Goal: Use online tool/utility: Utilize a website feature to perform a specific function

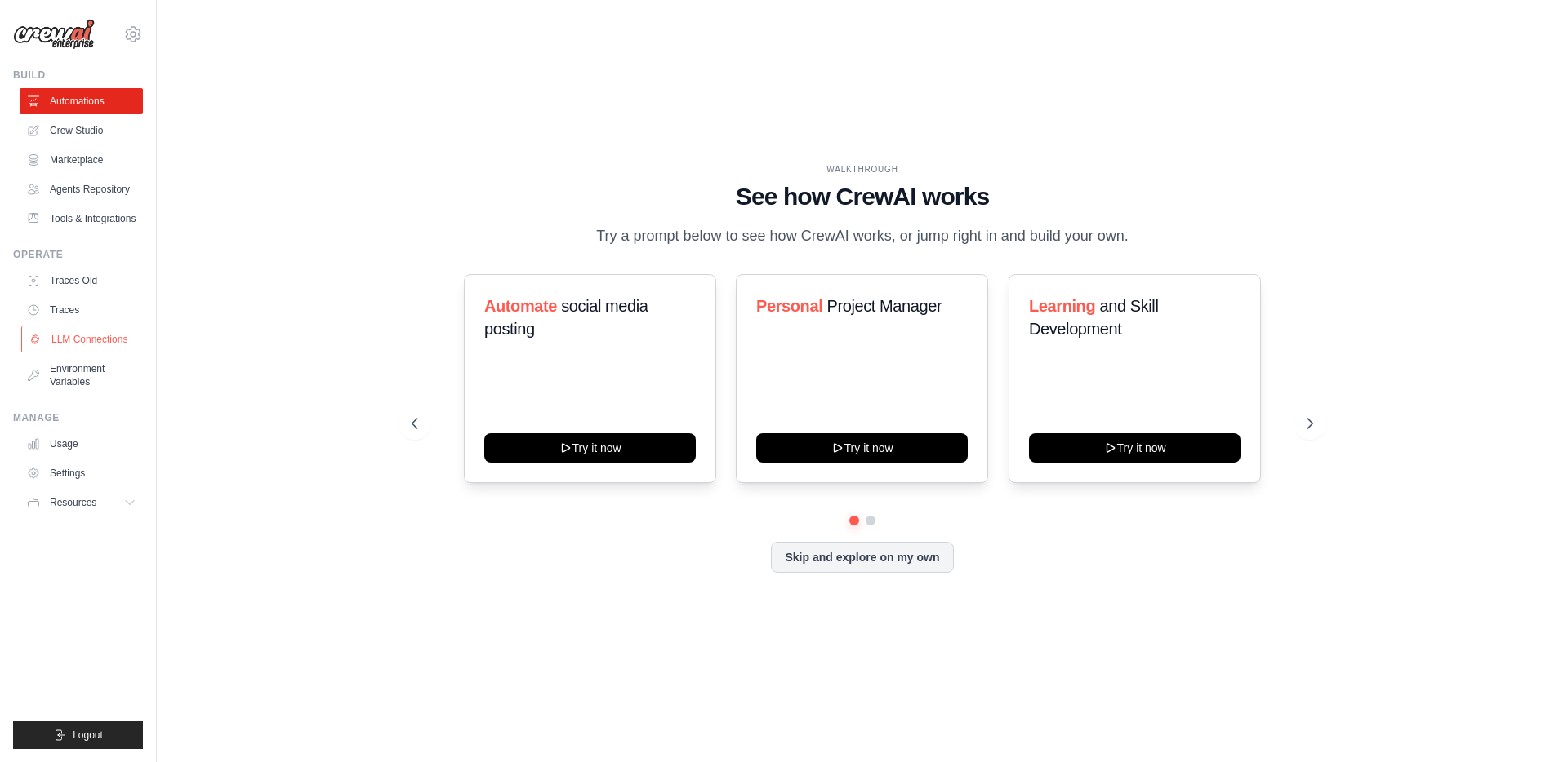
click at [80, 334] on link "LLM Connections" at bounding box center [83, 339] width 124 height 26
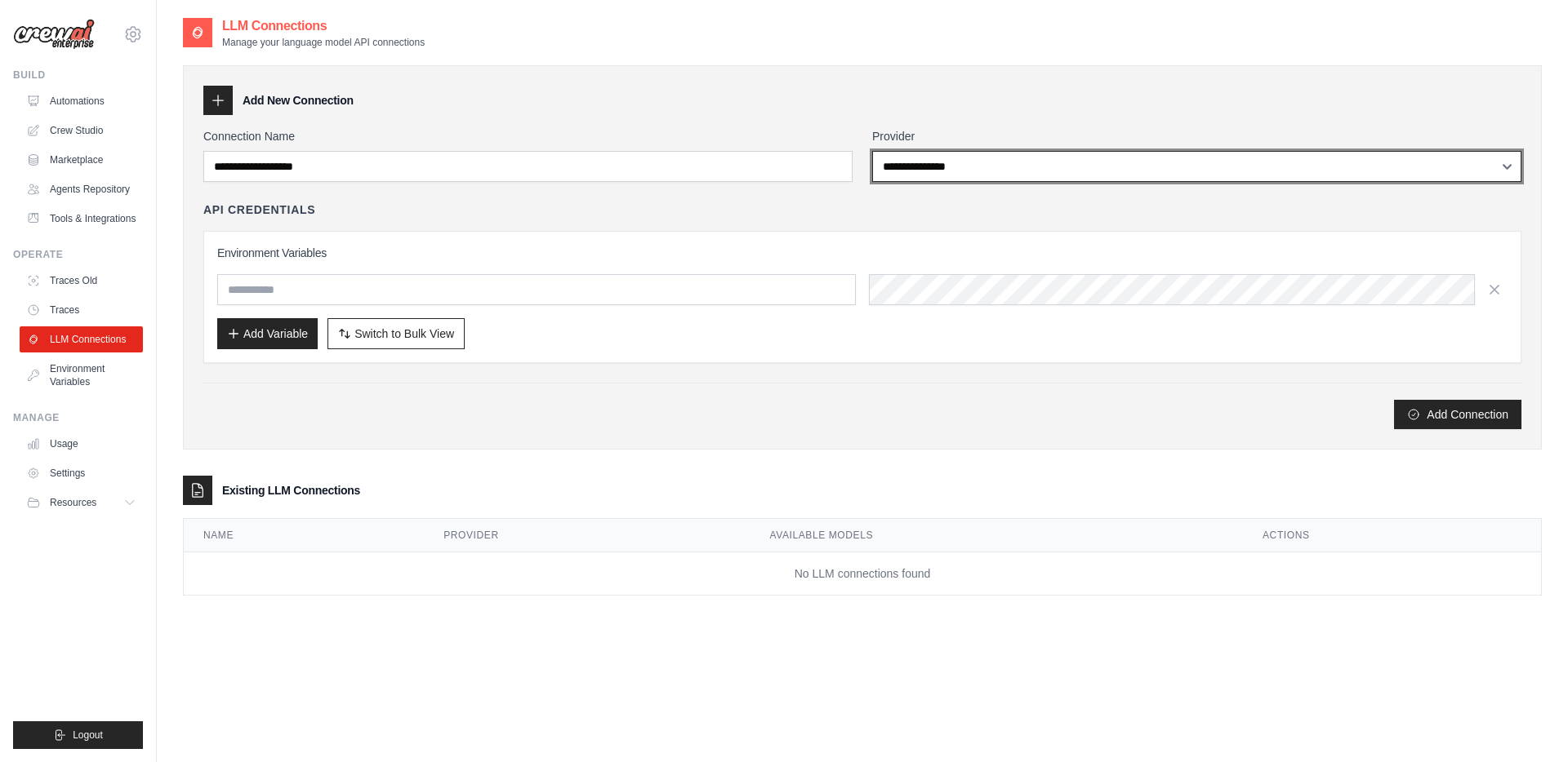
click at [915, 168] on select "**********" at bounding box center [1197, 167] width 650 height 31
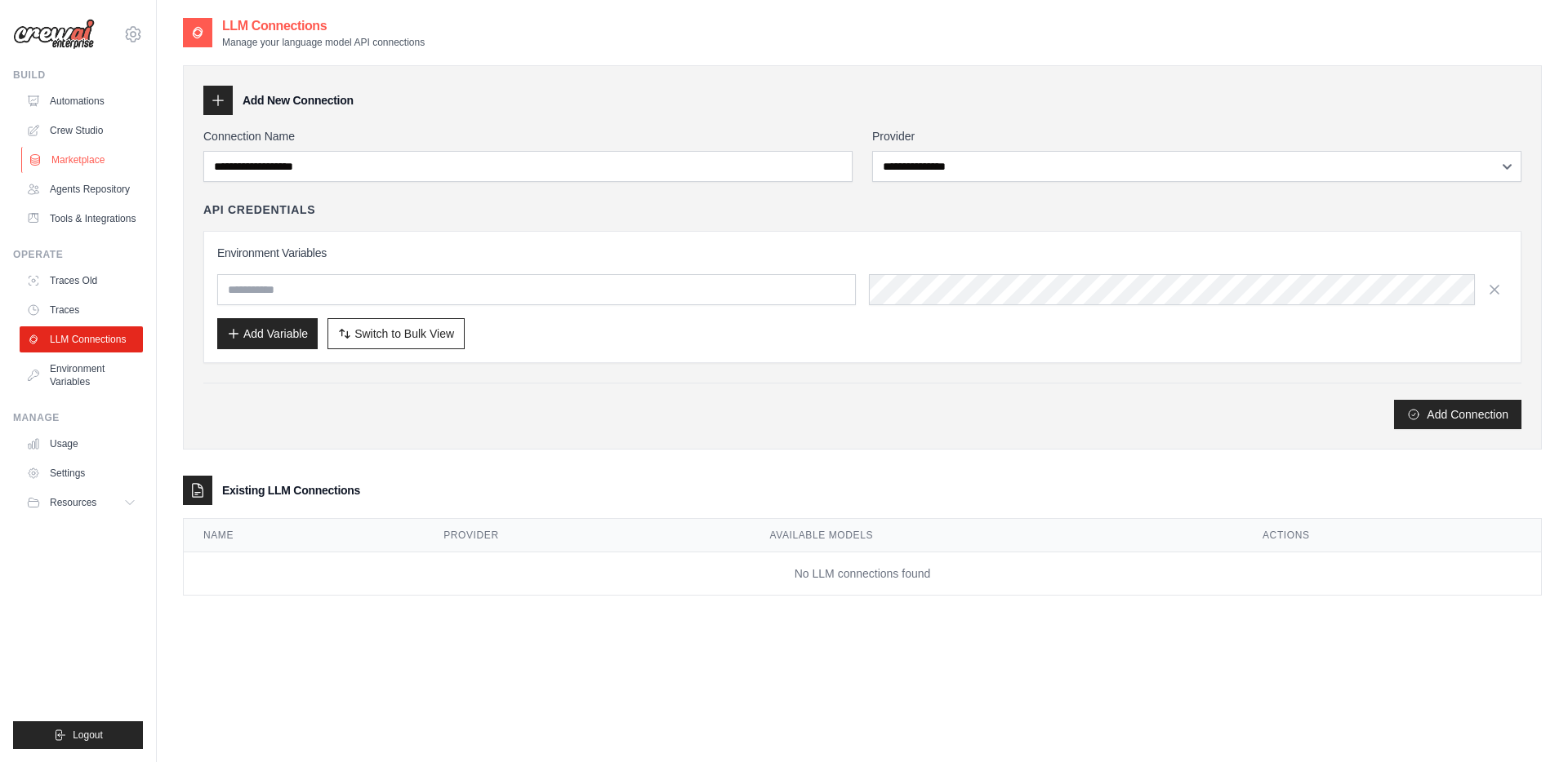
click at [76, 163] on link "Marketplace" at bounding box center [83, 160] width 124 height 26
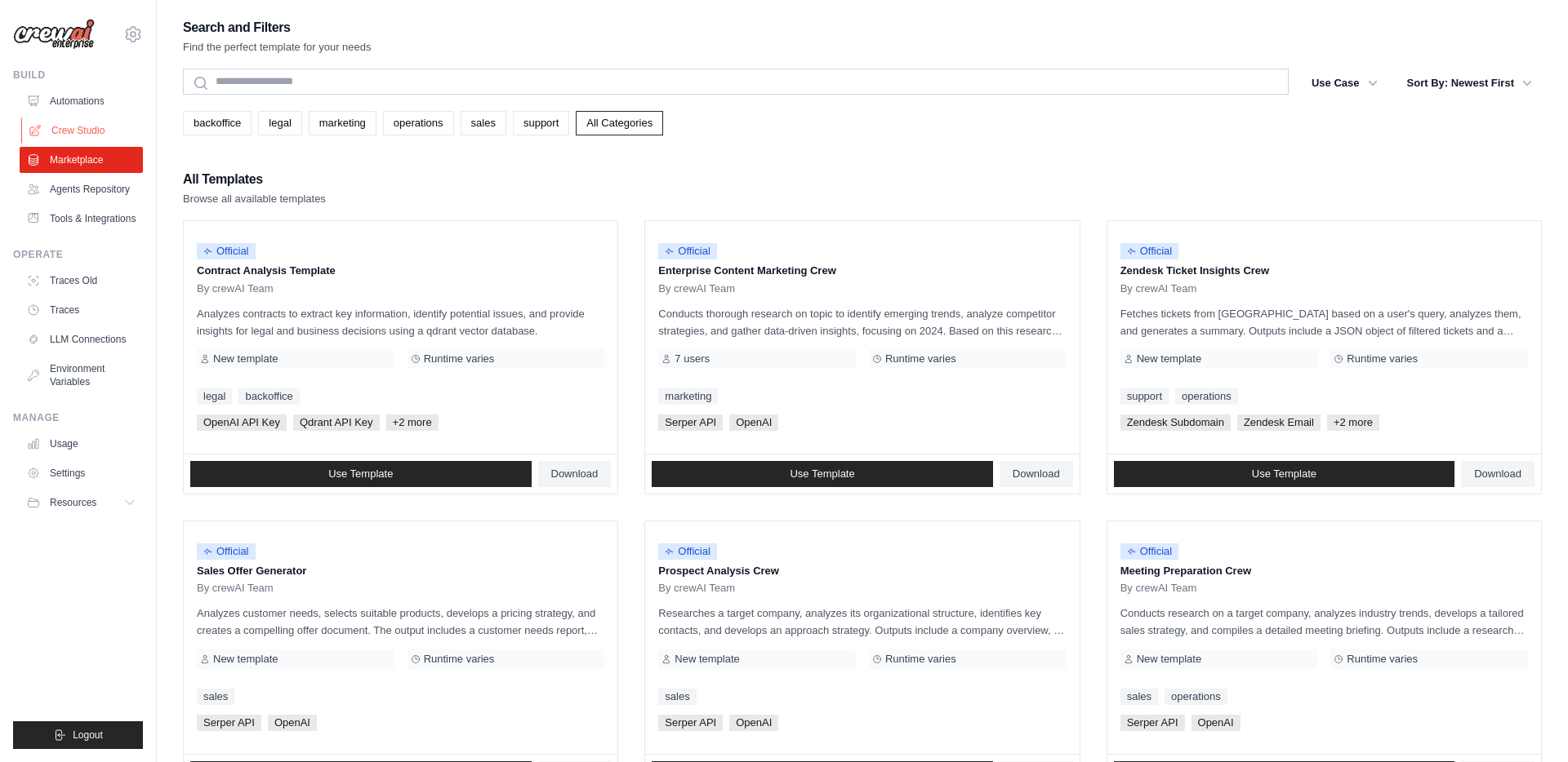
click at [83, 127] on link "Crew Studio" at bounding box center [83, 130] width 124 height 26
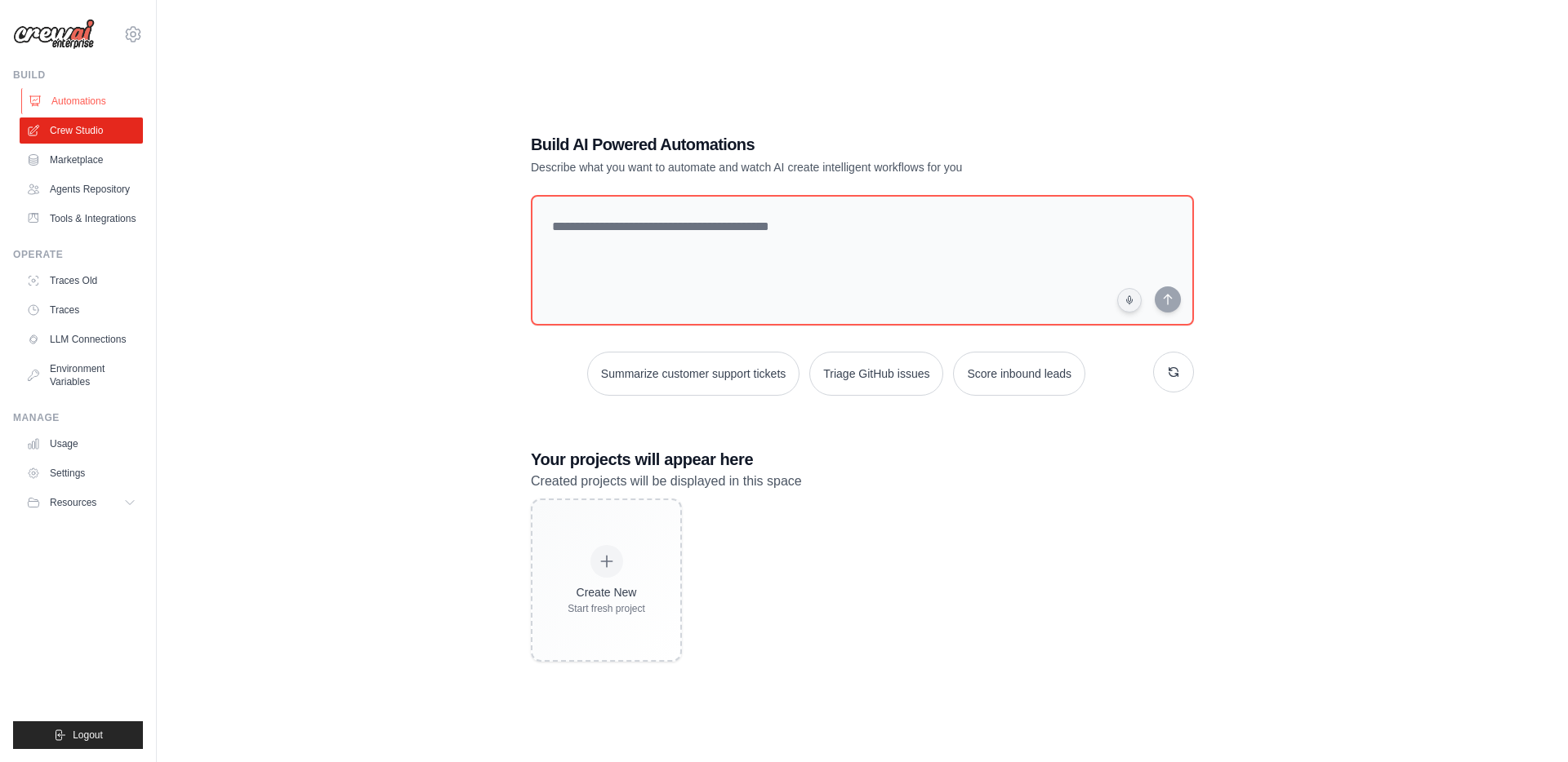
click at [83, 105] on link "Automations" at bounding box center [83, 101] width 124 height 26
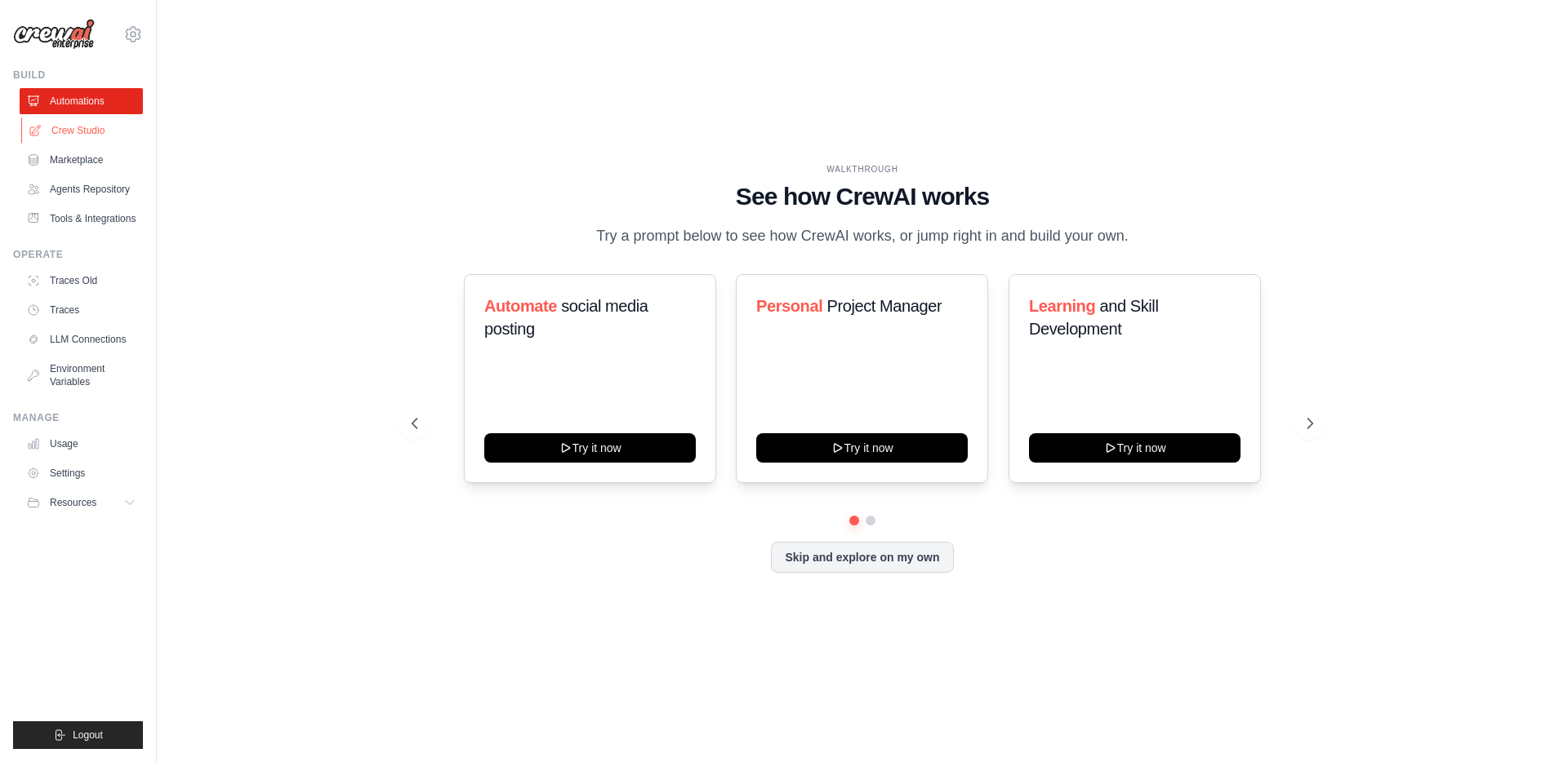
click at [95, 127] on link "Crew Studio" at bounding box center [83, 130] width 124 height 26
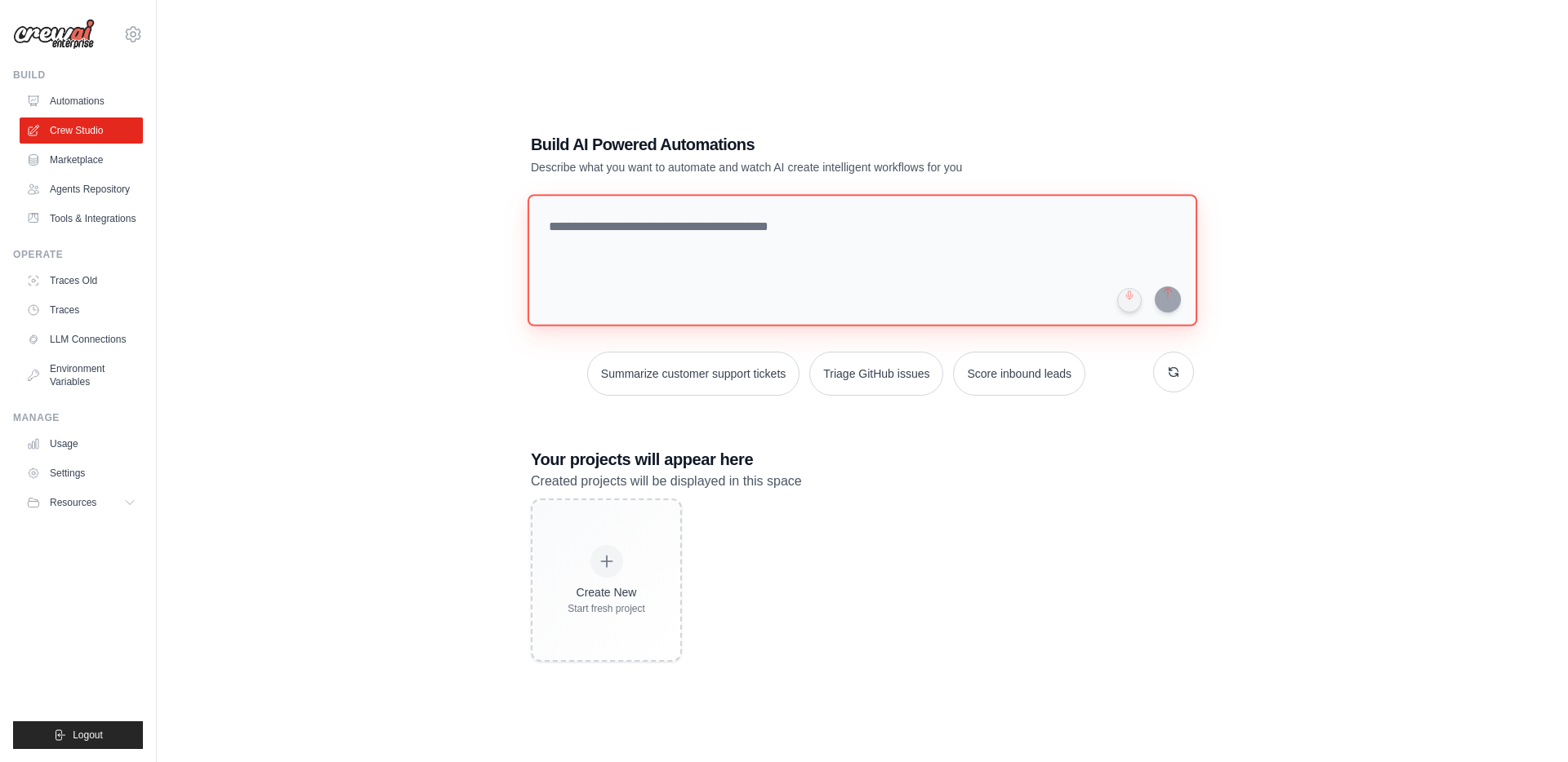
click at [637, 231] on textarea at bounding box center [862, 260] width 669 height 132
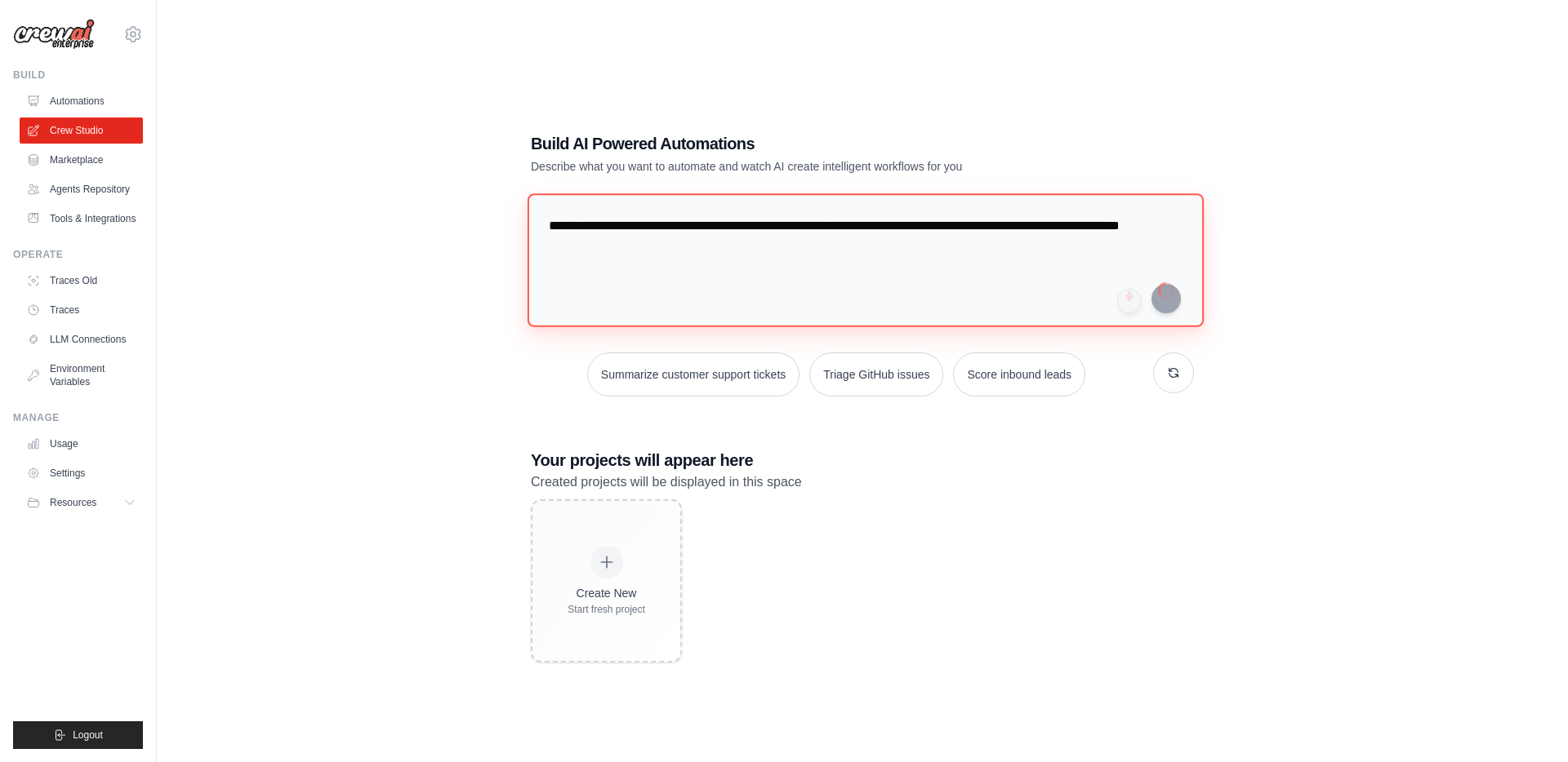
type textarea "**********"
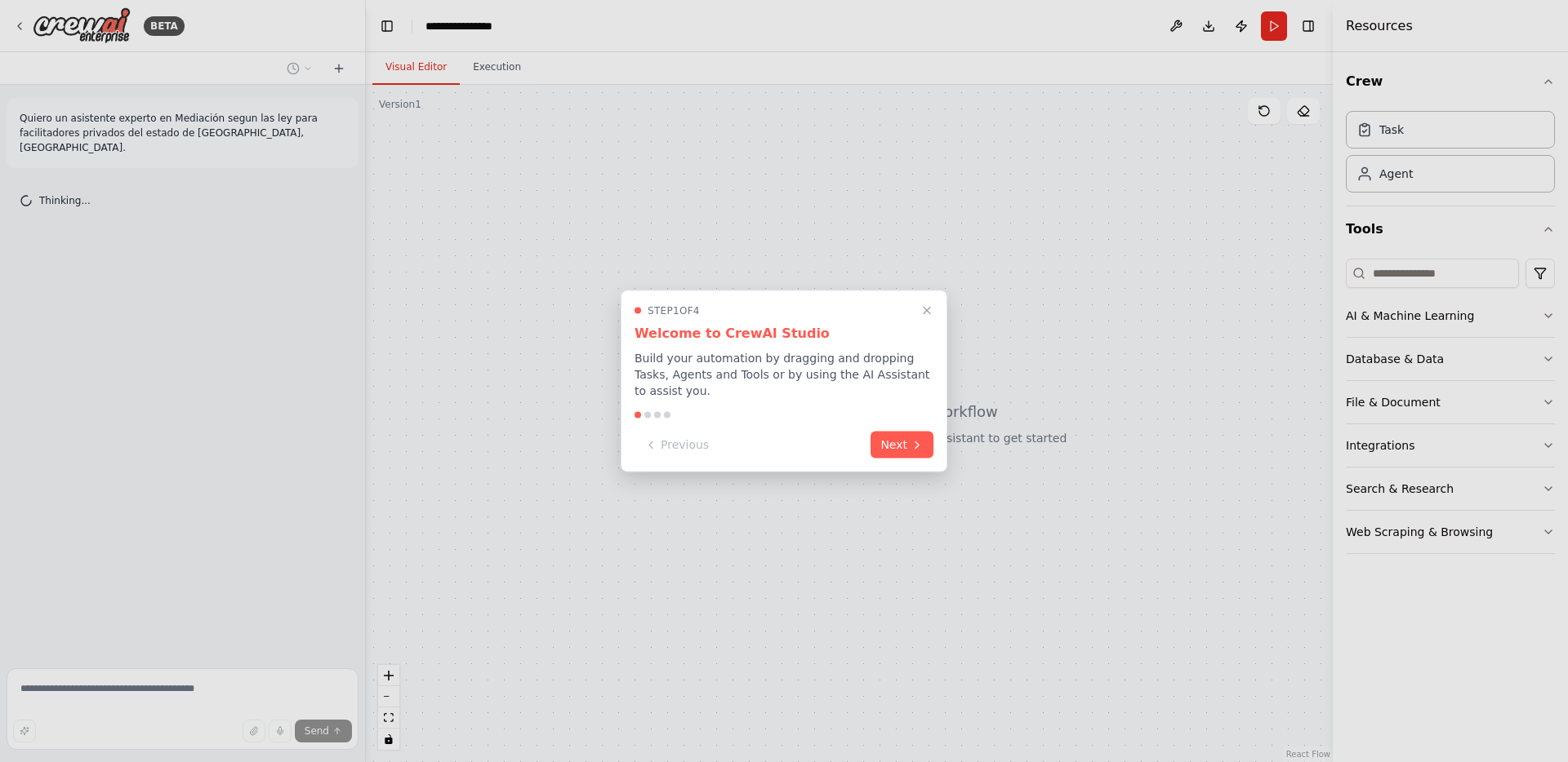
click at [905, 448] on button "Next" at bounding box center [902, 444] width 63 height 26
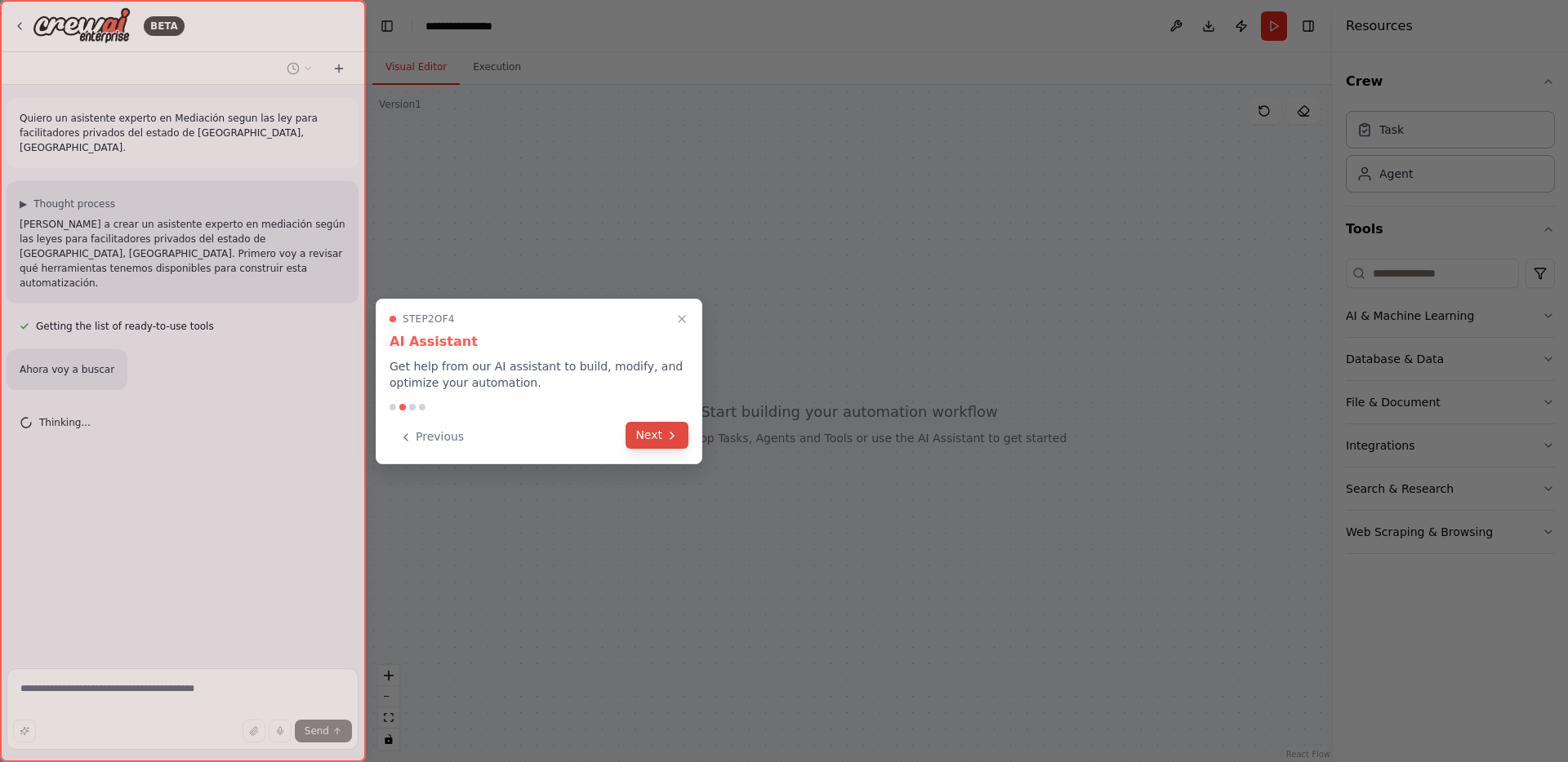
click at [657, 432] on button "Next" at bounding box center [656, 434] width 63 height 26
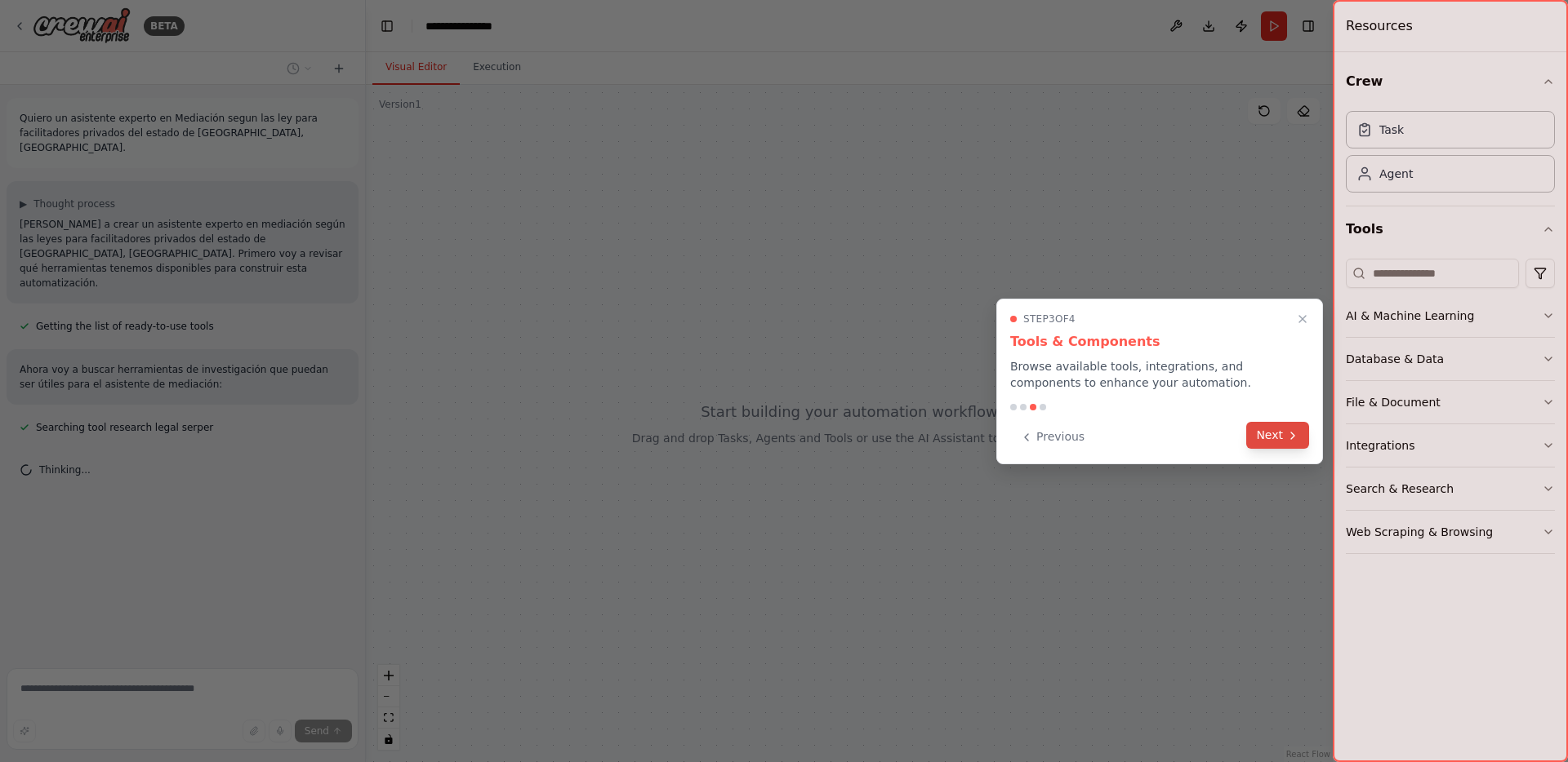
click at [1267, 441] on button "Next" at bounding box center [1278, 434] width 63 height 26
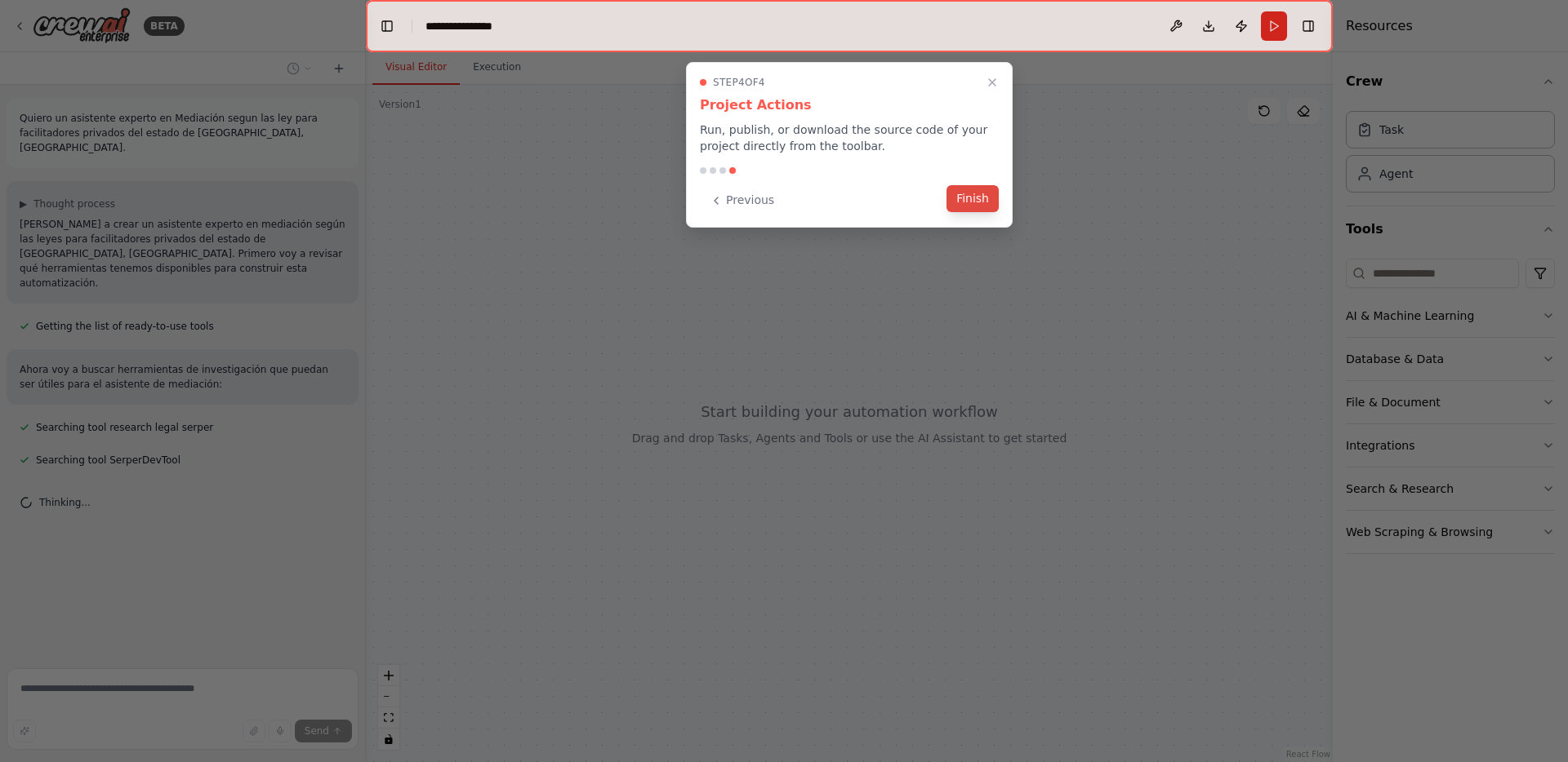
click at [967, 198] on button "Finish" at bounding box center [972, 198] width 52 height 26
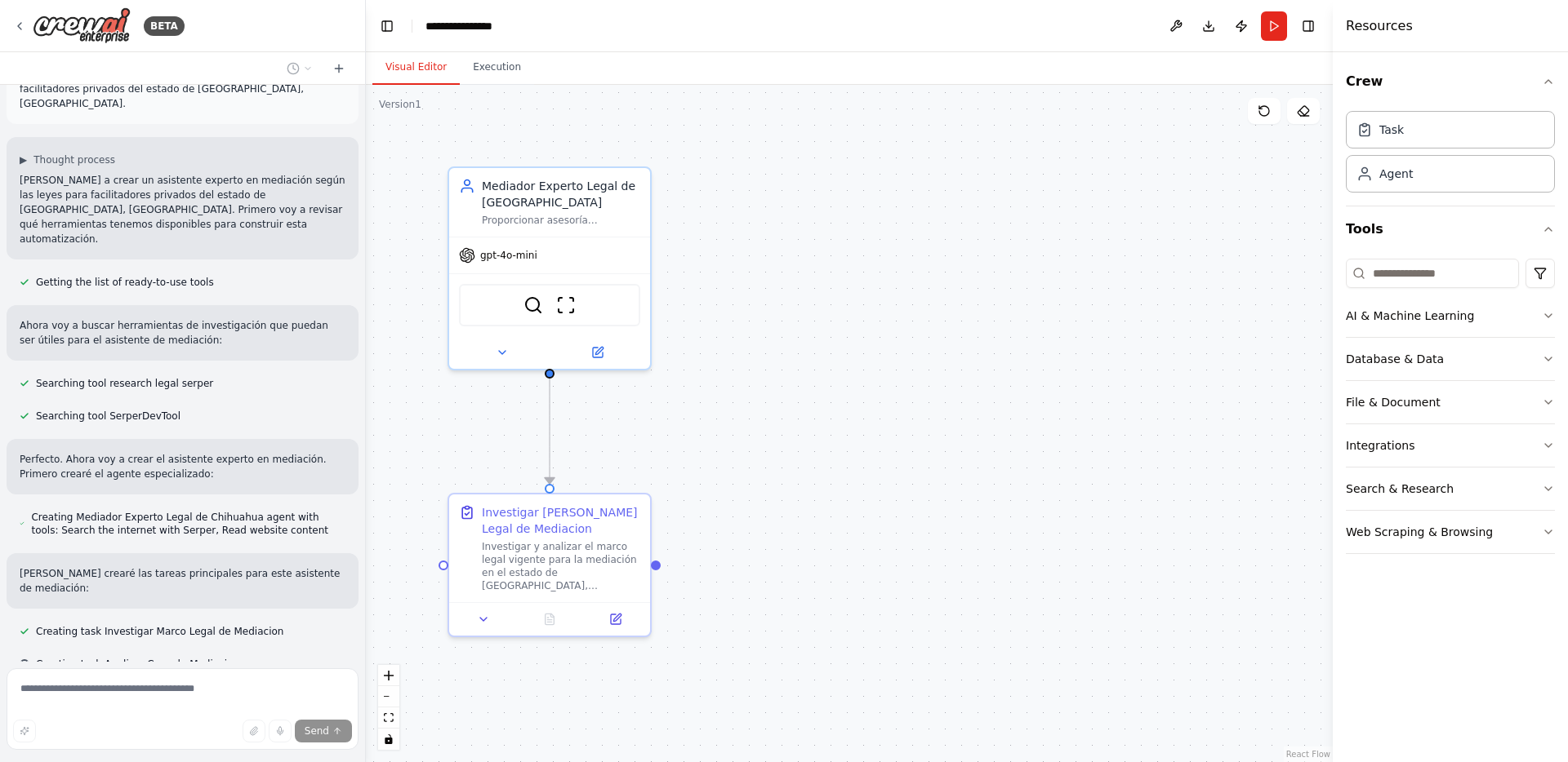
scroll to position [76, 0]
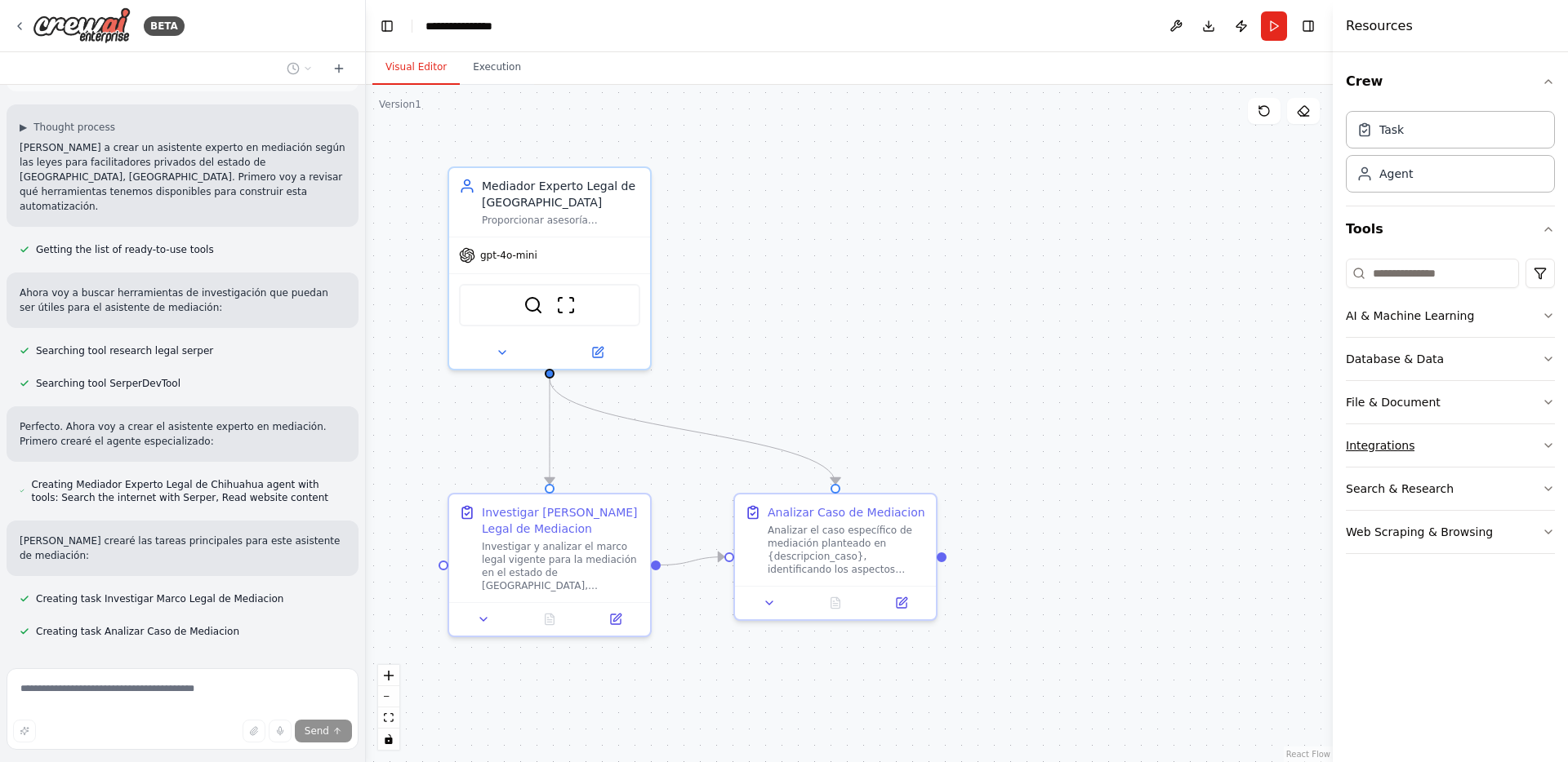
click at [1550, 445] on icon "button" at bounding box center [1548, 445] width 7 height 3
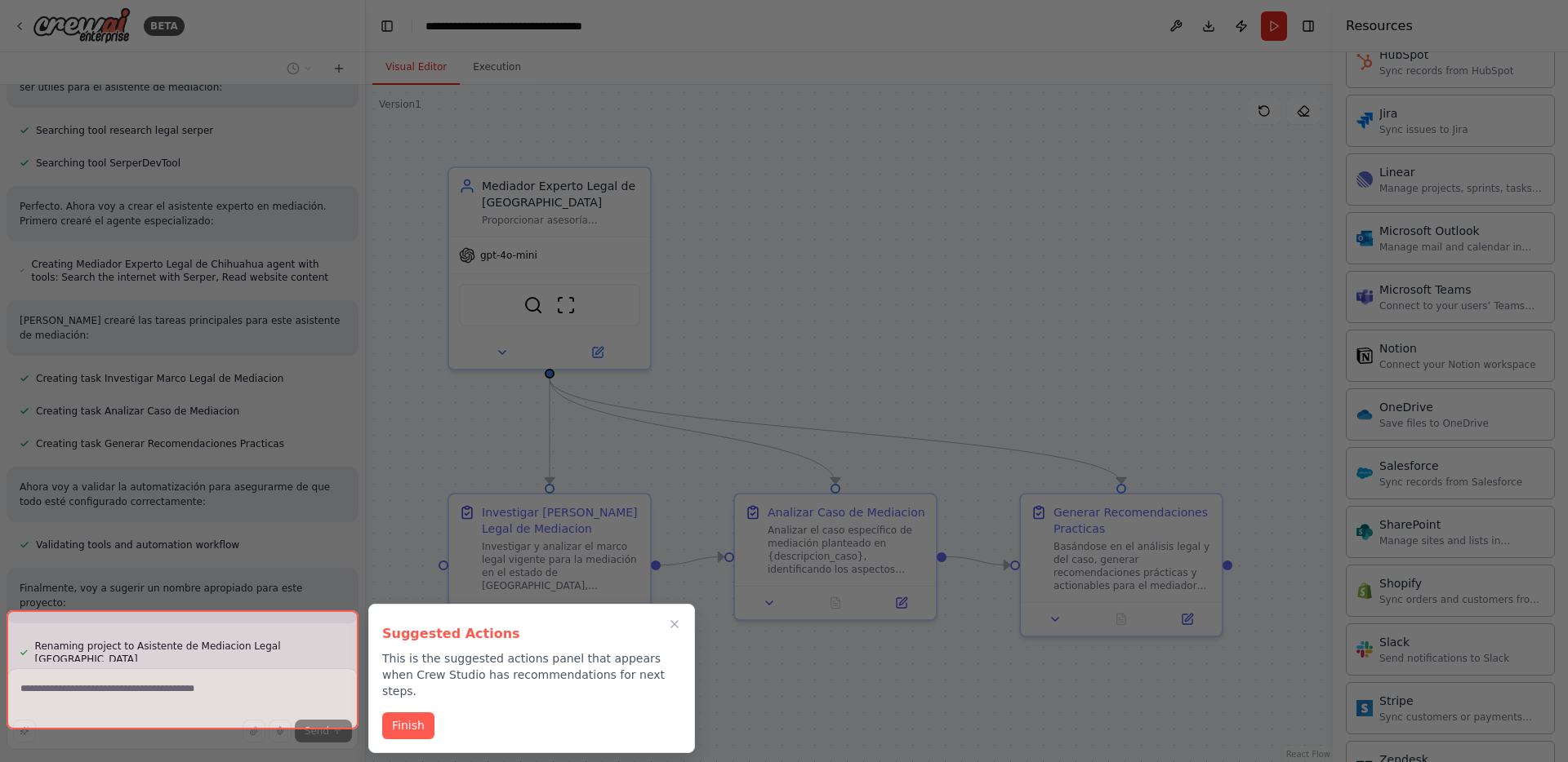
scroll to position [977, 0]
click at [421, 711] on button "Finish" at bounding box center [407, 724] width 52 height 26
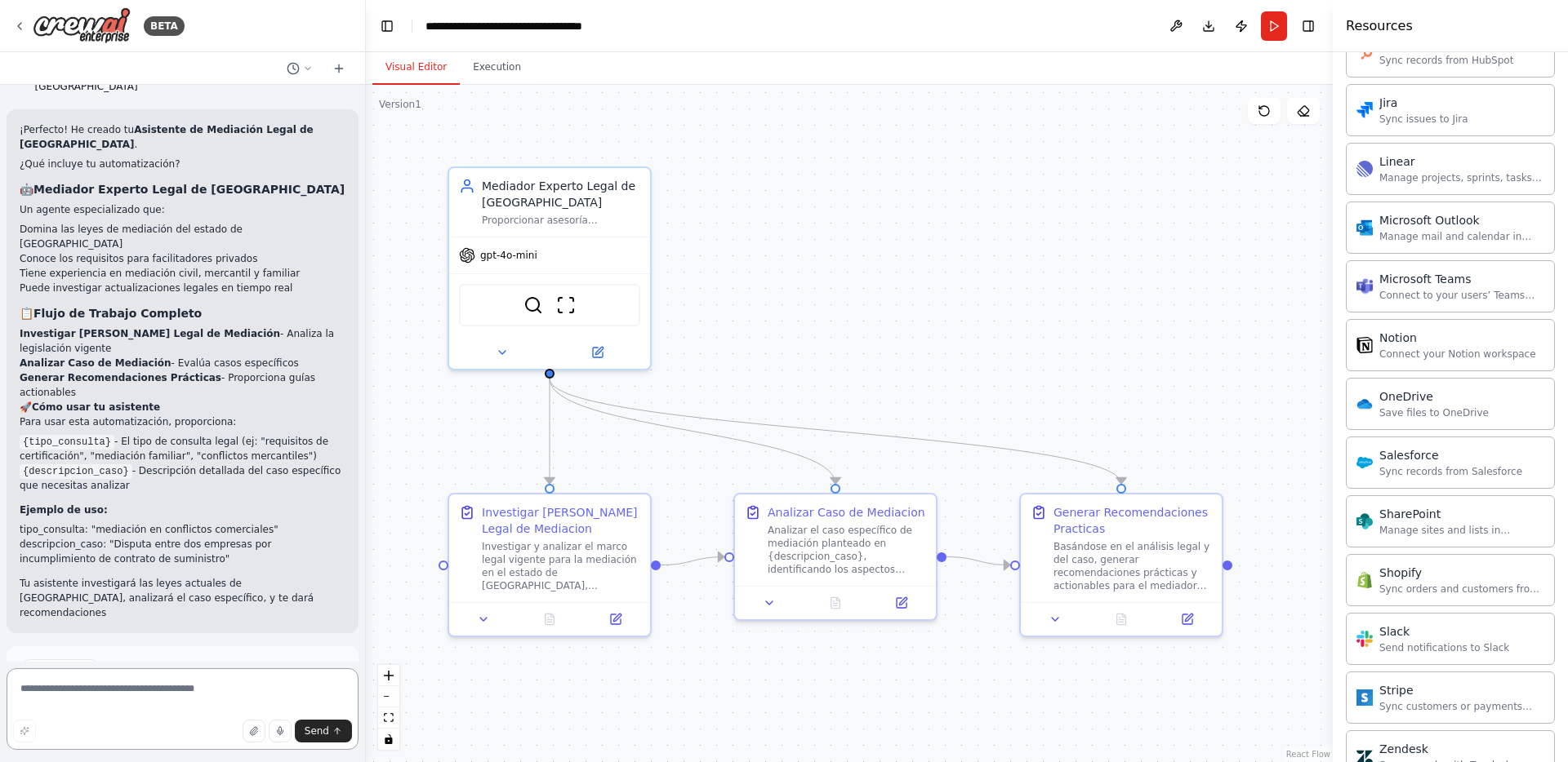
scroll to position [885, 0]
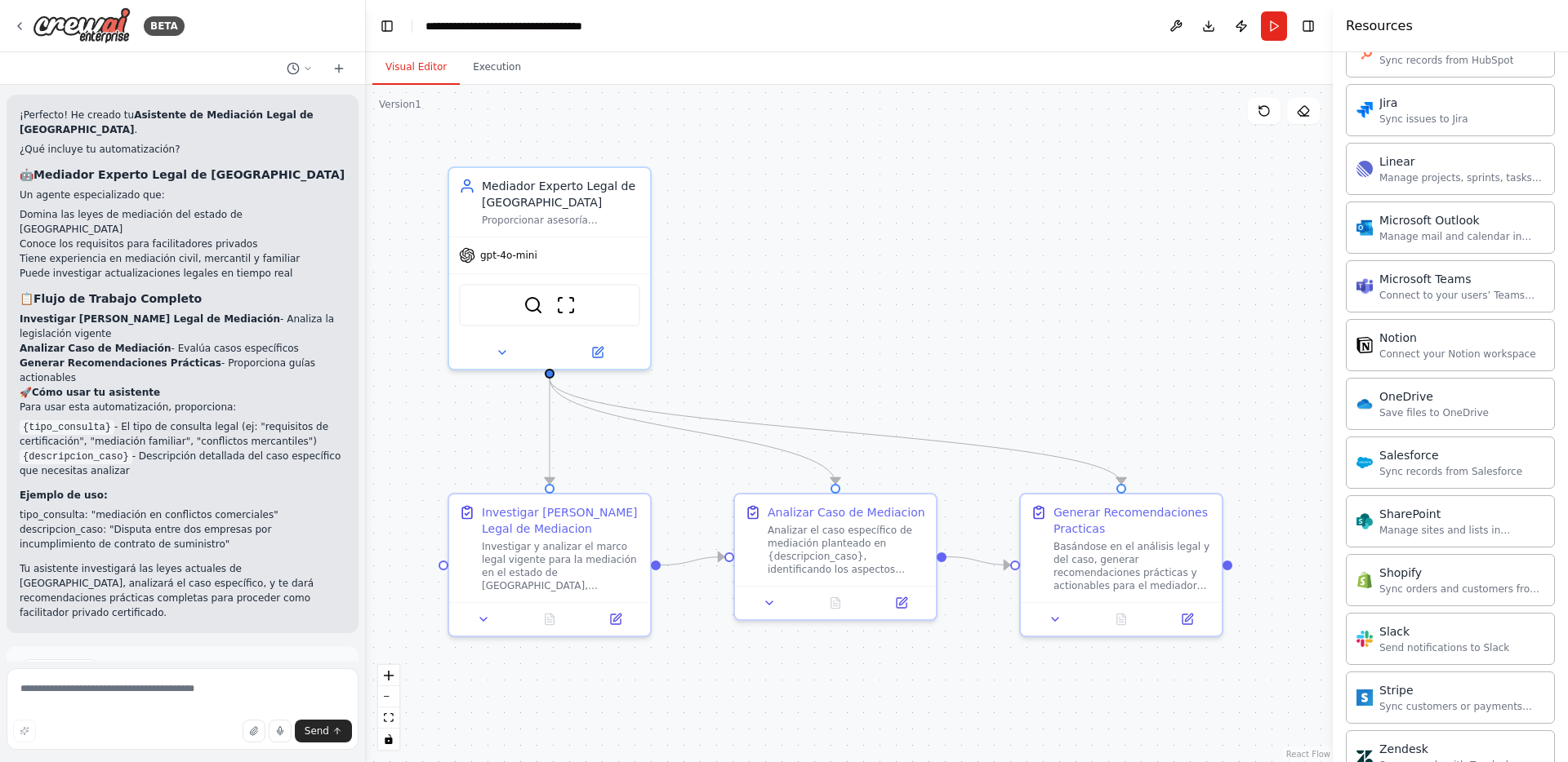
click at [214, 733] on span "Run Automation" at bounding box center [189, 738] width 79 height 13
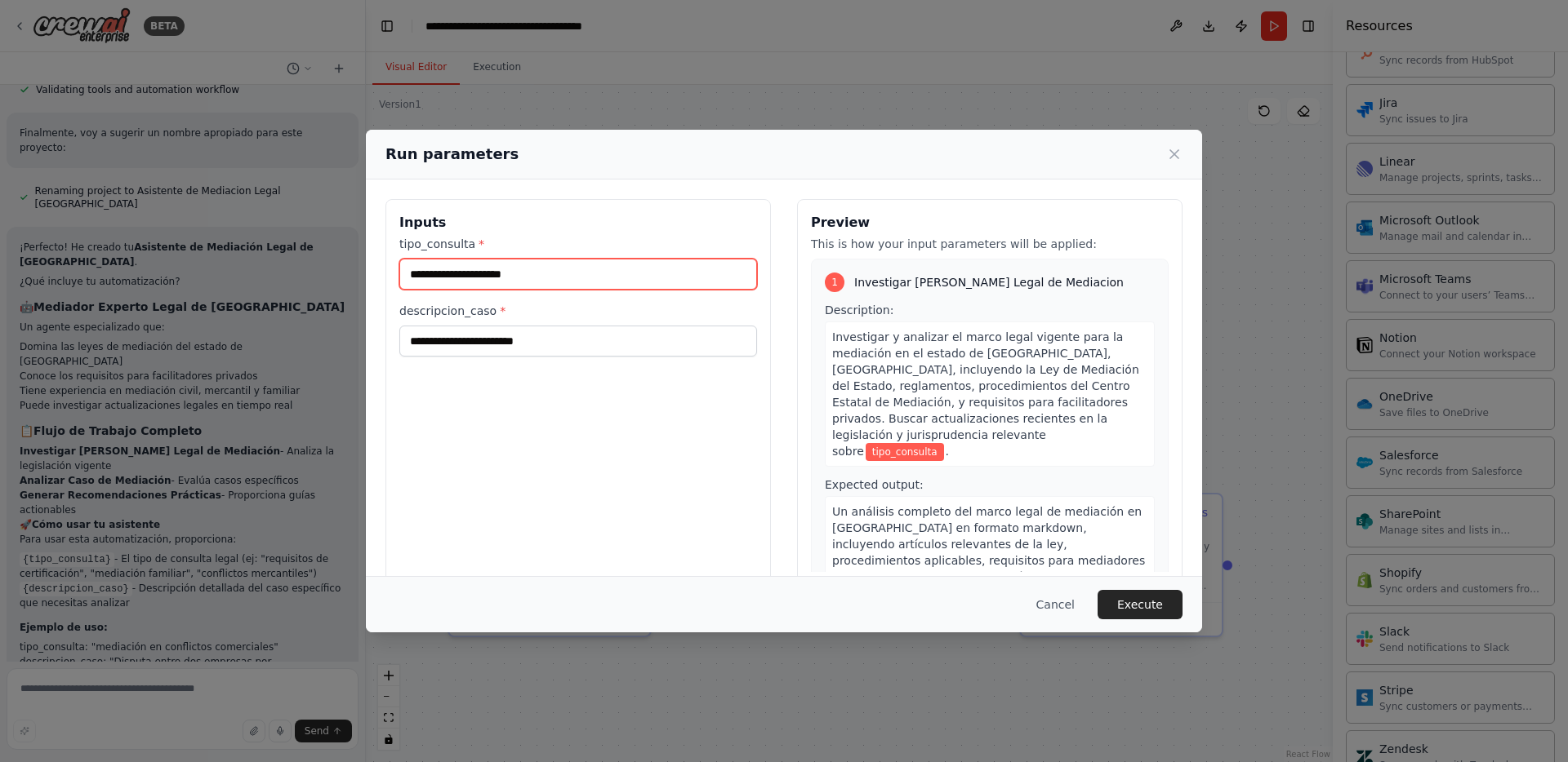
click at [546, 276] on input "tipo_consulta *" at bounding box center [578, 275] width 358 height 31
type input "**********"
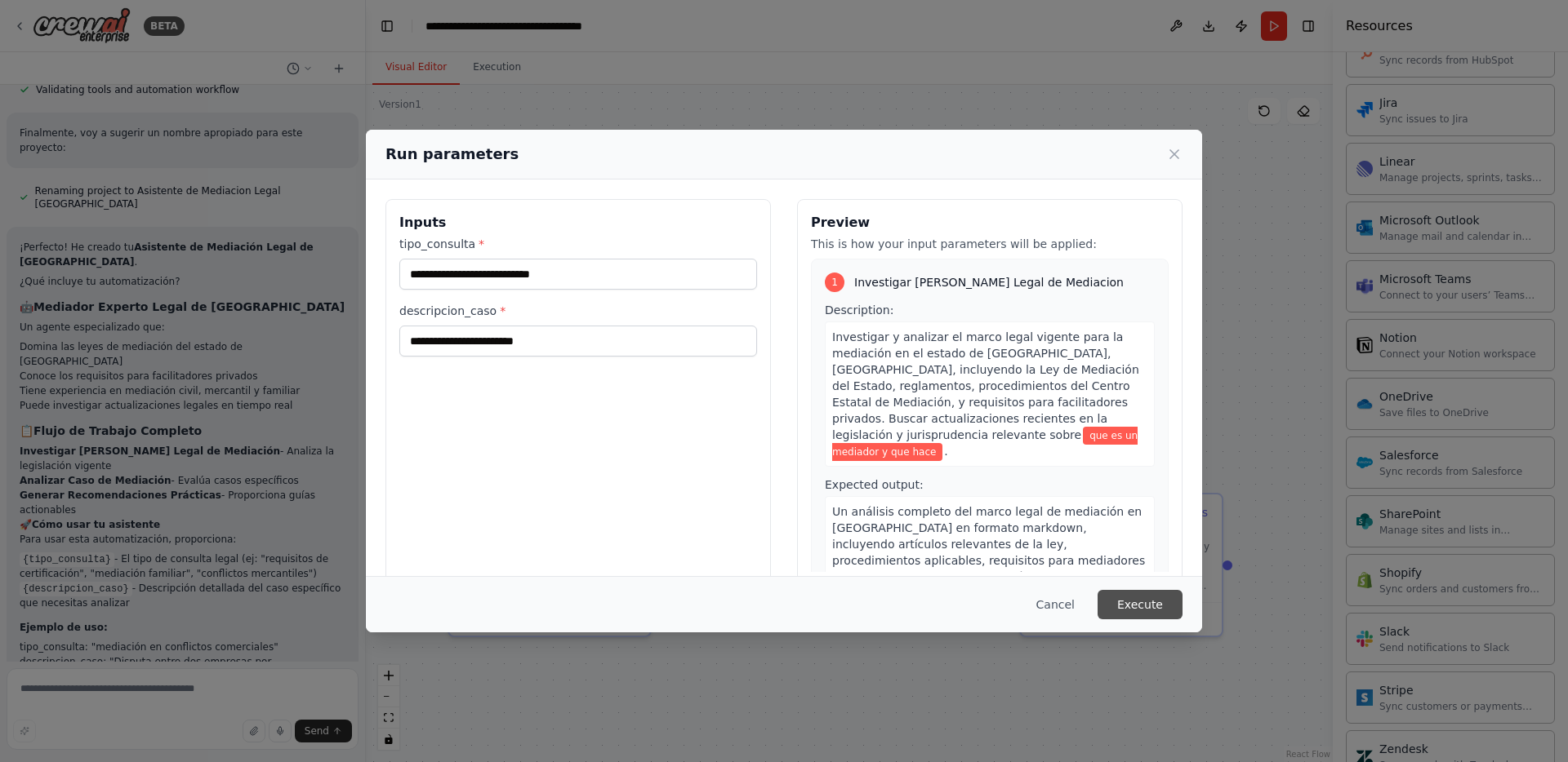
click at [1167, 600] on button "Execute" at bounding box center [1140, 605] width 85 height 29
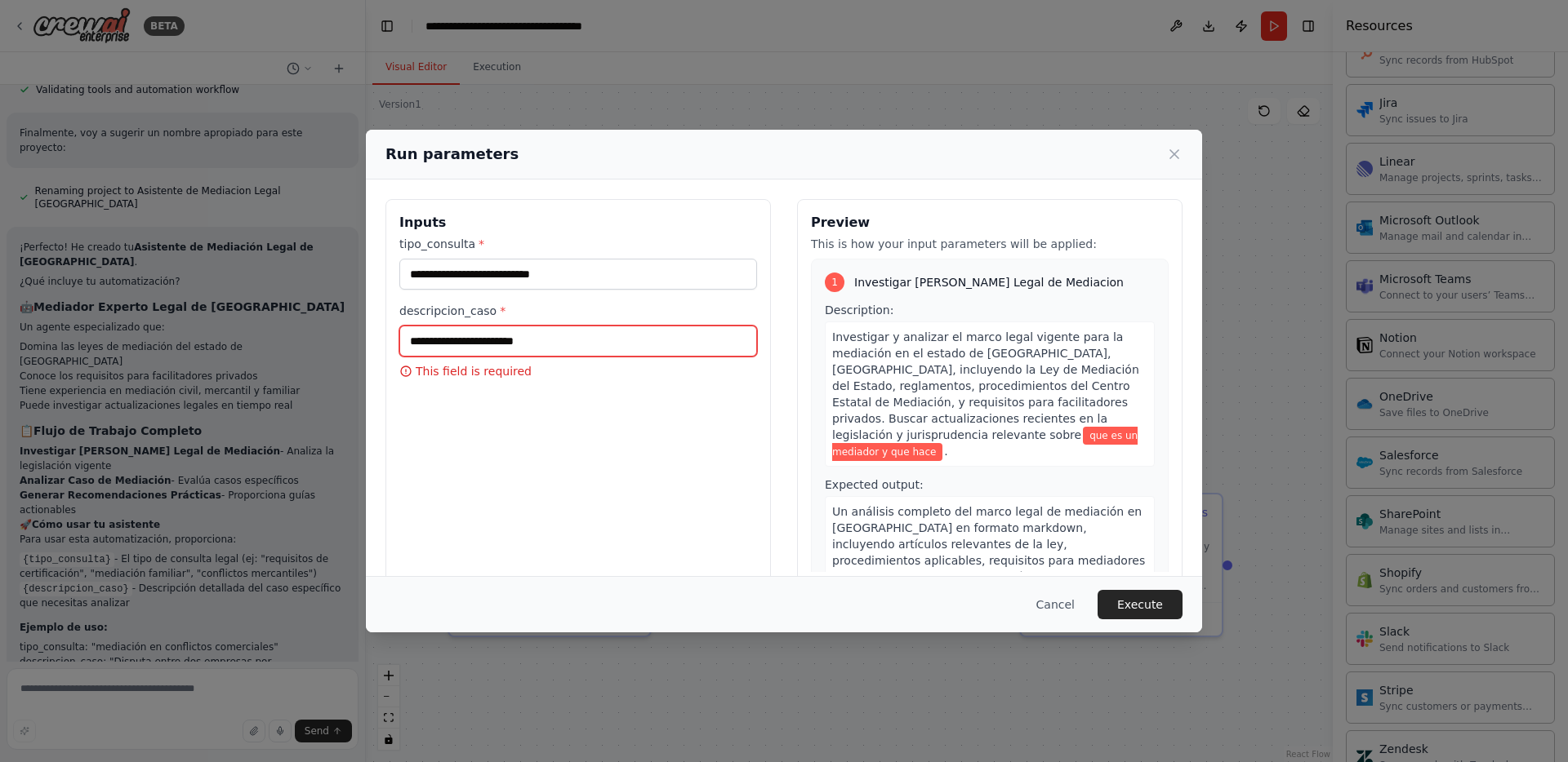
click at [498, 341] on input "descripcion_caso *" at bounding box center [578, 341] width 358 height 31
type input "**********"
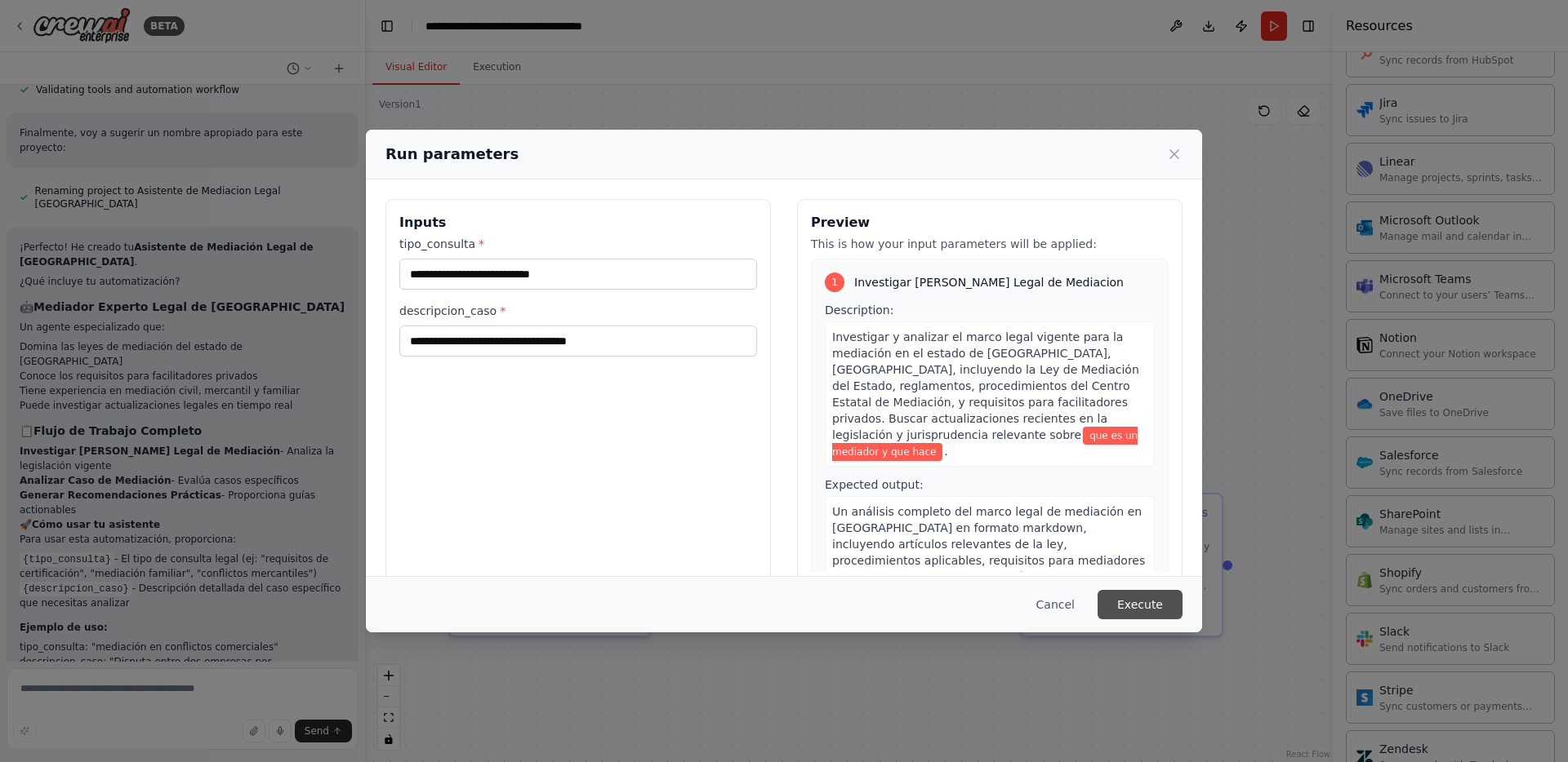
click at [1140, 607] on button "Execute" at bounding box center [1140, 605] width 85 height 29
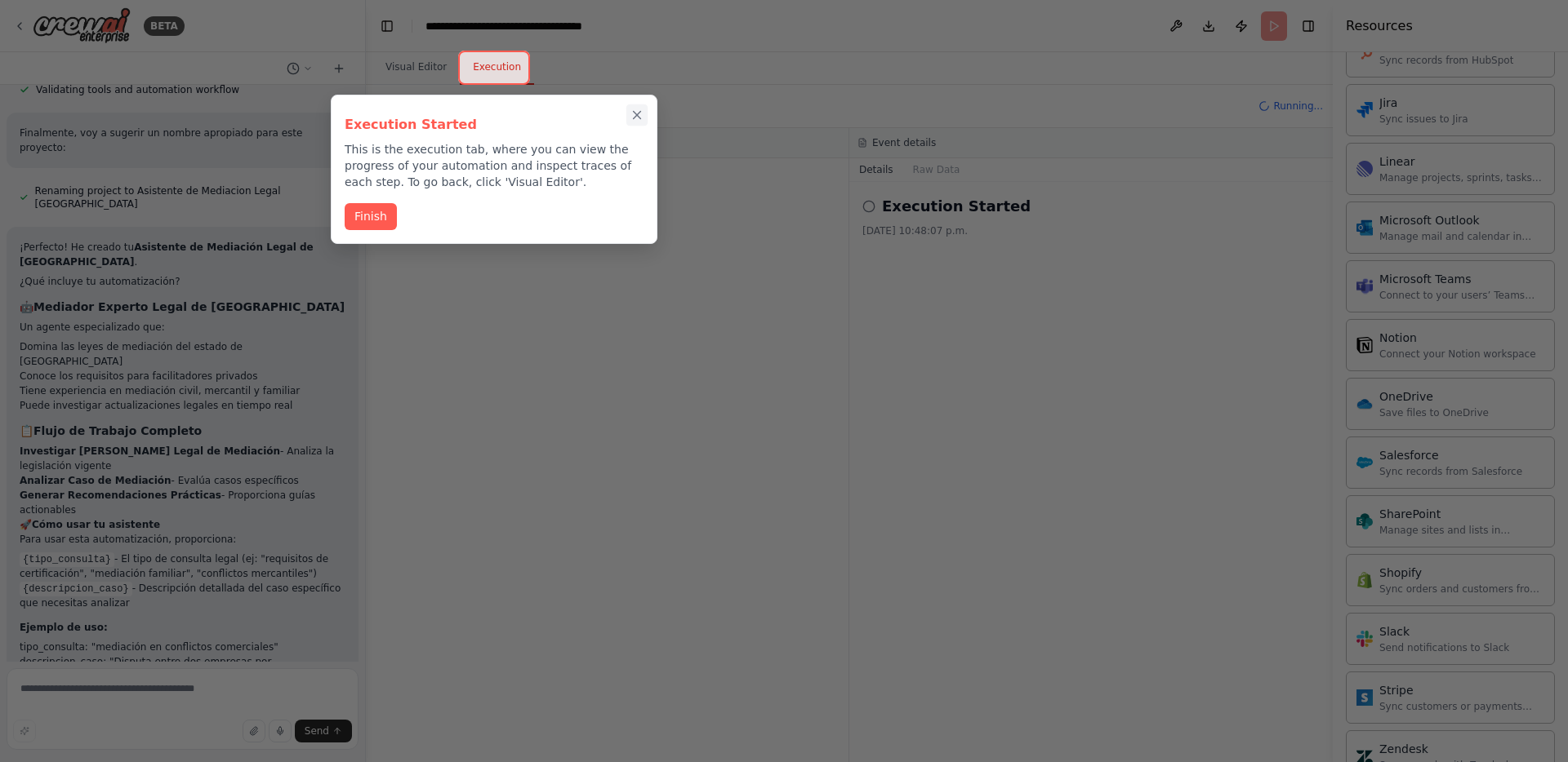
click at [636, 116] on icon "Close walkthrough" at bounding box center [637, 115] width 15 height 15
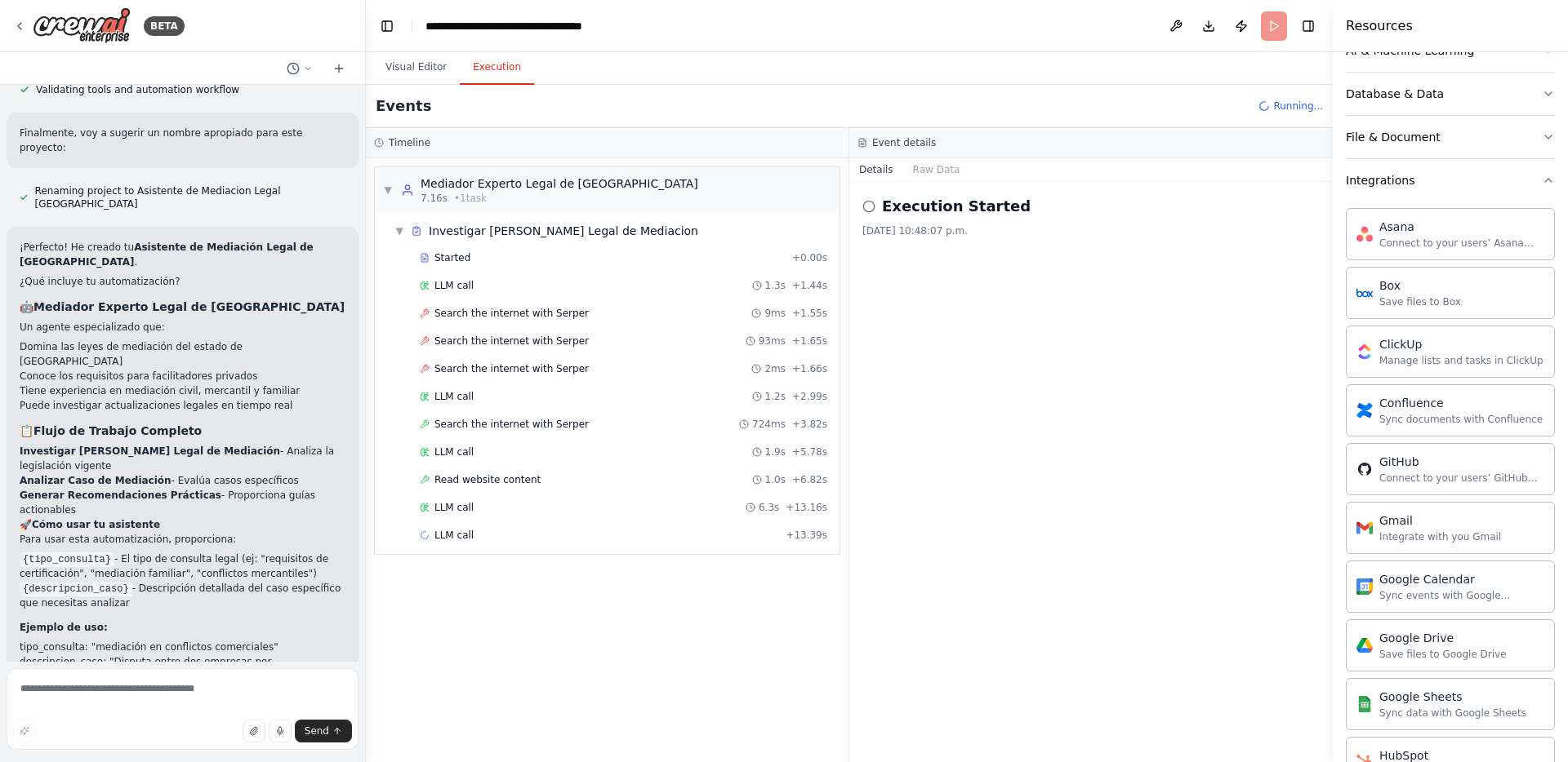
scroll to position [255, 0]
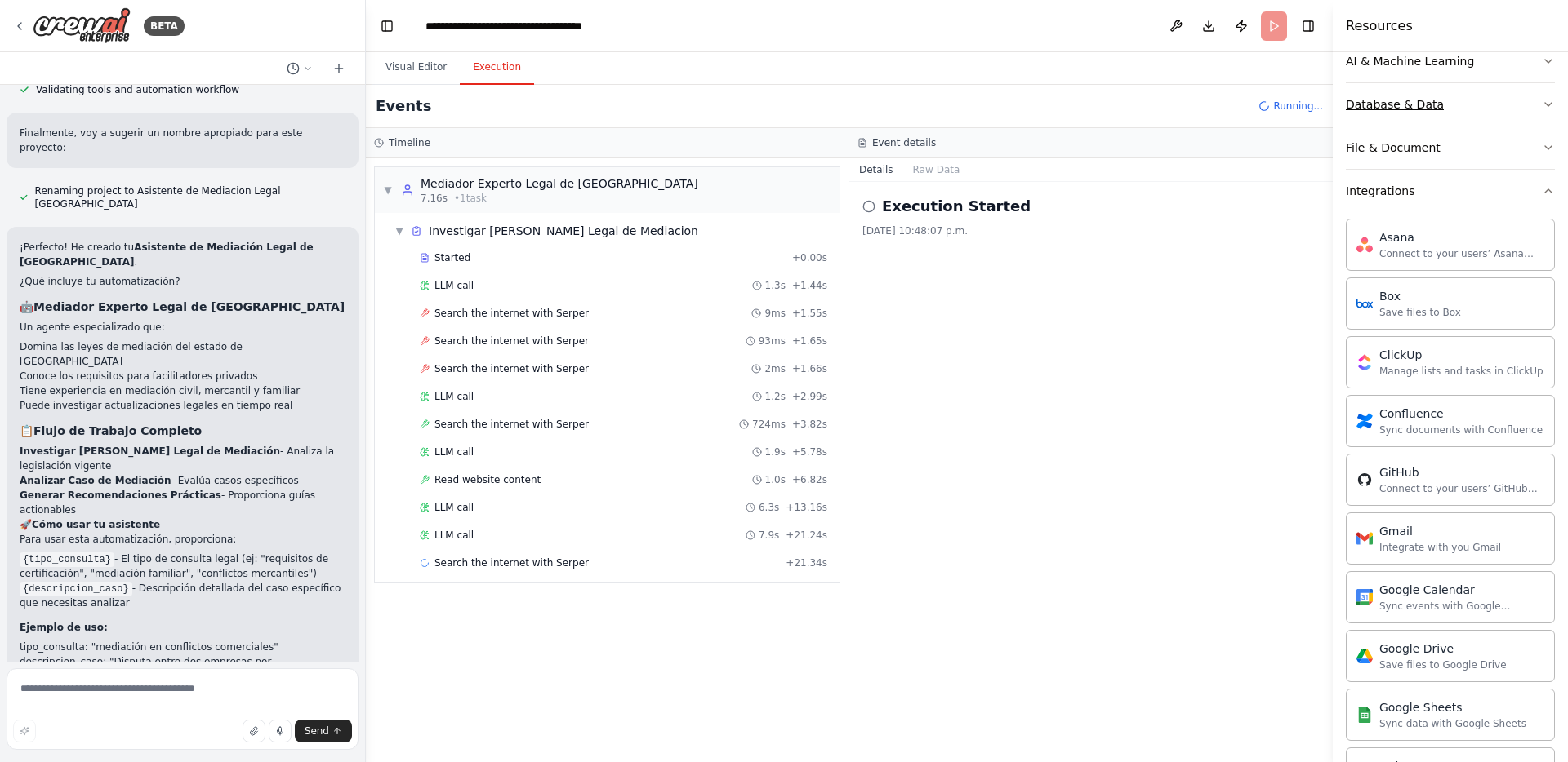
click at [1533, 100] on button "Database & Data" at bounding box center [1449, 104] width 209 height 42
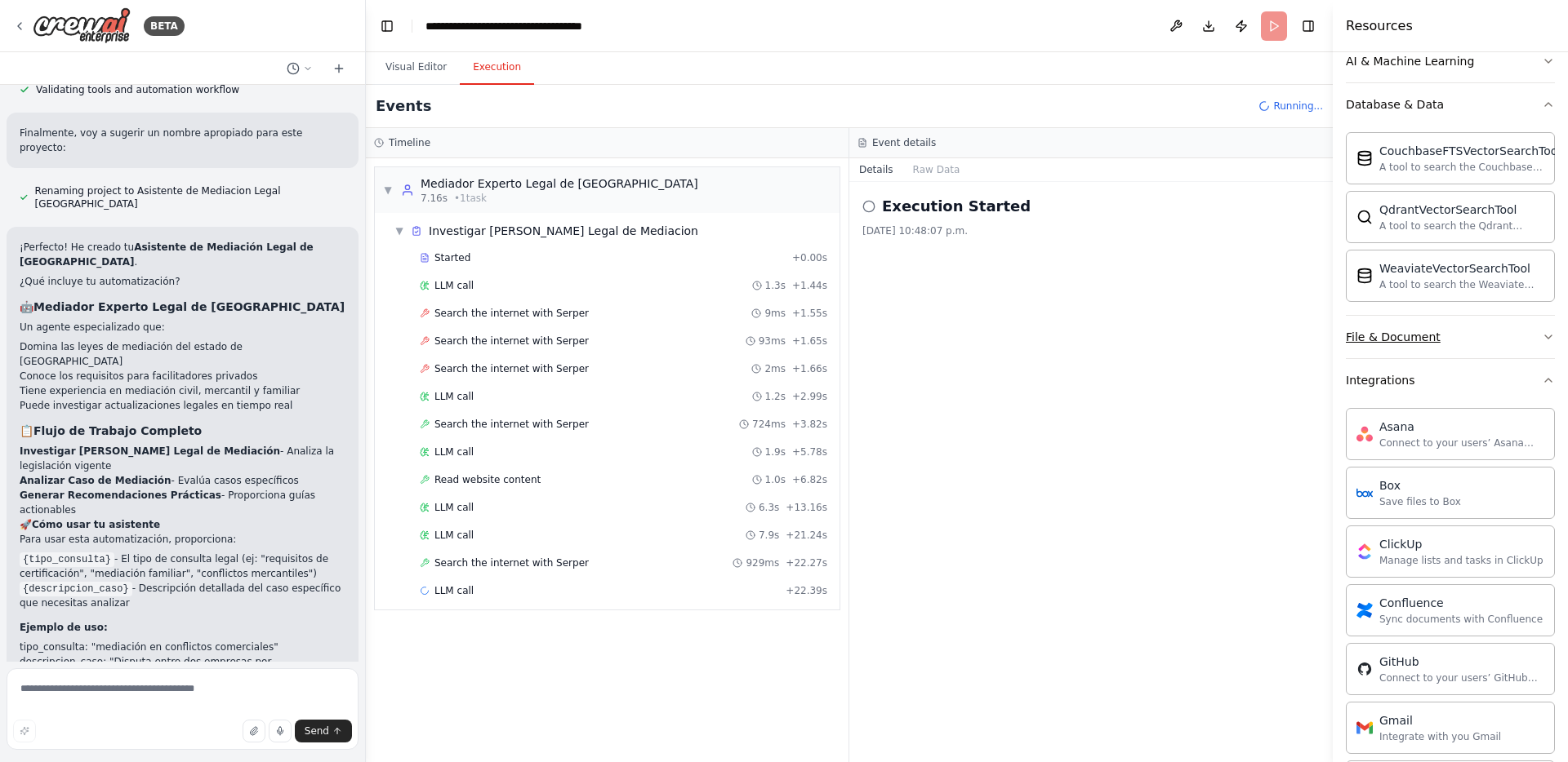
click at [1488, 345] on button "File & Document" at bounding box center [1449, 336] width 209 height 42
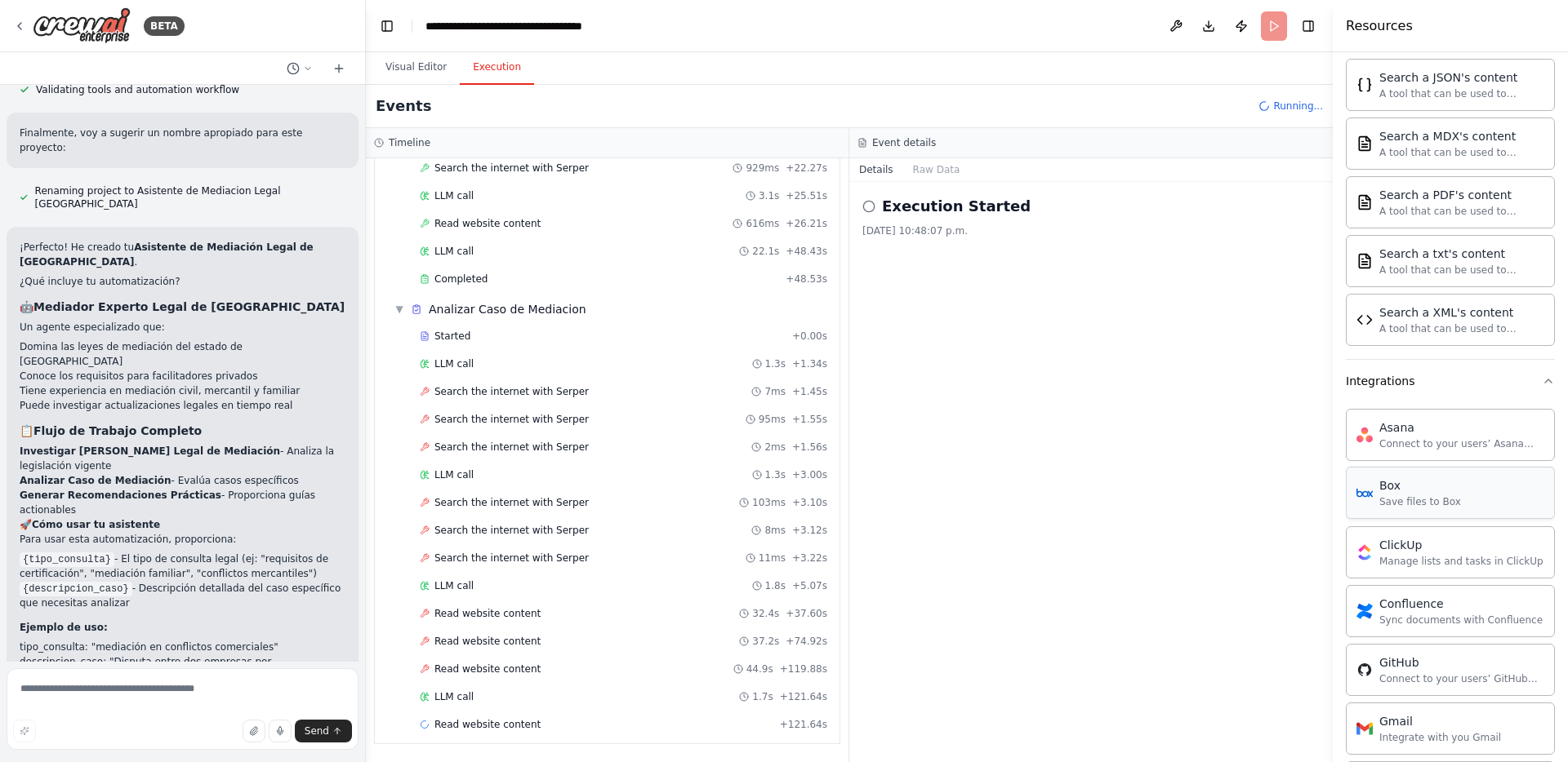
scroll to position [423, 0]
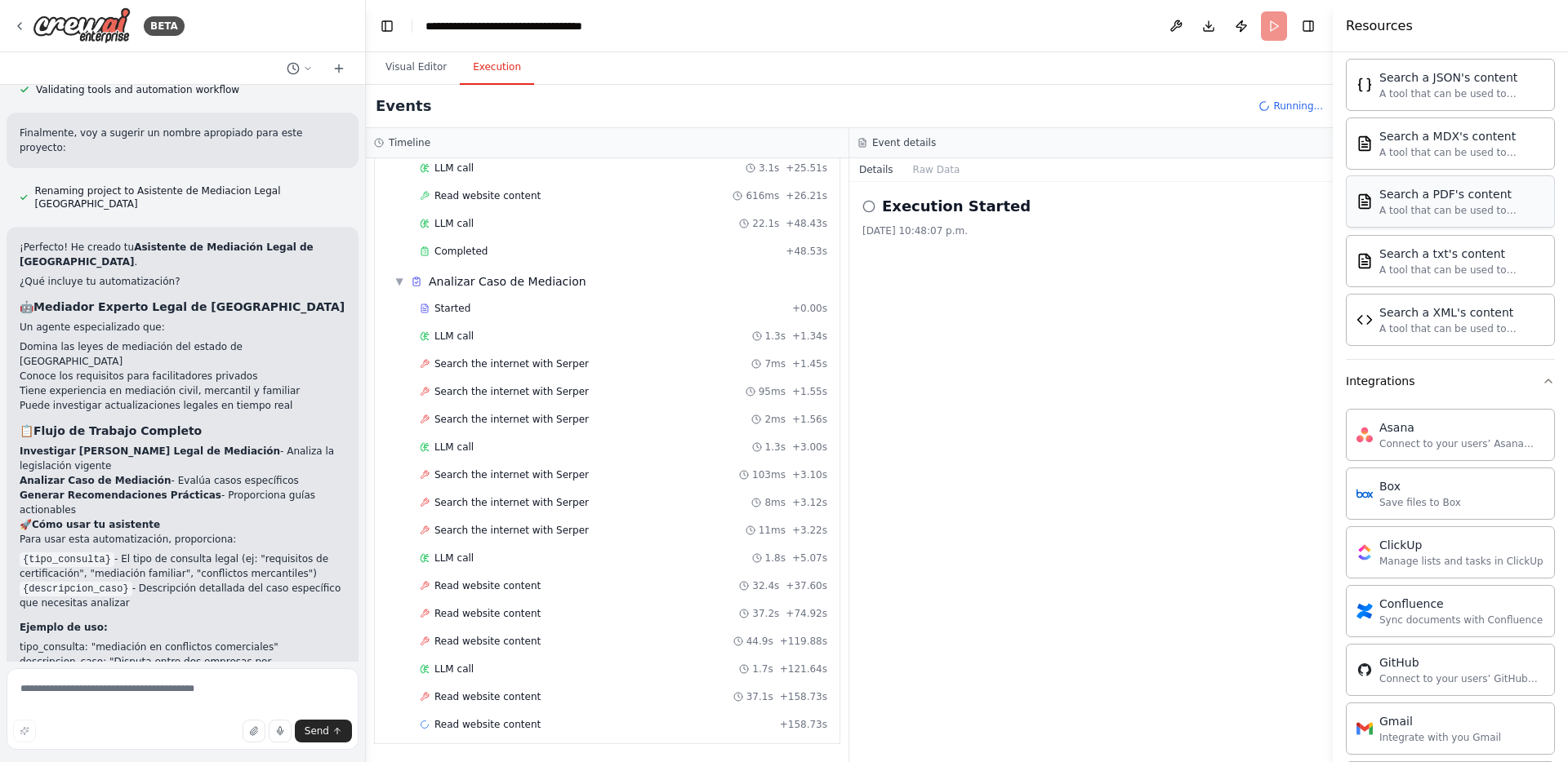
click at [1424, 207] on div "A tool that can be used to semantic search a query from a PDF's content." at bounding box center [1462, 210] width 165 height 13
click at [420, 71] on button "Visual Editor" at bounding box center [415, 68] width 87 height 34
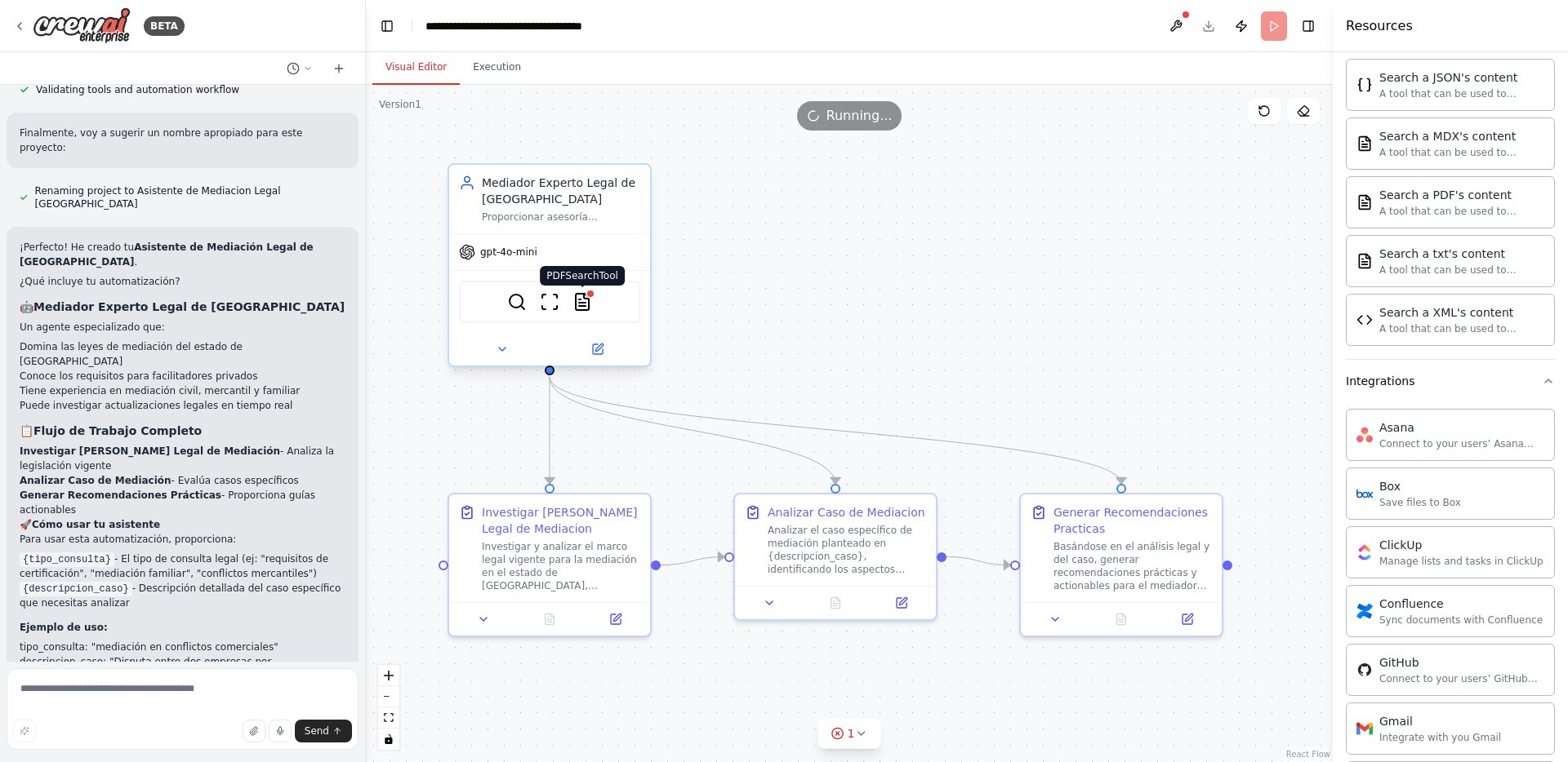
click at [583, 303] on img at bounding box center [582, 302] width 20 height 20
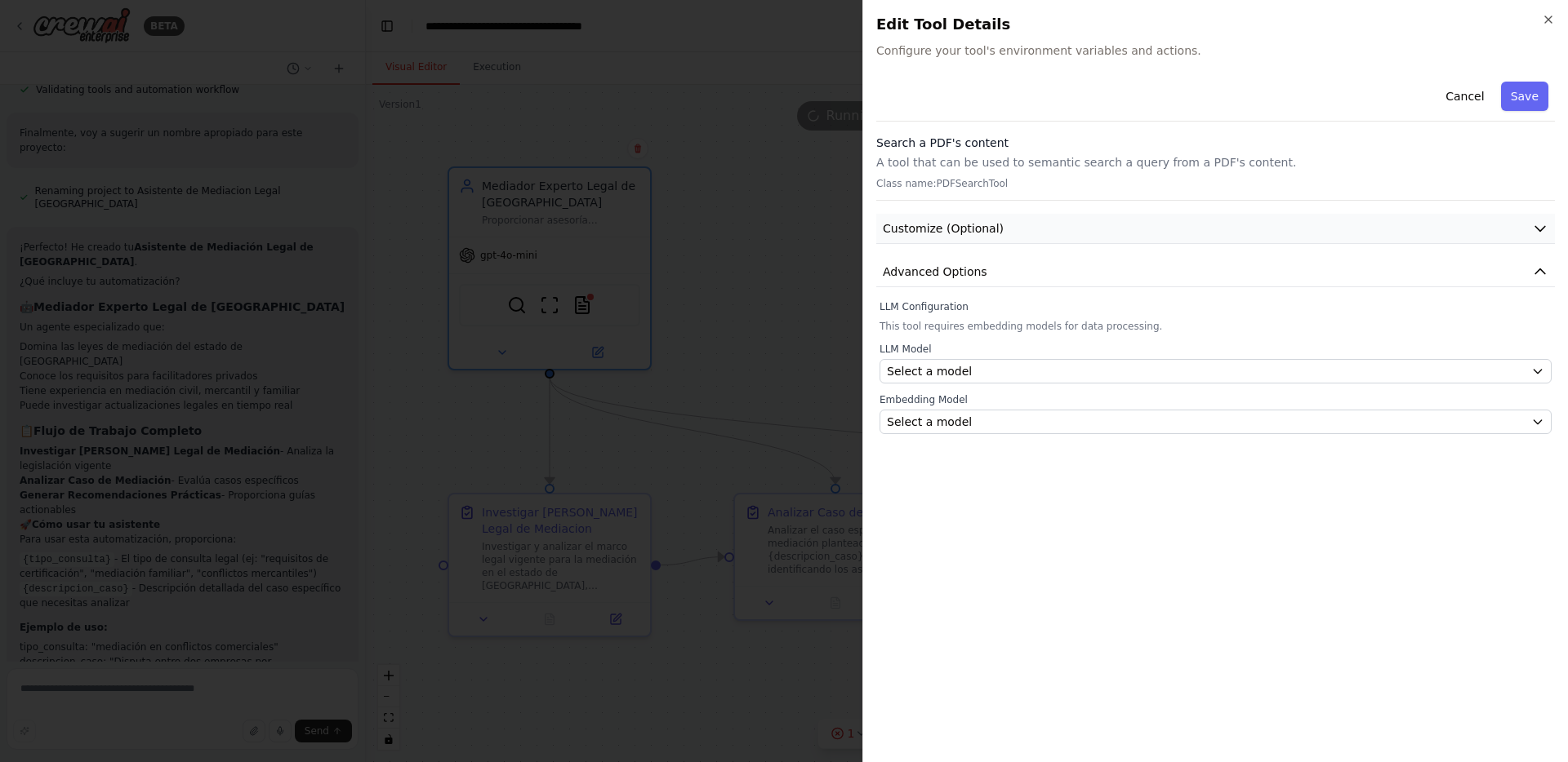
click at [1227, 224] on button "Customize (Optional)" at bounding box center [1216, 229] width 679 height 30
click at [1164, 314] on button "Advanced Options" at bounding box center [1216, 318] width 679 height 30
drag, startPoint x: 1166, startPoint y: 314, endPoint x: 1167, endPoint y: 291, distance: 23.0
click at [1166, 314] on button "Advanced Options" at bounding box center [1216, 318] width 679 height 30
click at [1169, 227] on button "Customize (Optional)" at bounding box center [1216, 229] width 679 height 30
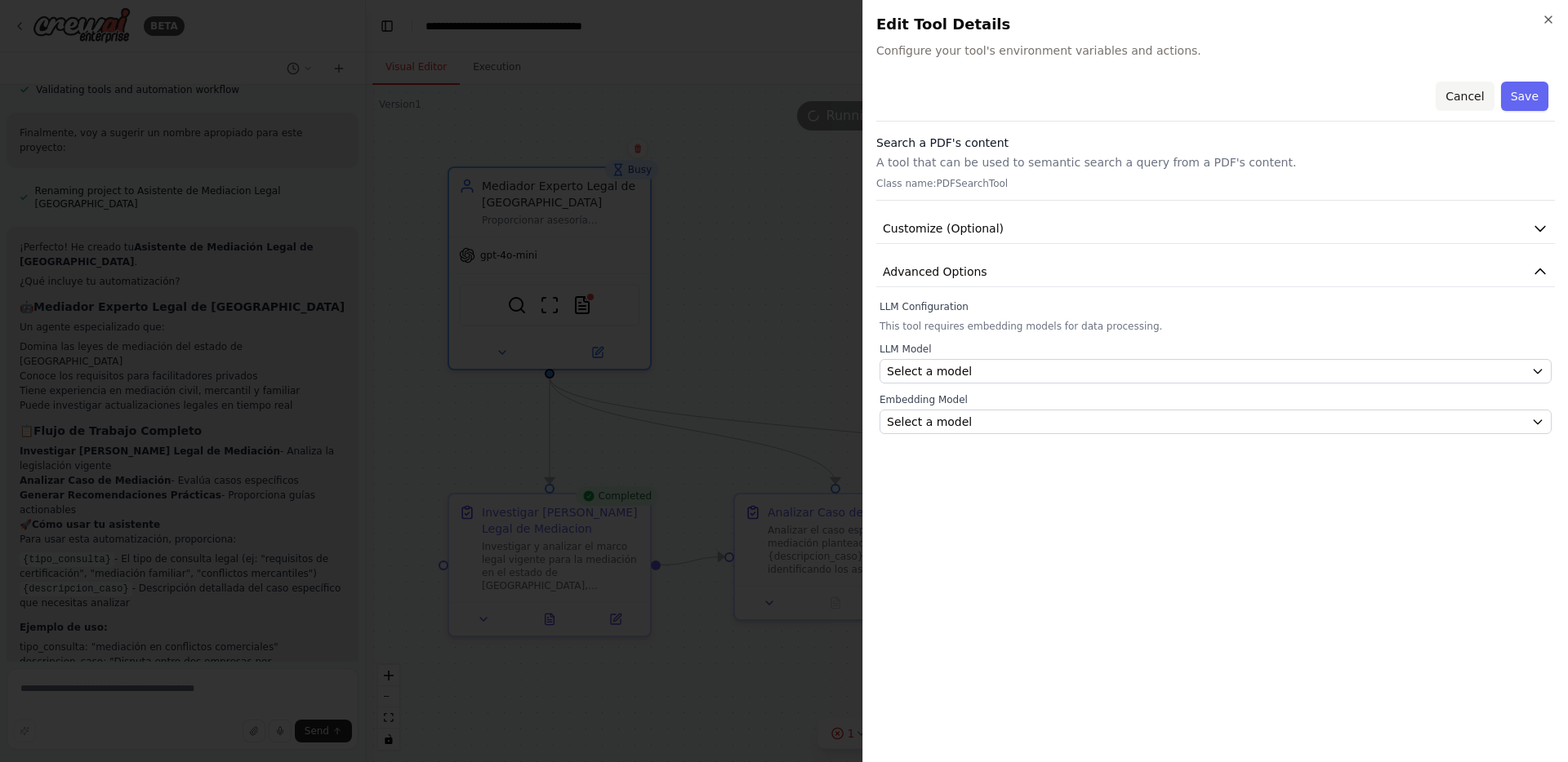
click at [1448, 95] on button "Cancel" at bounding box center [1464, 96] width 58 height 29
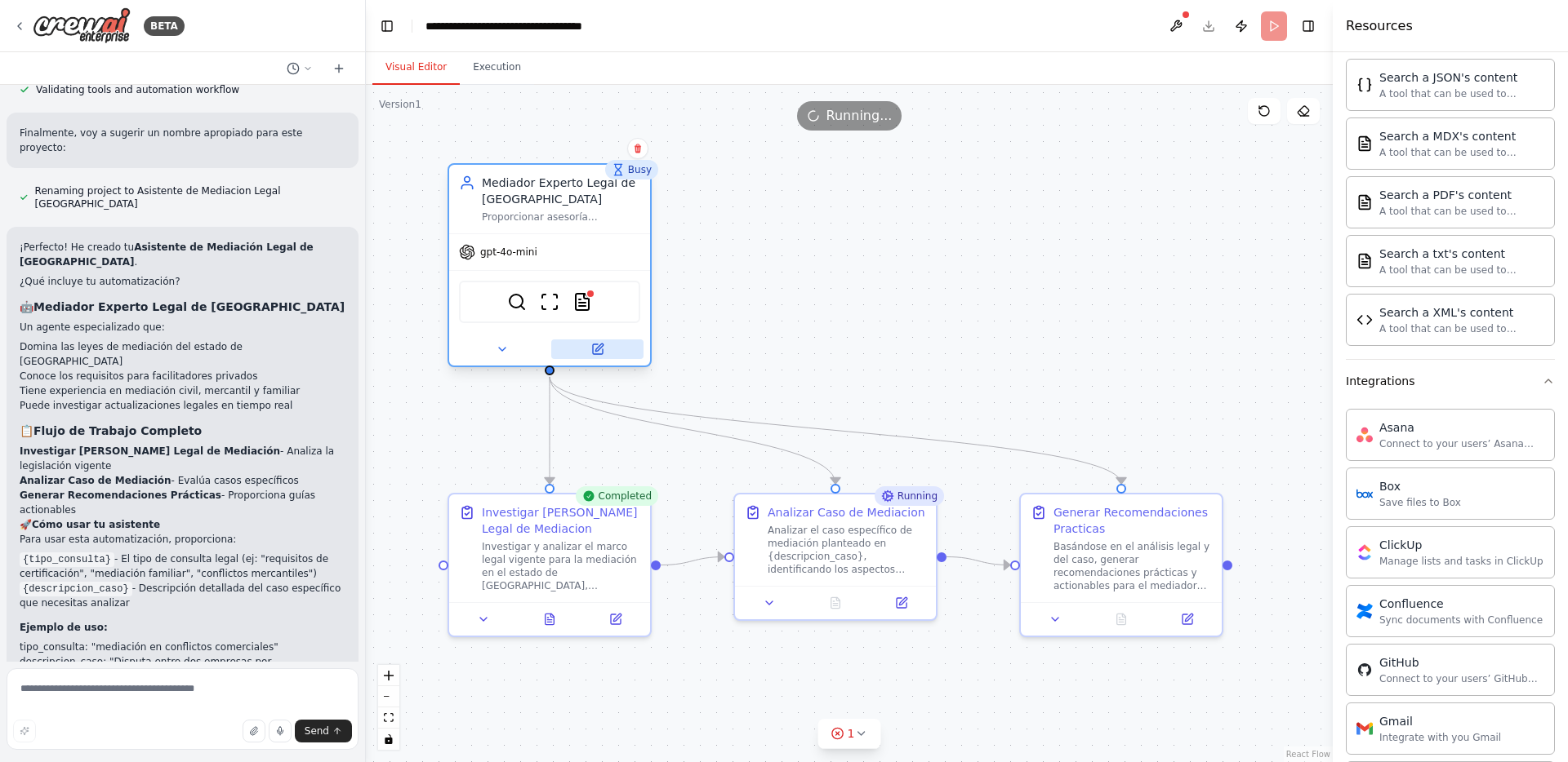
click at [596, 351] on icon at bounding box center [599, 346] width 7 height 7
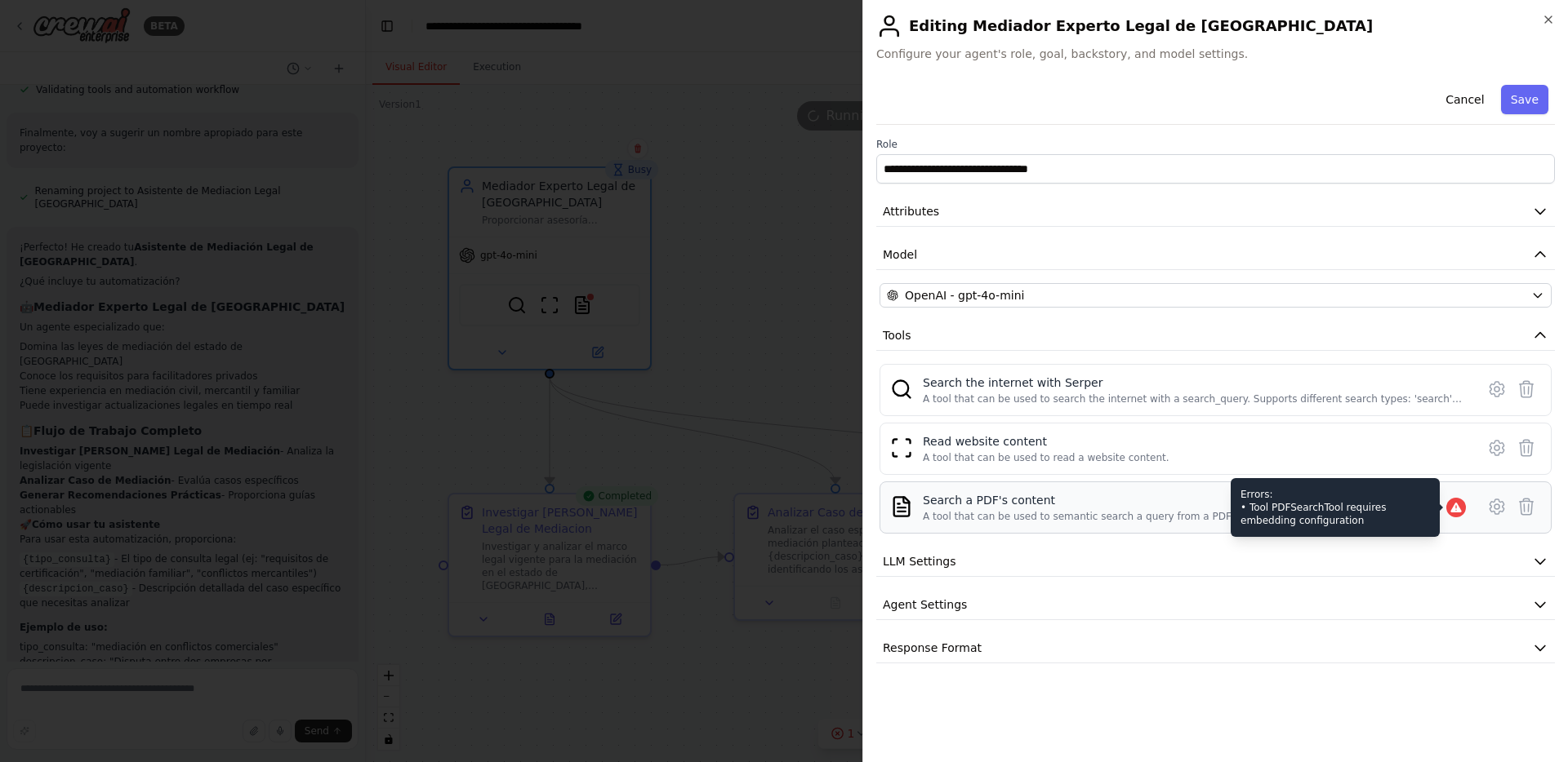
click at [1457, 511] on icon at bounding box center [1455, 508] width 11 height 10
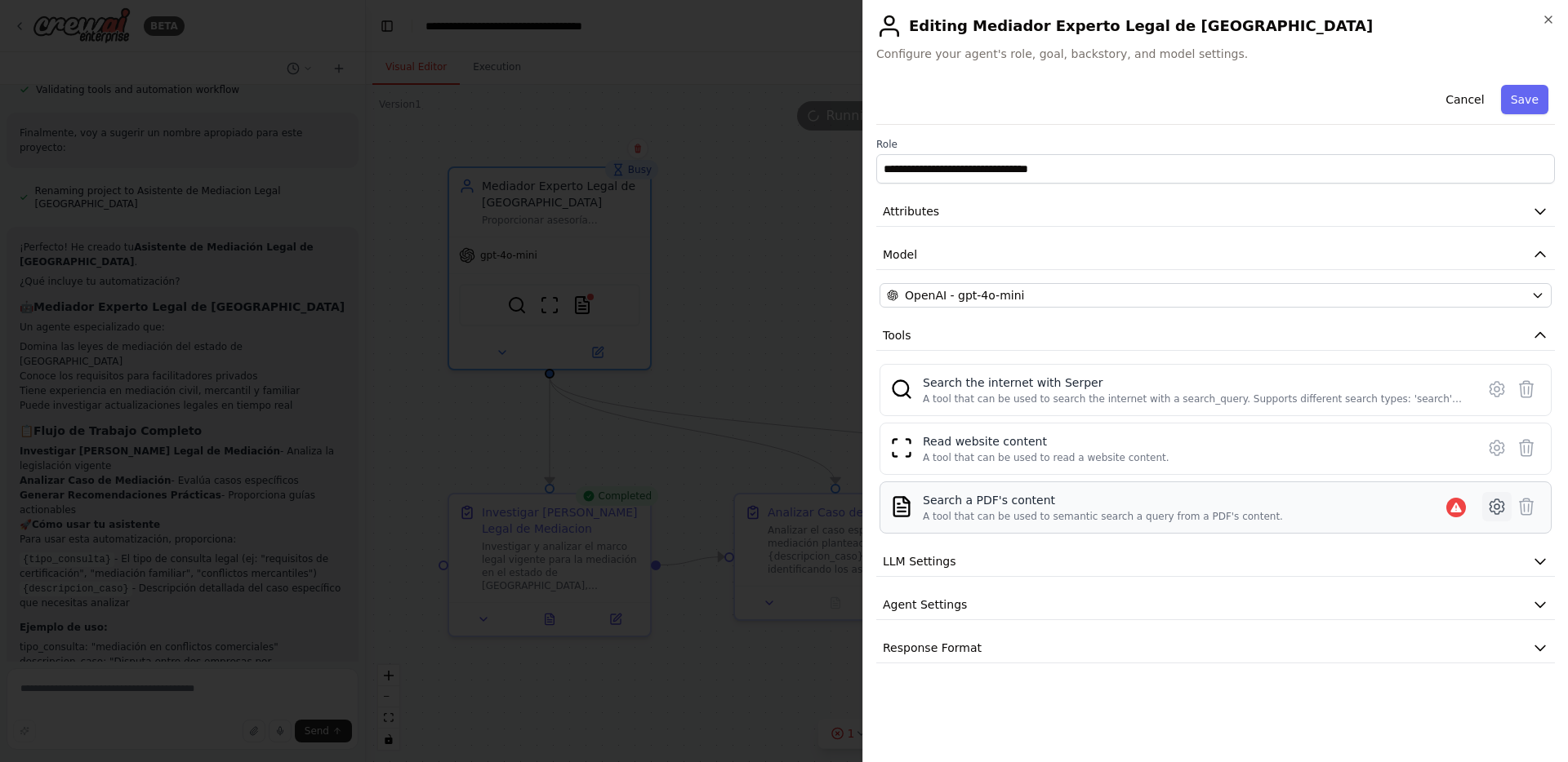
click at [1490, 507] on icon at bounding box center [1496, 507] width 20 height 20
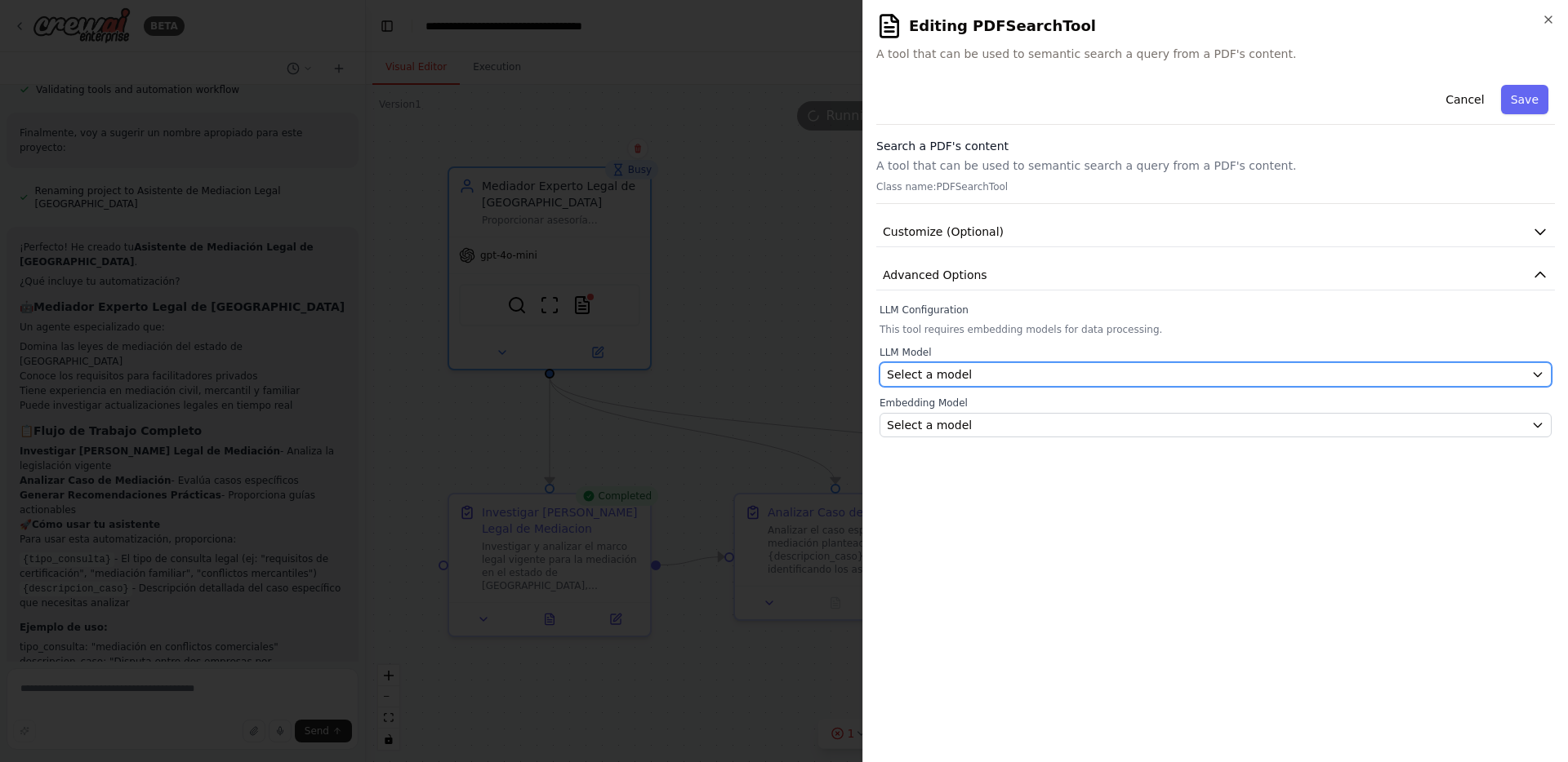
click at [1064, 372] on div "Select a model" at bounding box center [1206, 375] width 638 height 17
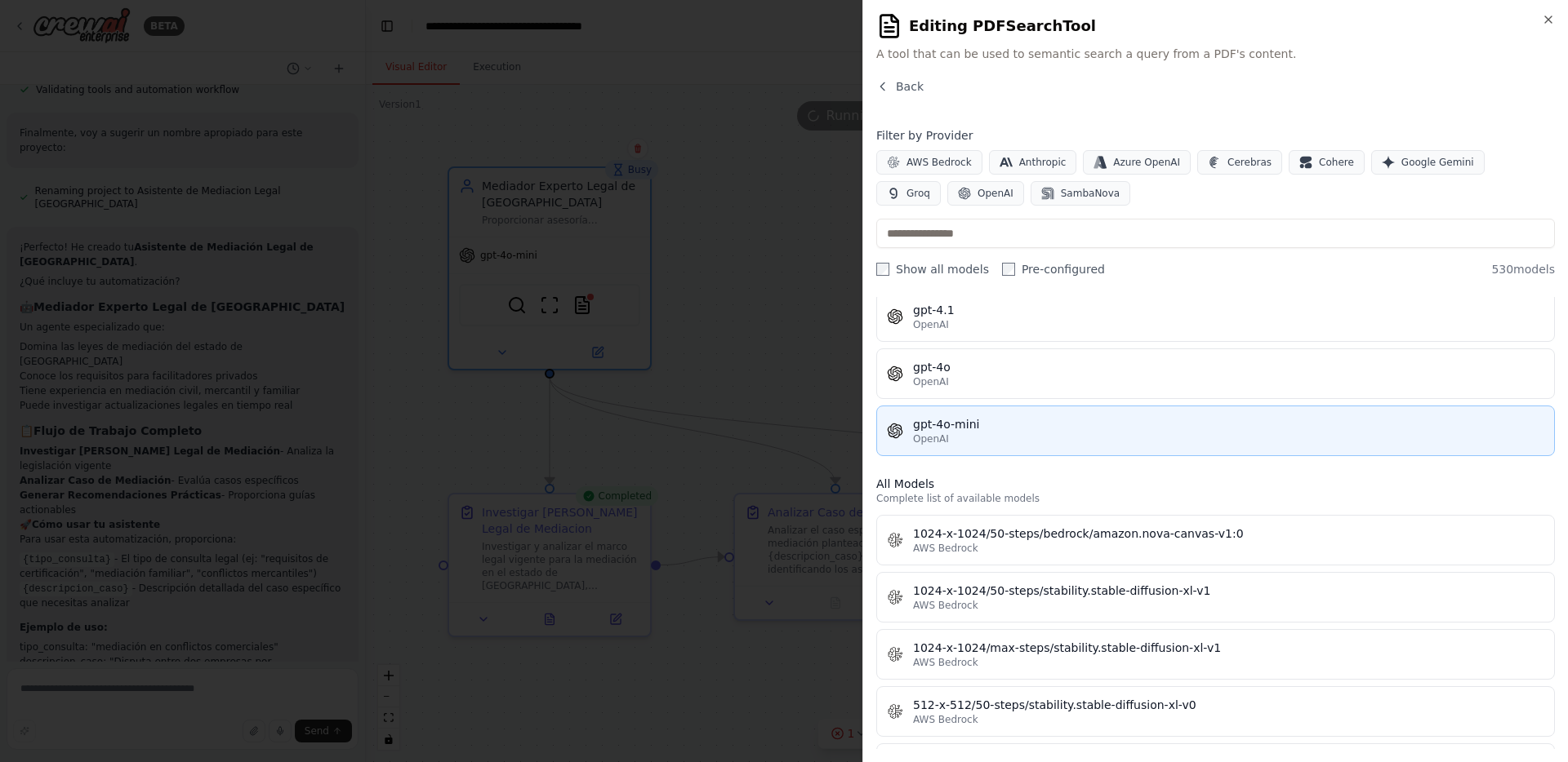
scroll to position [284, 0]
click at [1260, 427] on div "gpt-4o-mini" at bounding box center [1228, 426] width 631 height 17
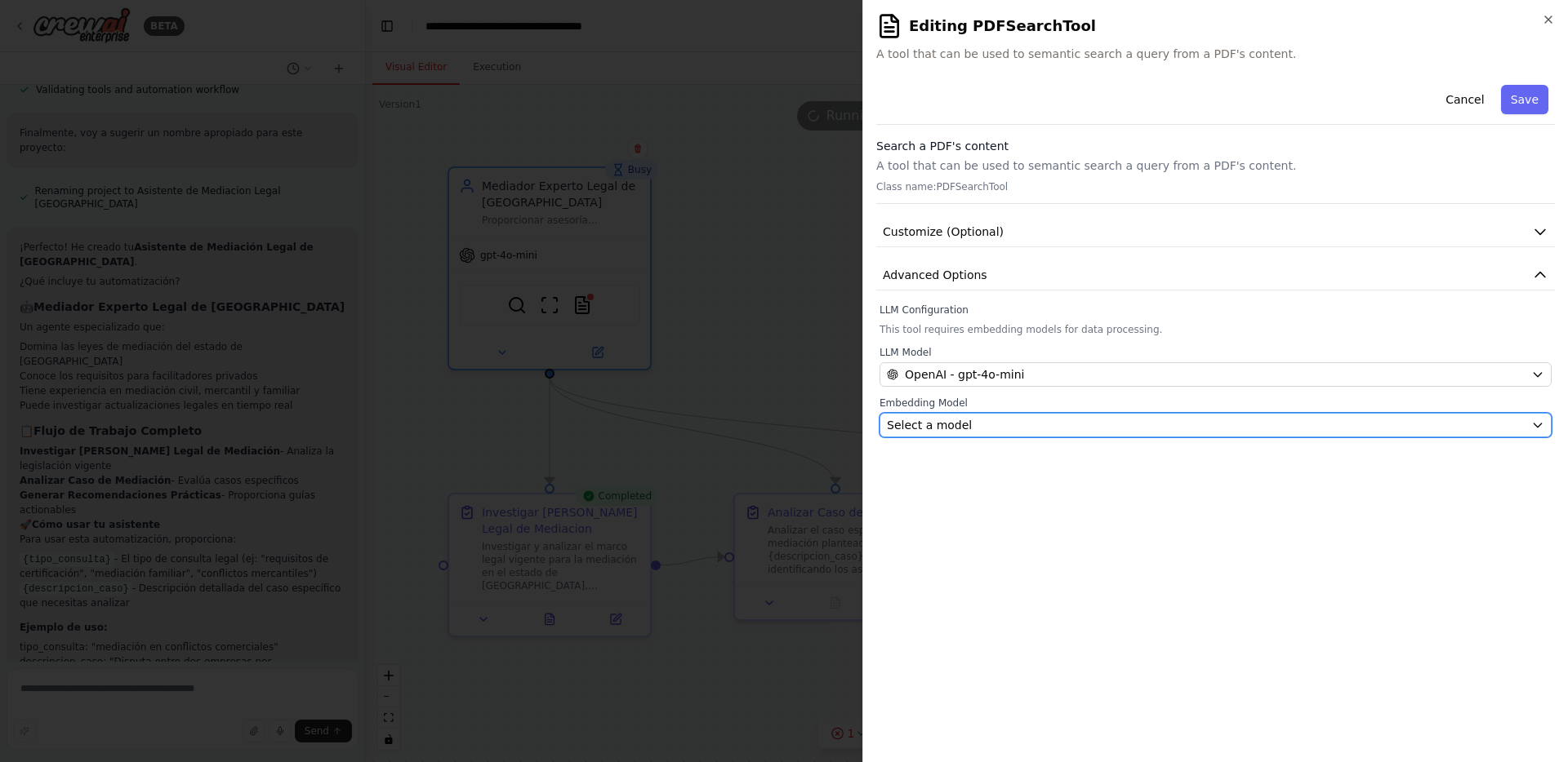
click at [1185, 431] on div "Select a model" at bounding box center [1206, 425] width 638 height 17
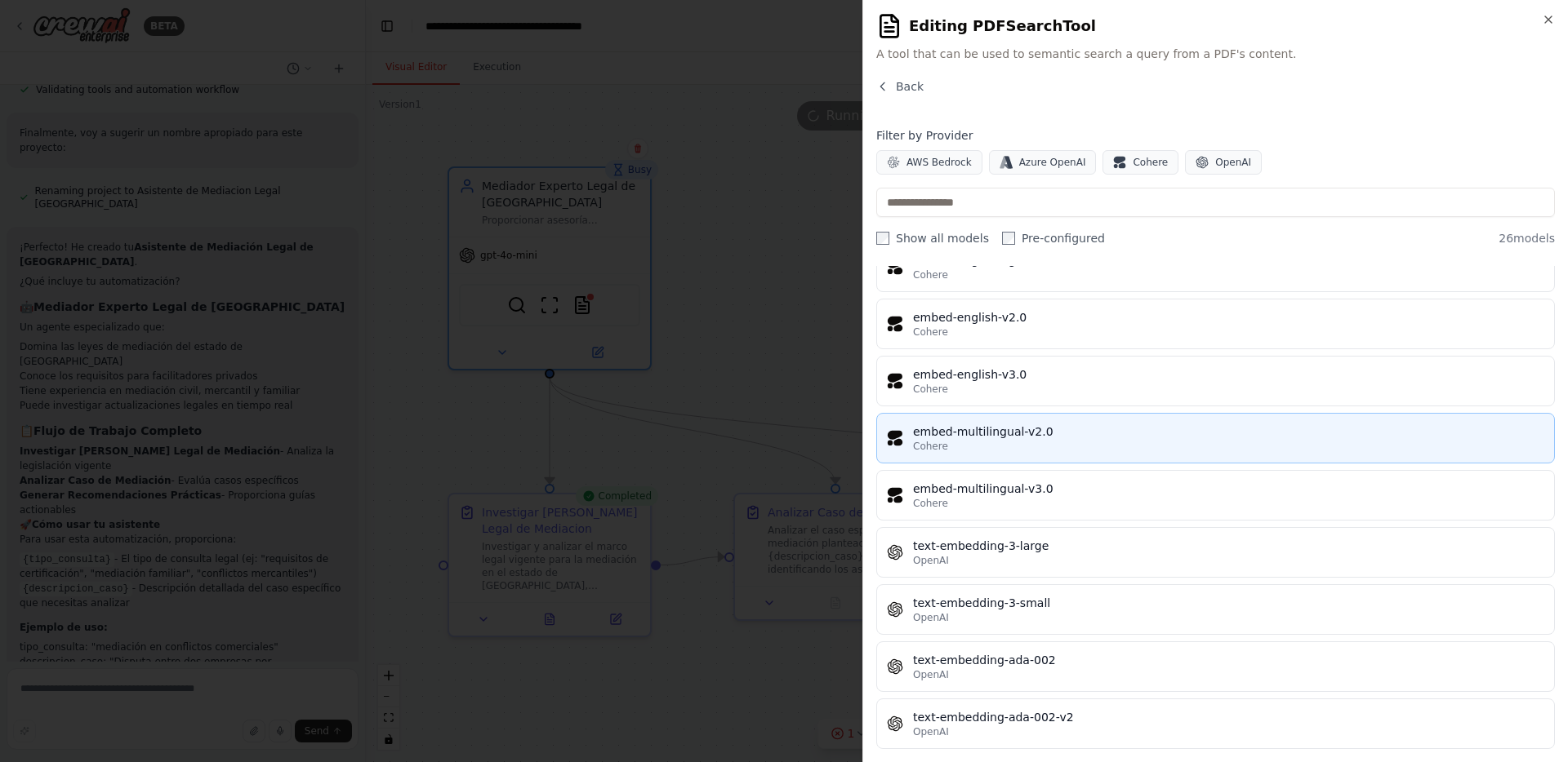
scroll to position [1061, 0]
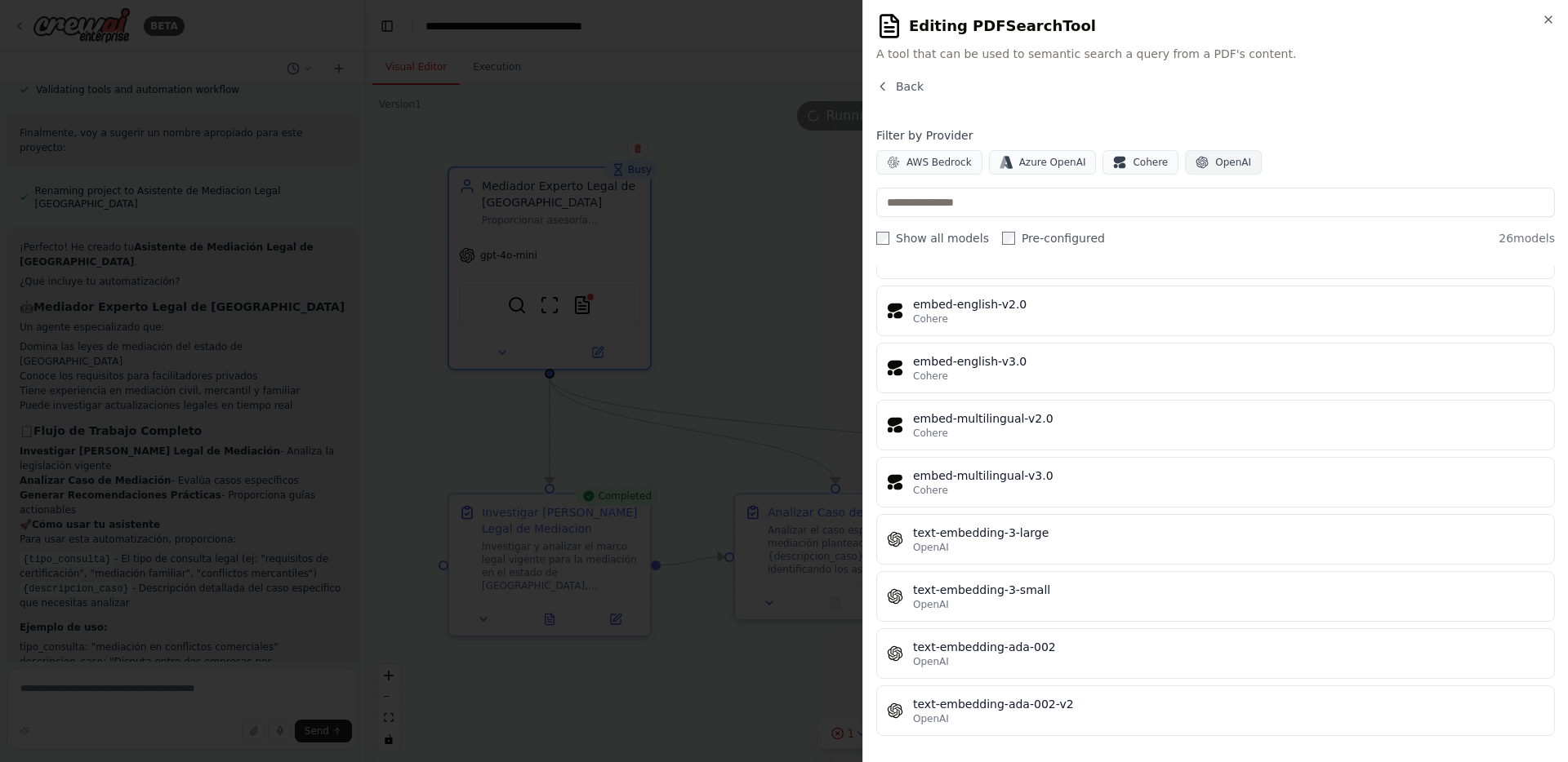
click at [1228, 158] on span "OpenAI" at bounding box center [1232, 162] width 36 height 13
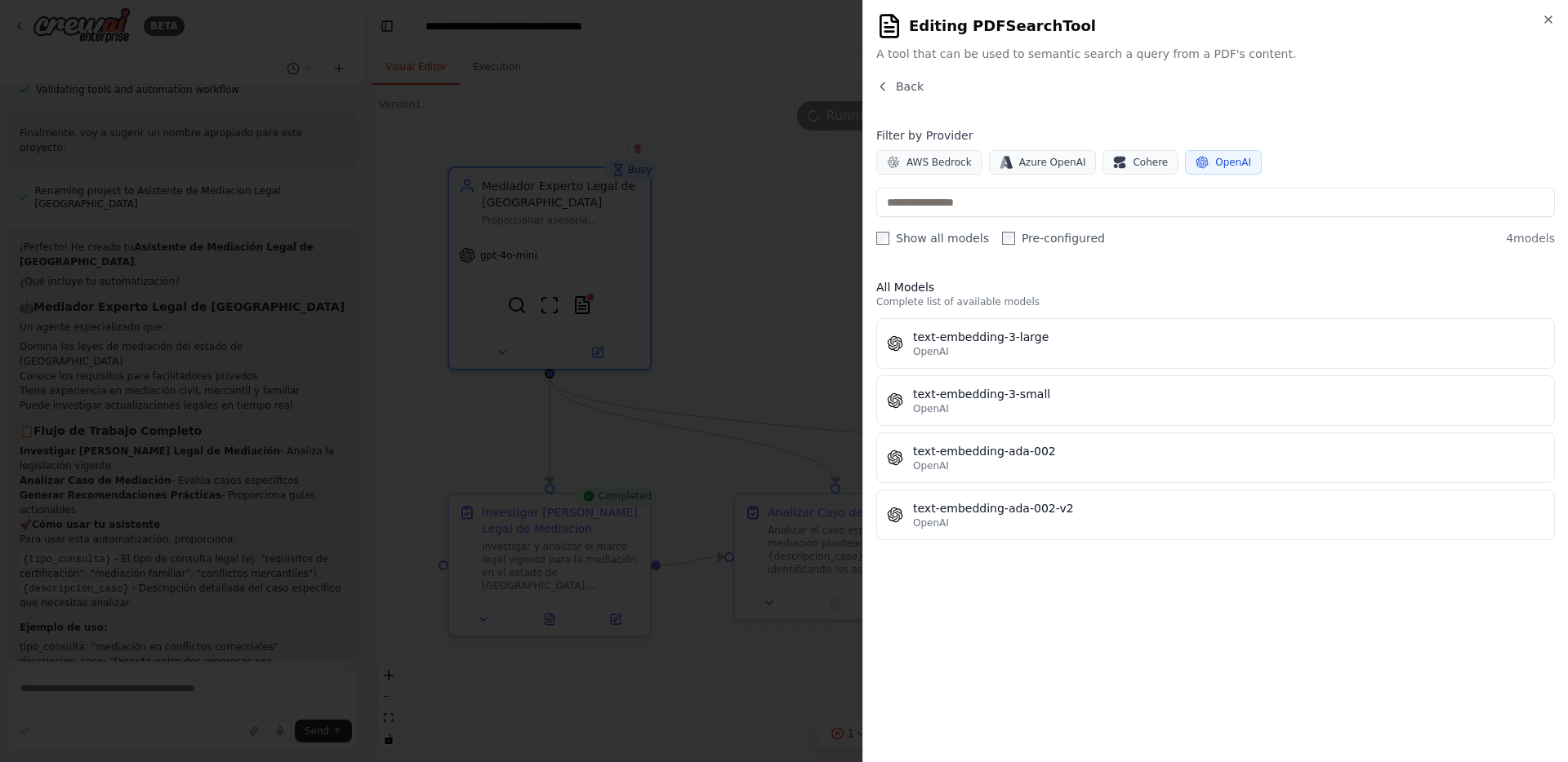
scroll to position [0, 0]
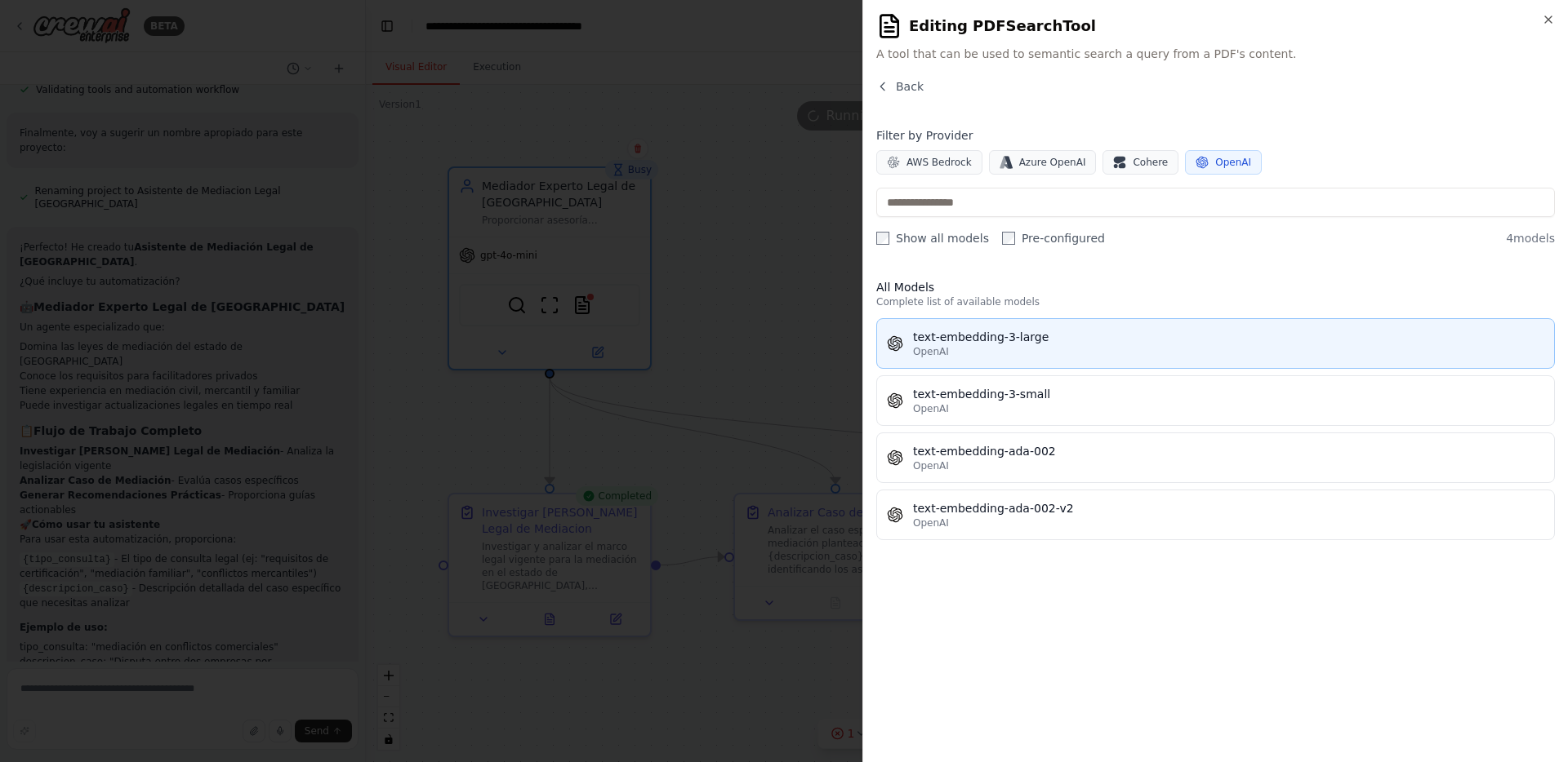
click at [1019, 348] on div "OpenAI" at bounding box center [1228, 351] width 631 height 13
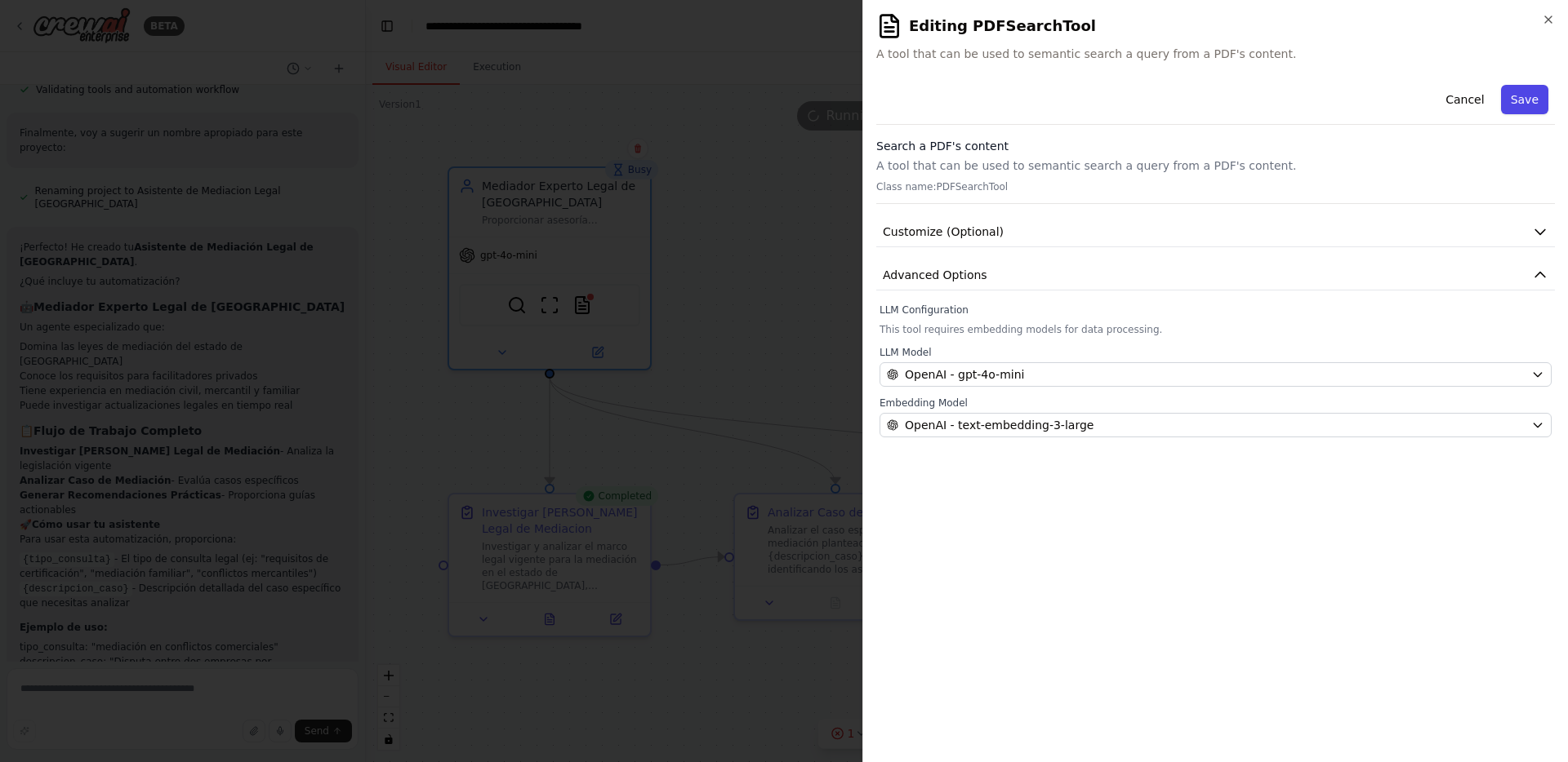
click at [1536, 105] on button "Save" at bounding box center [1525, 100] width 47 height 29
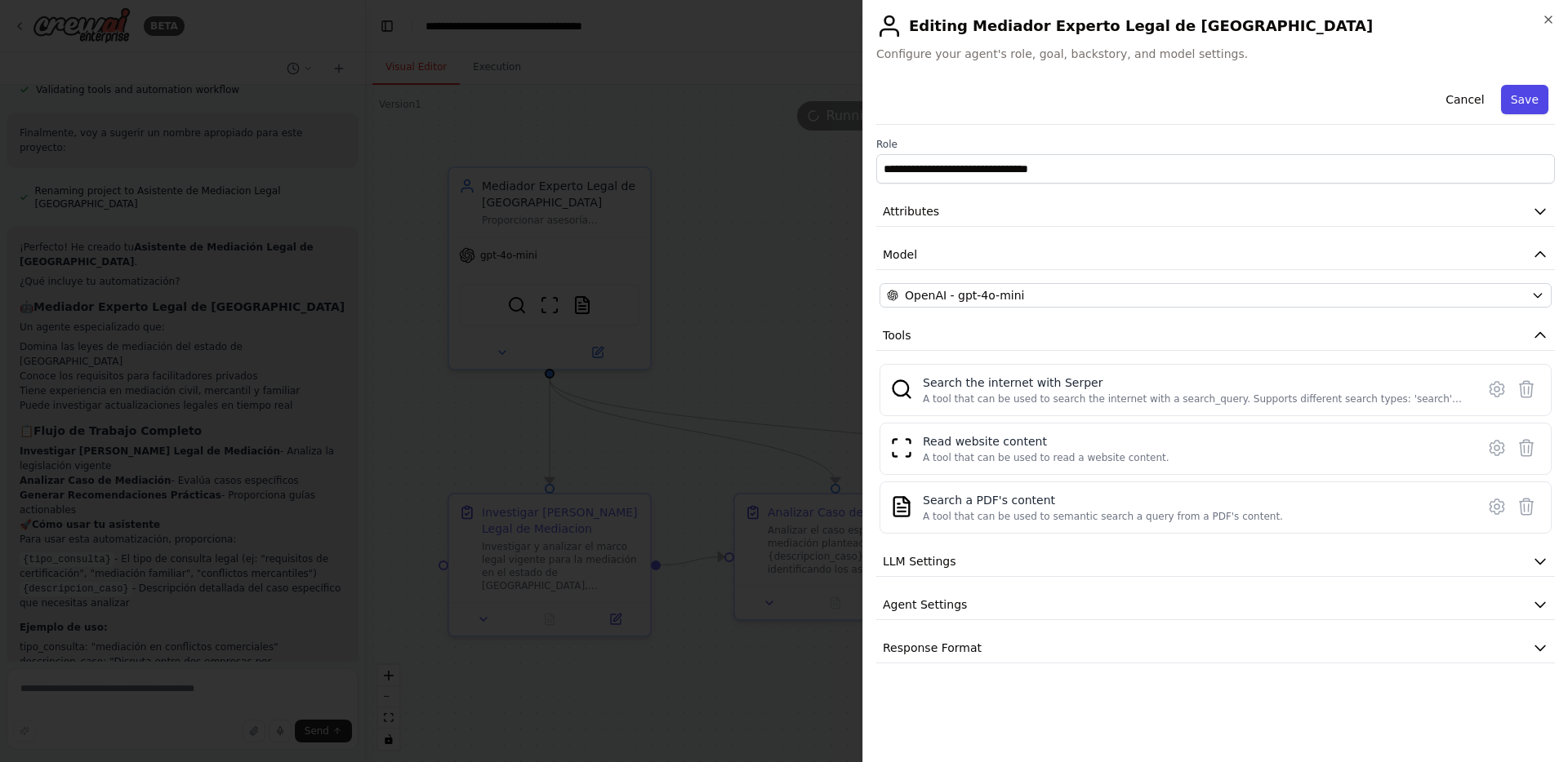
click at [1530, 106] on button "Save" at bounding box center [1525, 100] width 47 height 29
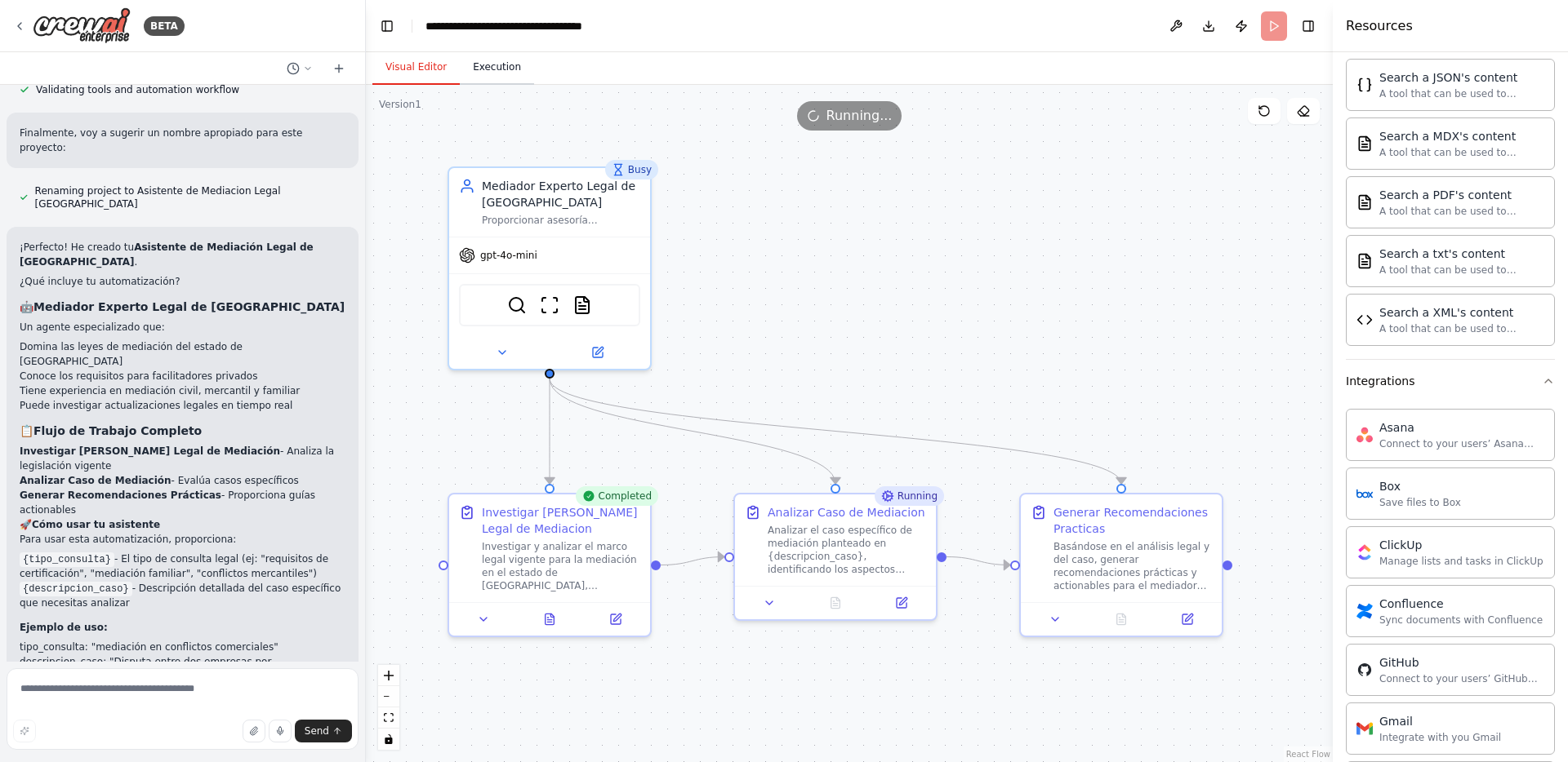
click at [496, 71] on button "Execution" at bounding box center [497, 68] width 75 height 34
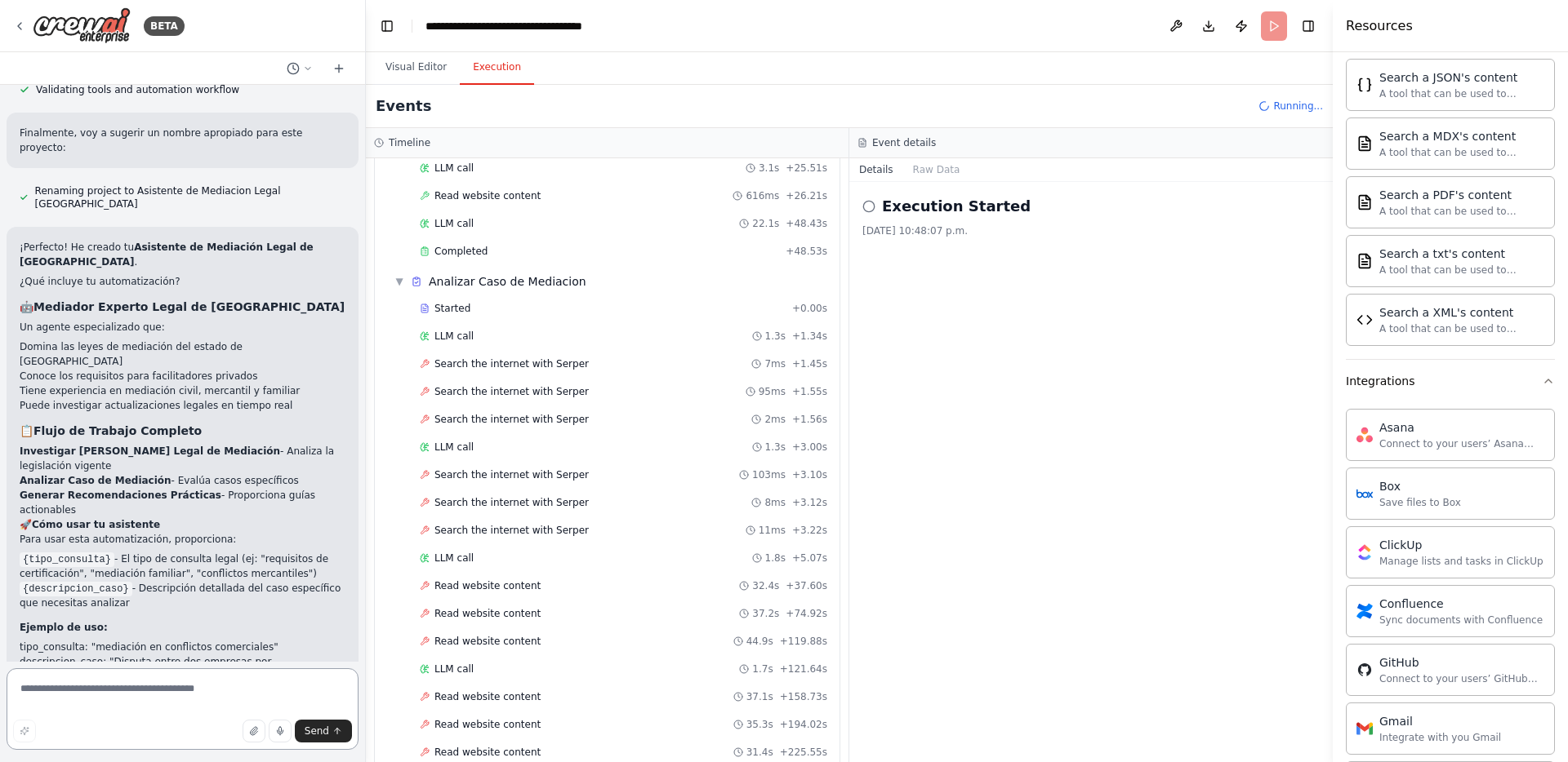
click at [237, 693] on textarea at bounding box center [183, 709] width 352 height 81
click at [252, 732] on icon "button" at bounding box center [253, 732] width 7 height 8
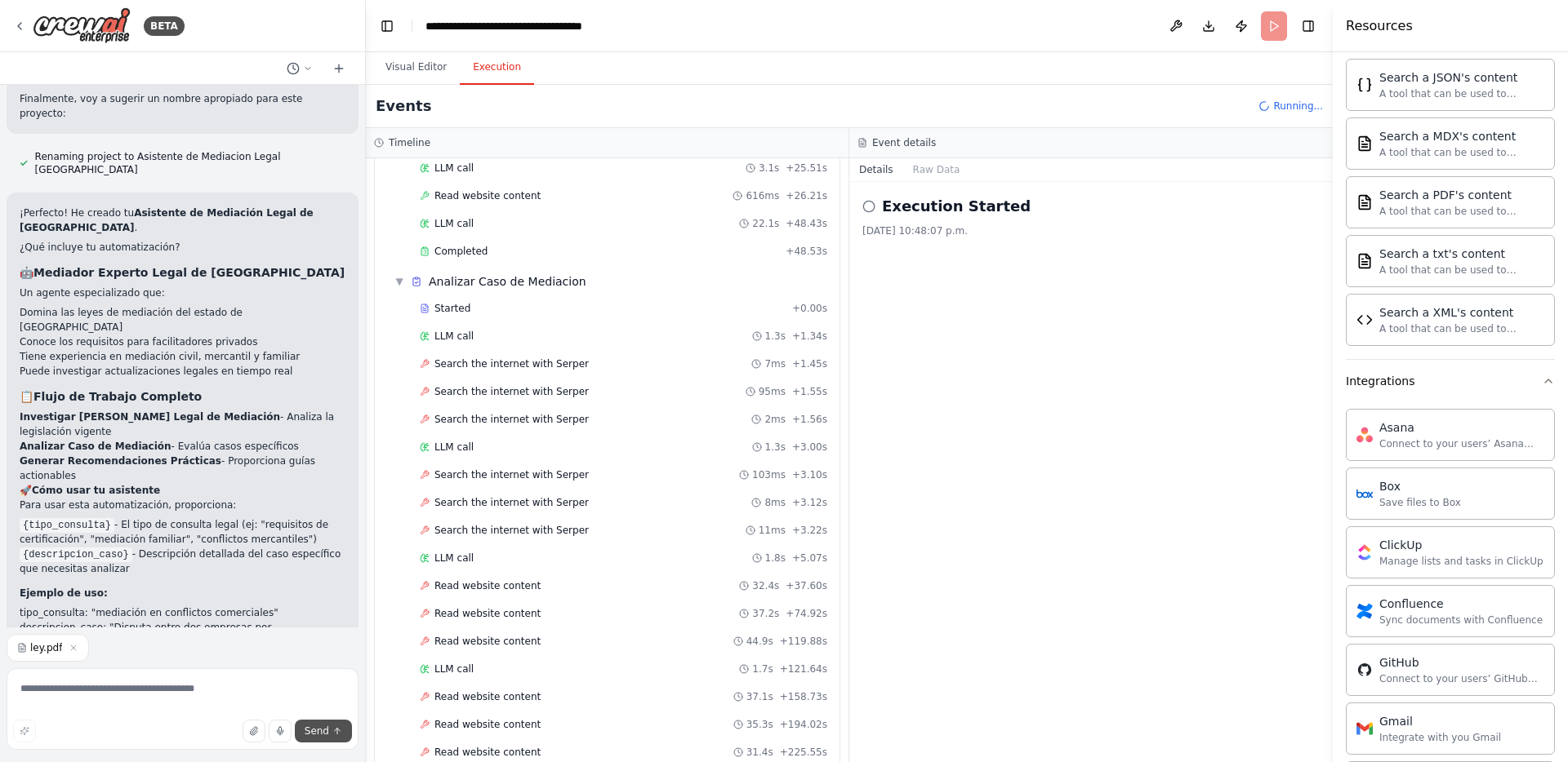
click at [316, 732] on span "Send" at bounding box center [316, 731] width 25 height 13
click at [245, 703] on textarea at bounding box center [183, 709] width 352 height 81
click at [1280, 19] on header "**********" at bounding box center [849, 25] width 967 height 52
click at [1275, 27] on header "**********" at bounding box center [849, 25] width 967 height 52
click at [1277, 101] on span "Running..." at bounding box center [1297, 106] width 50 height 13
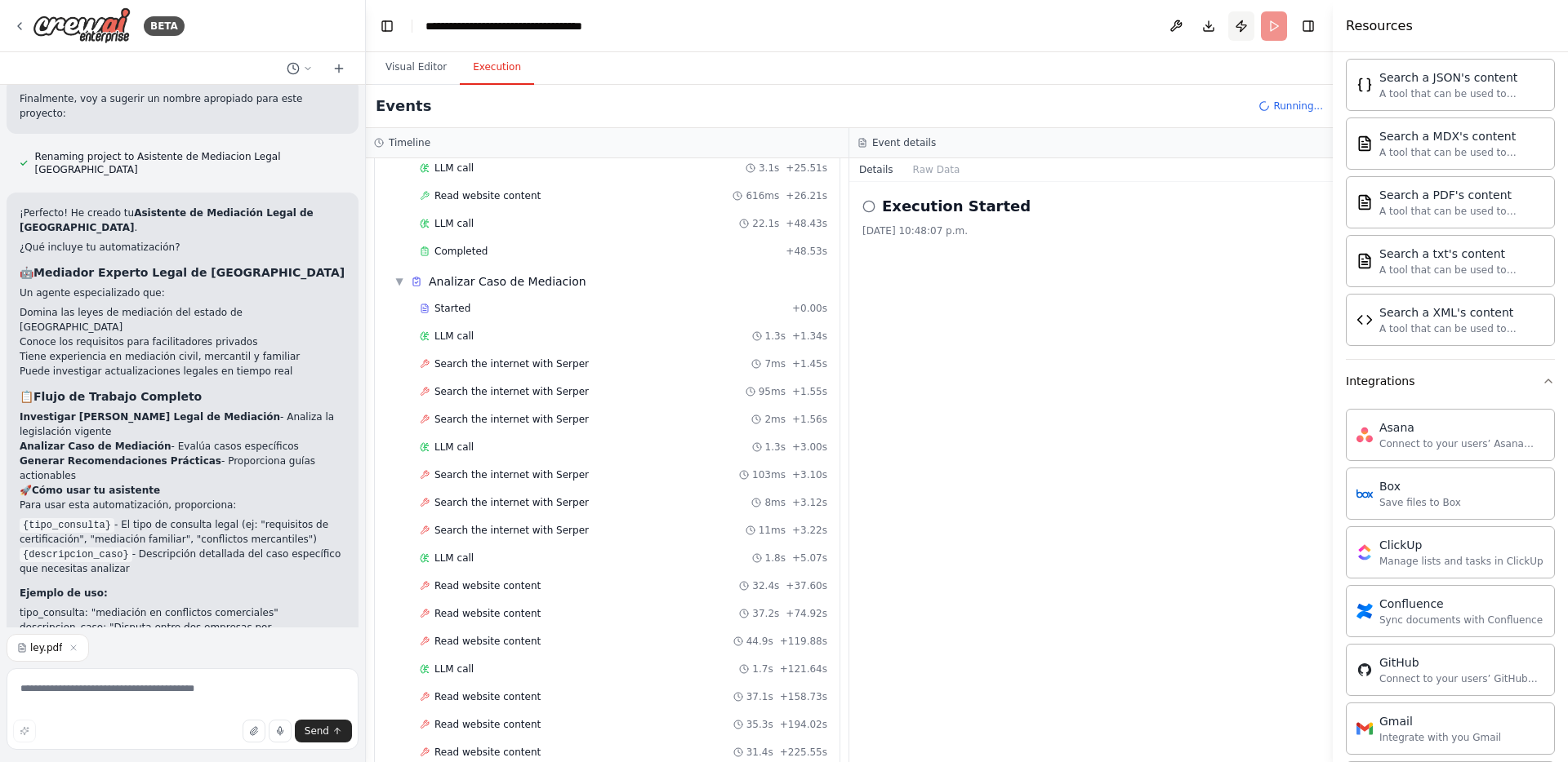
click at [1239, 26] on button "Publish" at bounding box center [1241, 26] width 26 height 29
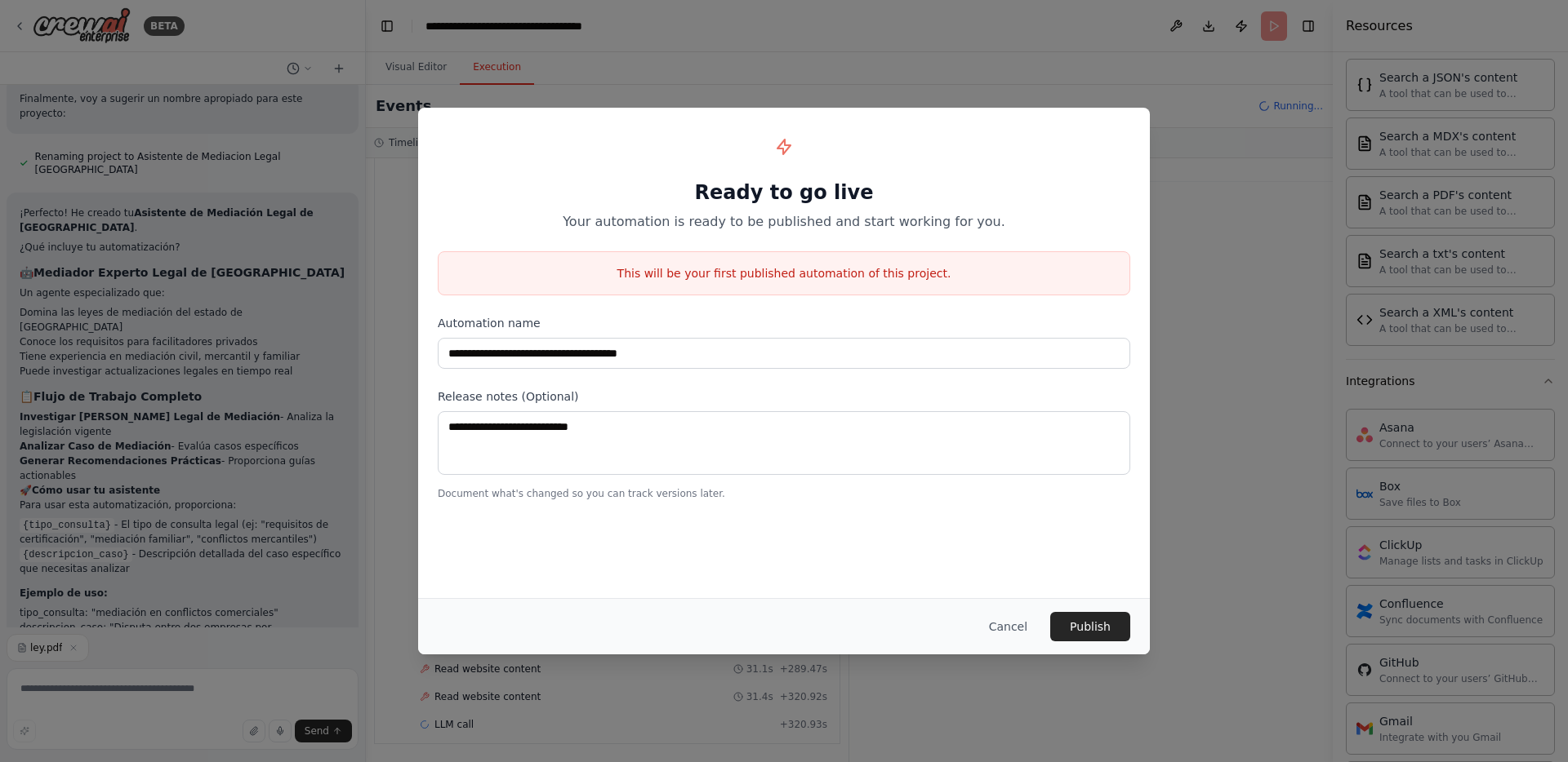
scroll to position [617, 0]
click at [1006, 622] on button "Cancel" at bounding box center [1009, 627] width 65 height 29
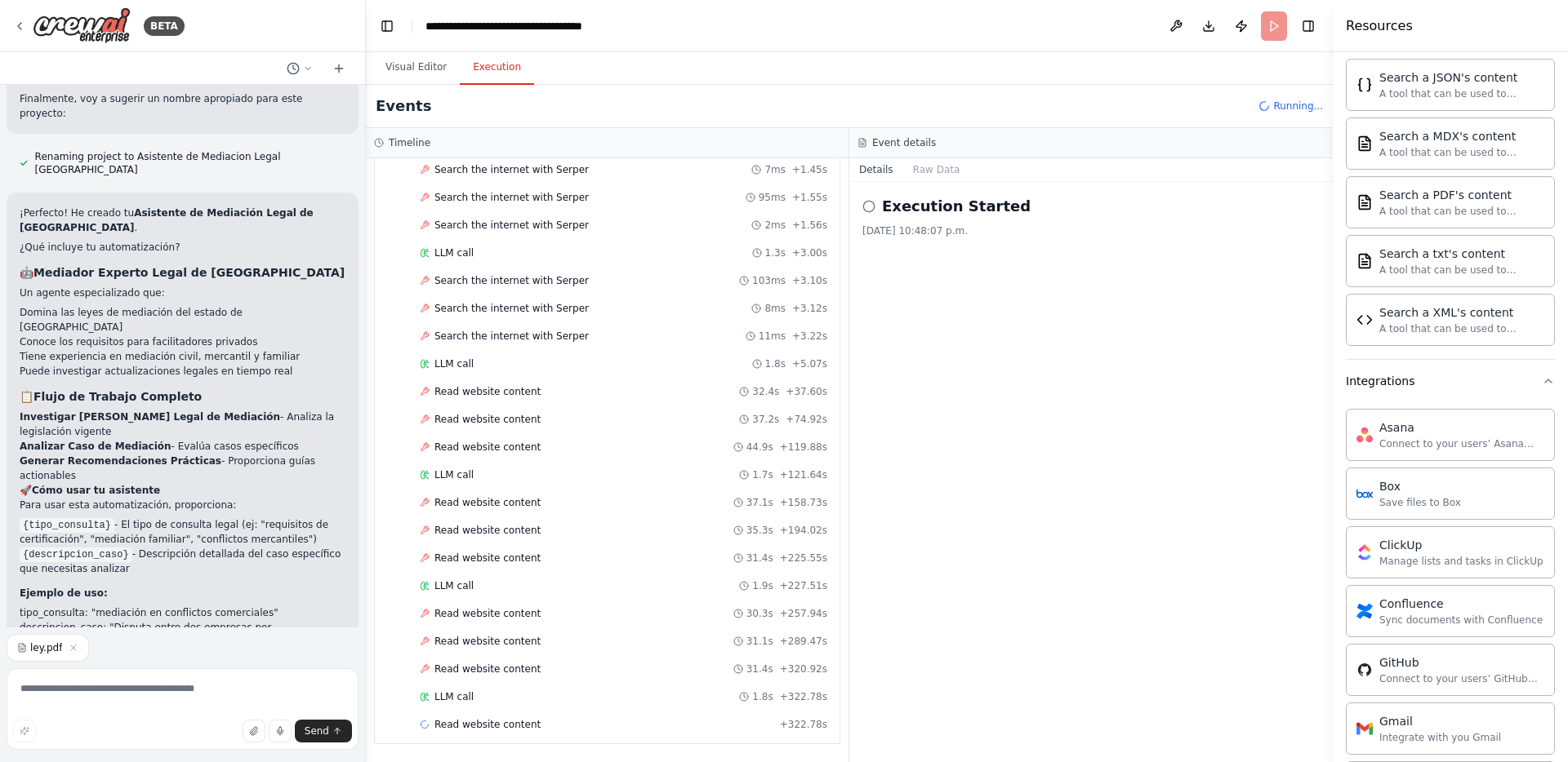
click at [970, 428] on div "Execution Started 26/9/2025, 10:48:07 p.m." at bounding box center [1091, 473] width 484 height 581
click at [936, 174] on button "Raw Data" at bounding box center [936, 169] width 67 height 23
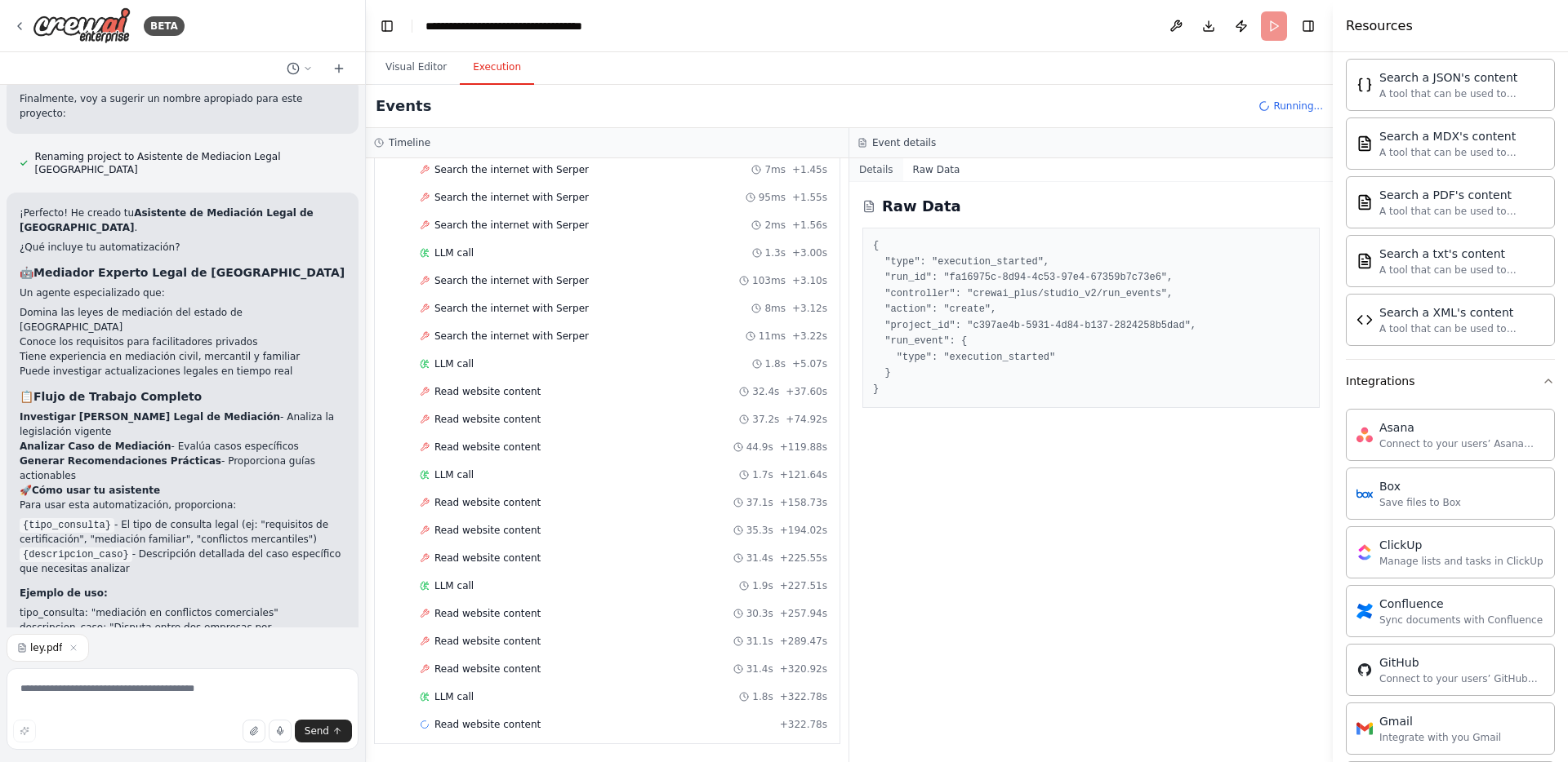
click at [873, 170] on button "Details" at bounding box center [876, 169] width 54 height 23
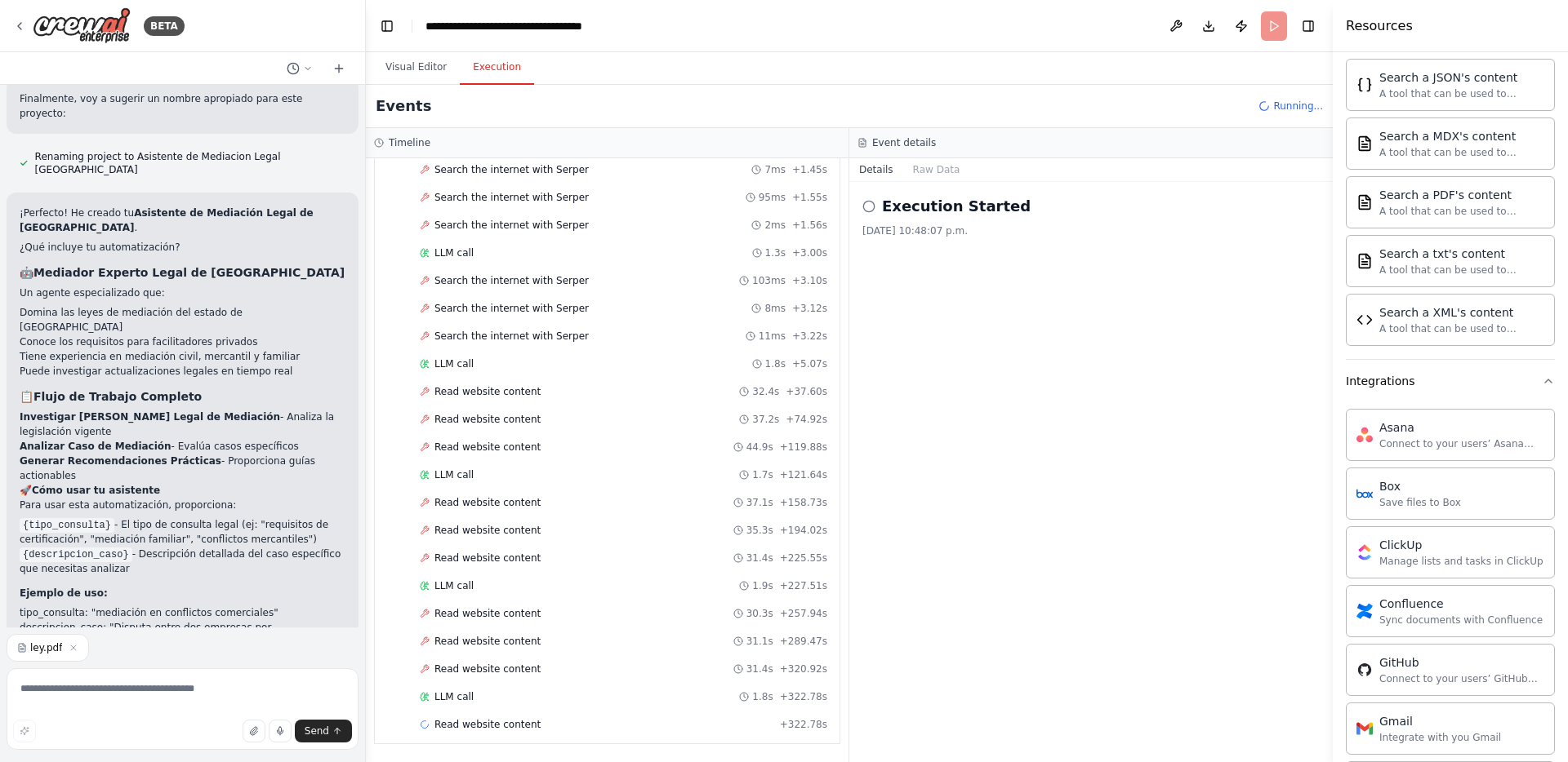
click at [1279, 104] on span "Running..." at bounding box center [1297, 106] width 50 height 13
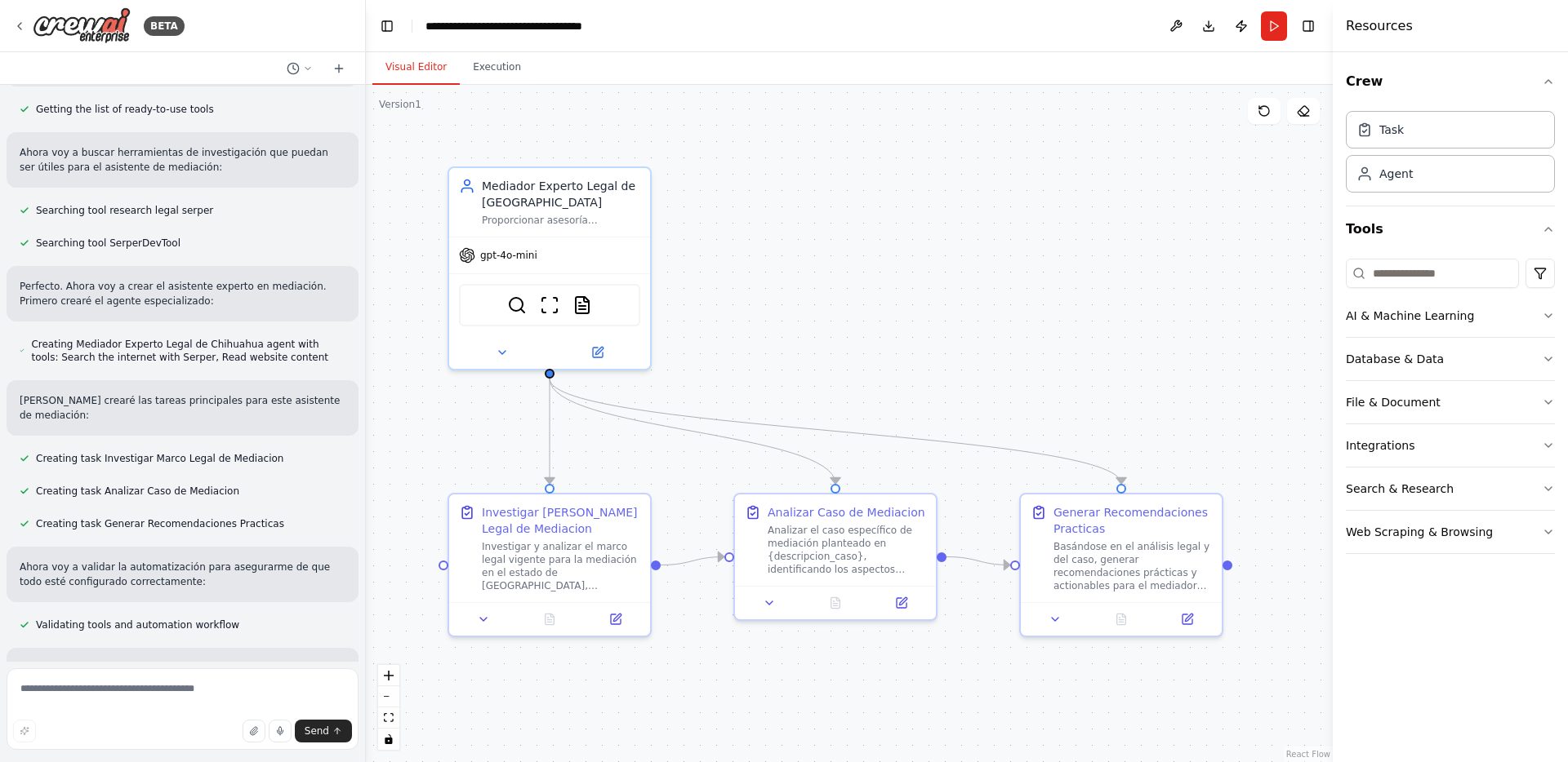
scroll to position [752, 0]
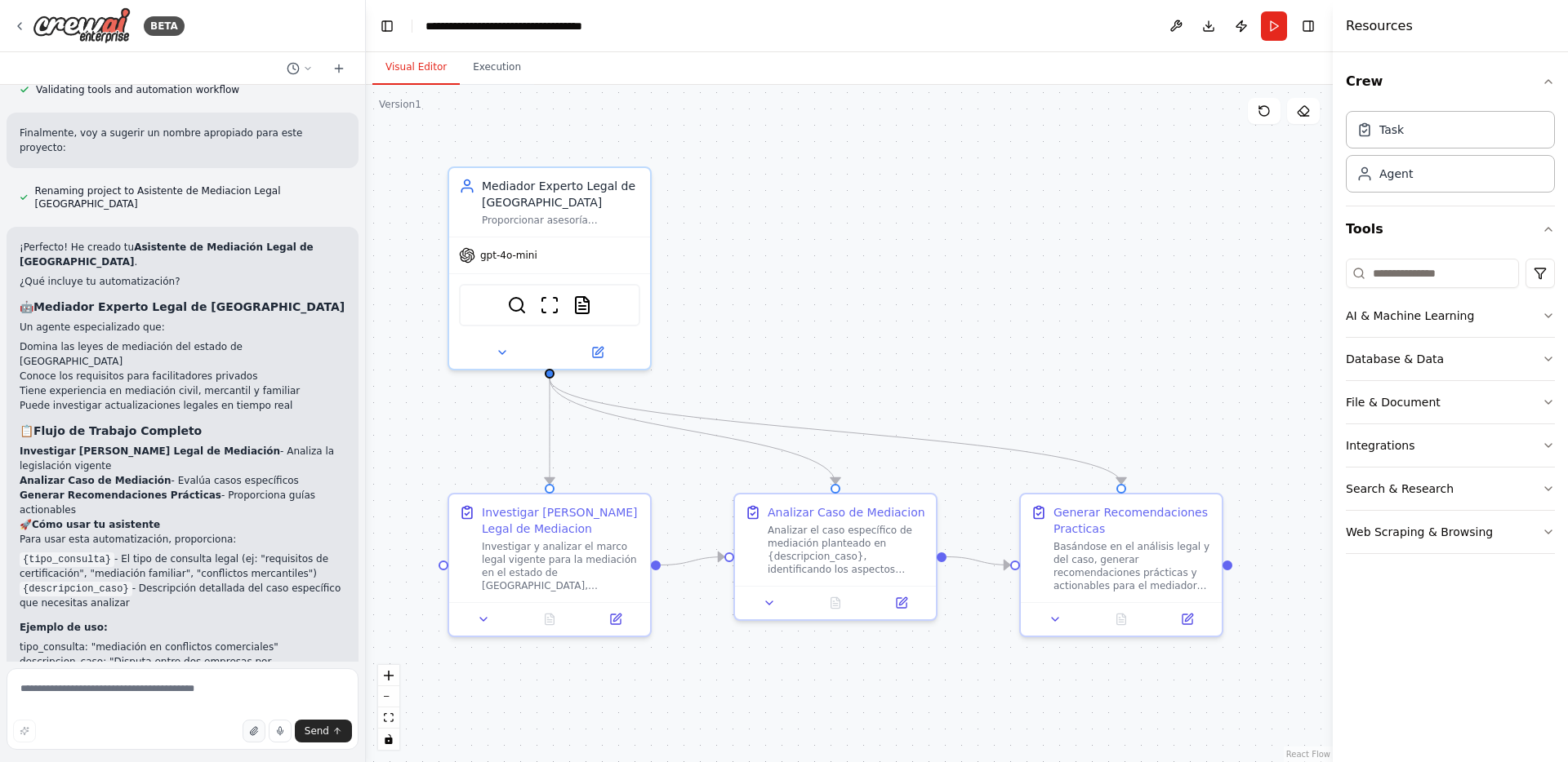
click at [256, 732] on icon "button" at bounding box center [254, 732] width 10 height 10
click at [319, 730] on span "Send" at bounding box center [316, 731] width 25 height 13
click at [1429, 388] on button "File & Document" at bounding box center [1449, 402] width 209 height 42
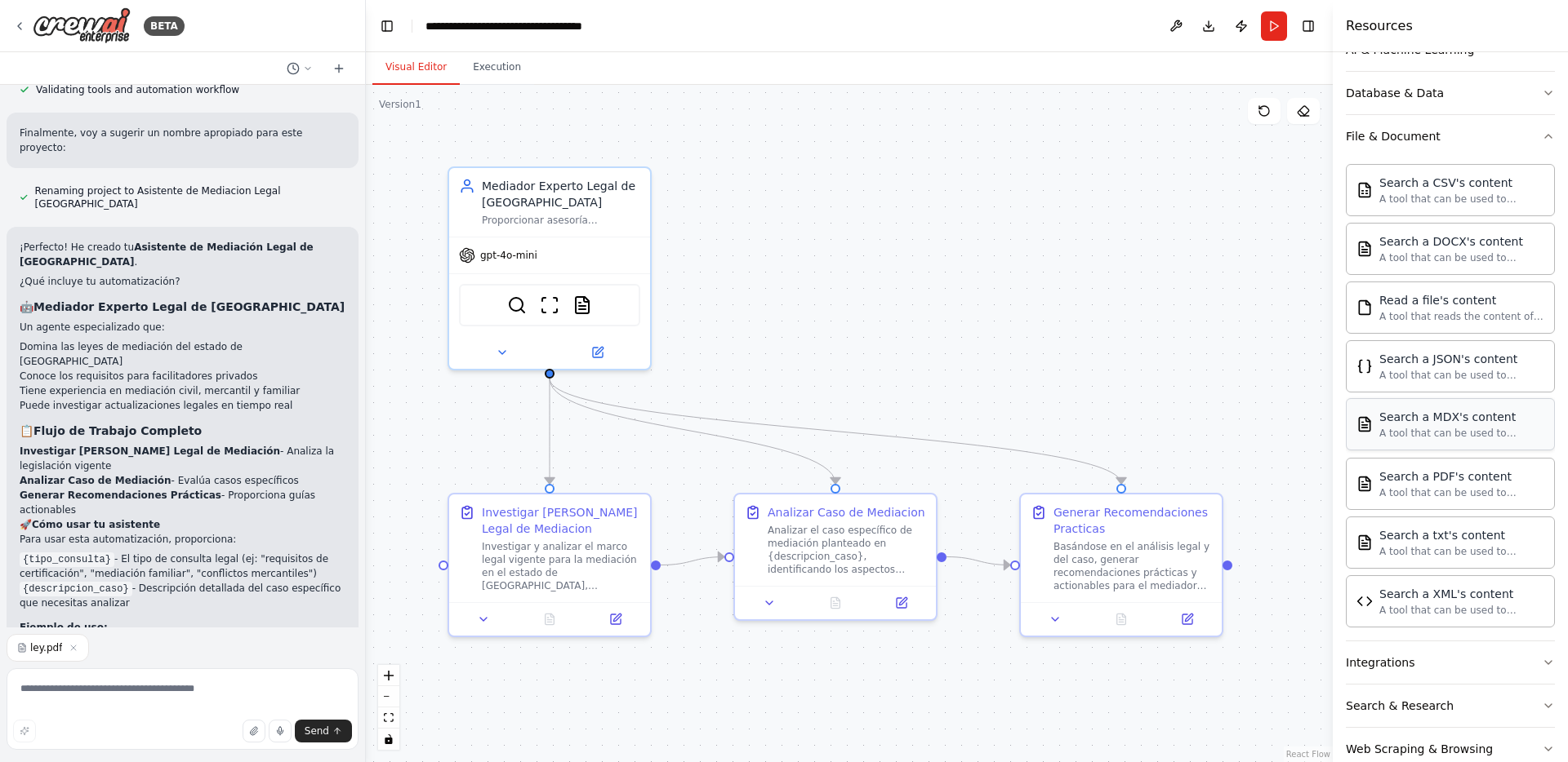
scroll to position [301, 0]
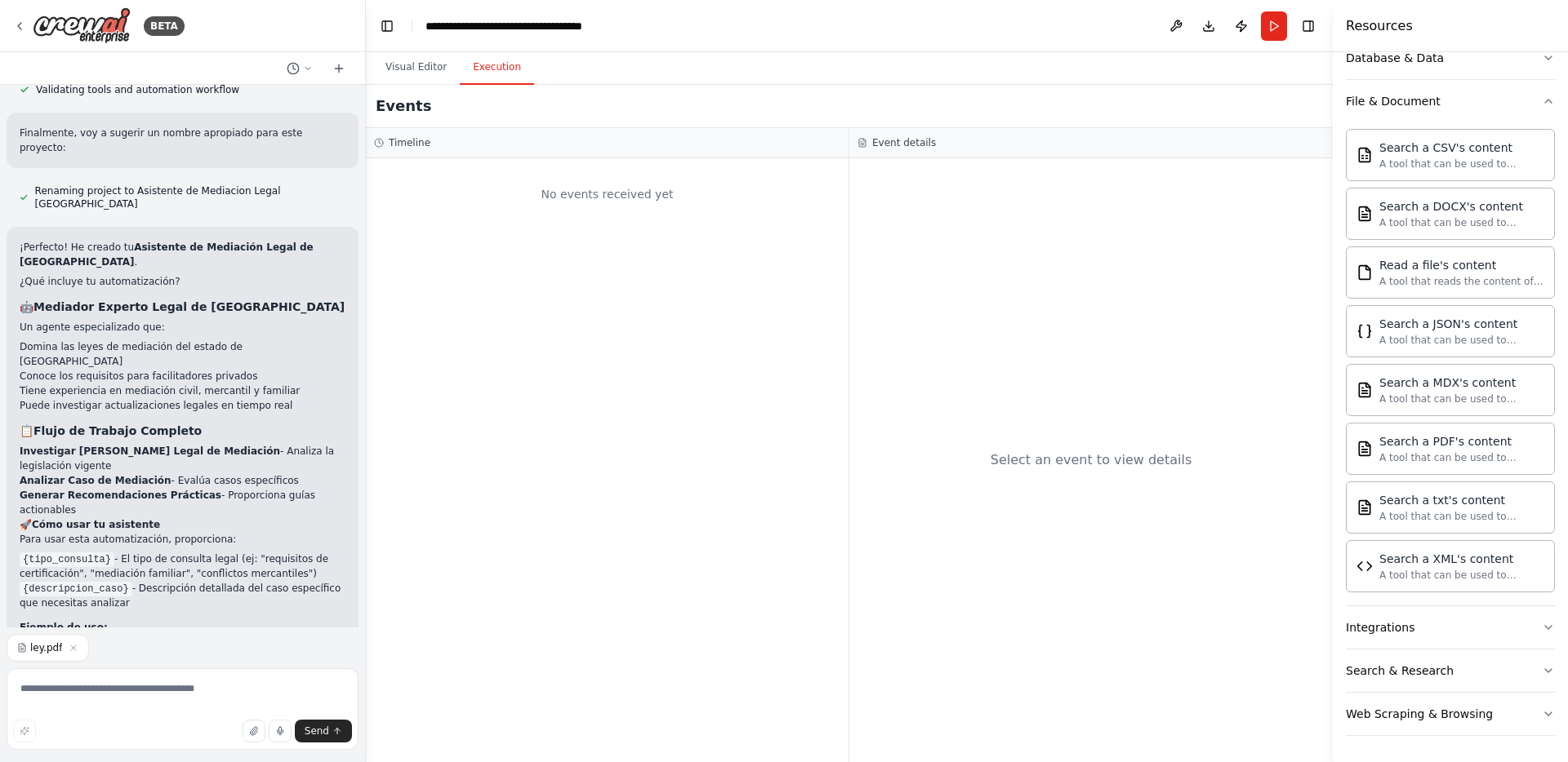
click at [500, 76] on button "Execution" at bounding box center [497, 68] width 75 height 34
click at [1269, 25] on button "Run" at bounding box center [1274, 26] width 26 height 29
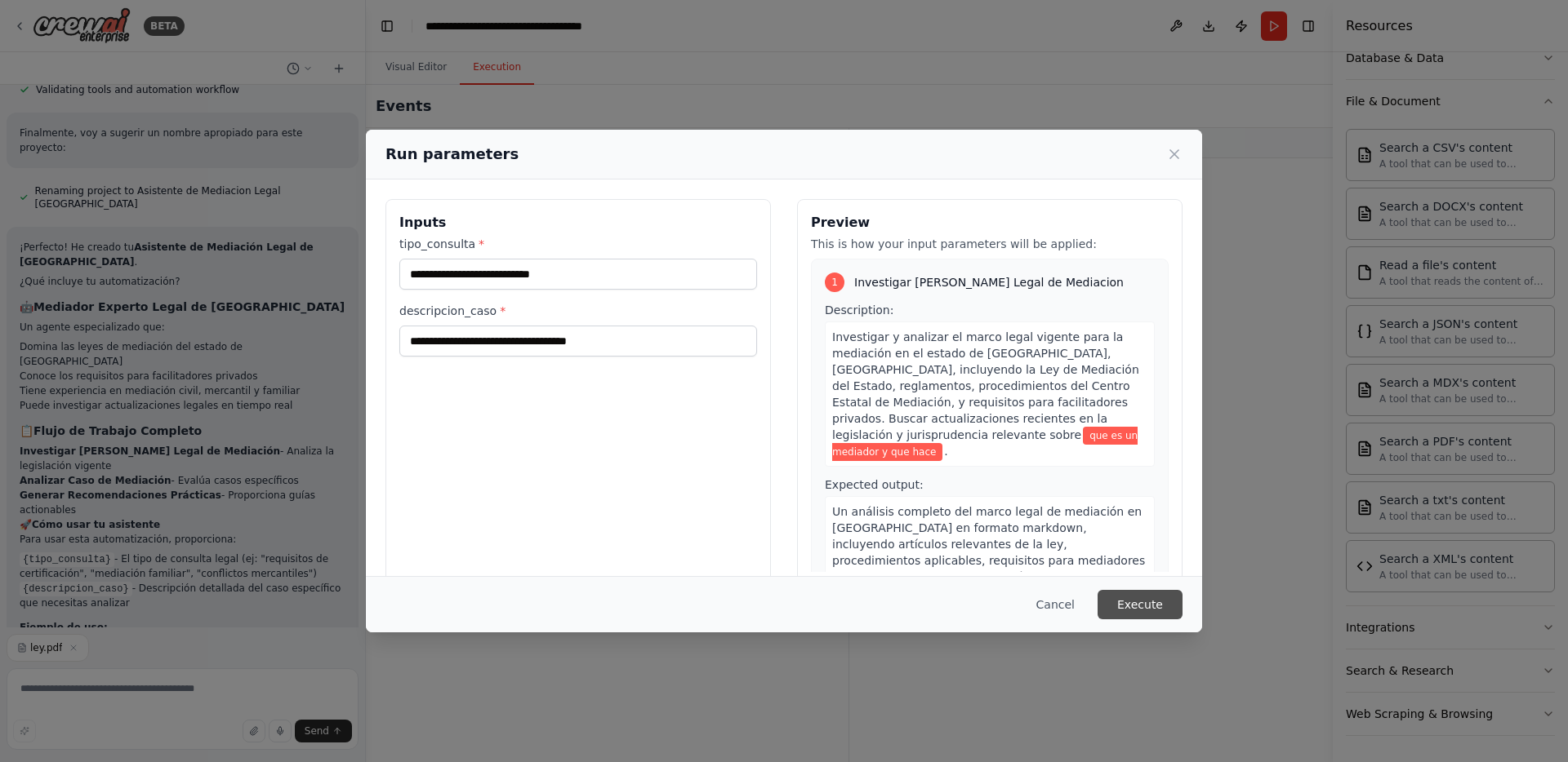
click at [1126, 602] on button "Execute" at bounding box center [1140, 605] width 85 height 29
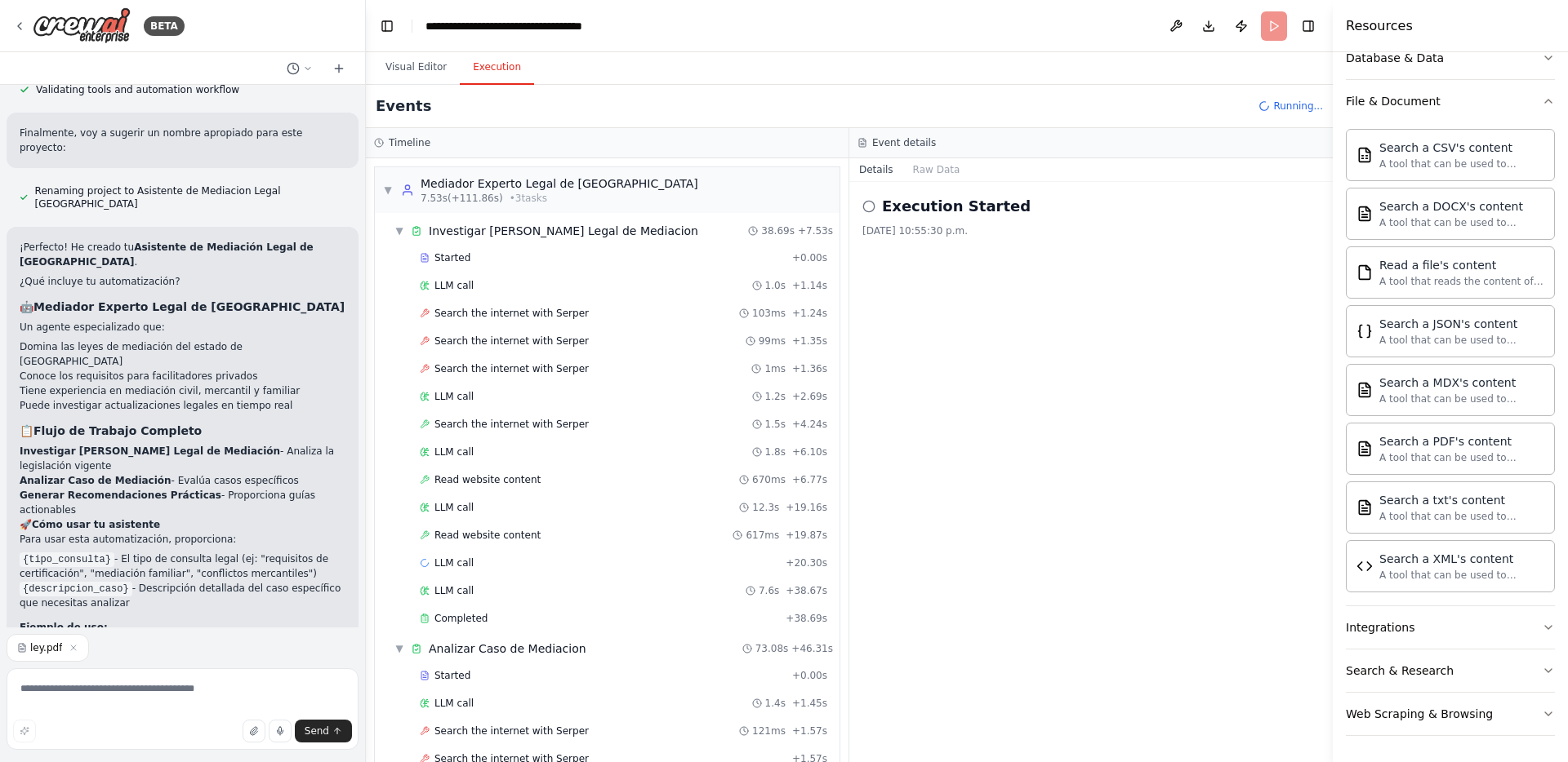
scroll to position [2894, 0]
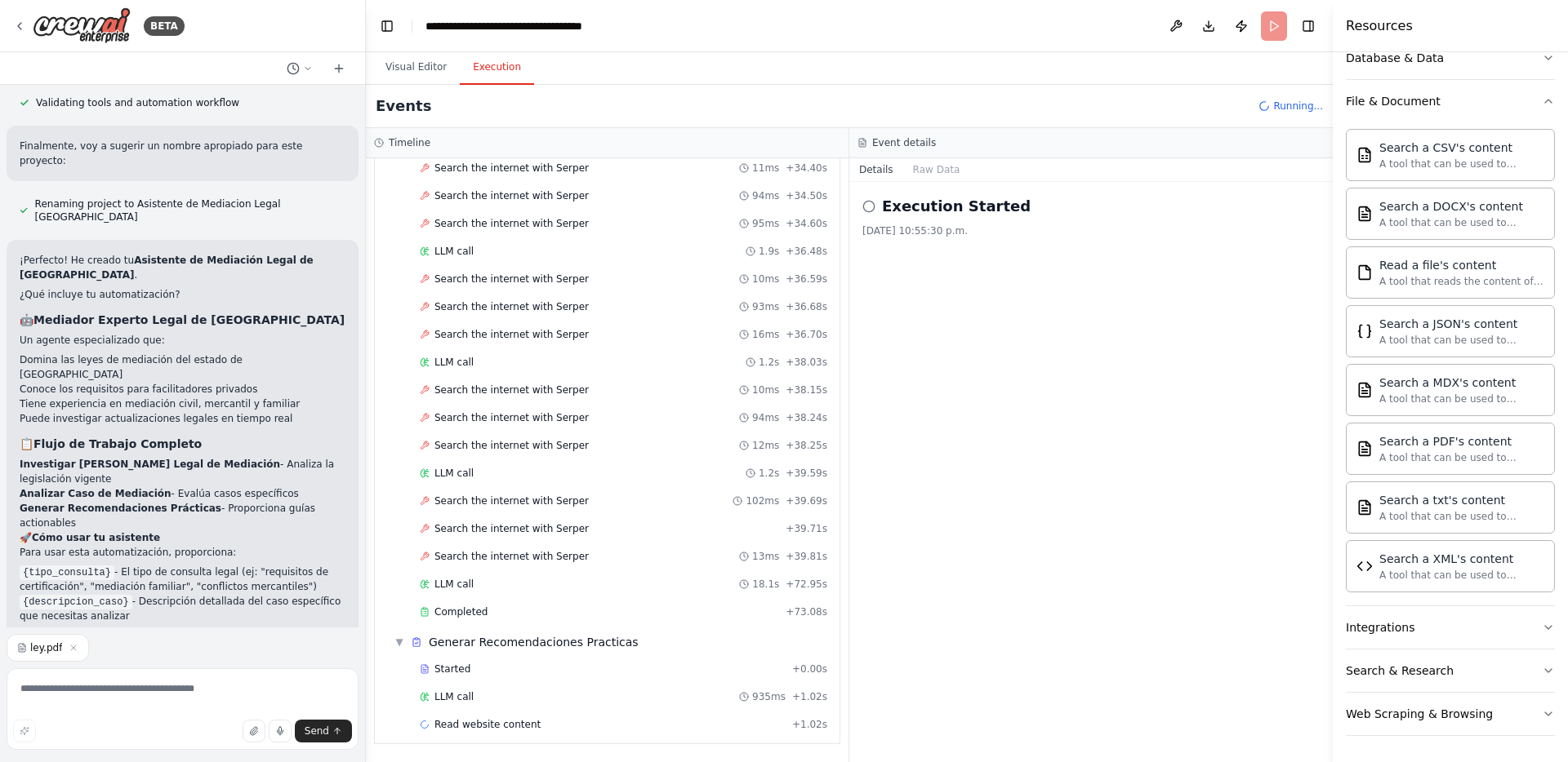
click at [289, 353] on li "Domina las leyes de mediación del estado de [GEOGRAPHIC_DATA]" at bounding box center [183, 368] width 326 height 29
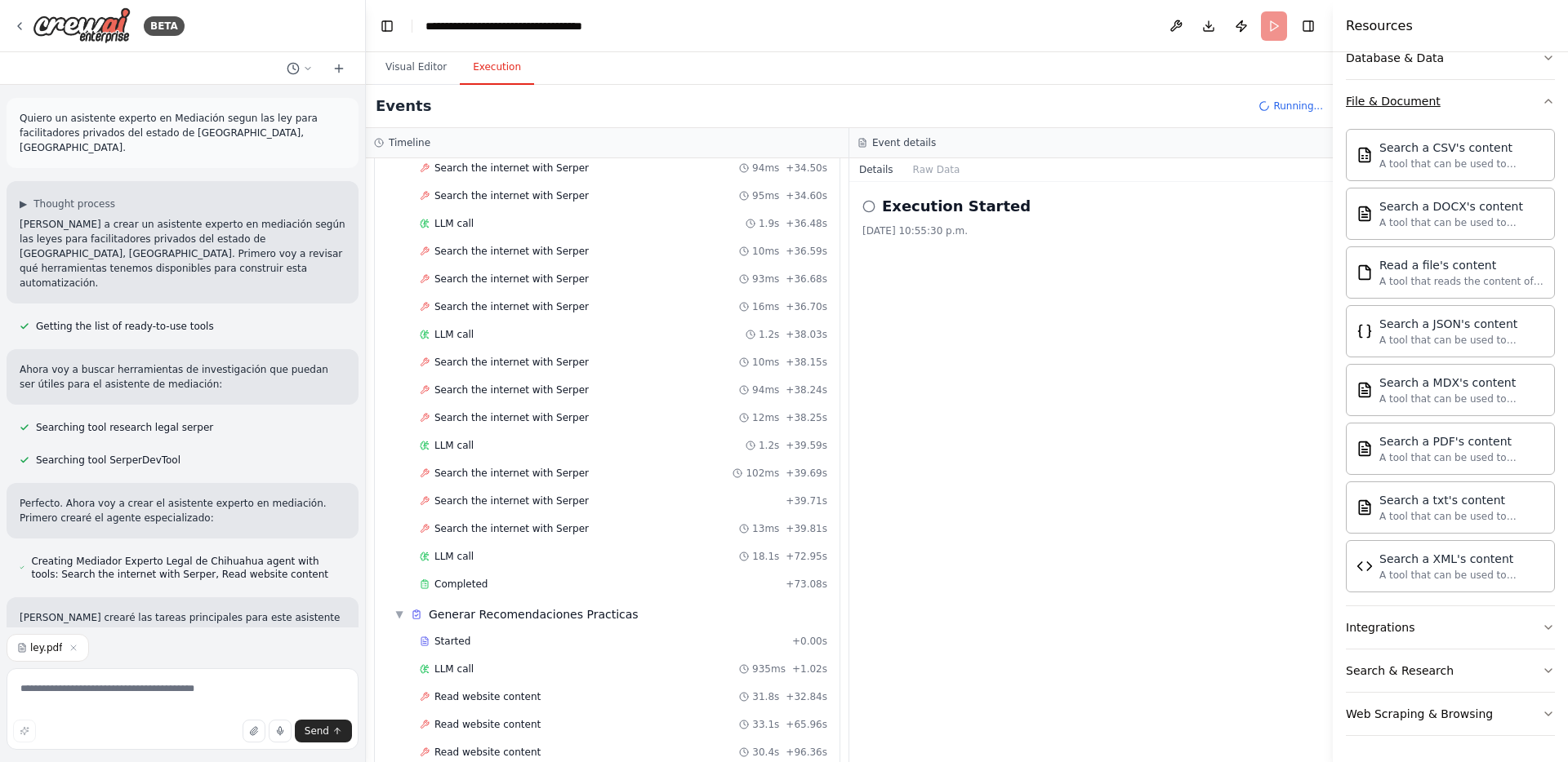
scroll to position [3116, 0]
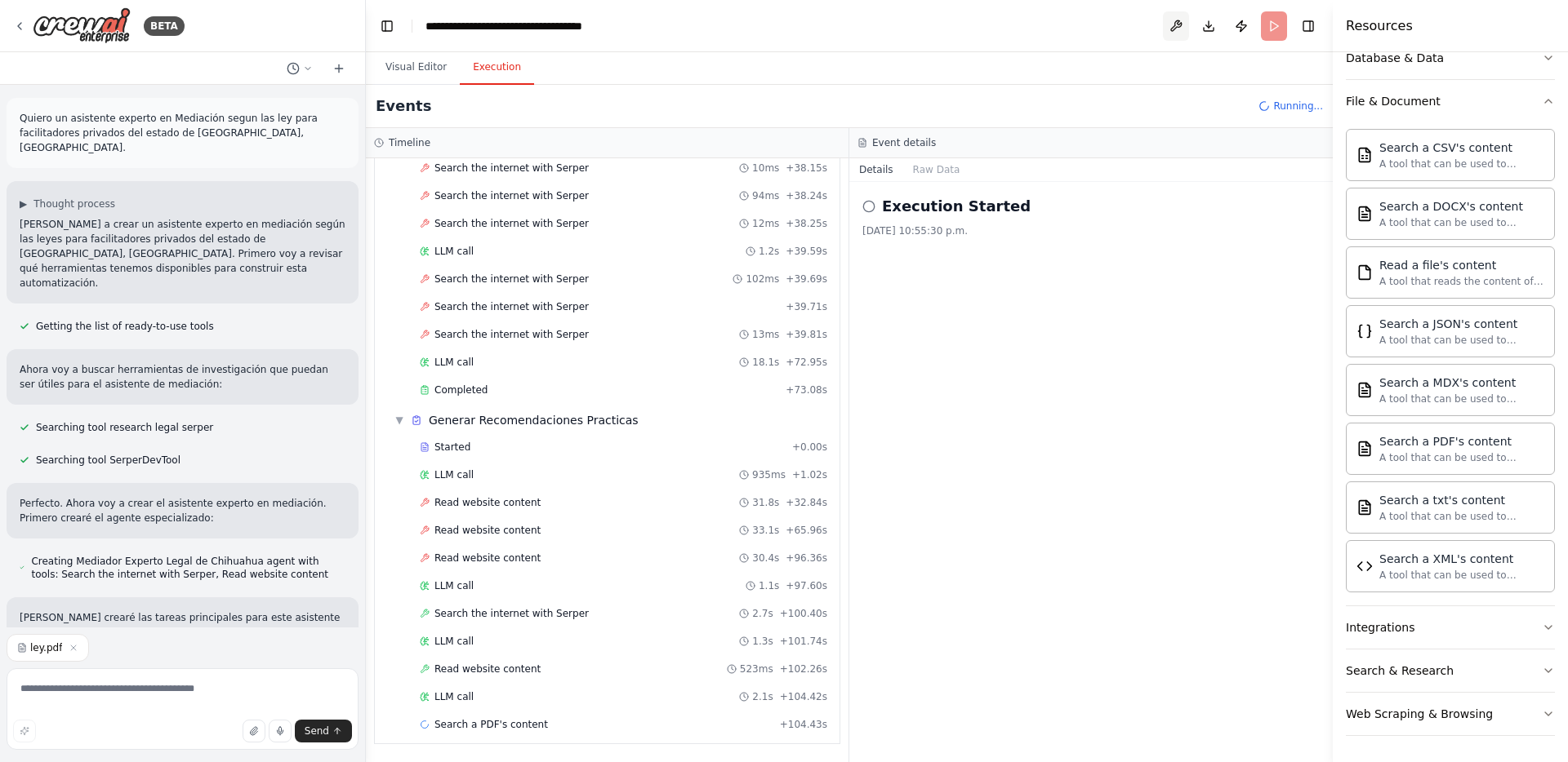
click at [1177, 25] on button at bounding box center [1176, 26] width 26 height 29
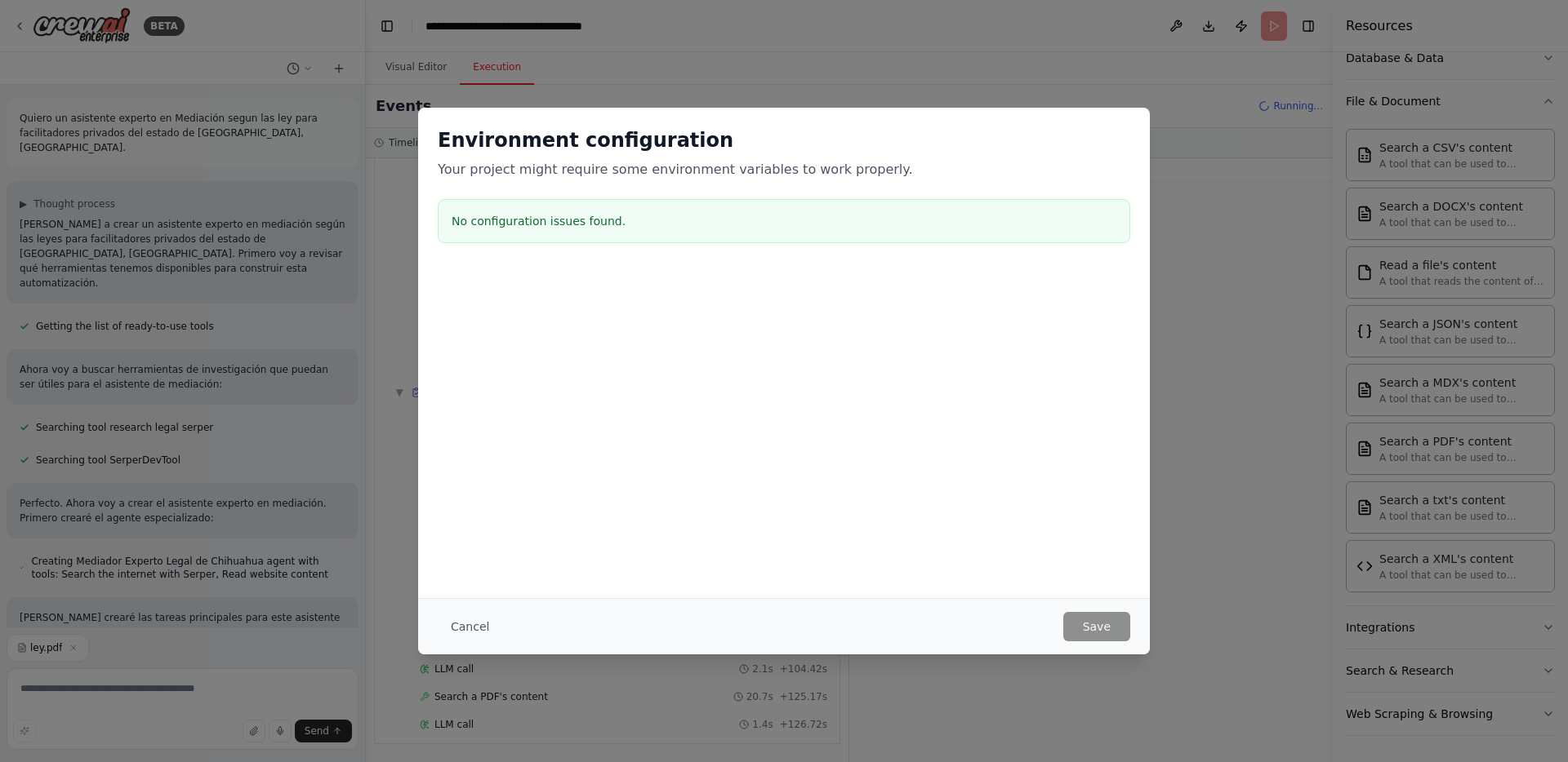
scroll to position [3172, 0]
click at [478, 625] on button "Cancel" at bounding box center [470, 627] width 65 height 29
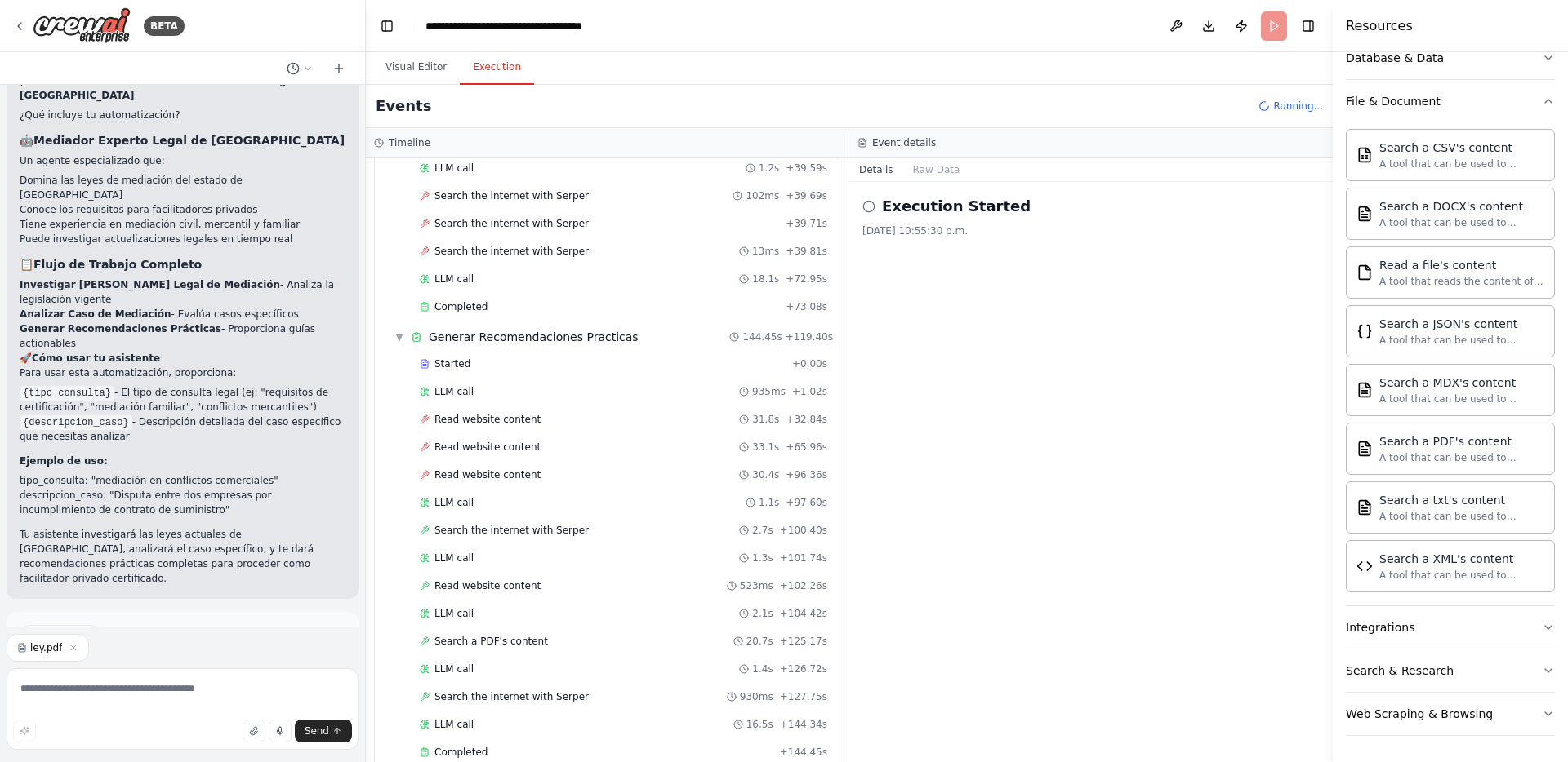
scroll to position [3227, 0]
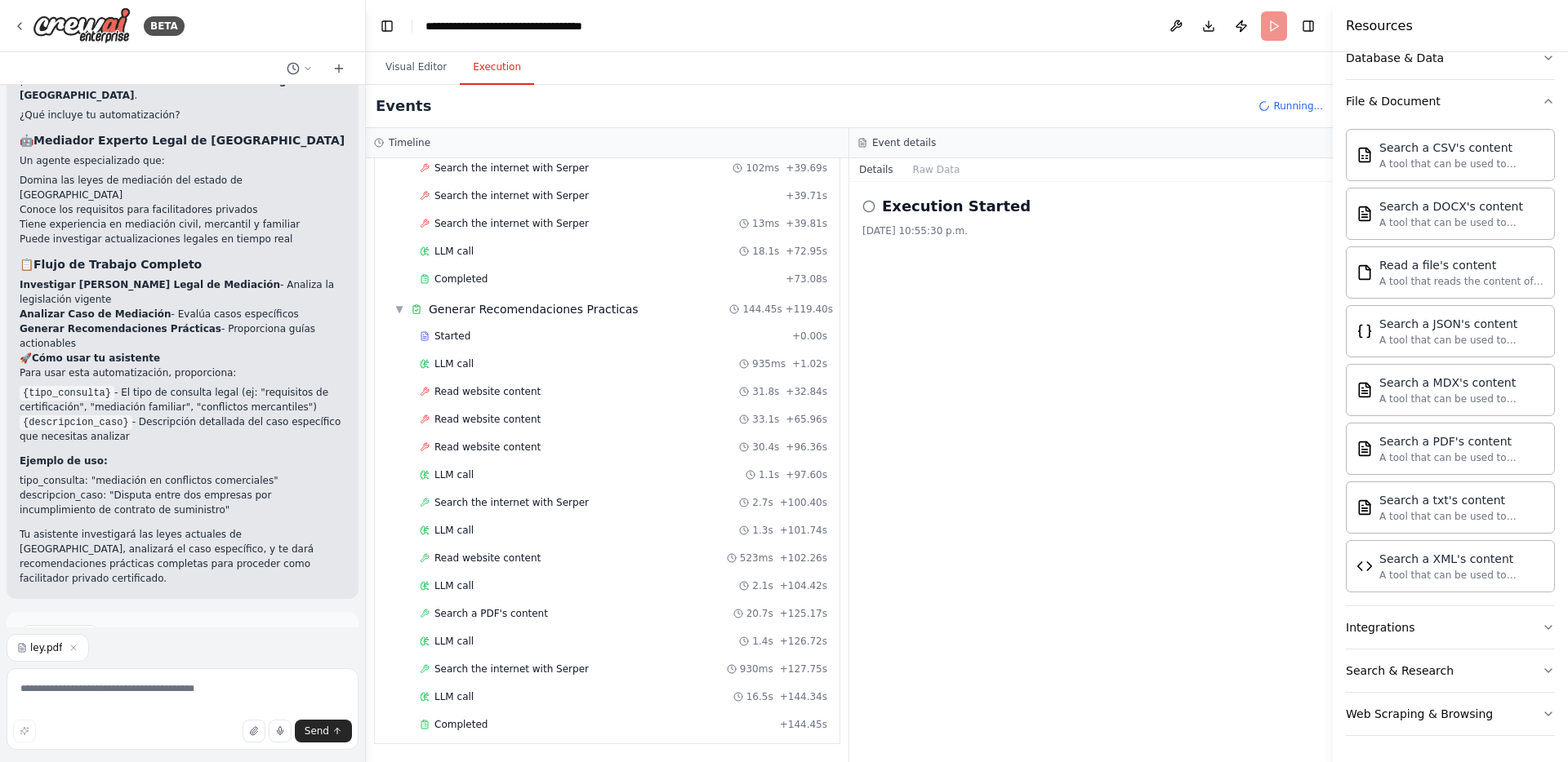
click at [176, 698] on span "Improve automation" at bounding box center [189, 704] width 100 height 13
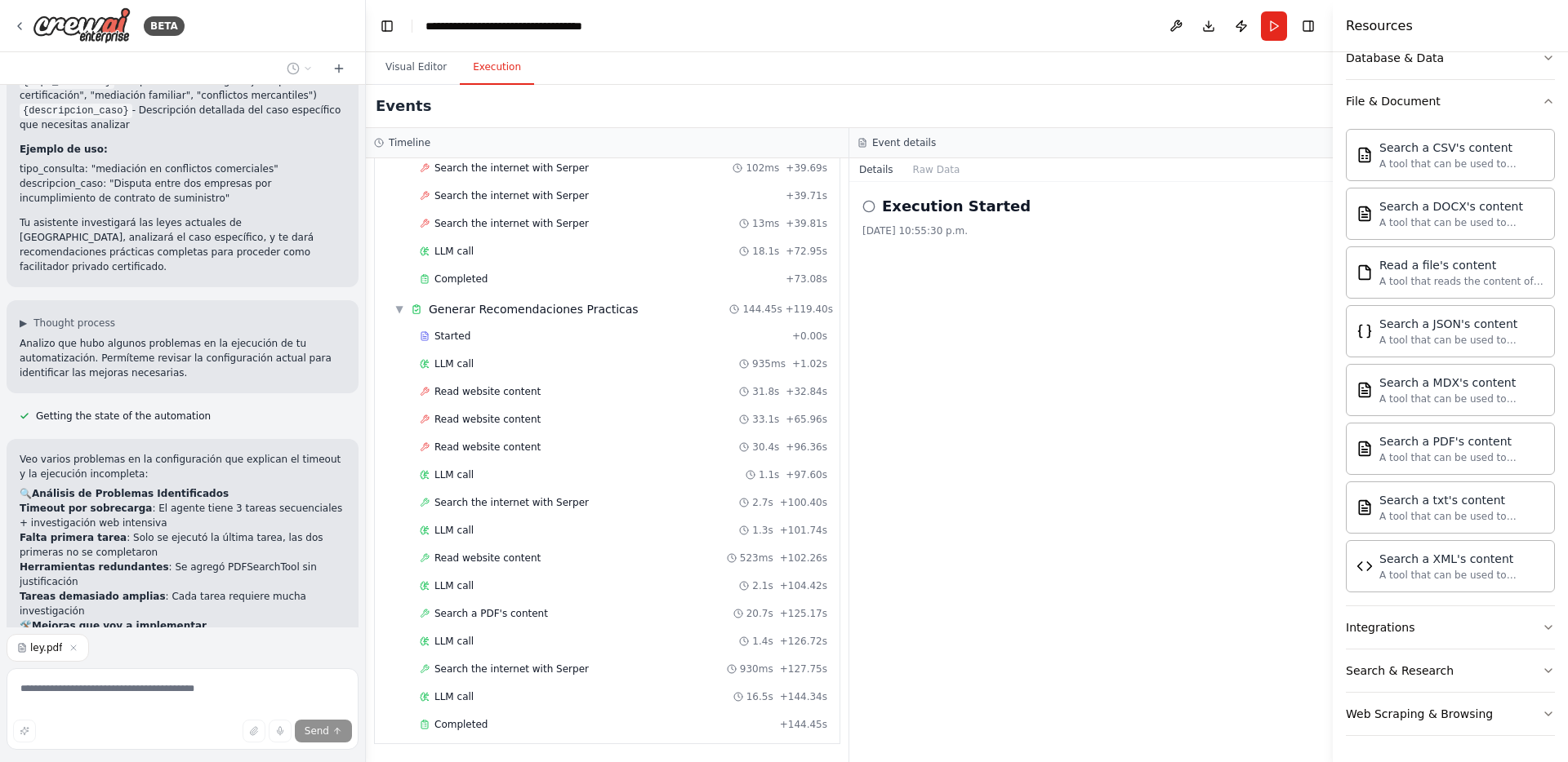
scroll to position [1245, 0]
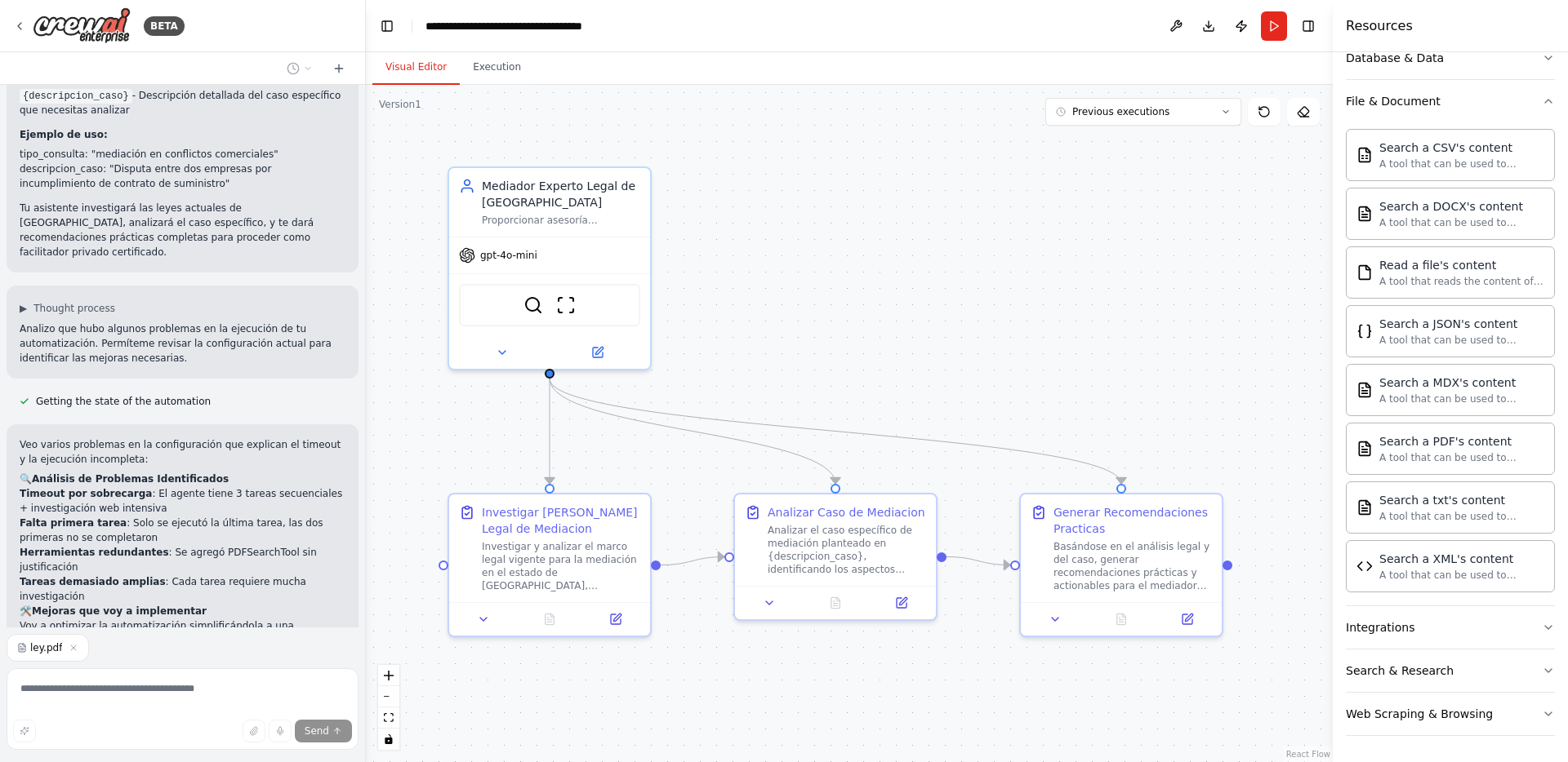
click at [421, 68] on button "Visual Editor" at bounding box center [415, 68] width 87 height 34
click at [483, 618] on icon at bounding box center [483, 616] width 7 height 3
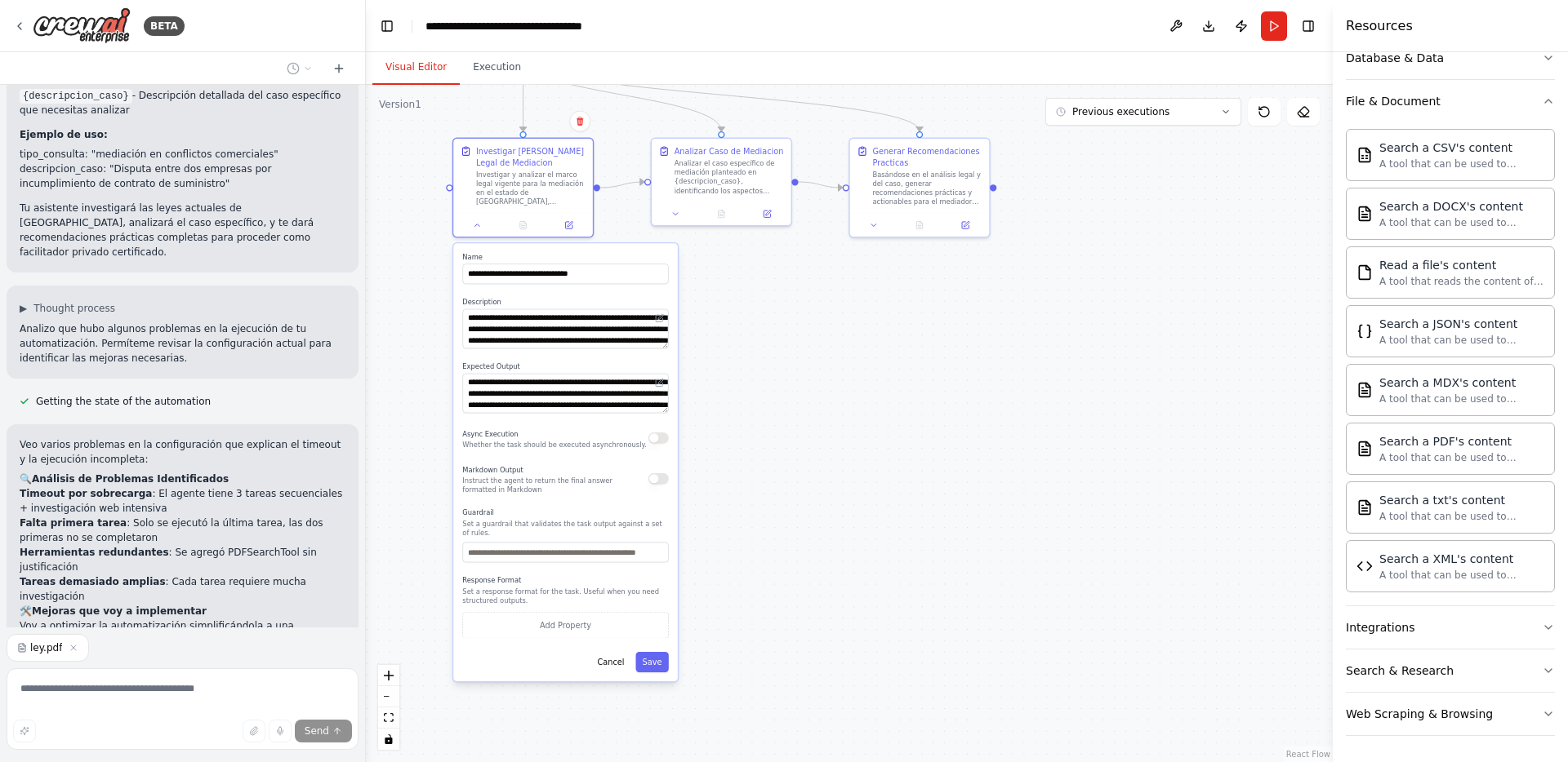
drag, startPoint x: 742, startPoint y: 676, endPoint x: 732, endPoint y: 291, distance: 385.1
click at [732, 291] on div ".deletable-edge-delete-btn { width: 20px; height: 20px; border: 0px solid #ffff…" at bounding box center [849, 424] width 967 height 678
click at [864, 427] on div ".deletable-edge-delete-btn { width: 20px; height: 20px; border: 0px solid #ffff…" at bounding box center [849, 424] width 967 height 678
click at [606, 664] on button "Cancel" at bounding box center [611, 662] width 41 height 21
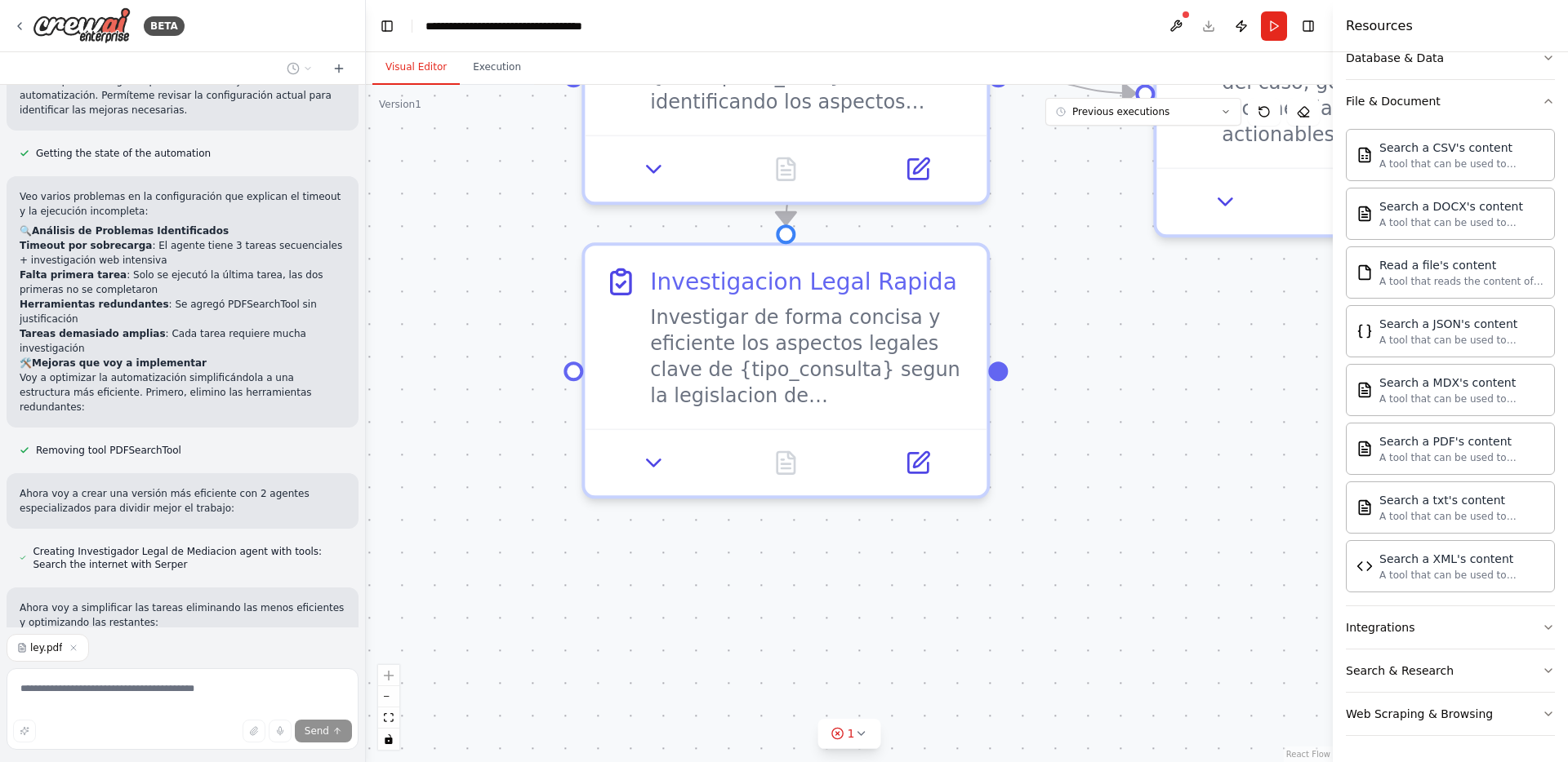
scroll to position [1580, 0]
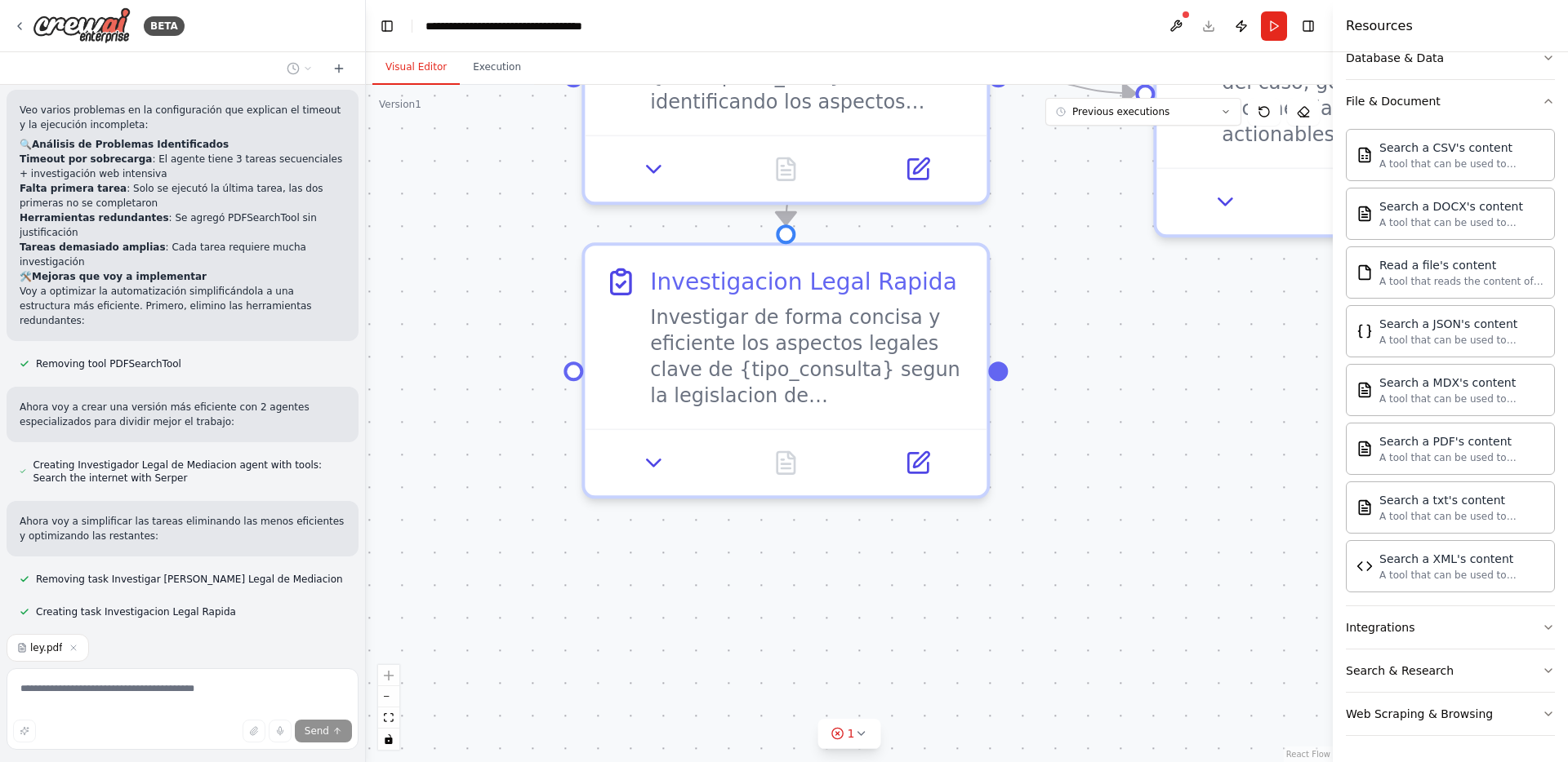
drag, startPoint x: 596, startPoint y: 286, endPoint x: 684, endPoint y: 698, distance: 421.3
click at [682, 701] on div ".deletable-edge-delete-btn { width: 20px; height: 20px; border: 0px solid #ffff…" at bounding box center [849, 424] width 967 height 678
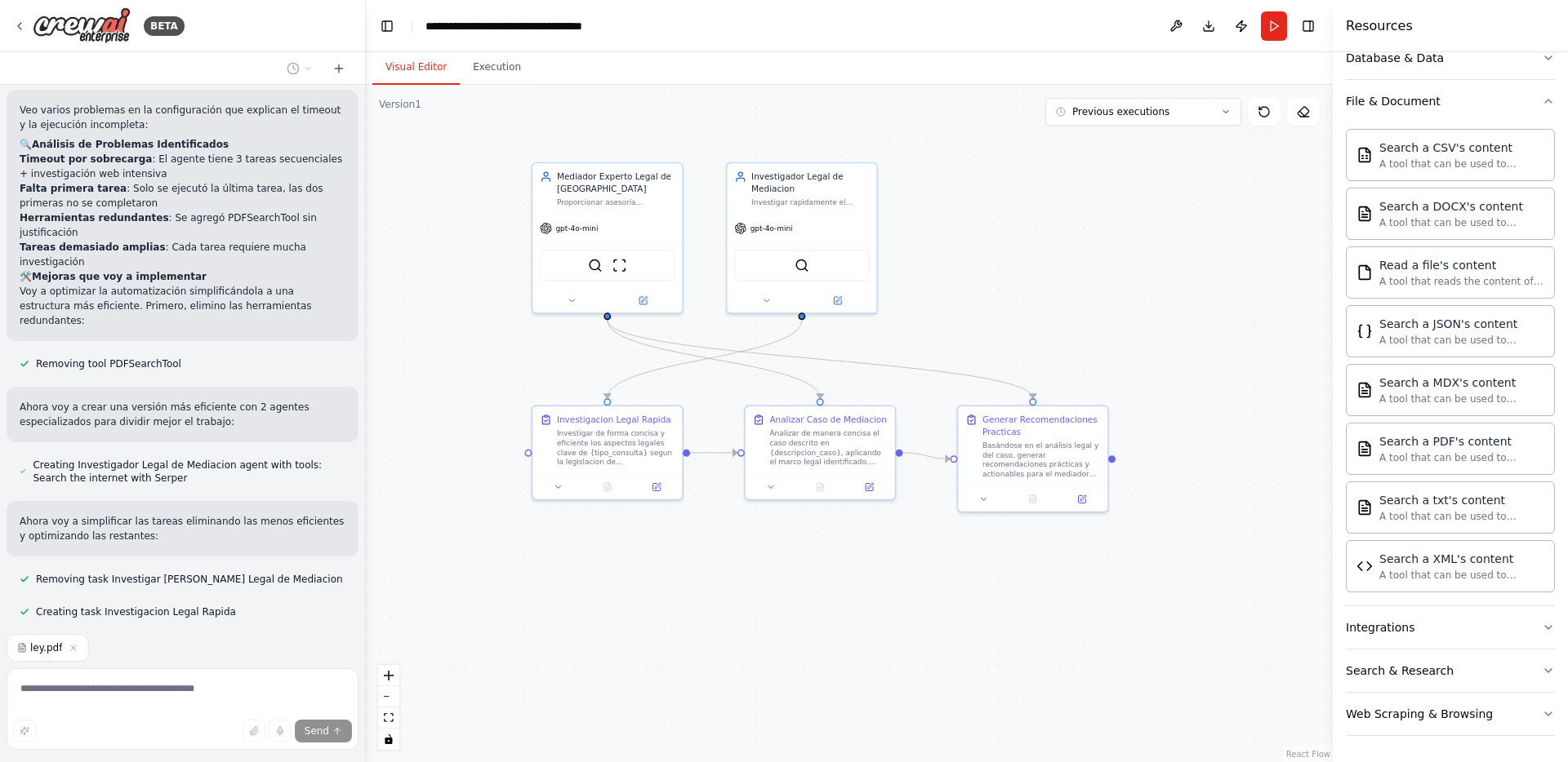
drag, startPoint x: 967, startPoint y: 473, endPoint x: 718, endPoint y: 593, distance: 276.4
click at [718, 593] on div ".deletable-edge-delete-btn { width: 20px; height: 20px; border: 0px solid #ffff…" at bounding box center [849, 424] width 967 height 678
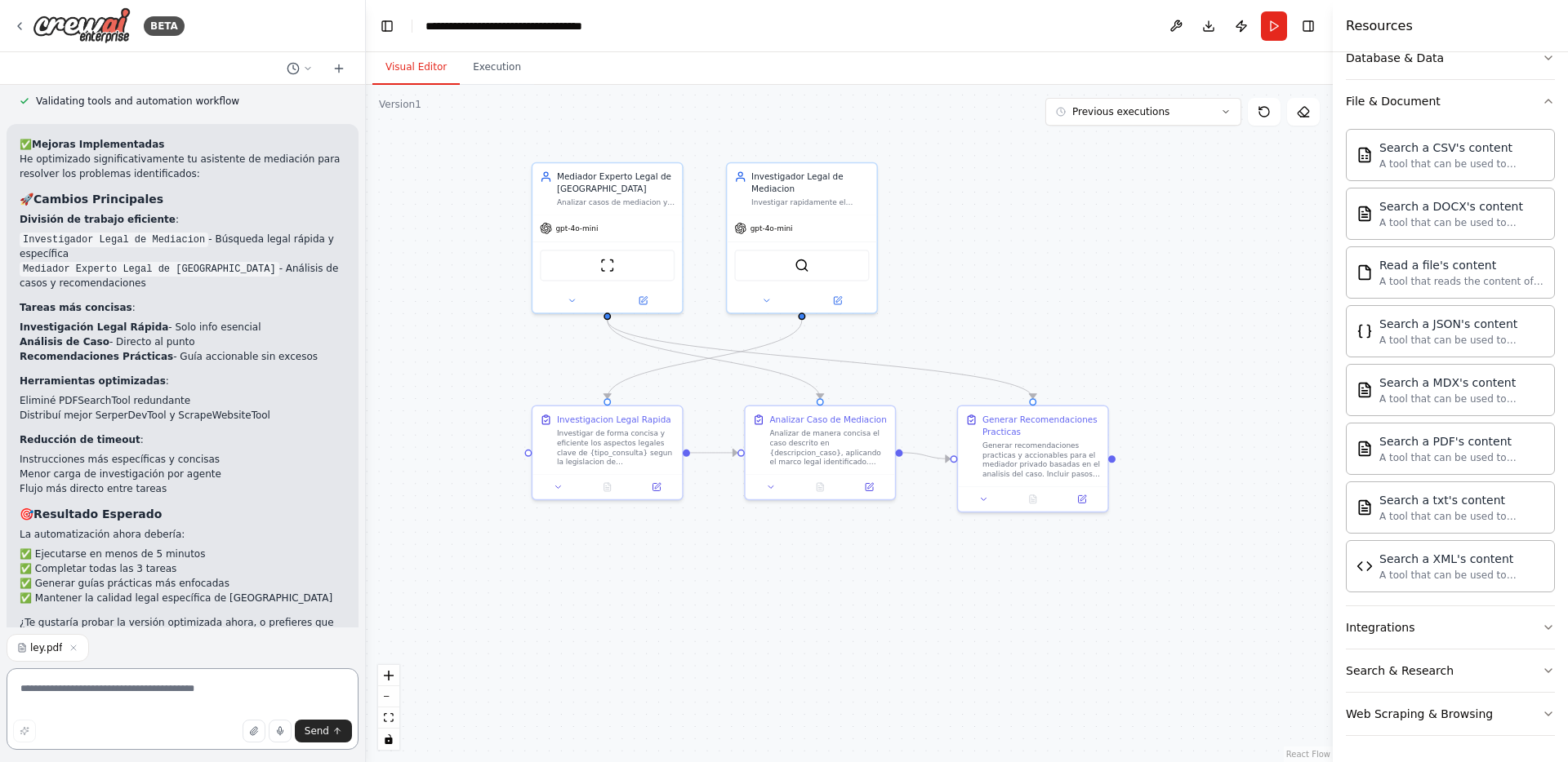
scroll to position [2494, 0]
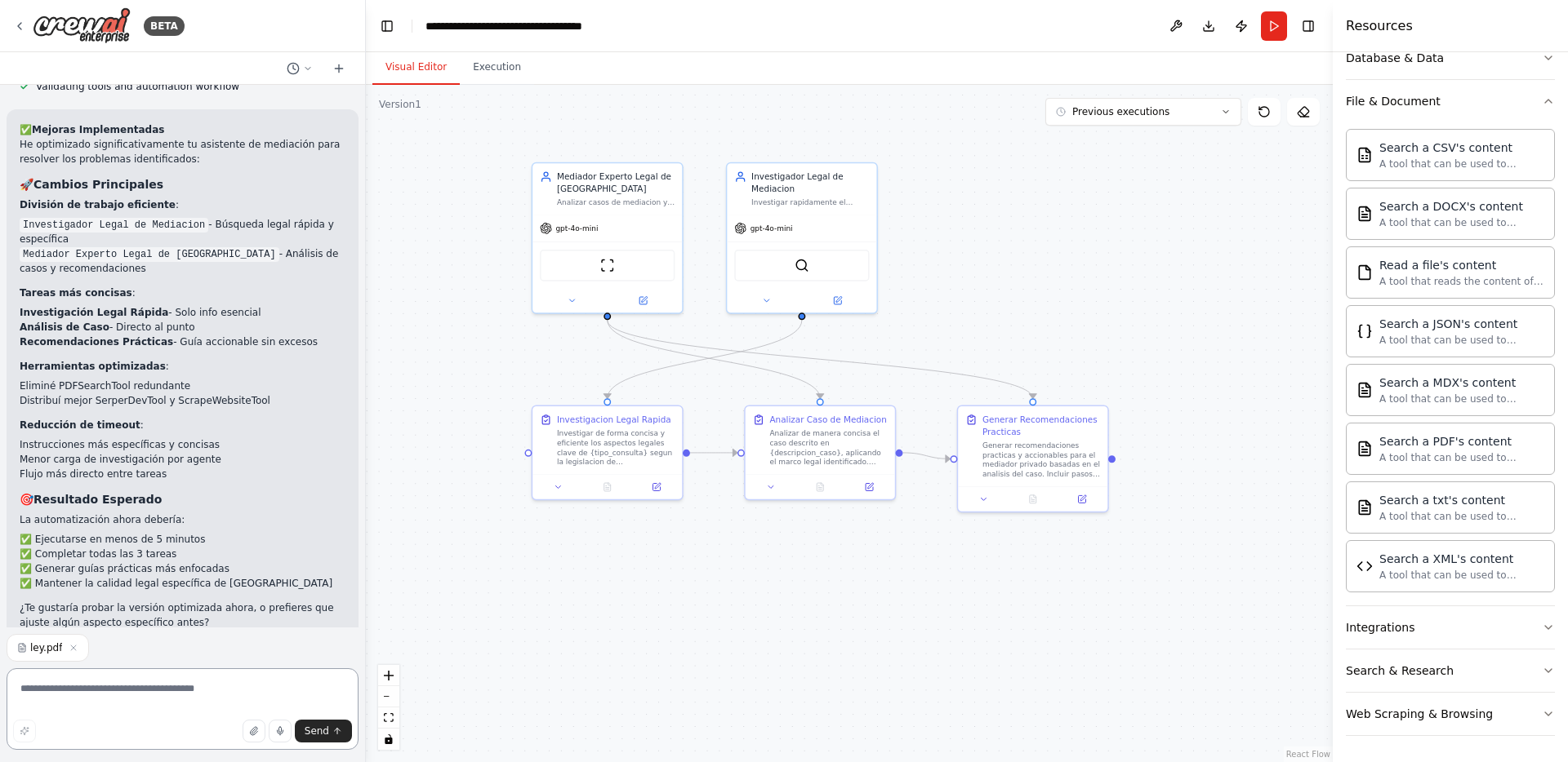
click at [129, 689] on textarea at bounding box center [183, 709] width 352 height 81
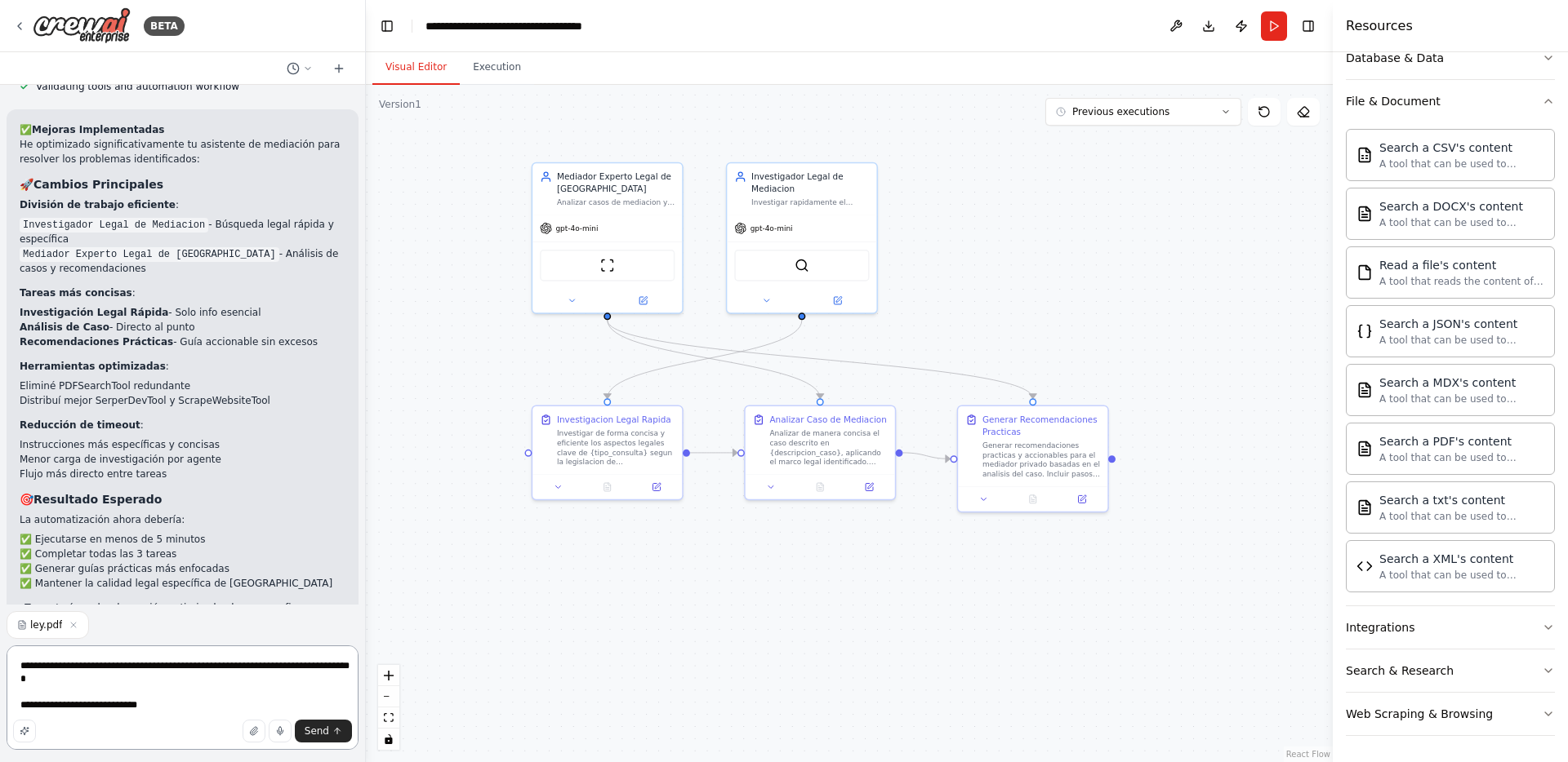
type textarea "**********"
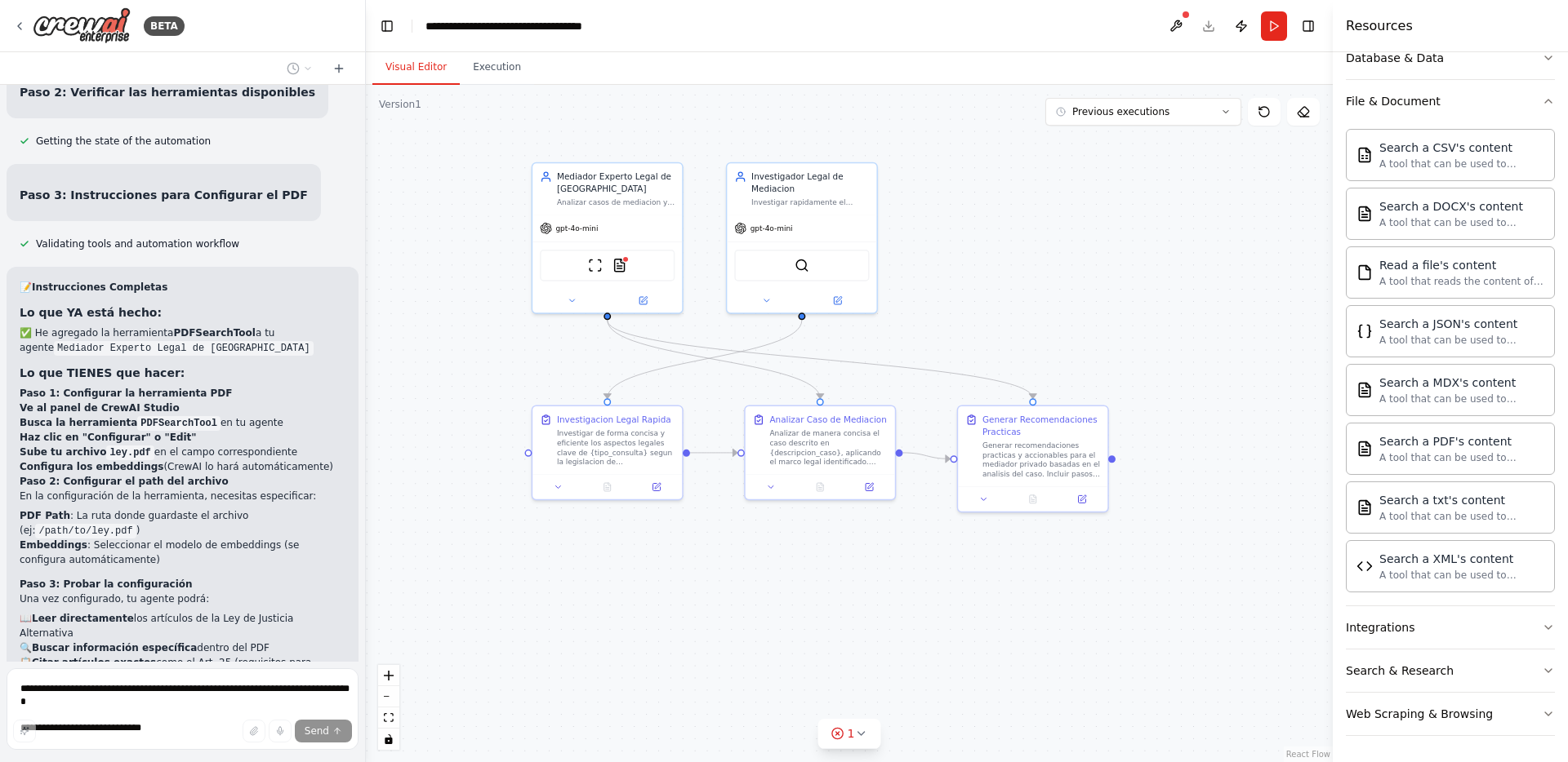
scroll to position [3568, 0]
click at [461, 361] on div ".deletable-edge-delete-btn { width: 20px; height: 20px; border: 0px solid #ffff…" at bounding box center [849, 424] width 967 height 678
click at [622, 264] on img at bounding box center [620, 262] width 15 height 15
click at [620, 269] on img at bounding box center [620, 262] width 15 height 15
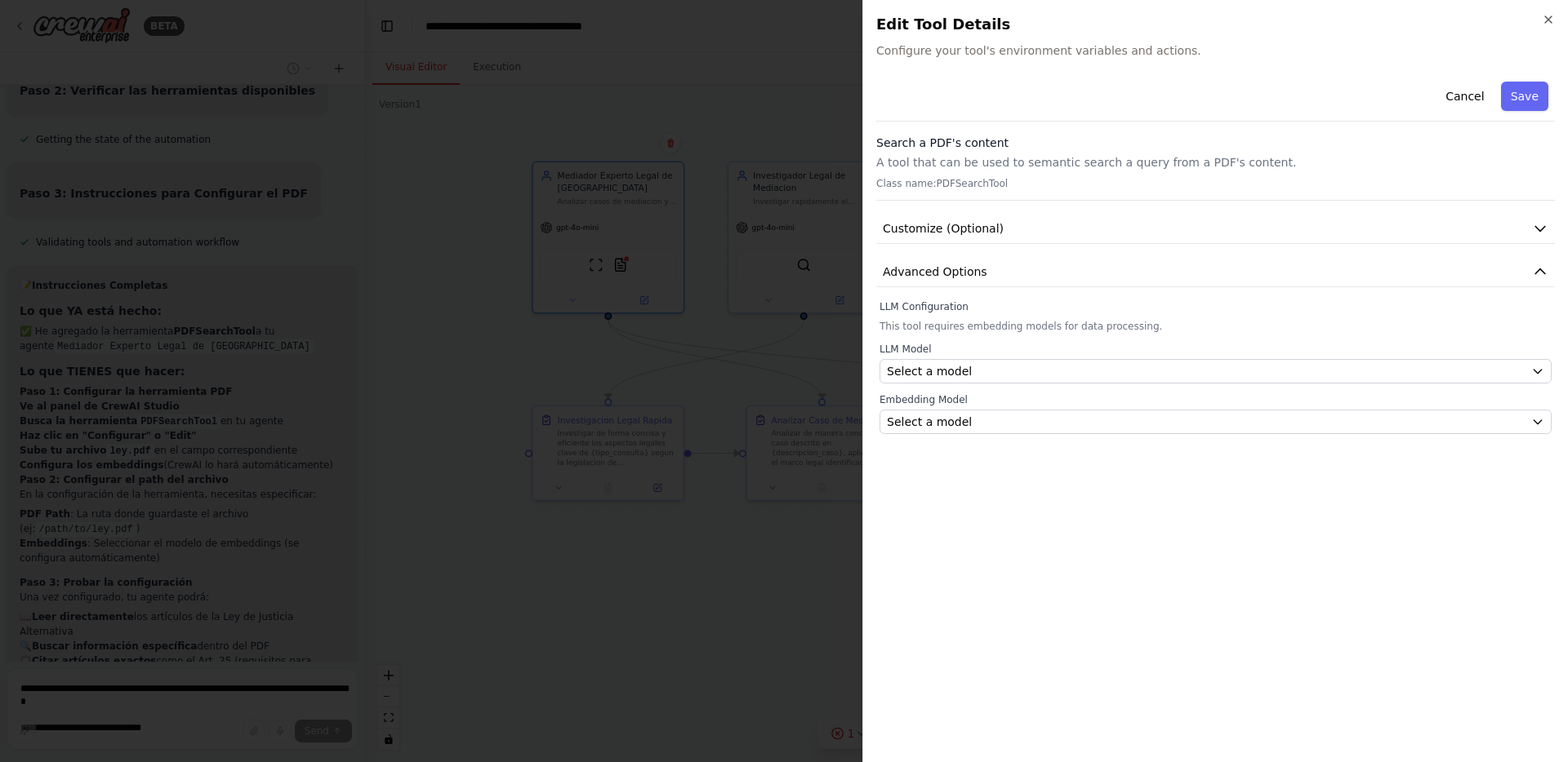
click at [1294, 457] on div "Cancel Save Search a PDF's content A tool that can be used to semantic search a…" at bounding box center [1216, 412] width 679 height 674
click at [1061, 156] on p "A tool that can be used to semantic search a query from a PDF's content." at bounding box center [1216, 162] width 679 height 17
click at [1056, 158] on p "A tool that can be used to semantic search a query from a PDF's content." at bounding box center [1216, 162] width 679 height 17
click at [1054, 158] on p "A tool that can be used to semantic search a query from a PDF's content." at bounding box center [1216, 162] width 679 height 17
click at [1049, 225] on button "Customize (Optional)" at bounding box center [1216, 229] width 679 height 30
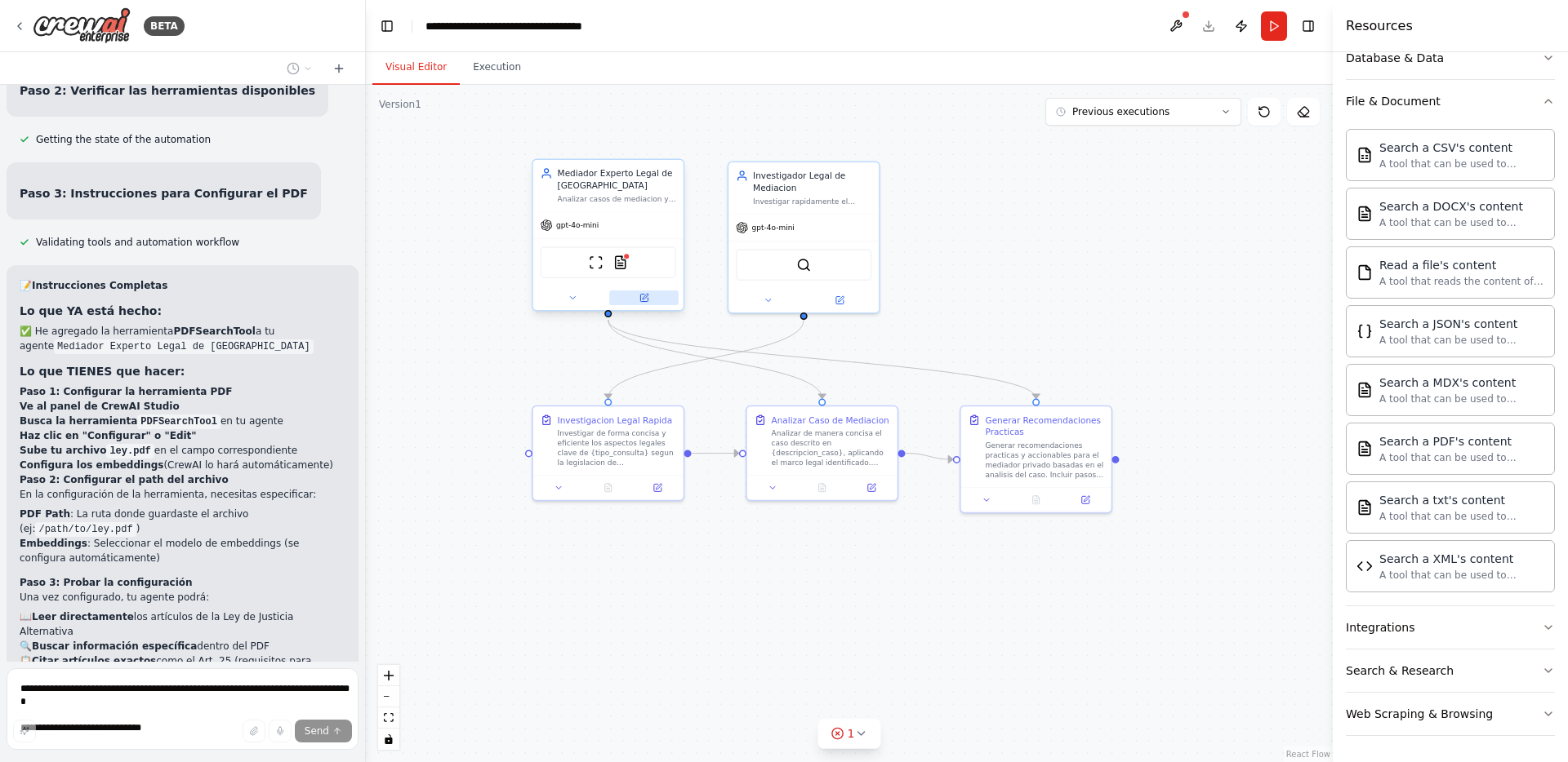
click at [643, 301] on icon at bounding box center [643, 297] width 7 height 7
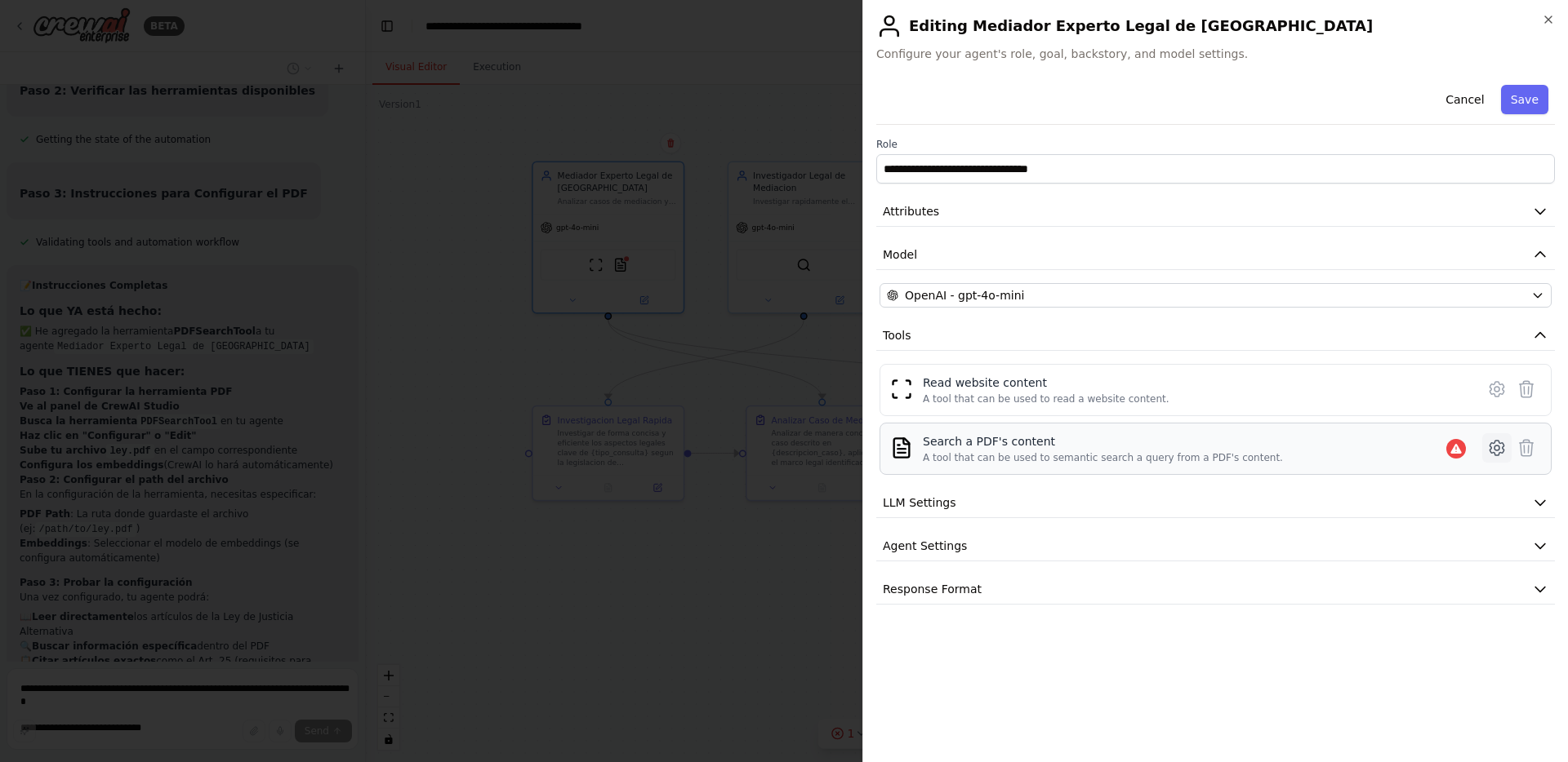
click at [1497, 446] on icon at bounding box center [1496, 448] width 20 height 20
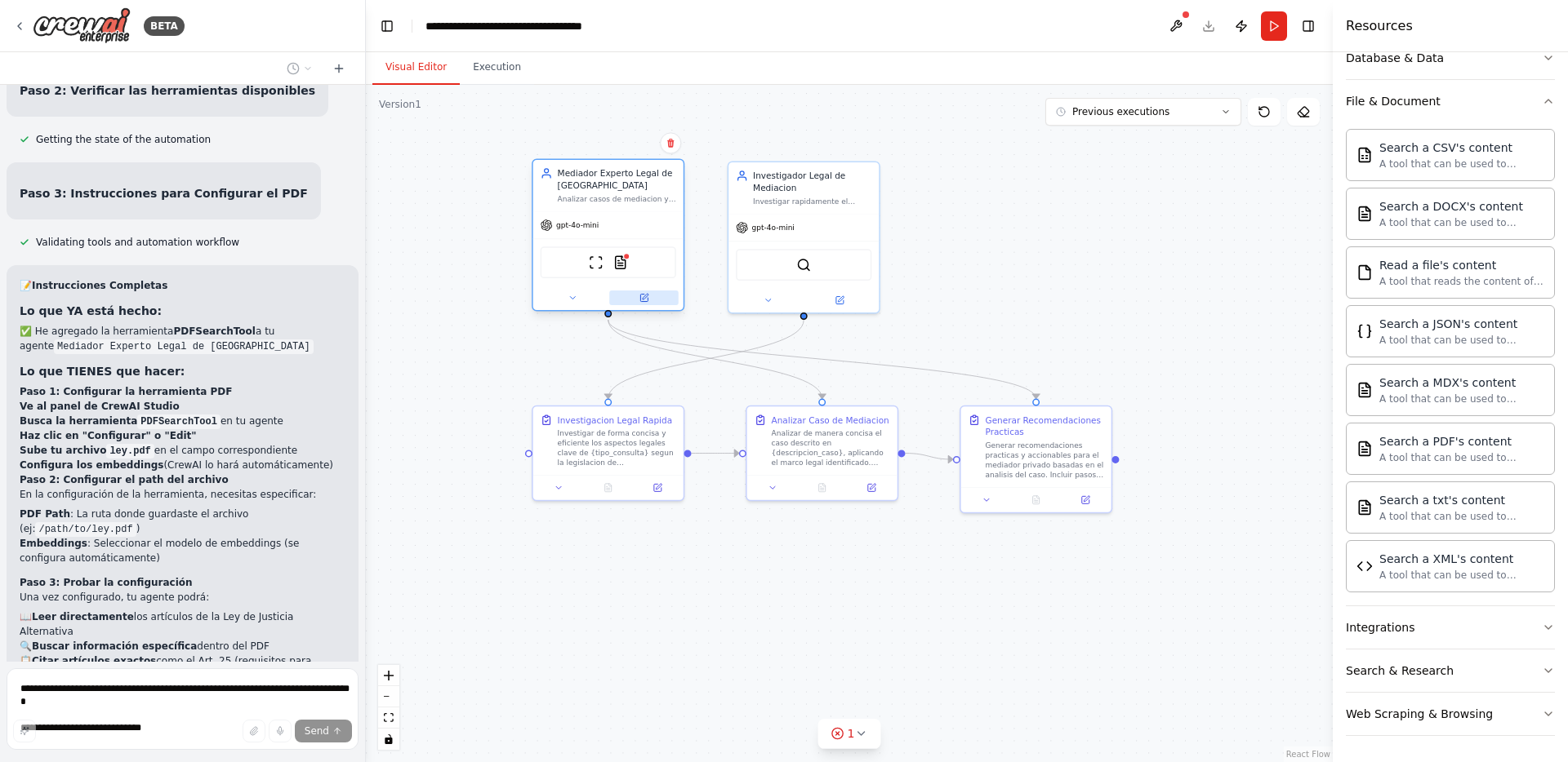
click at [642, 303] on button at bounding box center [644, 297] width 70 height 15
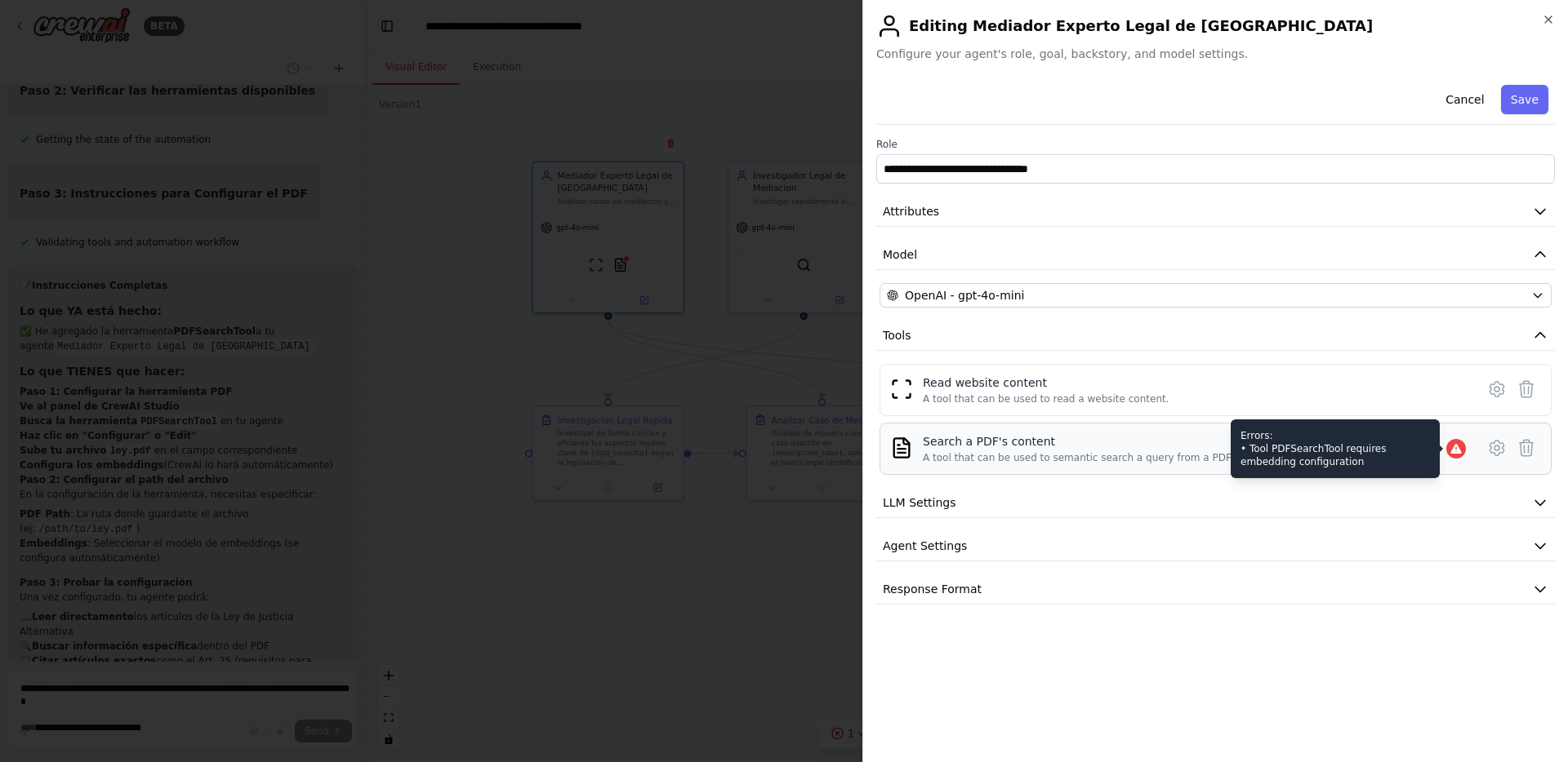
click at [1456, 451] on icon at bounding box center [1455, 449] width 11 height 10
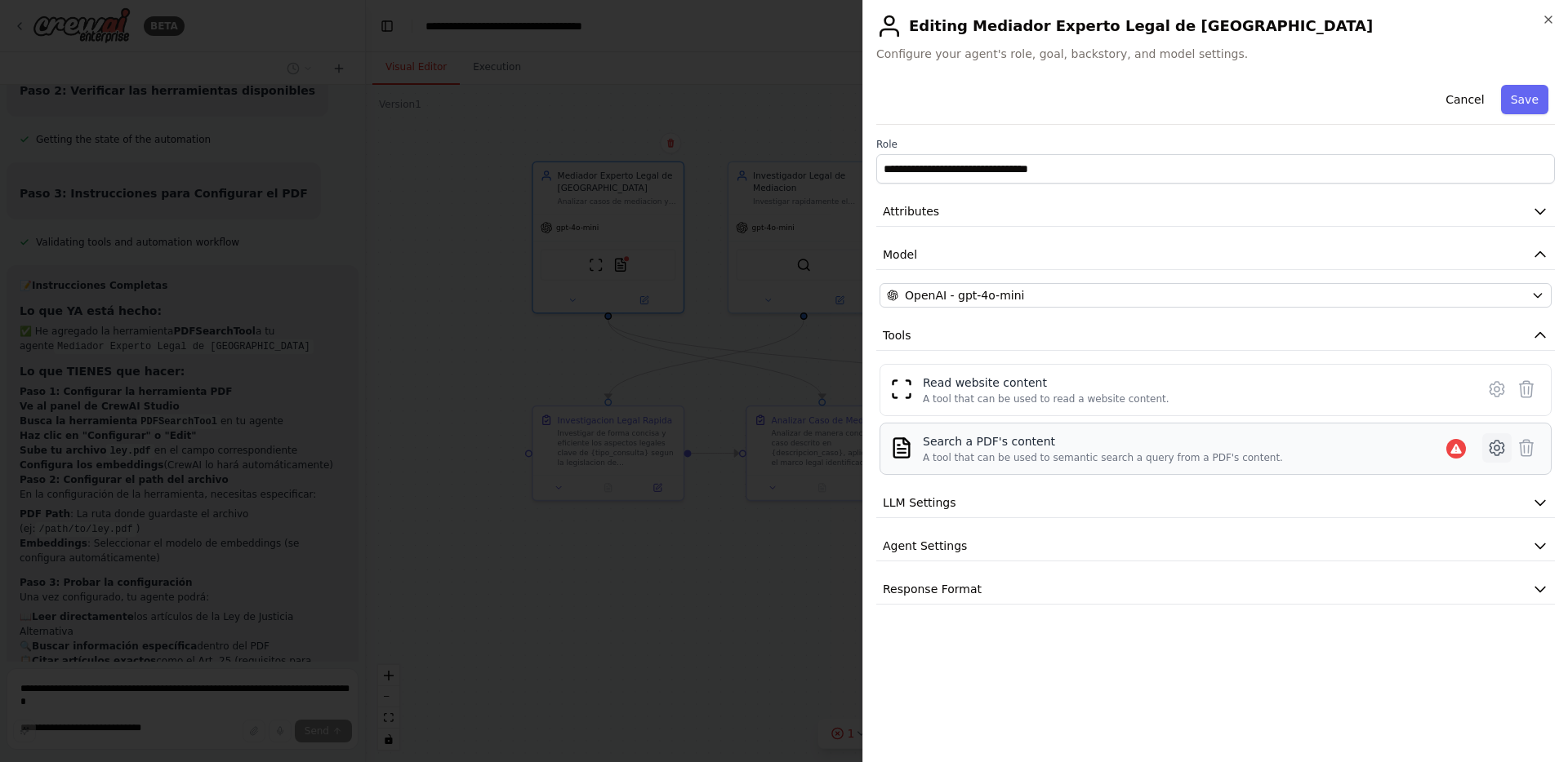
click at [1496, 447] on icon at bounding box center [1496, 448] width 20 height 20
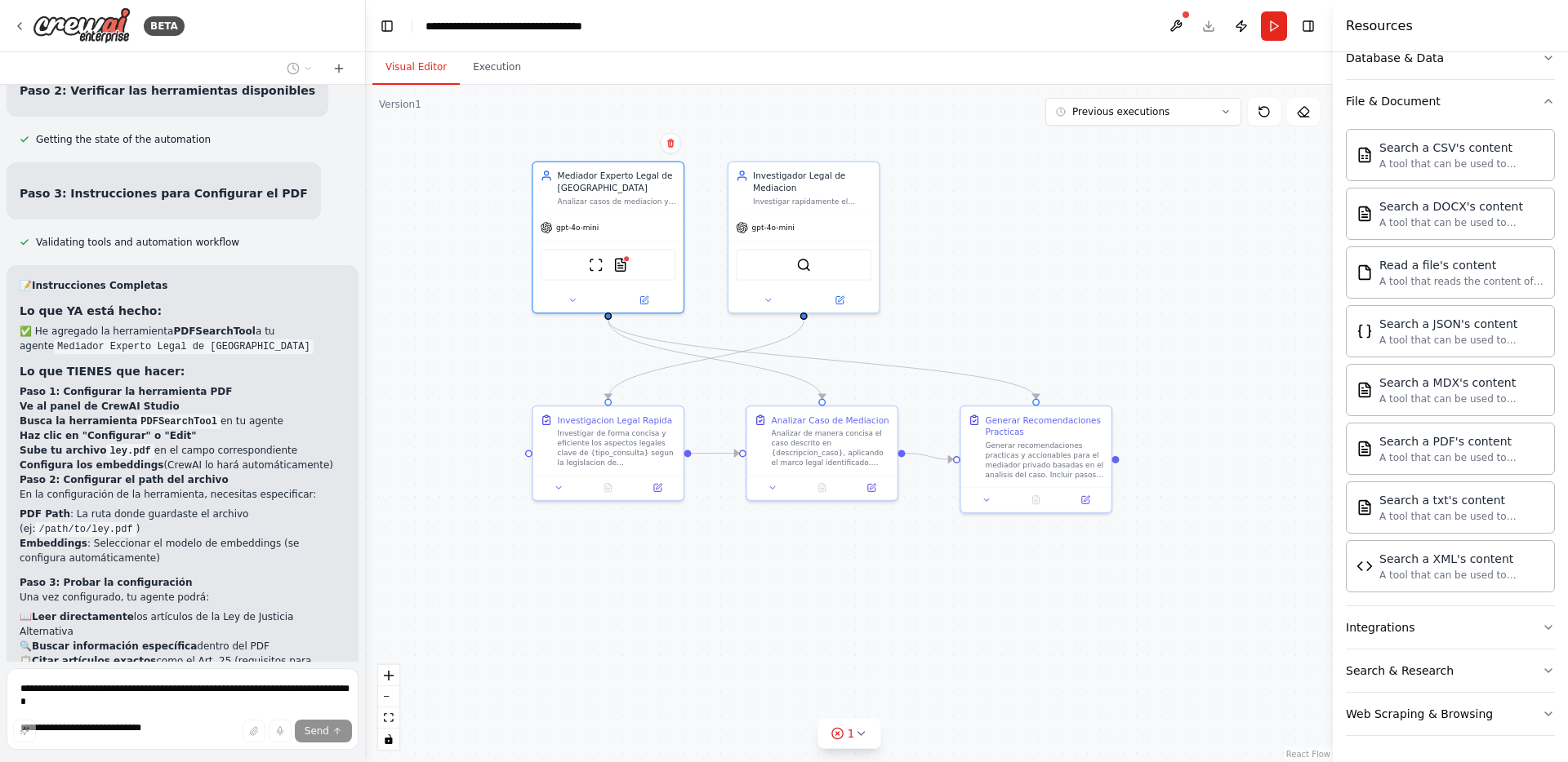
click at [239, 443] on li "Sube tu archivo ley.pdf en el campo correspondiente" at bounding box center [183, 450] width 326 height 15
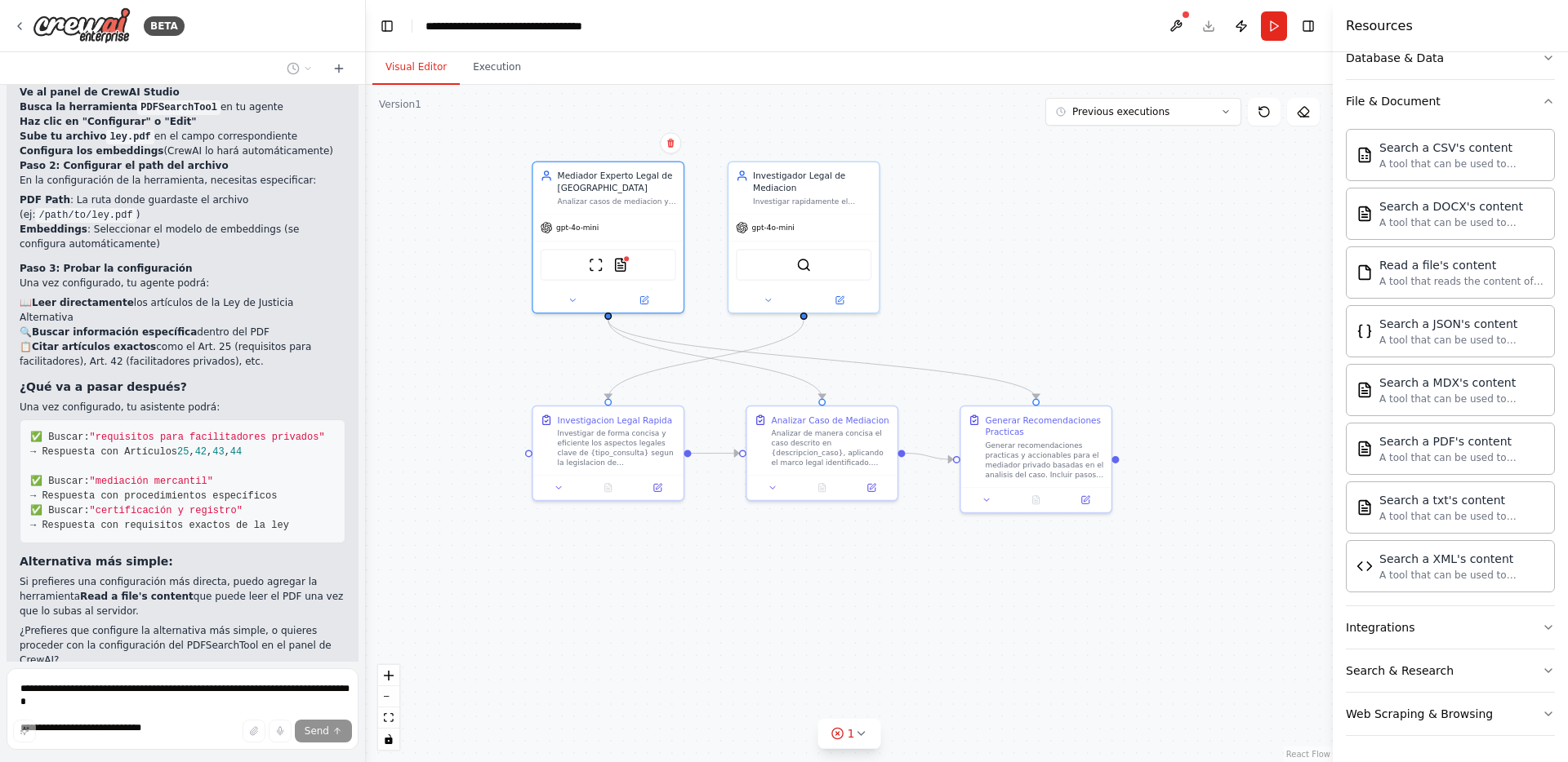
scroll to position [3893, 0]
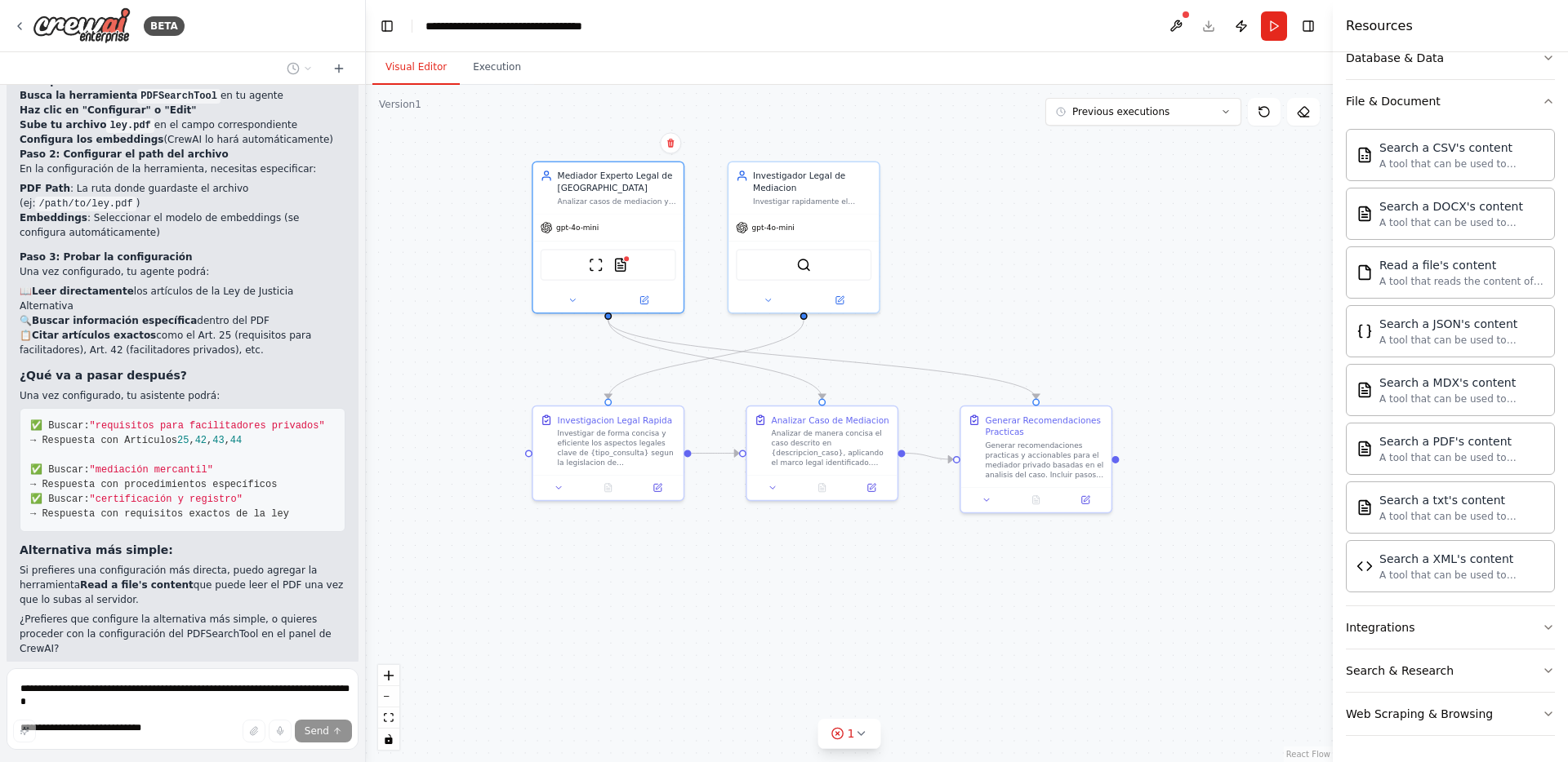
click at [187, 408] on pre "✅ Buscar: "requisitos para facilitadores privados" → Respuesta con Artículos 25…" at bounding box center [183, 470] width 326 height 124
click at [150, 761] on button "Run Automation" at bounding box center [183, 775] width 326 height 26
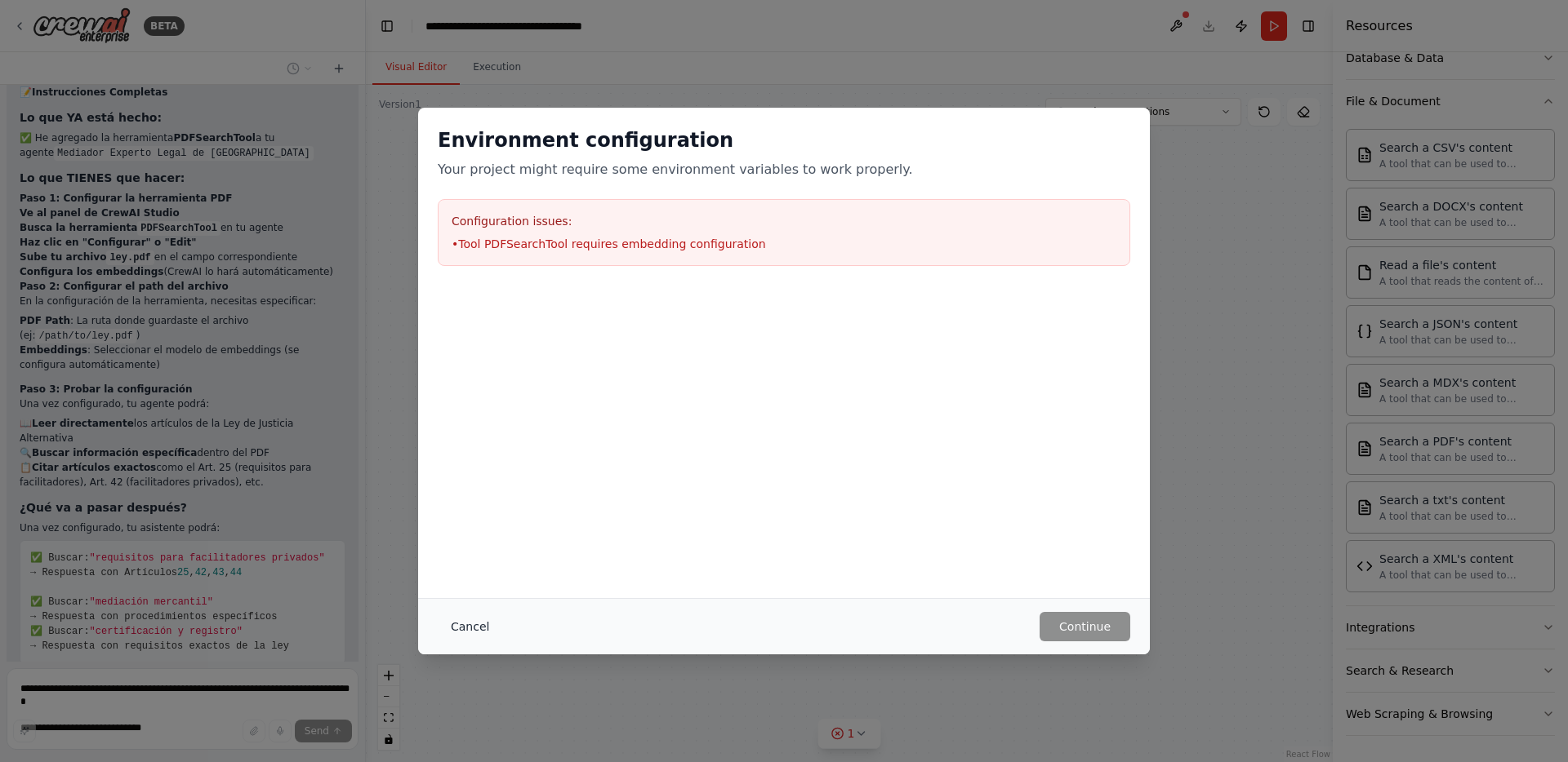
click at [468, 627] on button "Cancel" at bounding box center [470, 627] width 65 height 29
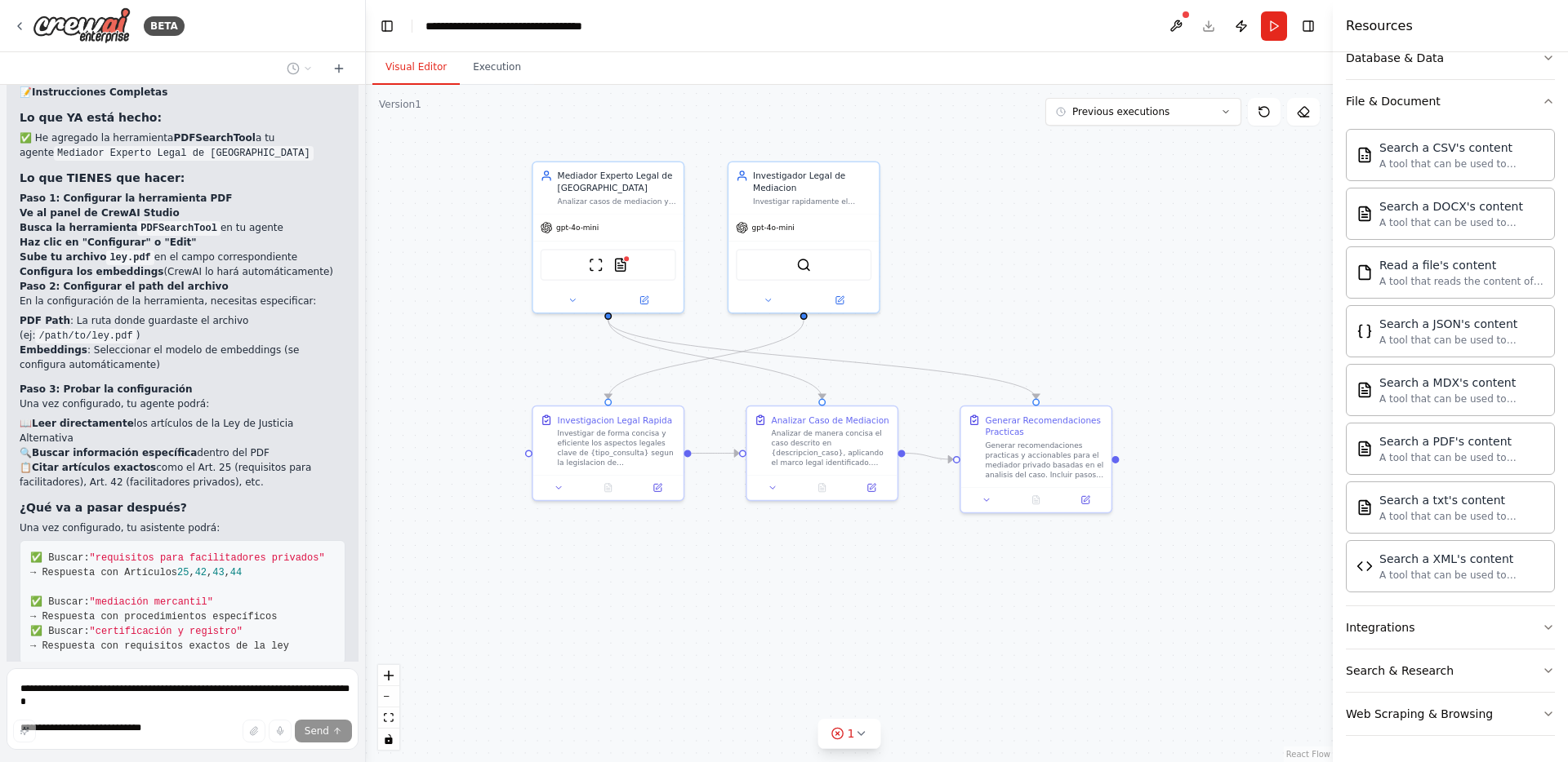
click at [1175, 24] on button at bounding box center [1176, 26] width 26 height 29
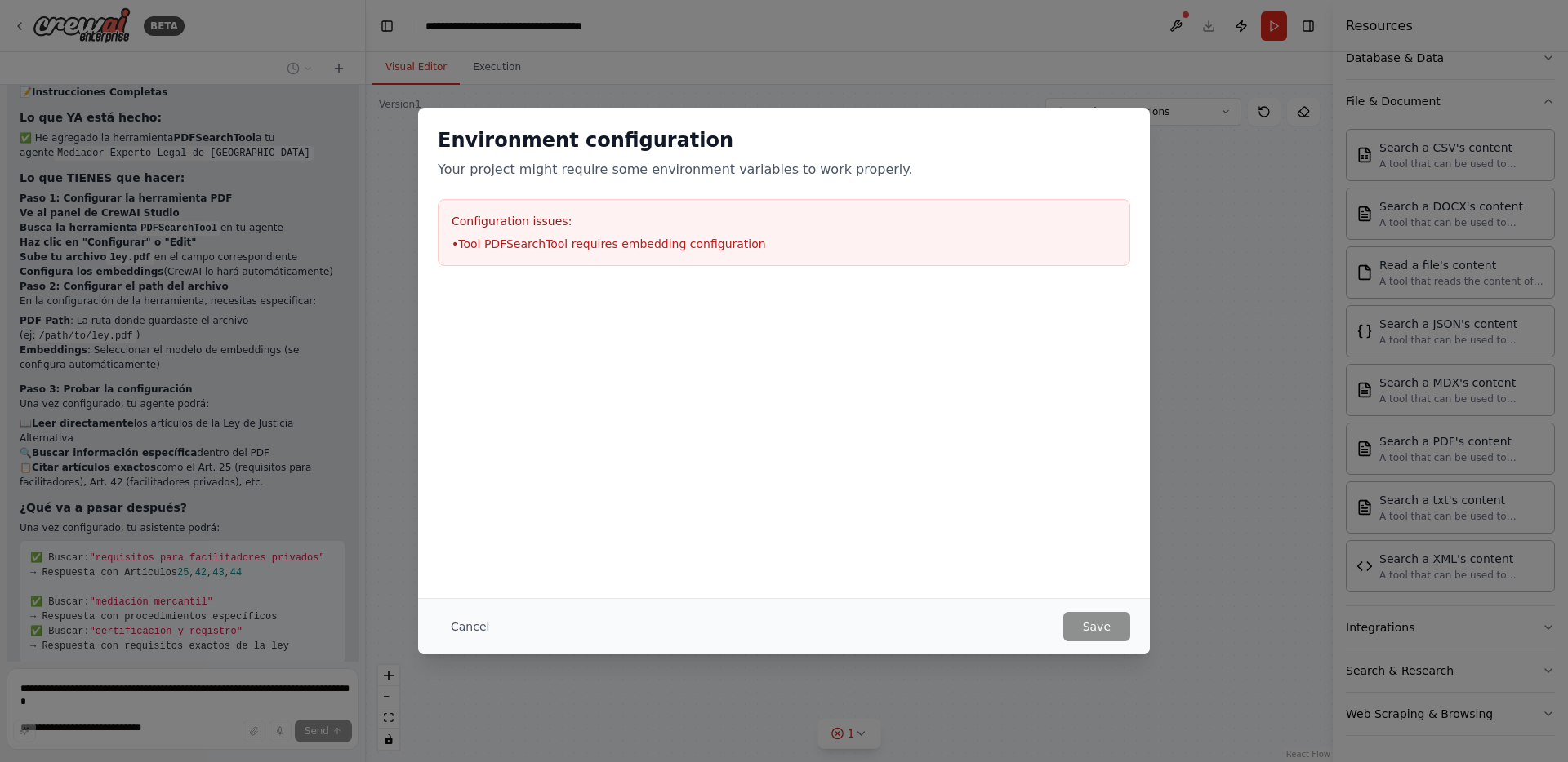
click at [776, 236] on li "• Tool PDFSearchTool requires embedding configuration" at bounding box center [783, 244] width 664 height 17
click at [450, 620] on button "Cancel" at bounding box center [470, 627] width 65 height 29
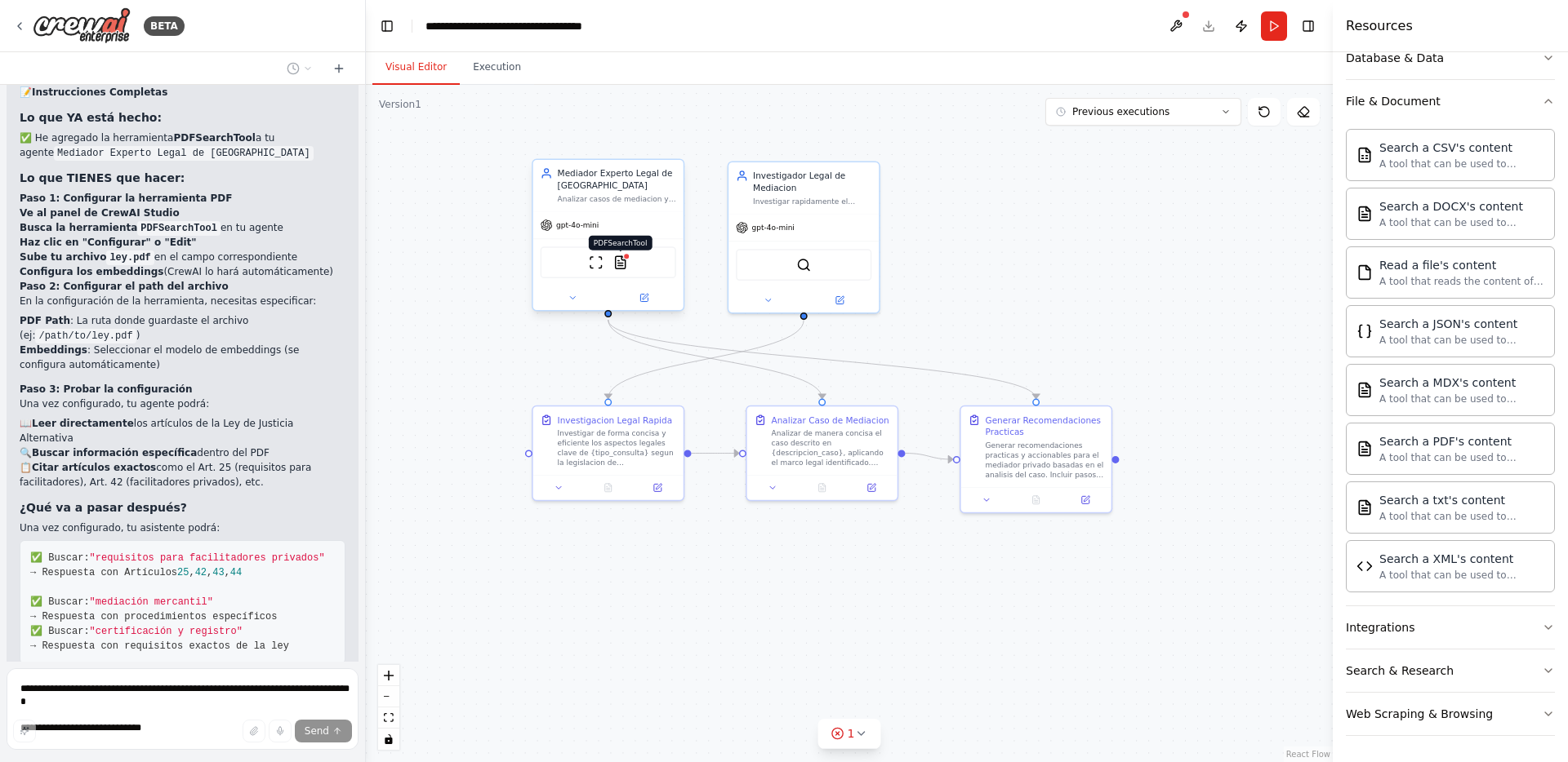
click at [621, 270] on img at bounding box center [620, 262] width 15 height 15
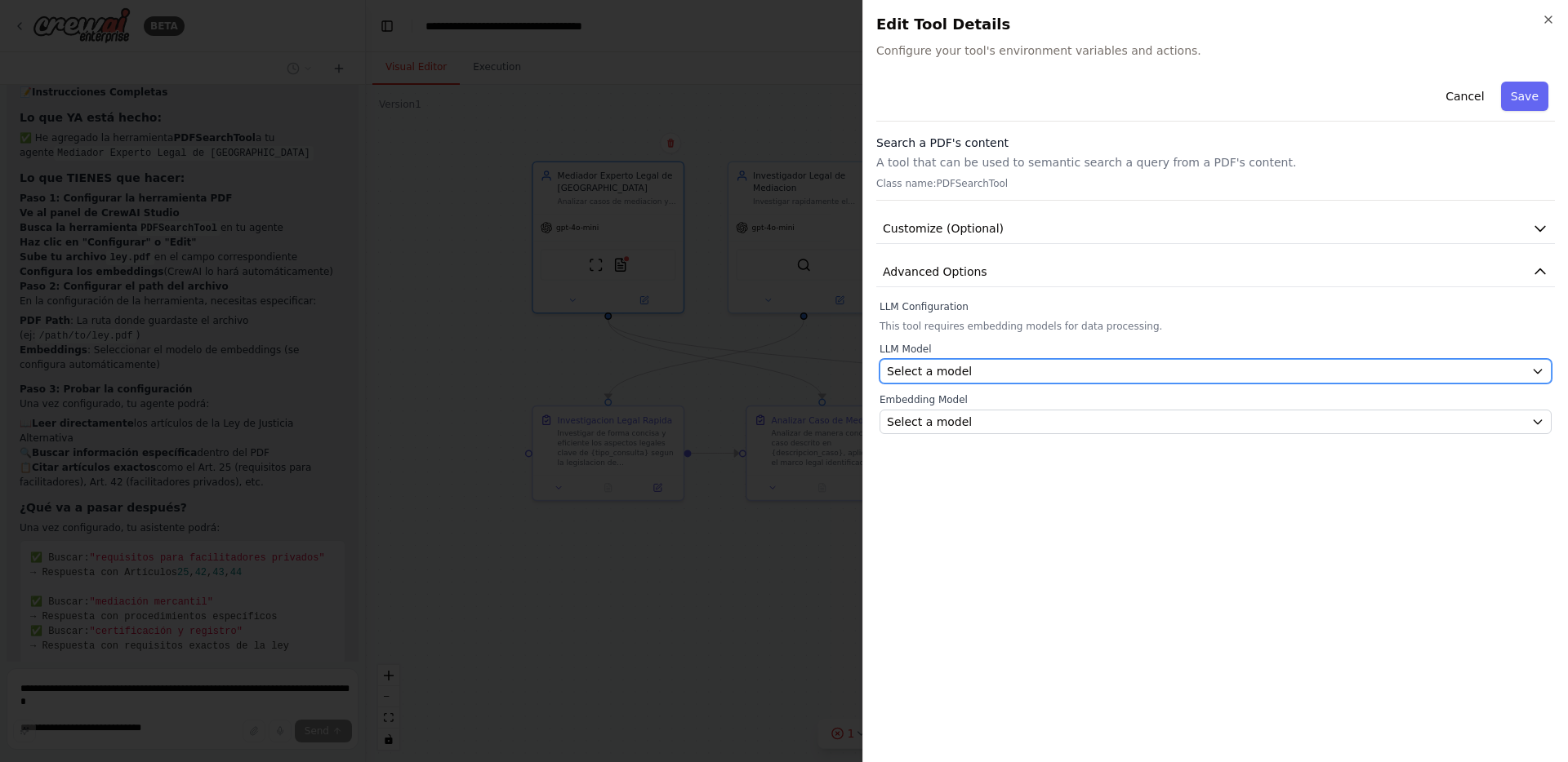
click at [1238, 368] on div "Select a model" at bounding box center [1206, 371] width 638 height 17
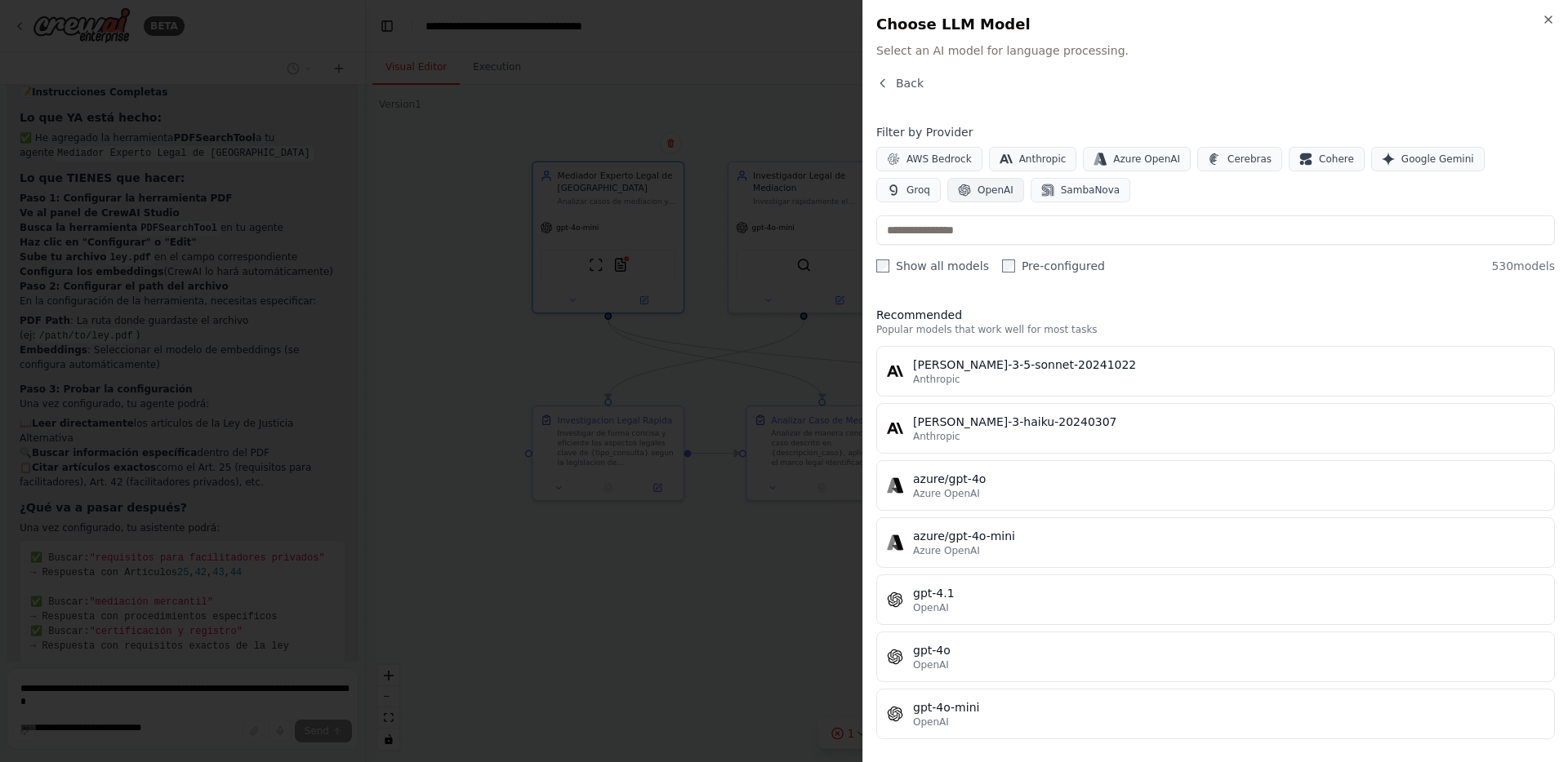
click at [947, 182] on button "OpenAI" at bounding box center [985, 189] width 77 height 25
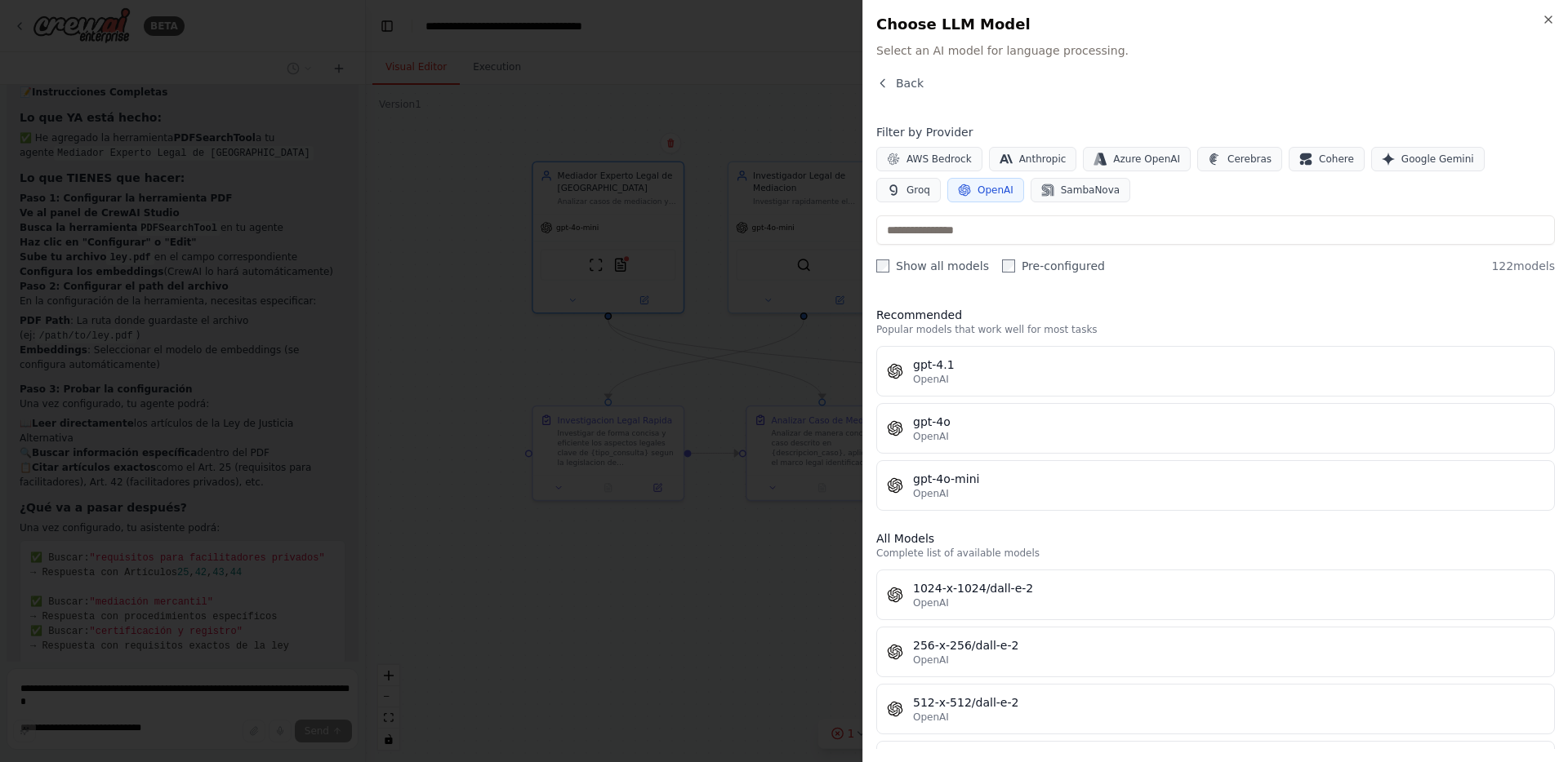
click at [1060, 487] on div "OpenAI" at bounding box center [1228, 493] width 631 height 13
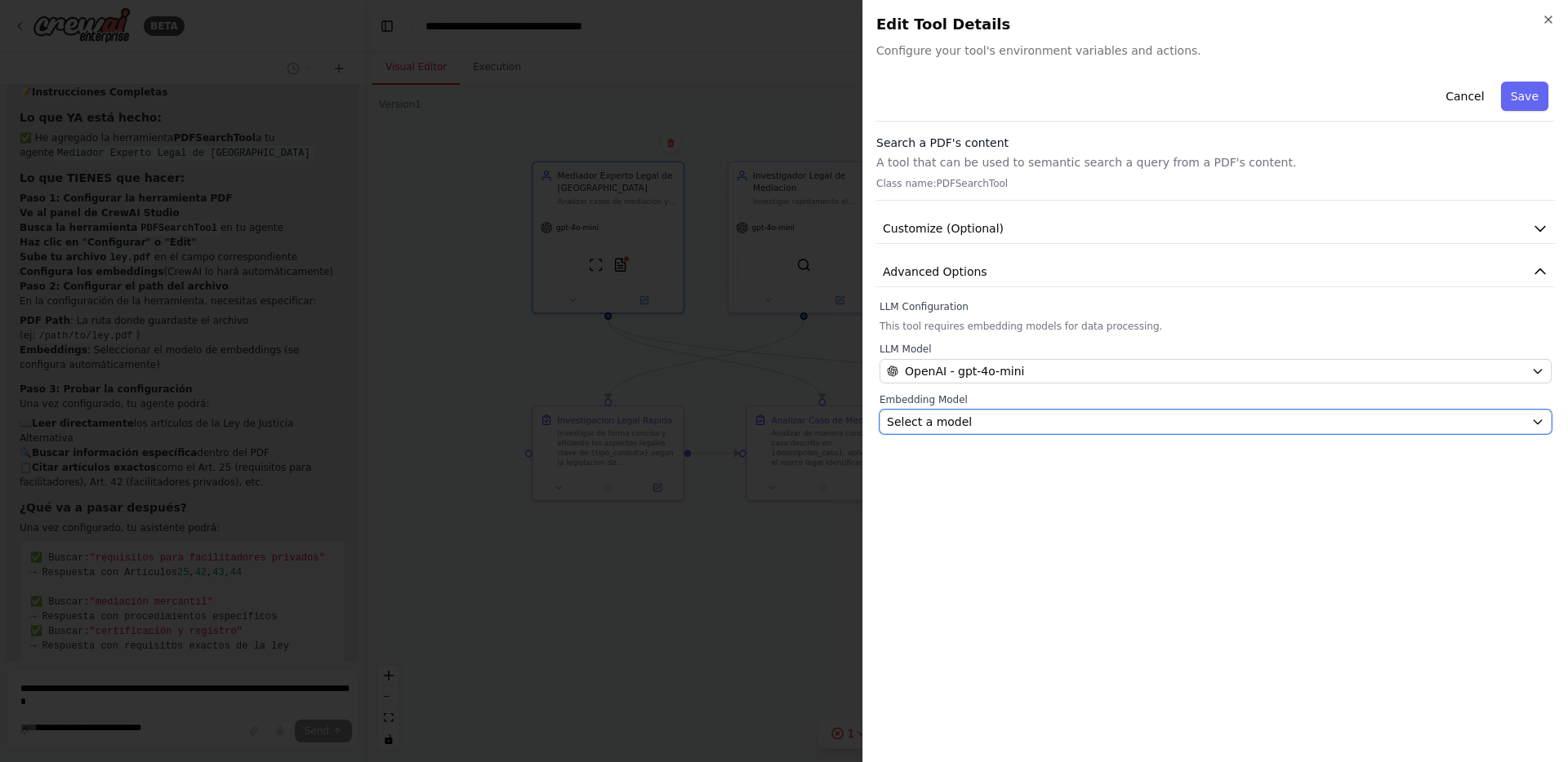
click at [1046, 415] on div "Select a model" at bounding box center [1206, 422] width 638 height 17
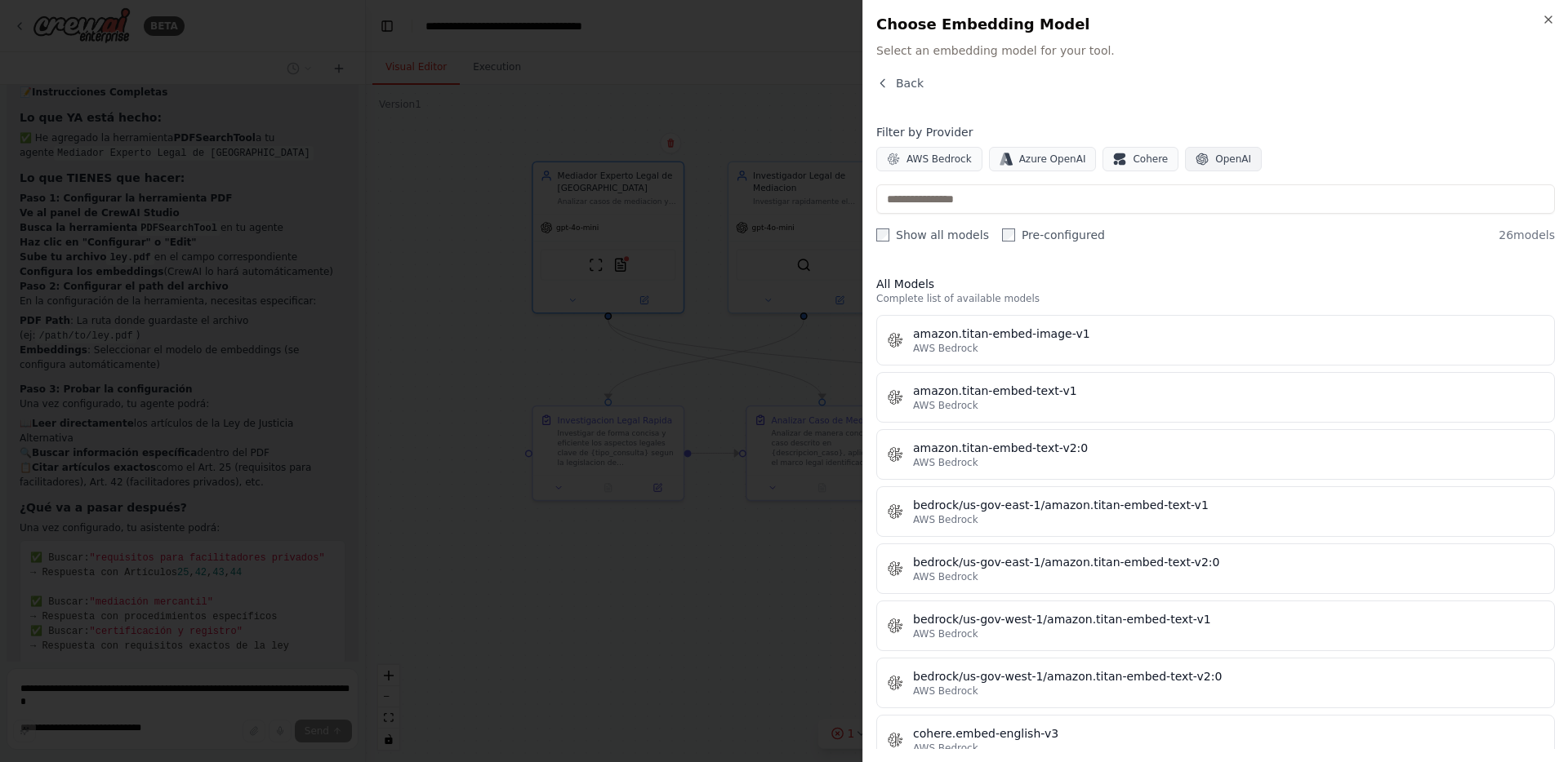
click at [1220, 157] on span "OpenAI" at bounding box center [1232, 159] width 36 height 13
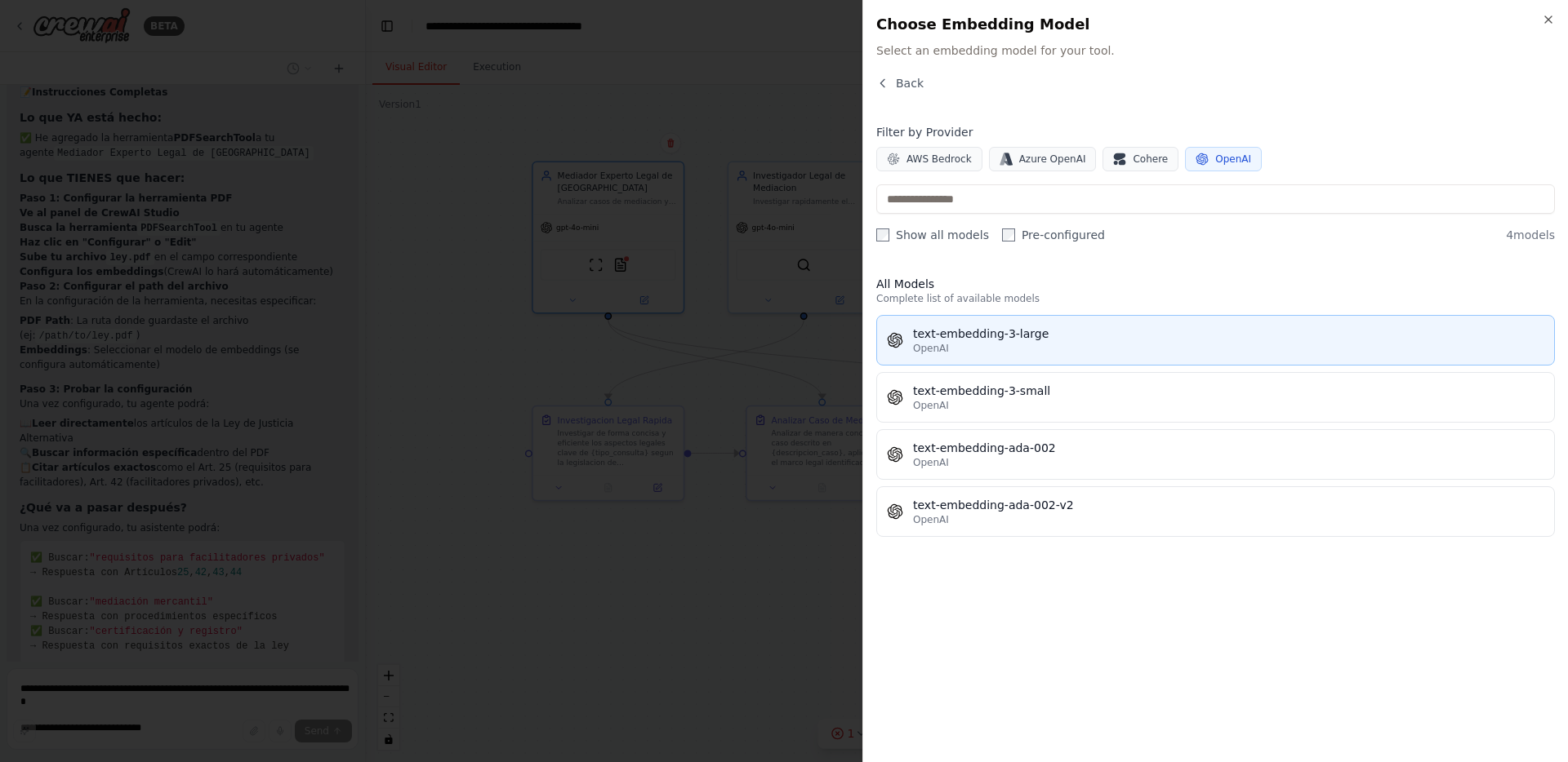
click at [1035, 332] on div "text-embedding-3-large" at bounding box center [1228, 333] width 631 height 17
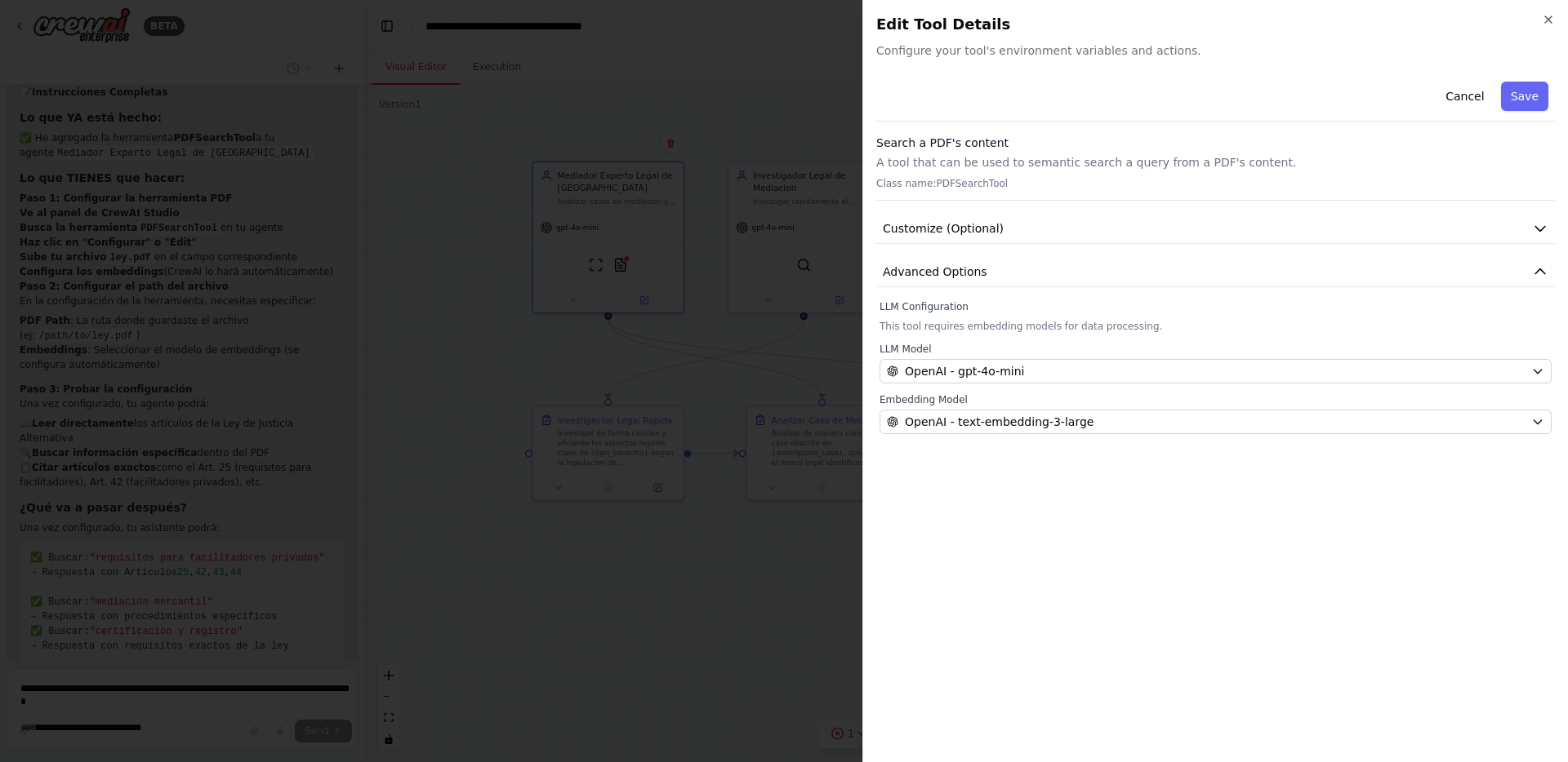
click at [1078, 185] on p "Class name: PDFSearchTool" at bounding box center [1216, 183] width 679 height 13
click at [937, 180] on p "Class name: PDFSearchTool" at bounding box center [1216, 183] width 679 height 13
click at [941, 182] on p "Class name: PDFSearchTool" at bounding box center [1216, 183] width 679 height 13
click at [1538, 228] on icon "button" at bounding box center [1540, 229] width 17 height 17
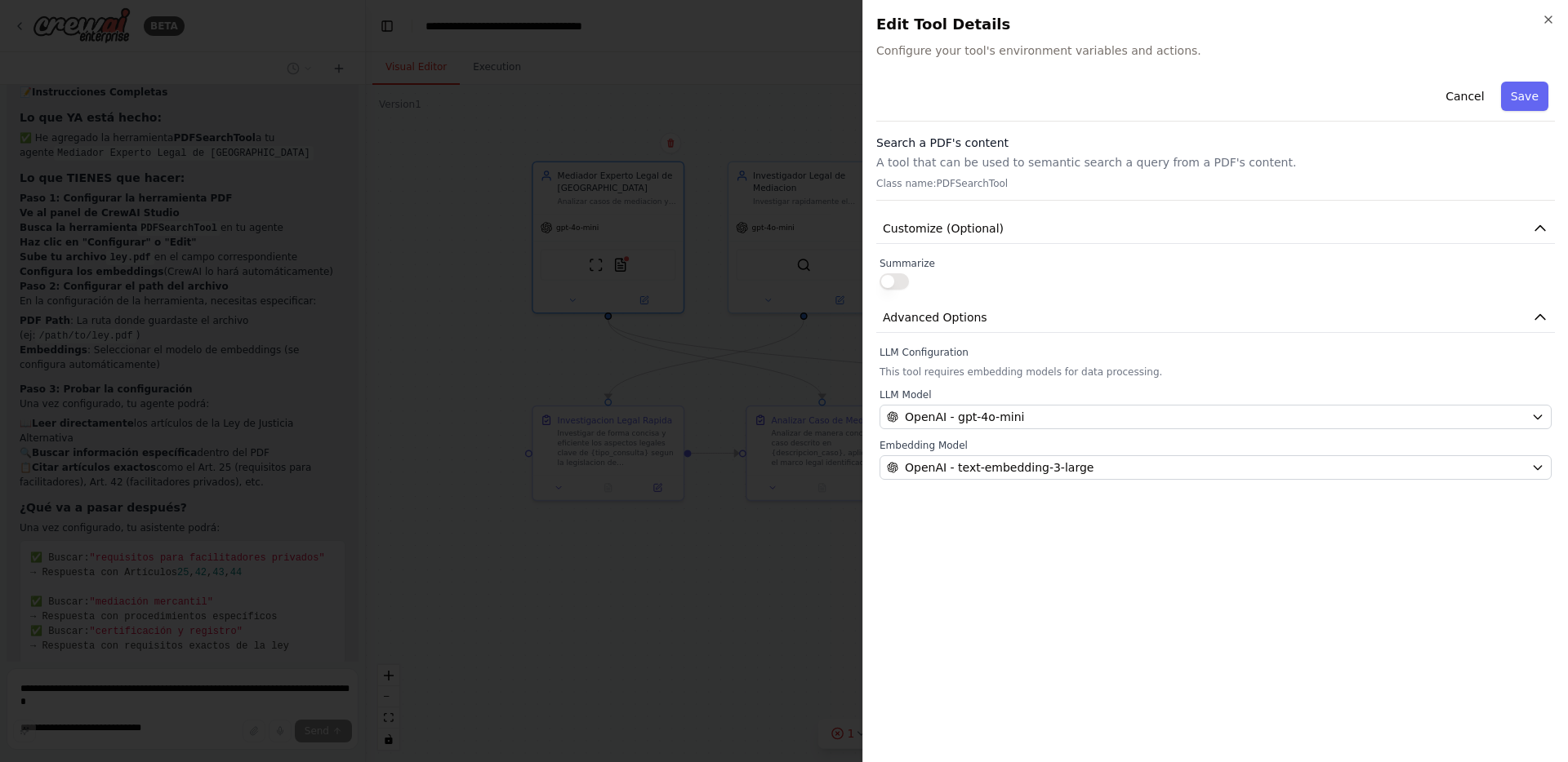
drag, startPoint x: 1079, startPoint y: 282, endPoint x: 1040, endPoint y: 280, distance: 39.1
click at [1078, 282] on div at bounding box center [1215, 281] width 672 height 17
click at [892, 279] on button "button" at bounding box center [894, 281] width 29 height 17
click at [890, 279] on button "button" at bounding box center [894, 281] width 29 height 17
click at [1458, 322] on button "Advanced Options" at bounding box center [1216, 318] width 679 height 30
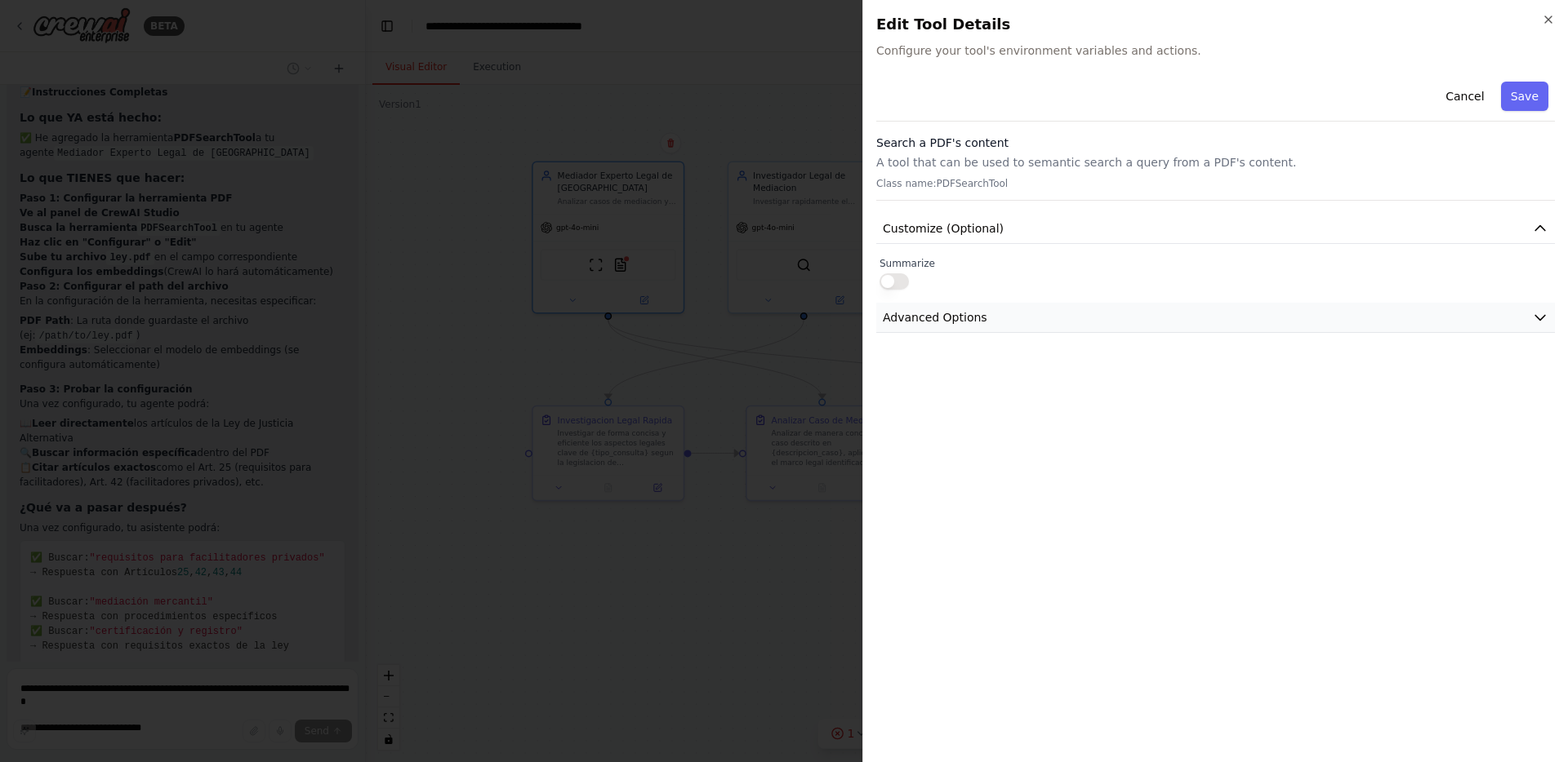
click at [1458, 322] on button "Advanced Options" at bounding box center [1216, 318] width 679 height 30
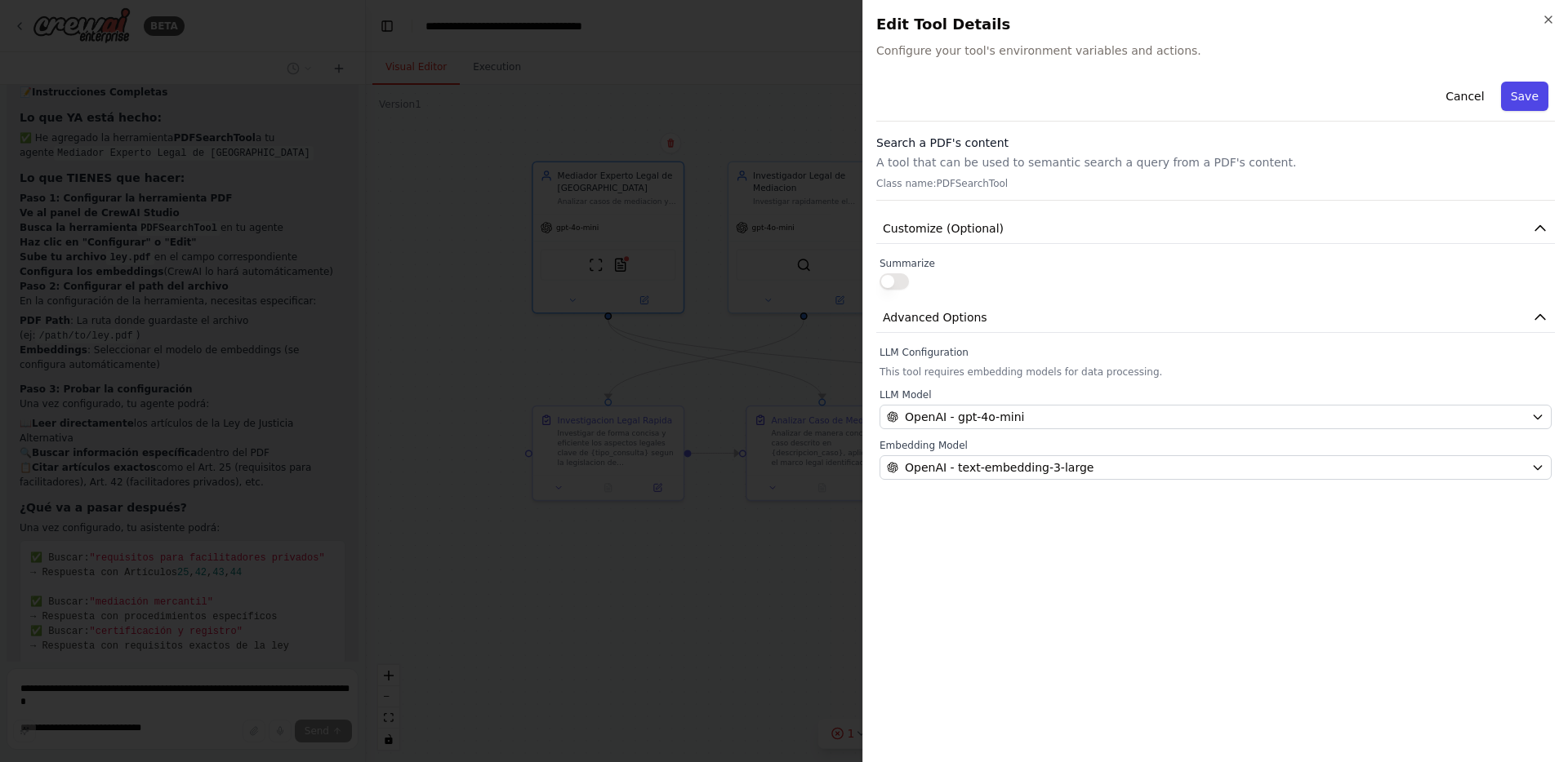
click at [1531, 102] on button "Save" at bounding box center [1525, 96] width 47 height 29
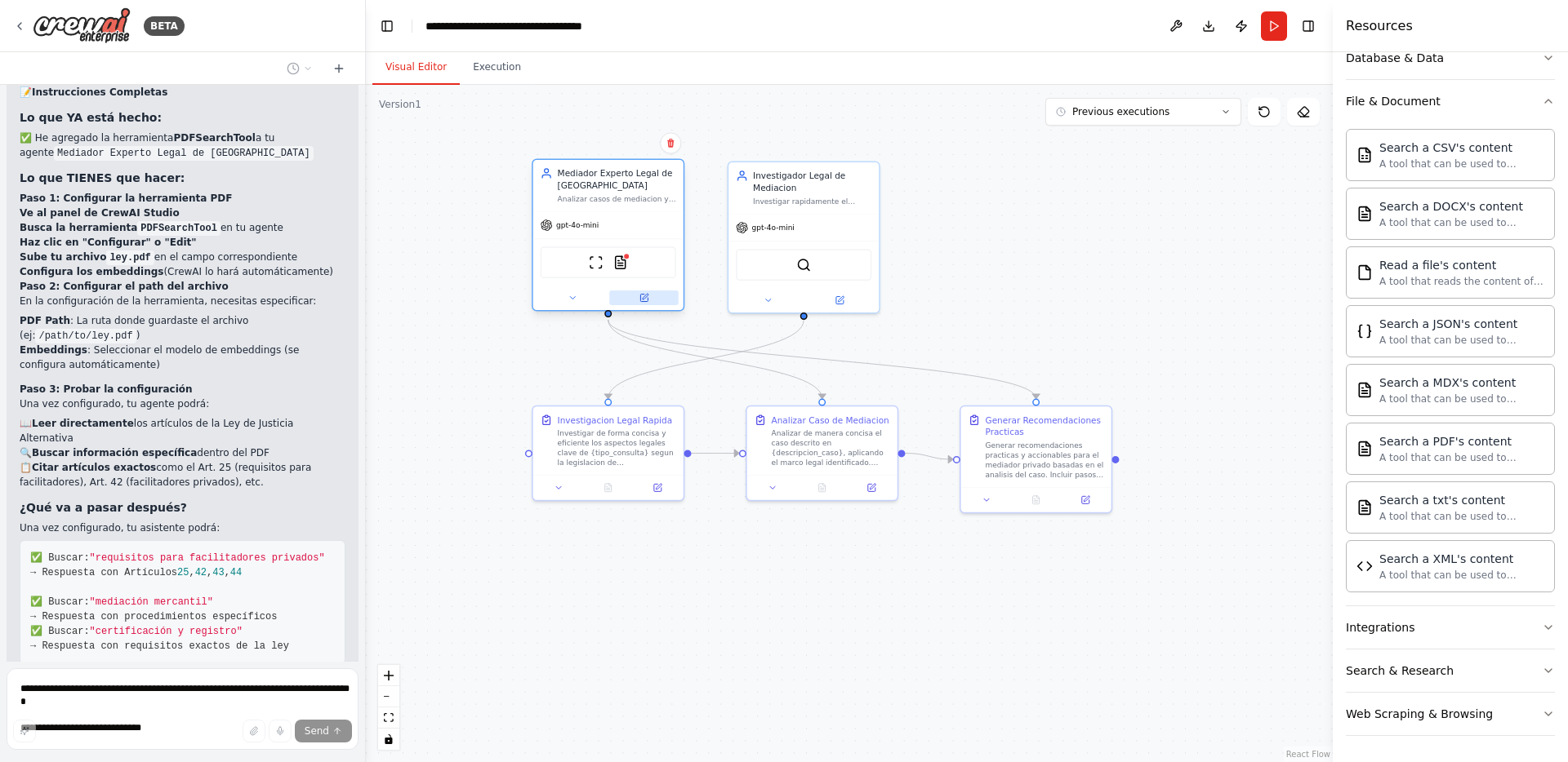
click at [640, 295] on icon at bounding box center [645, 298] width 10 height 10
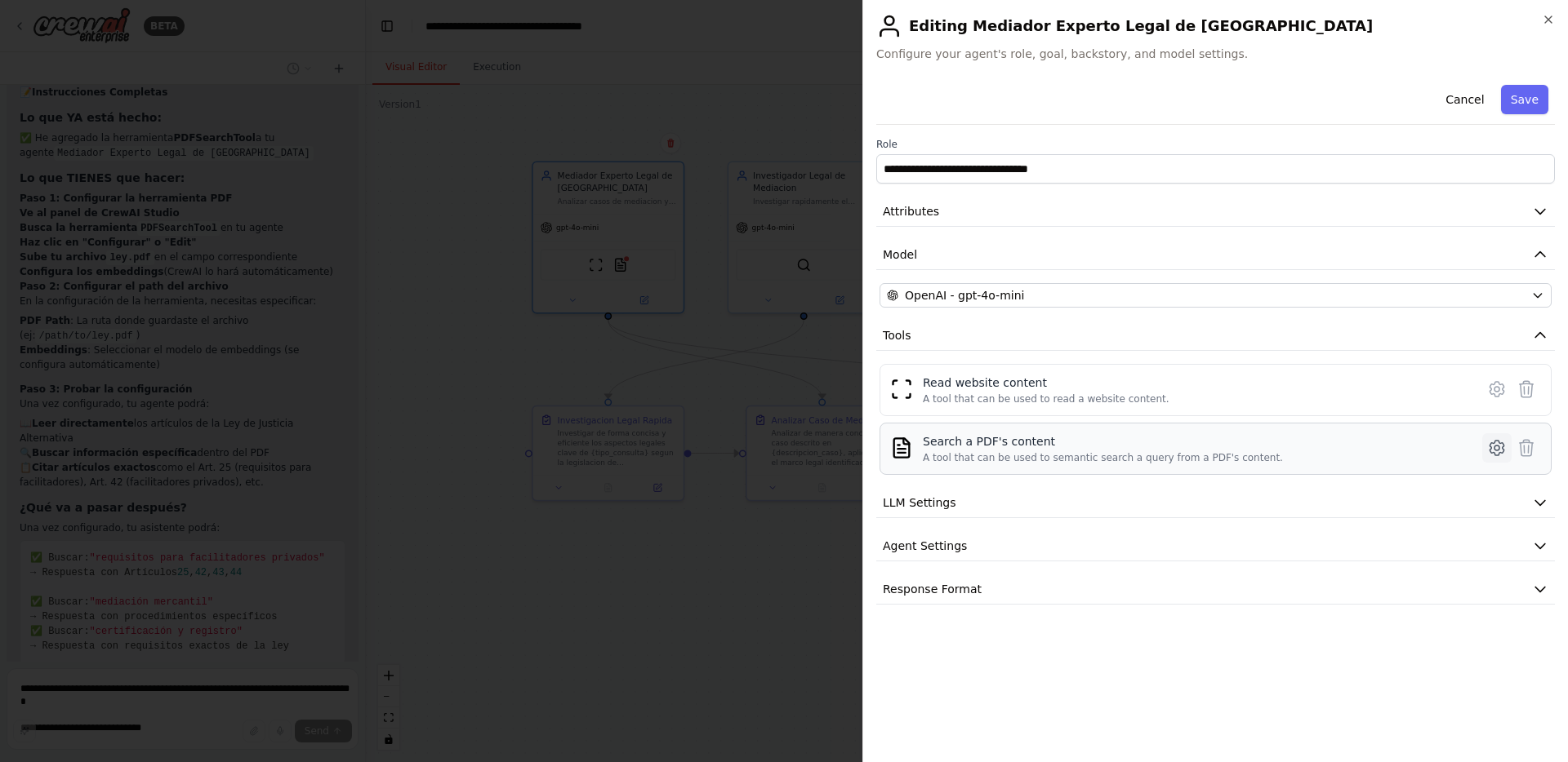
click at [1493, 445] on icon at bounding box center [1496, 448] width 20 height 20
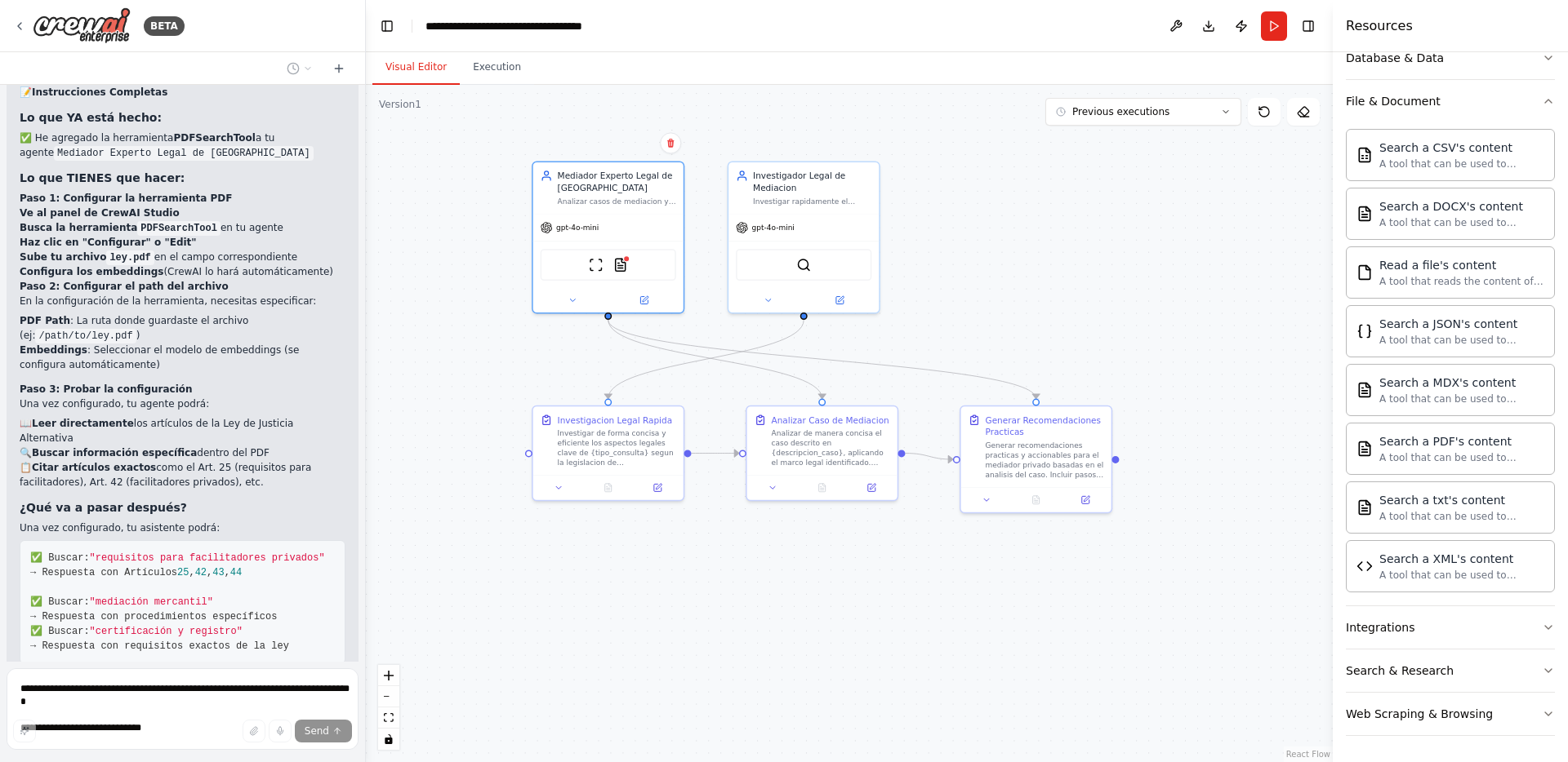
drag, startPoint x: 86, startPoint y: 562, endPoint x: 249, endPoint y: 563, distance: 163.0
click at [249, 744] on p "¿Prefieres que configure la alternativa más simple, o quieres proceder con la c…" at bounding box center [183, 766] width 326 height 44
copy p "configure la alternativa más simple"
click at [339, 68] on icon at bounding box center [339, 68] width 0 height 7
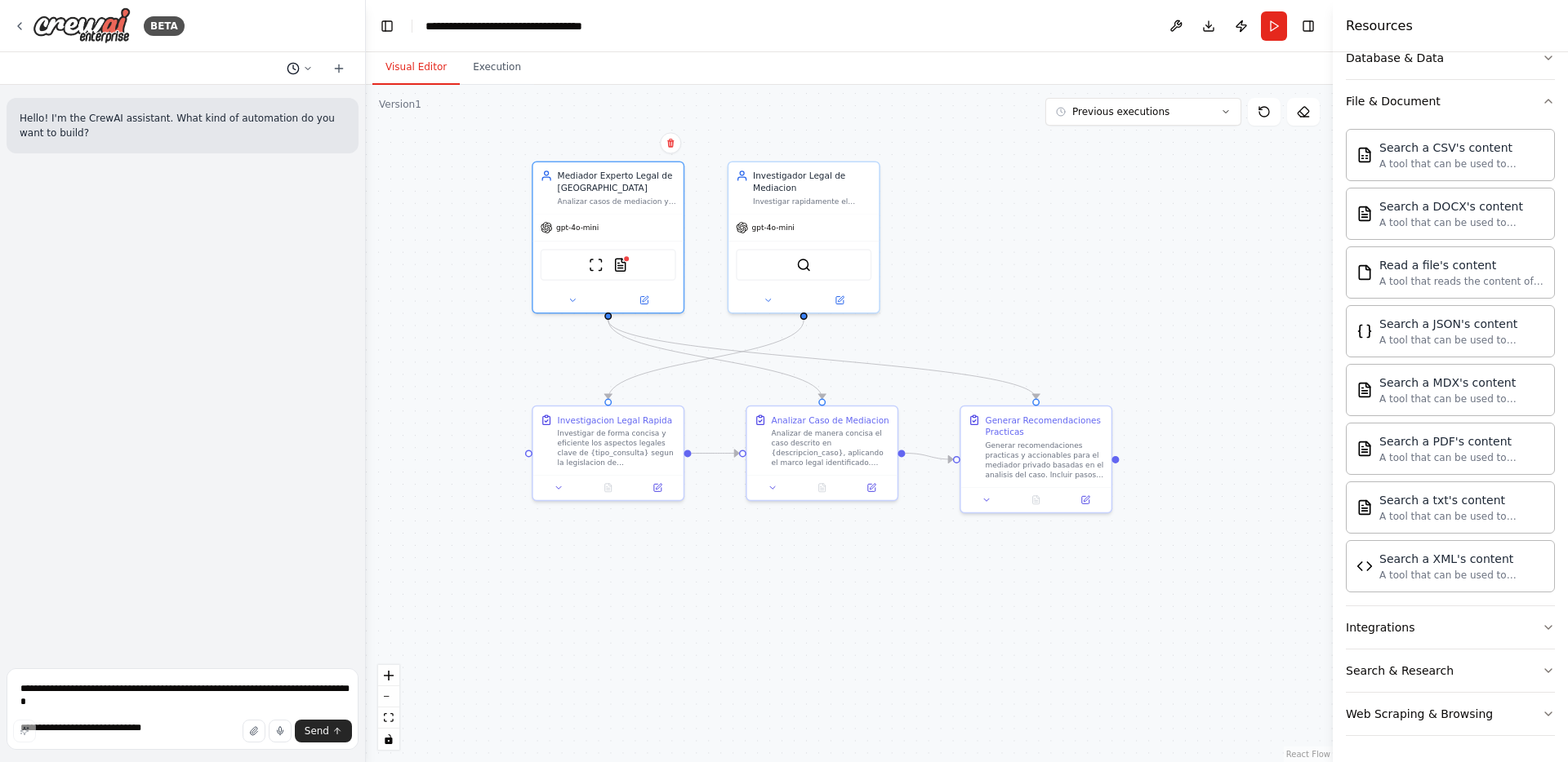
click at [303, 70] on icon at bounding box center [308, 69] width 10 height 10
click at [235, 96] on span "Untitled" at bounding box center [227, 101] width 100 height 13
click at [300, 71] on button at bounding box center [299, 69] width 39 height 20
click at [249, 128] on span "Como hago para que el asistente lea la ley de mediacion en pdf que acabo de sub…" at bounding box center [227, 127] width 100 height 13
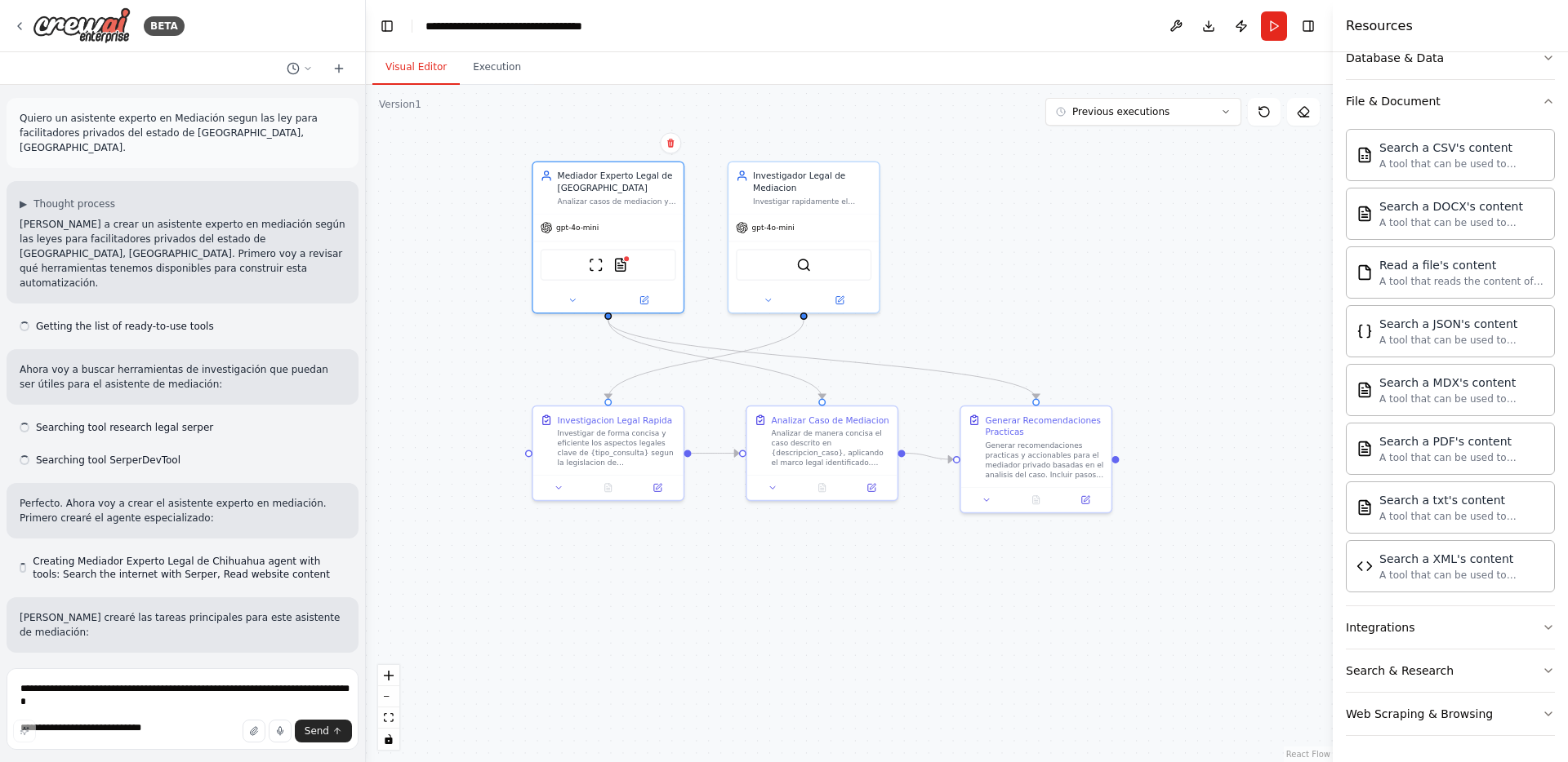
scroll to position [3709, 0]
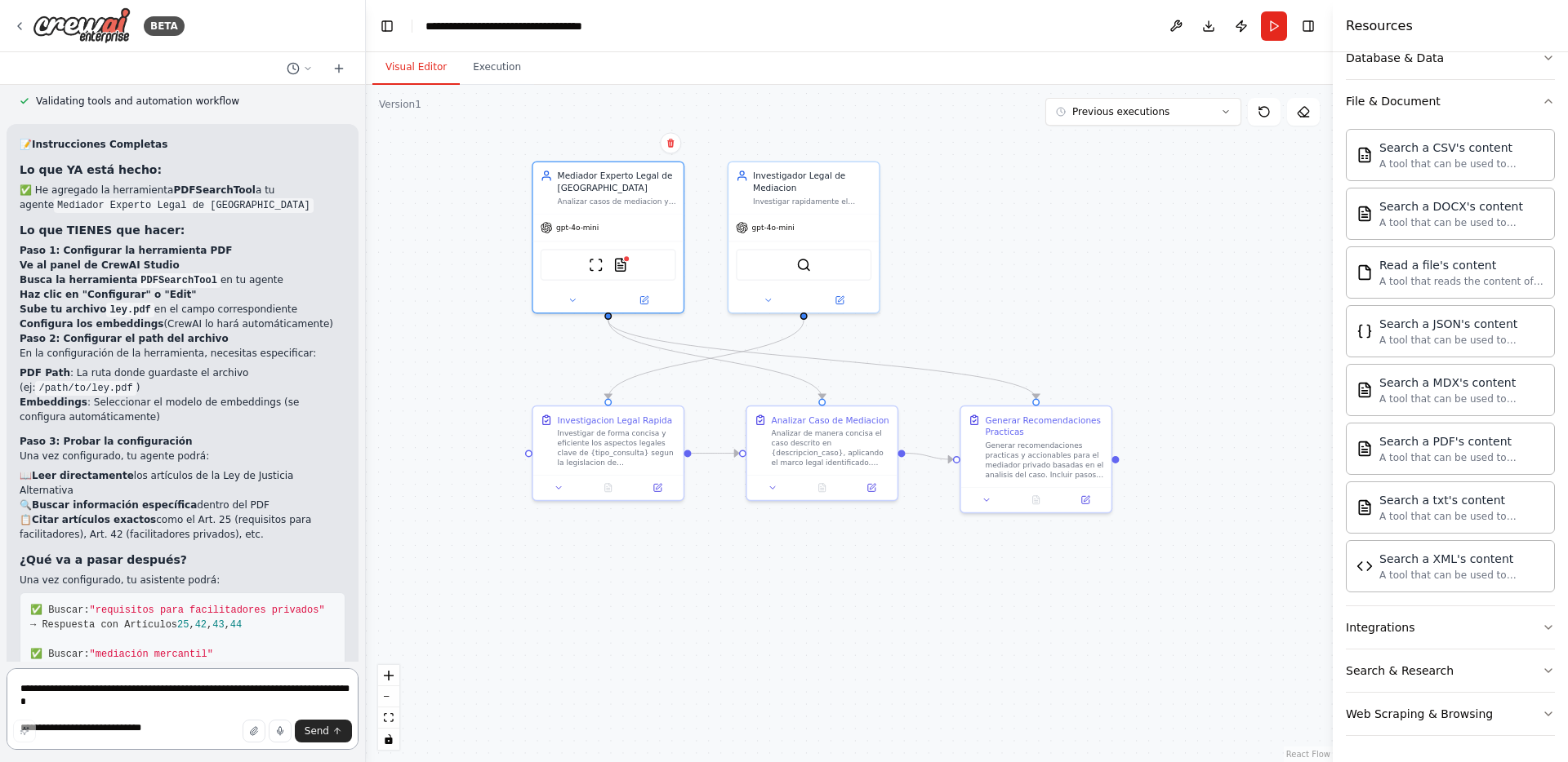
click at [152, 698] on textarea "**********" at bounding box center [183, 709] width 352 height 81
click at [165, 688] on textarea "**********" at bounding box center [183, 709] width 352 height 81
copy p "PDFSearchTool"
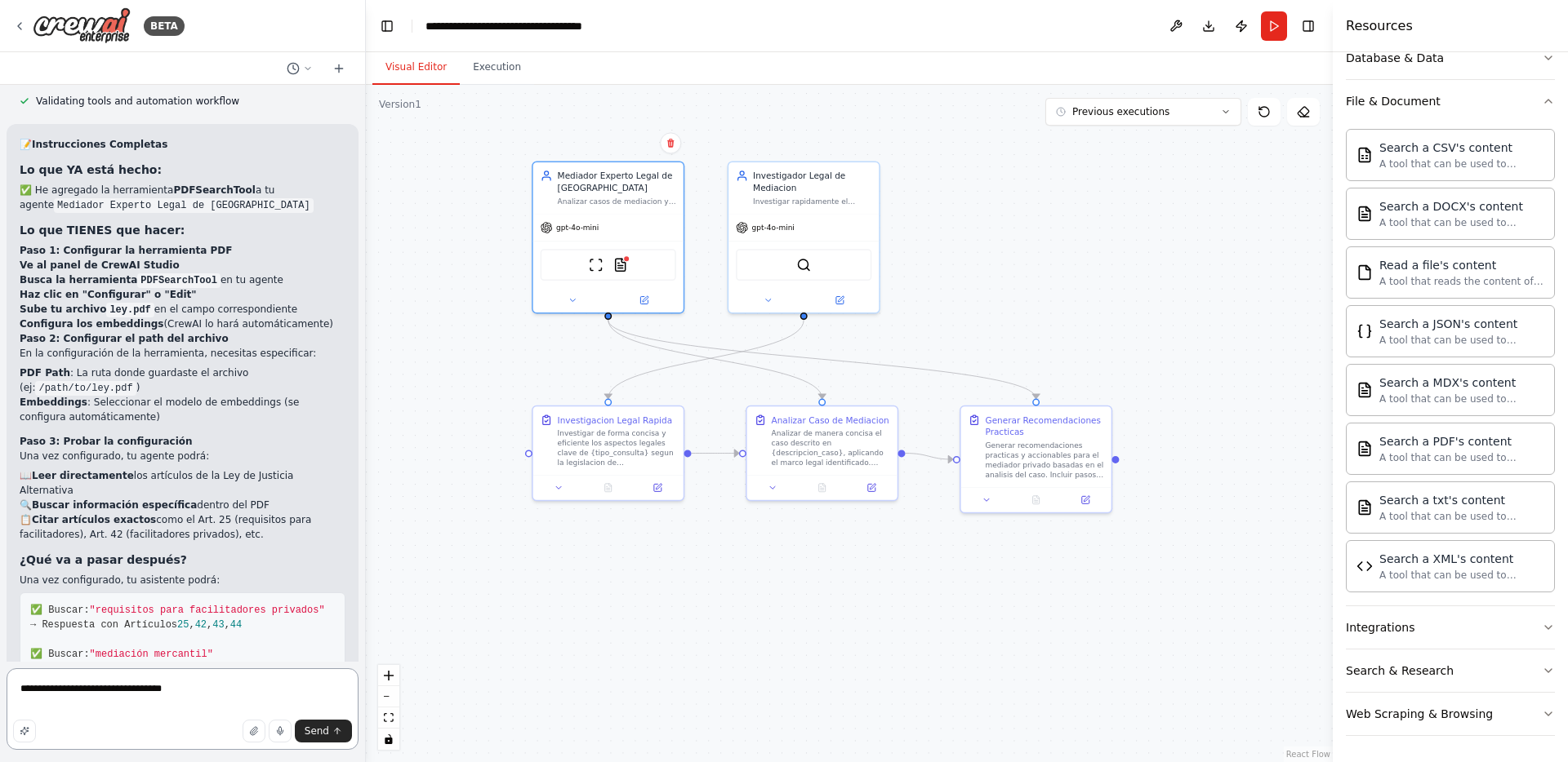
click at [240, 697] on textarea "**********" at bounding box center [183, 709] width 352 height 81
paste textarea "**********"
type textarea "**********"
click at [325, 726] on span "Send" at bounding box center [316, 731] width 25 height 13
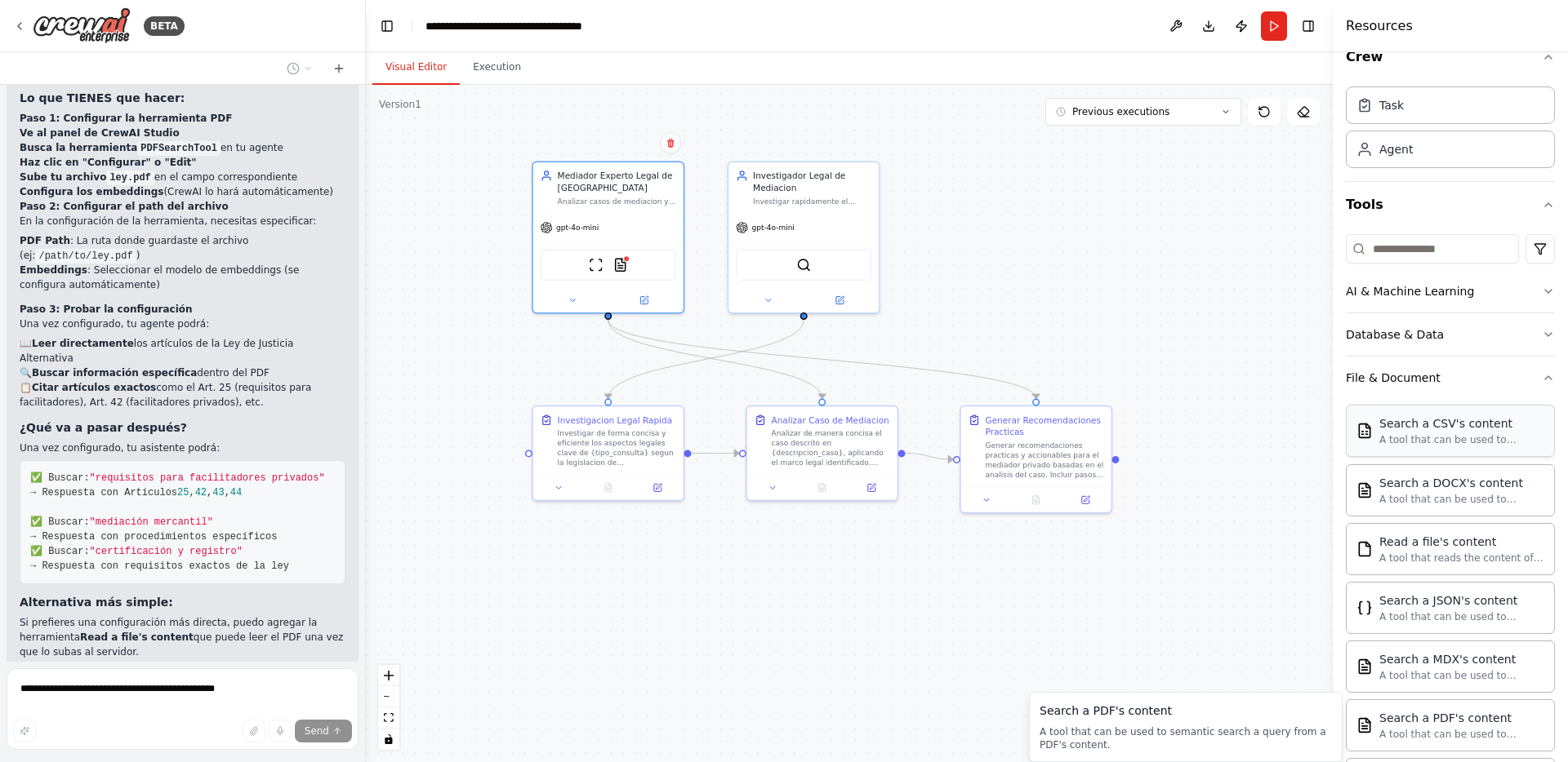
scroll to position [0, 0]
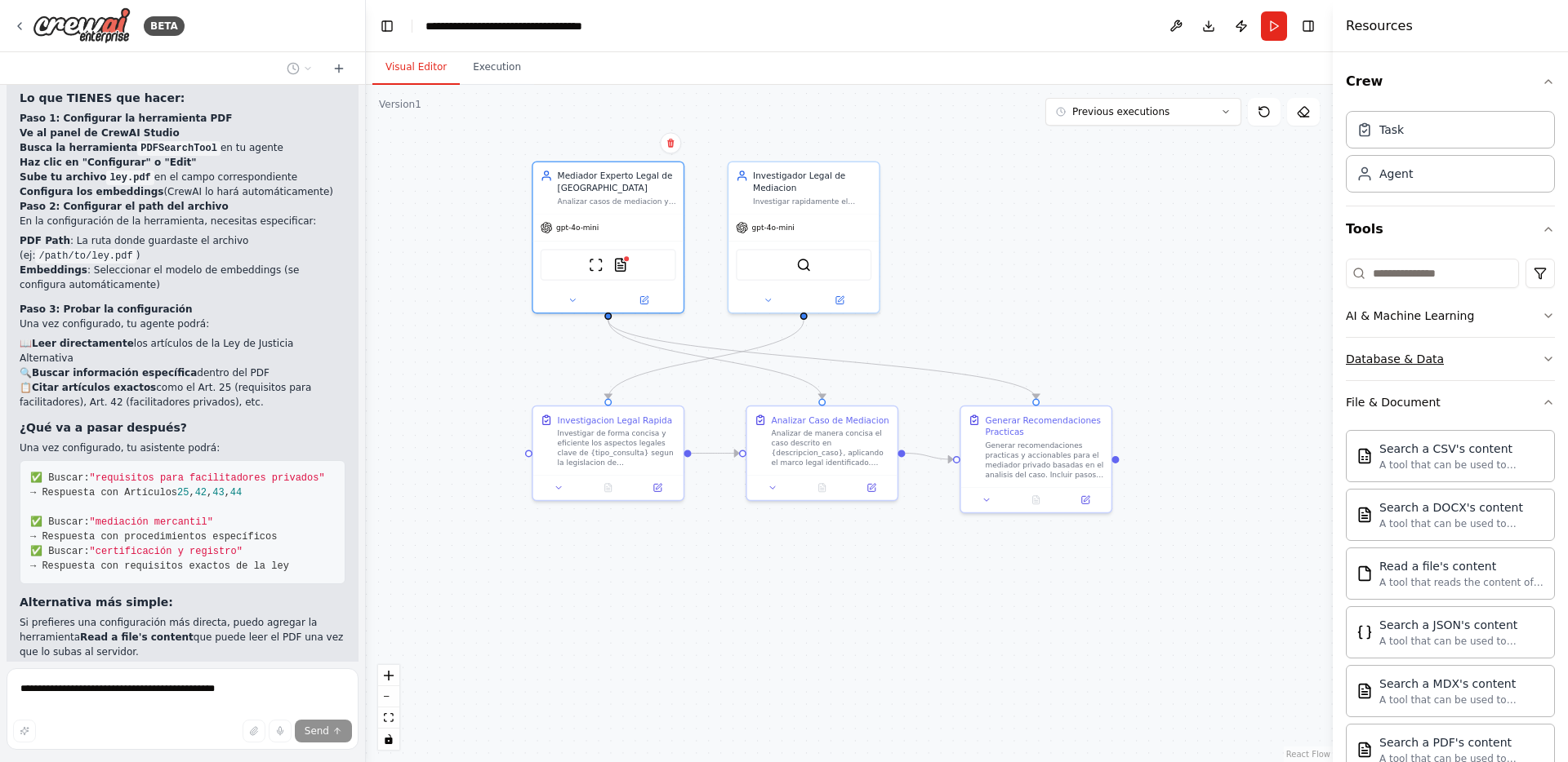
click at [1485, 359] on button "Database & Data" at bounding box center [1449, 359] width 209 height 42
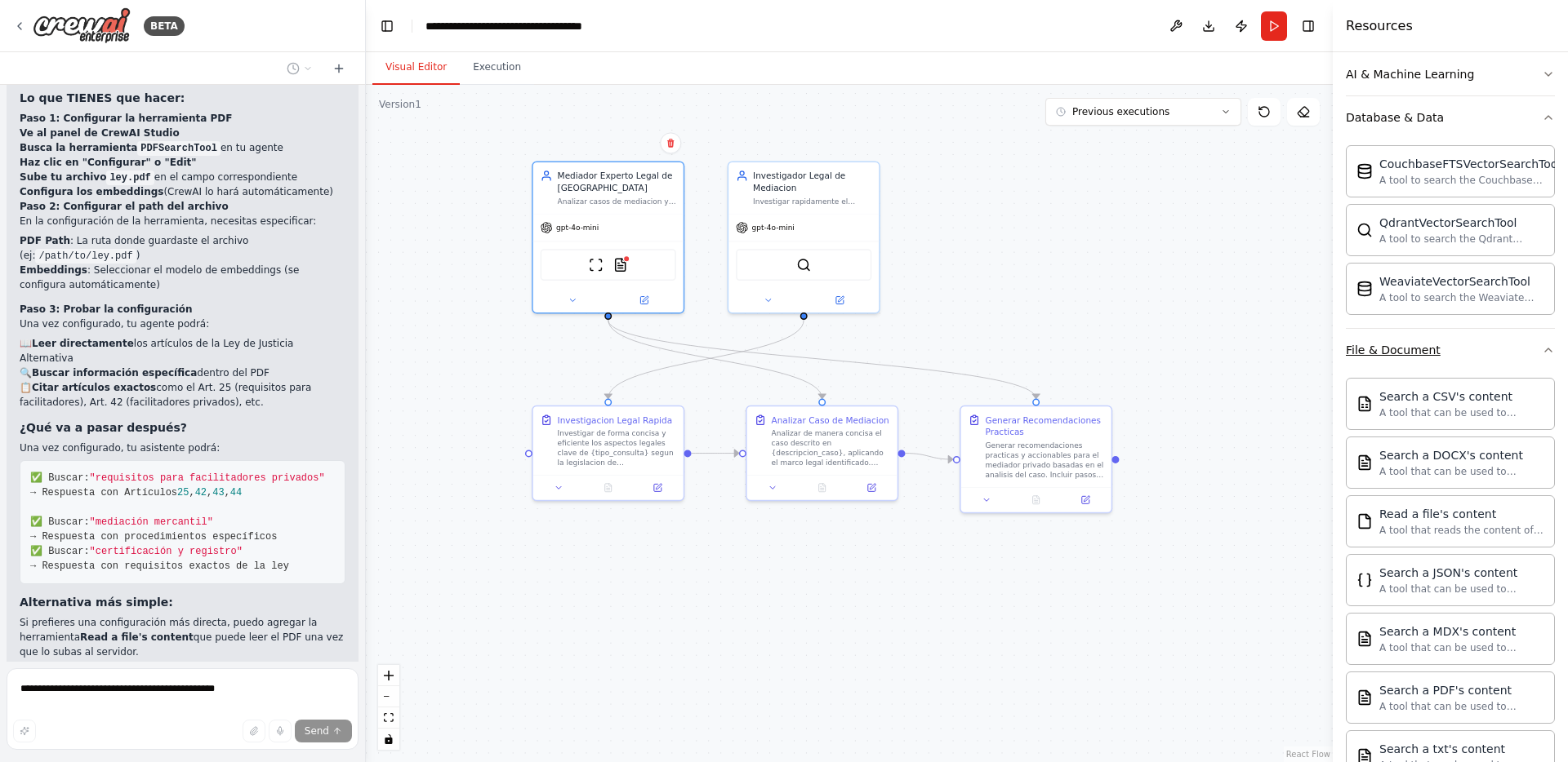
click at [1455, 352] on button "File & Document" at bounding box center [1449, 349] width 209 height 42
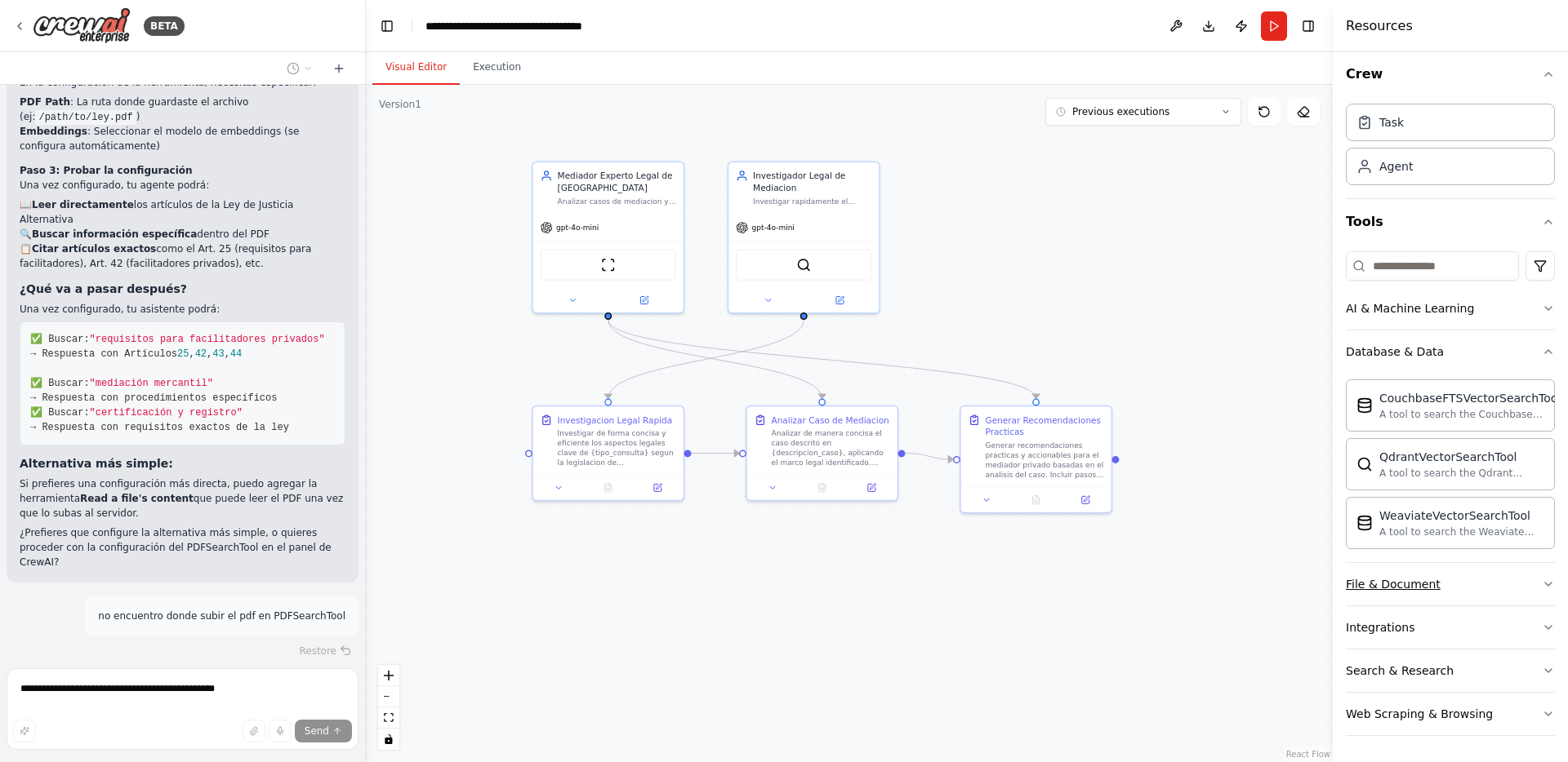
scroll to position [3999, 0]
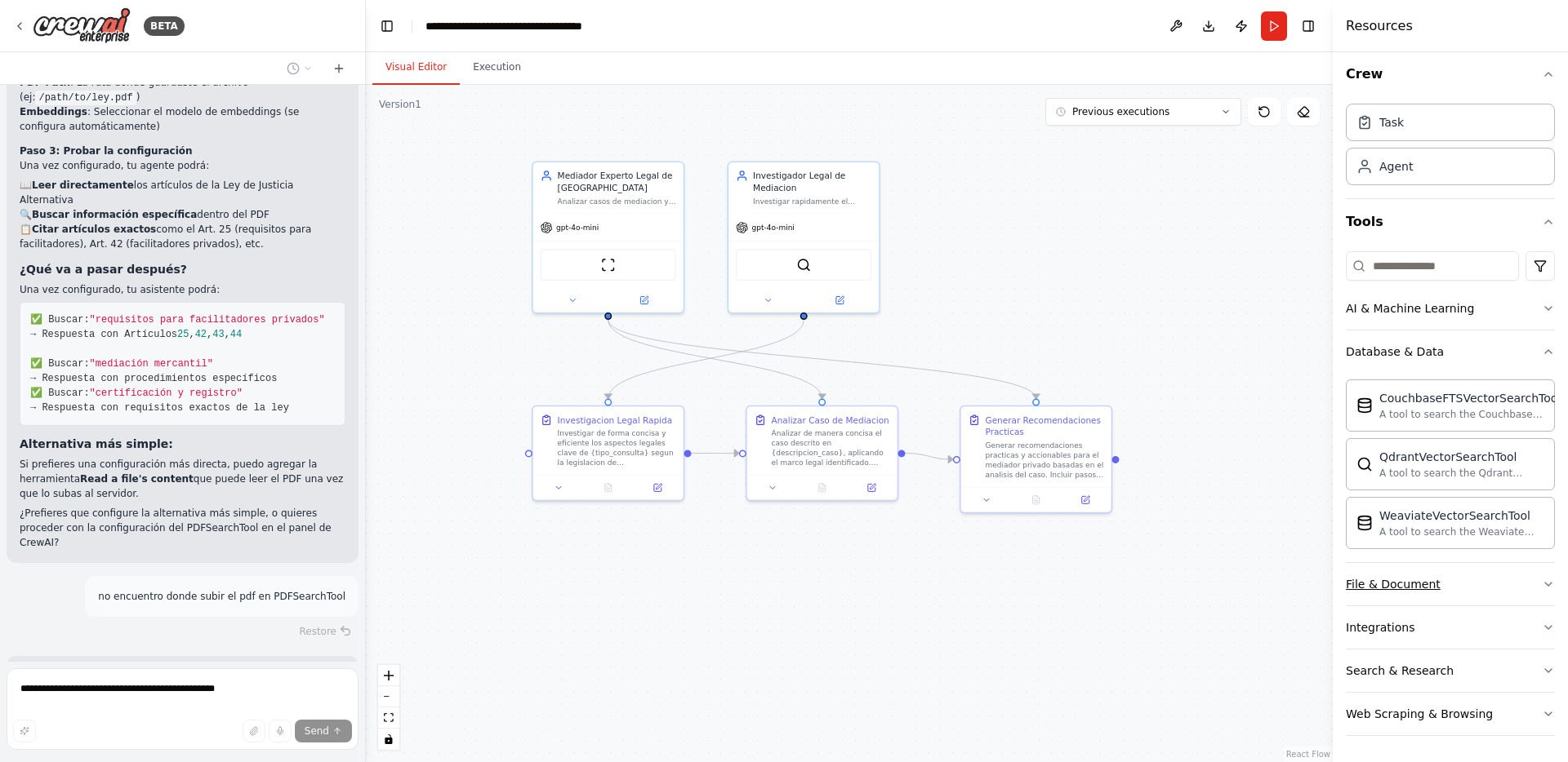
click at [1486, 580] on button "File & Document" at bounding box center [1449, 584] width 209 height 42
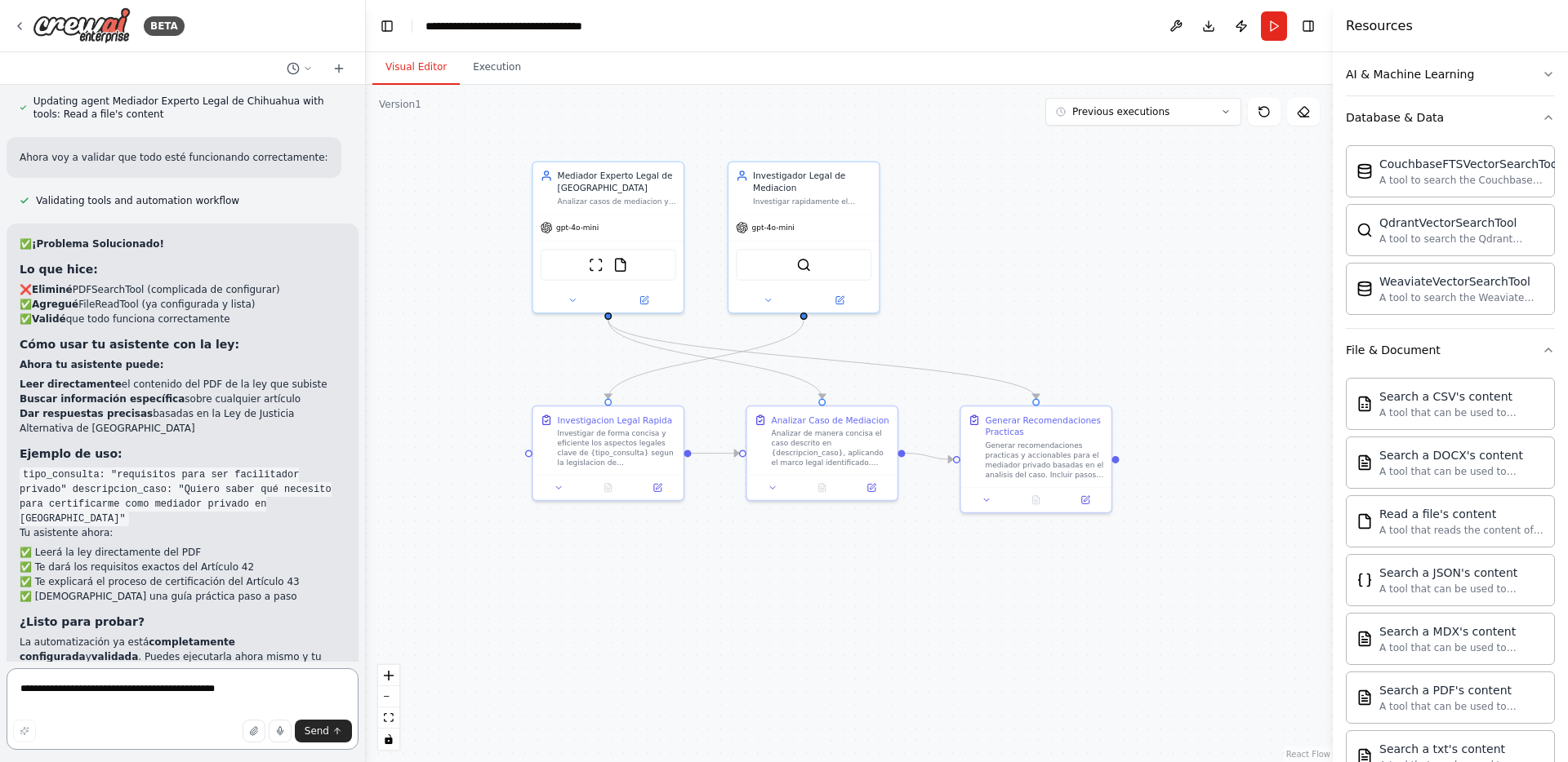
scroll to position [4815, 0]
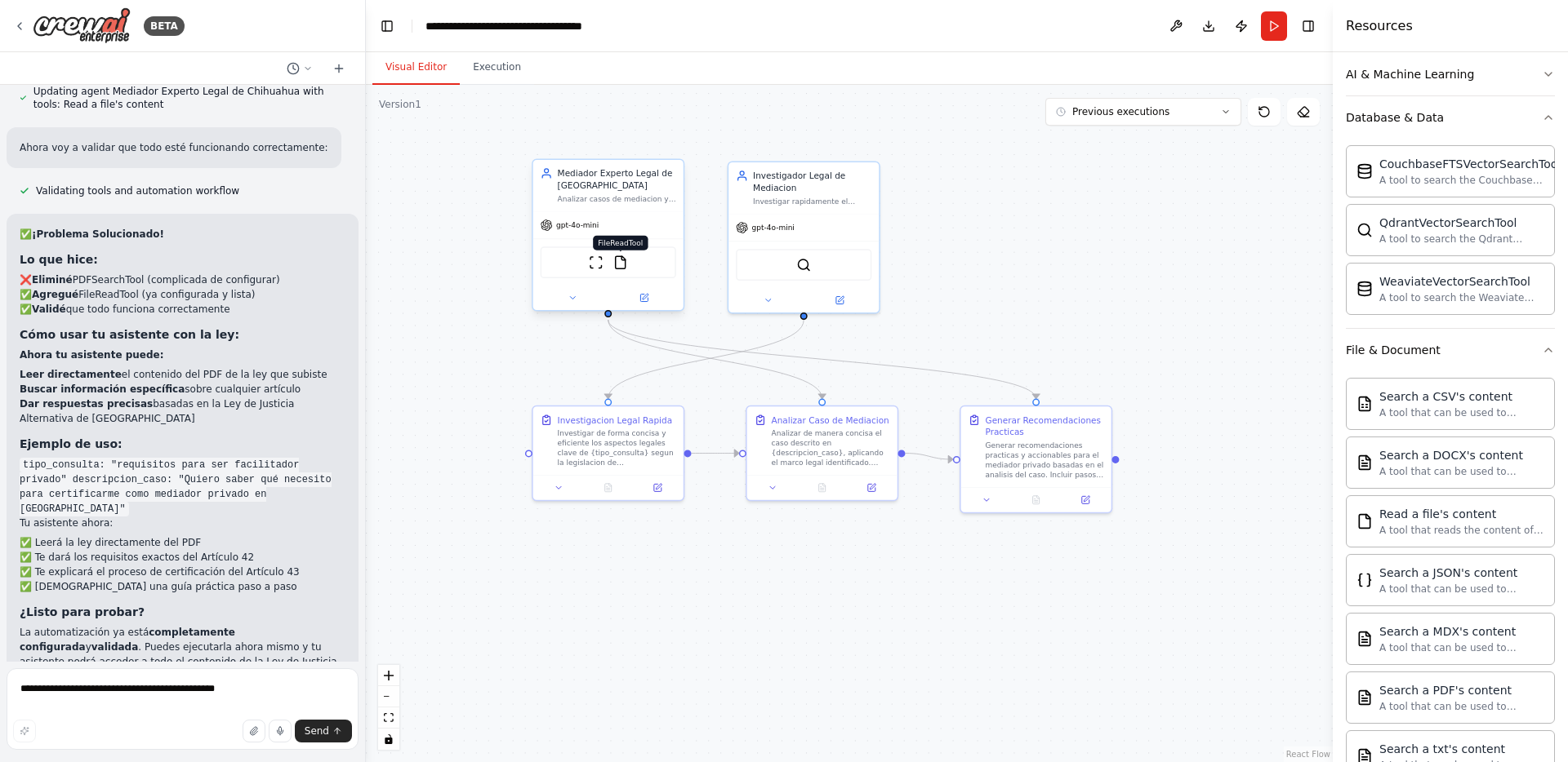
click at [621, 265] on img at bounding box center [620, 262] width 15 height 15
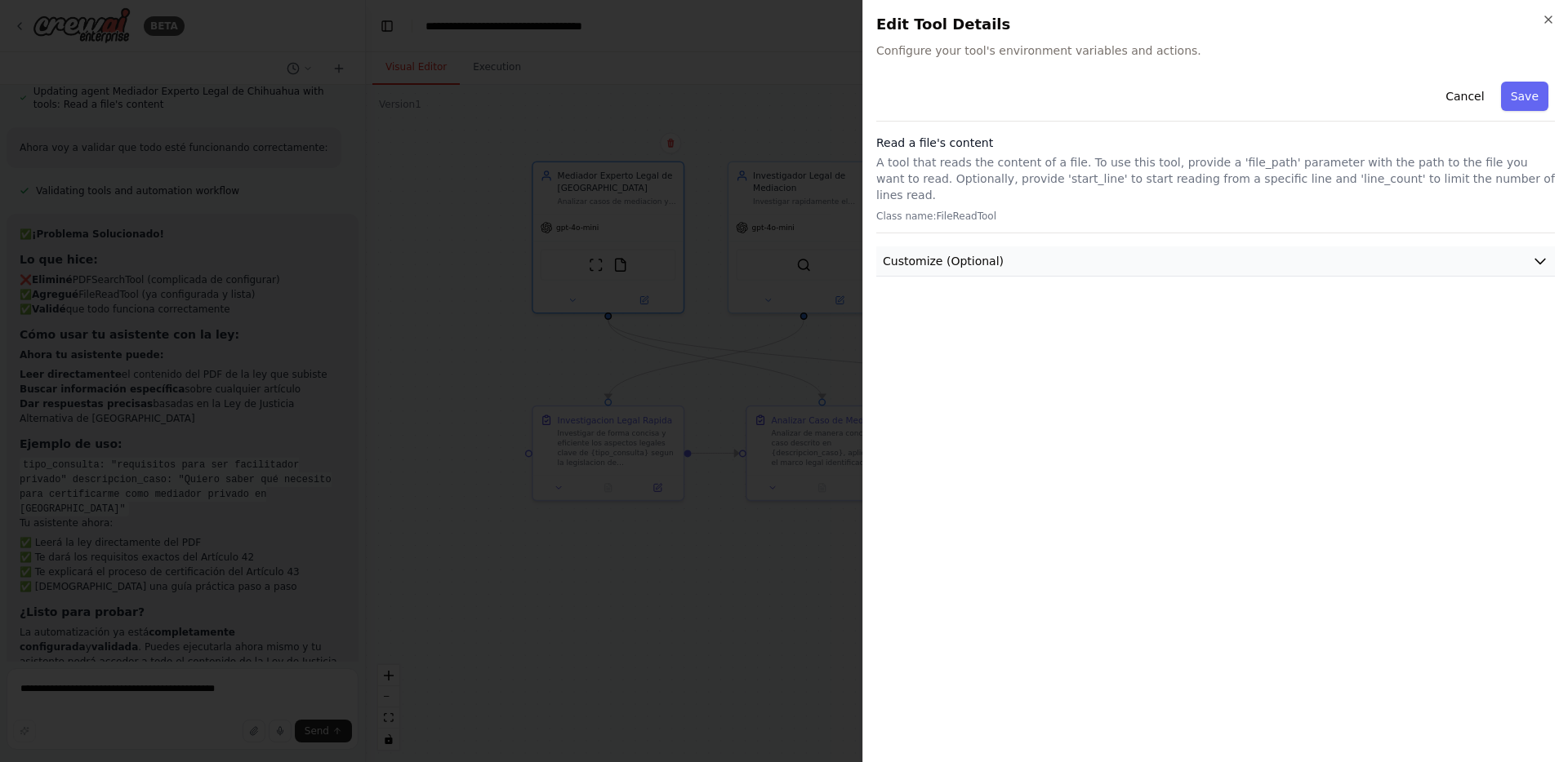
click at [1007, 246] on button "Customize (Optional)" at bounding box center [1216, 261] width 679 height 30
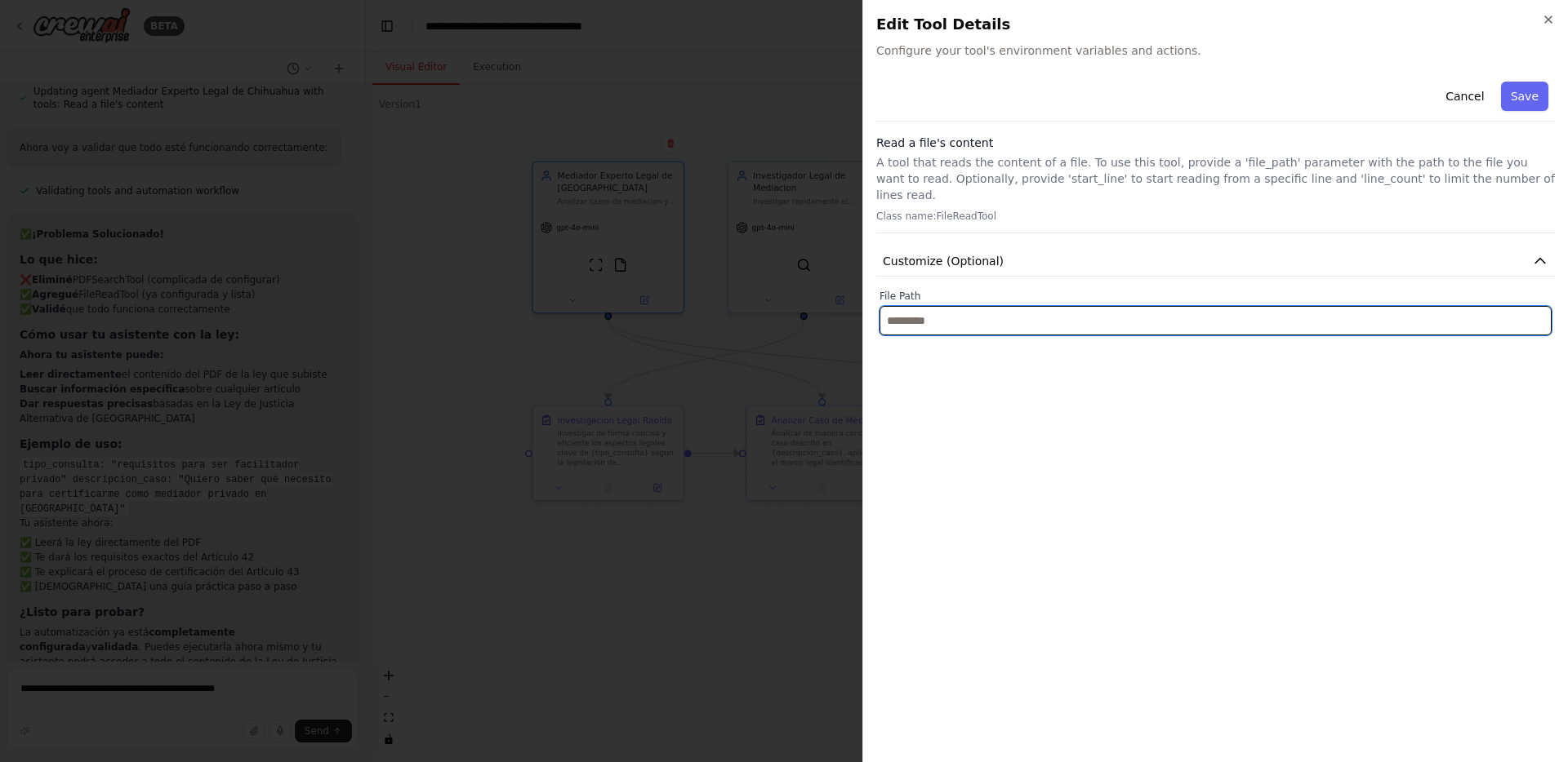
click at [975, 308] on input "text" at bounding box center [1215, 321] width 672 height 29
click at [970, 306] on input "text" at bounding box center [1215, 321] width 672 height 29
paste input "**********"
type input "**********"
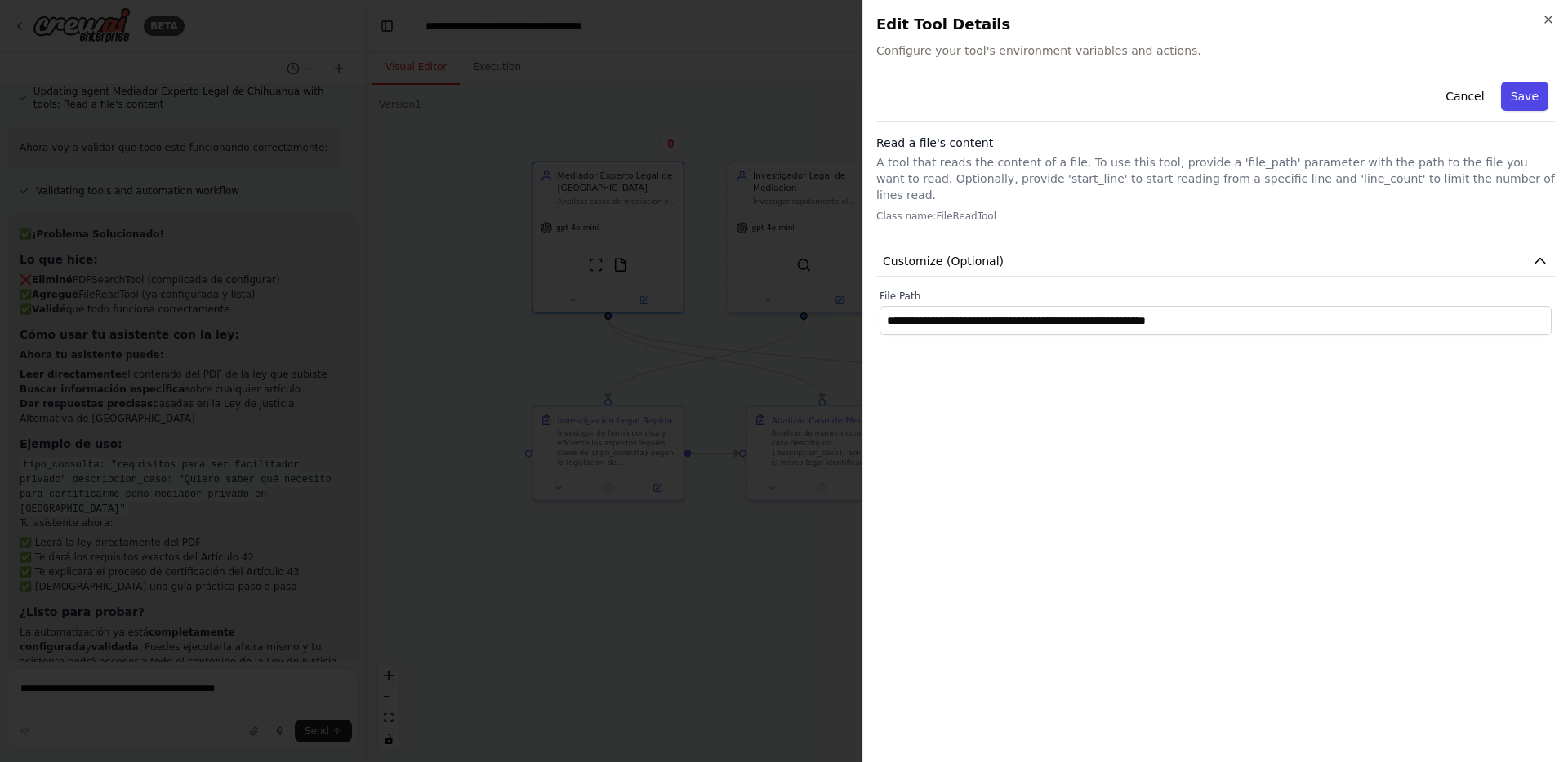
click at [1521, 94] on button "Save" at bounding box center [1525, 96] width 47 height 29
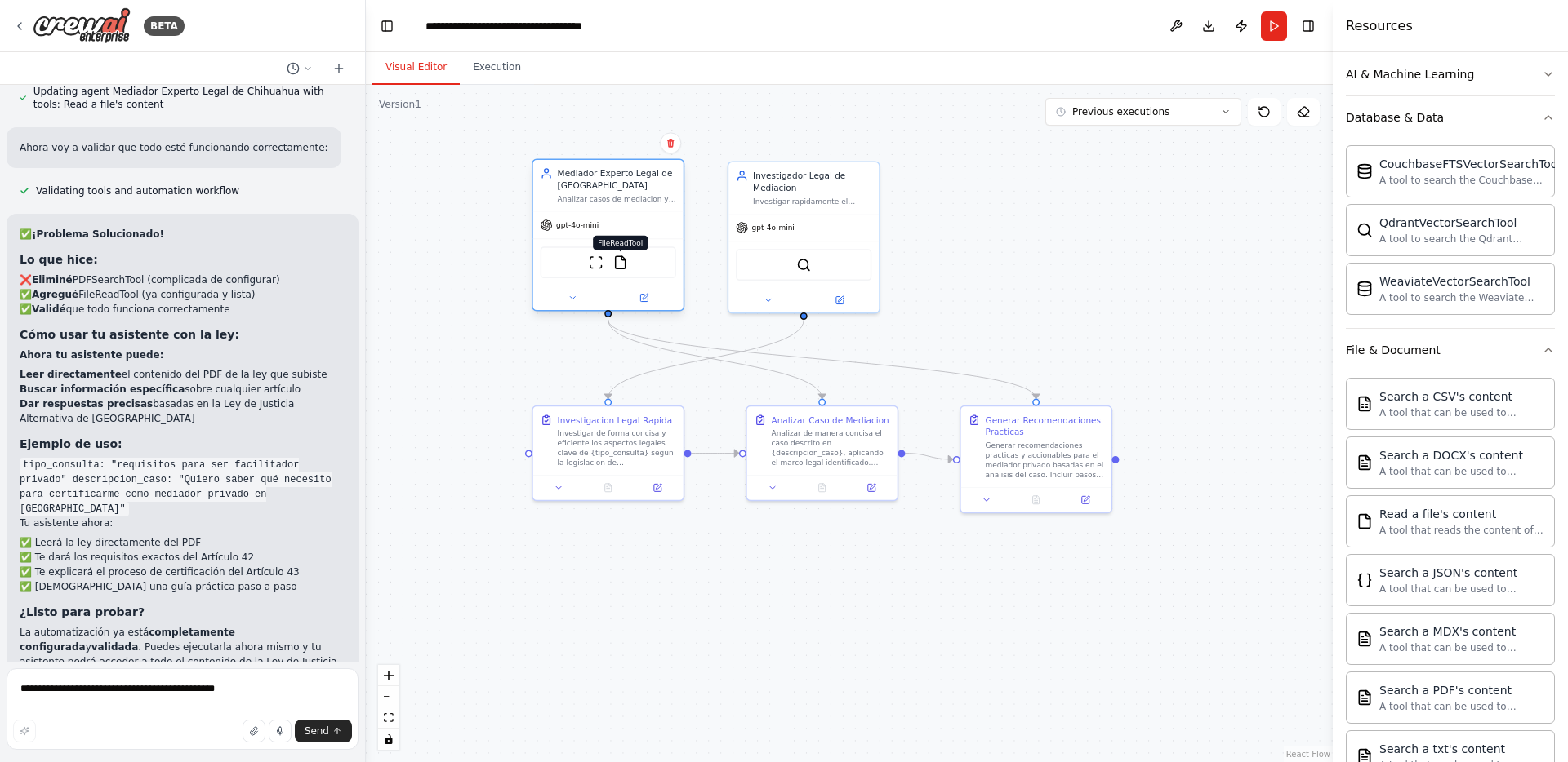
click at [618, 263] on img at bounding box center [620, 262] width 15 height 15
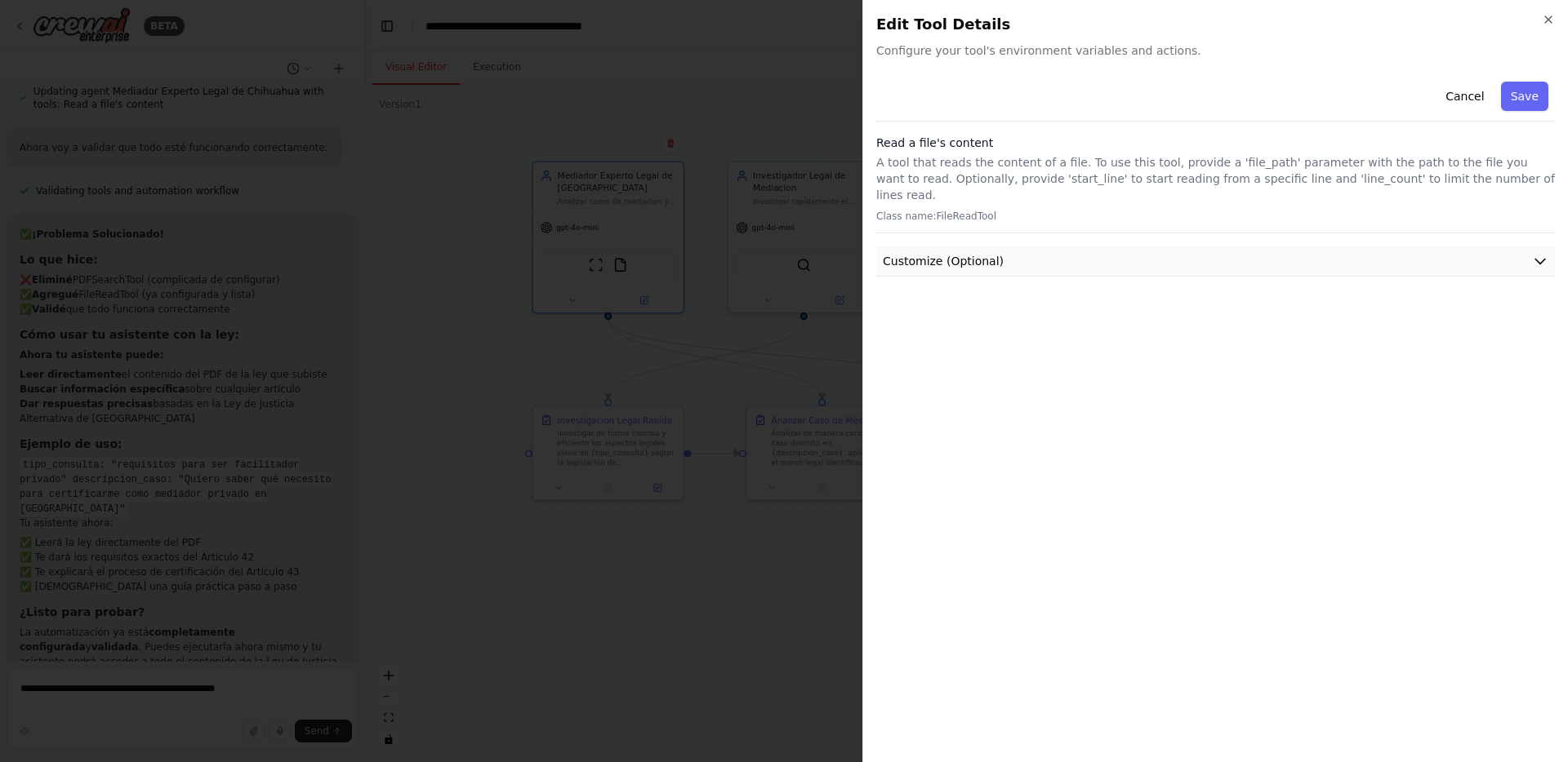
click at [1003, 246] on button "Customize (Optional)" at bounding box center [1216, 261] width 679 height 30
click at [1522, 91] on button "Save" at bounding box center [1525, 96] width 47 height 29
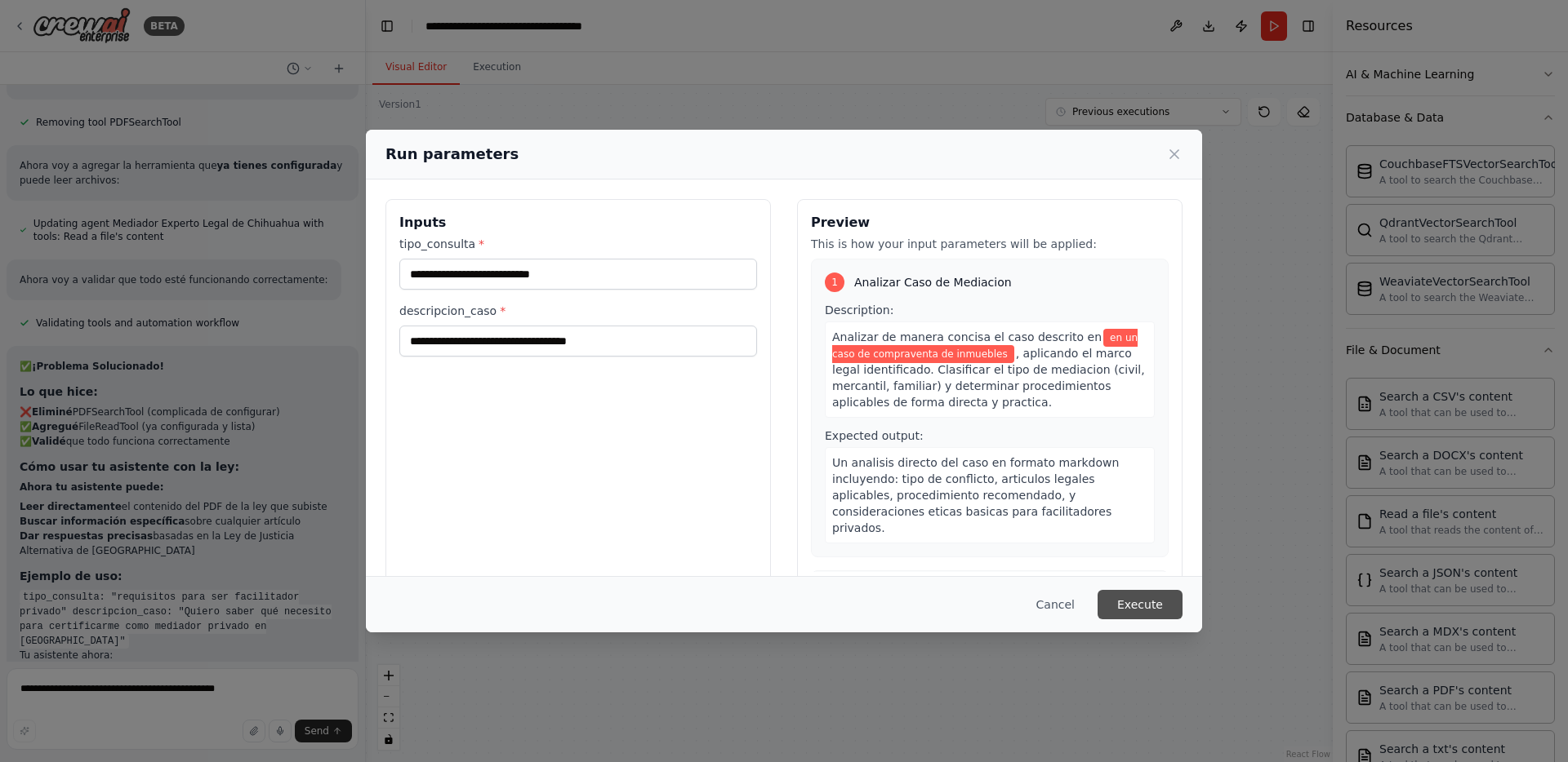
click at [1148, 597] on button "Execute" at bounding box center [1140, 605] width 85 height 29
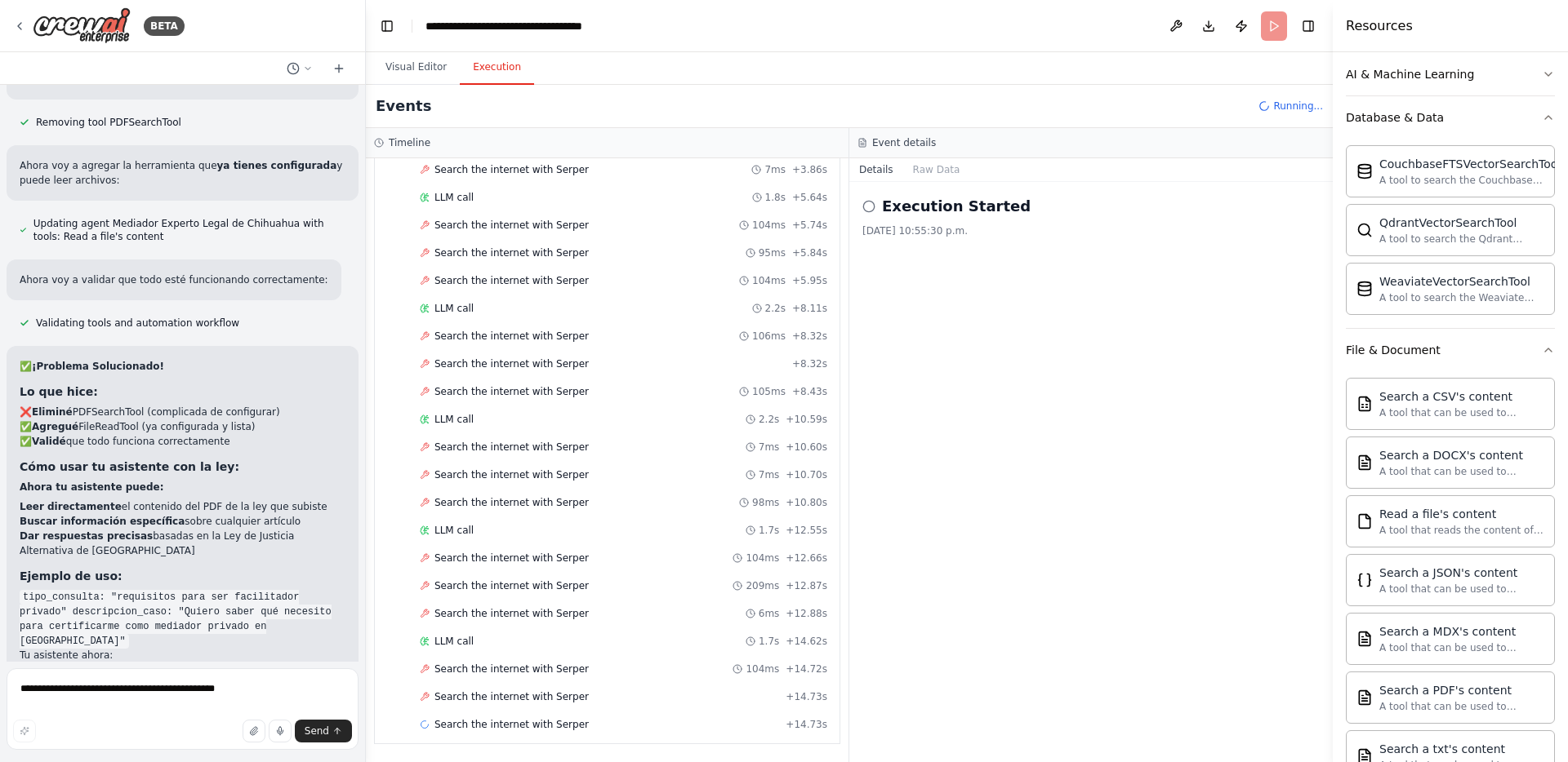
scroll to position [338, 0]
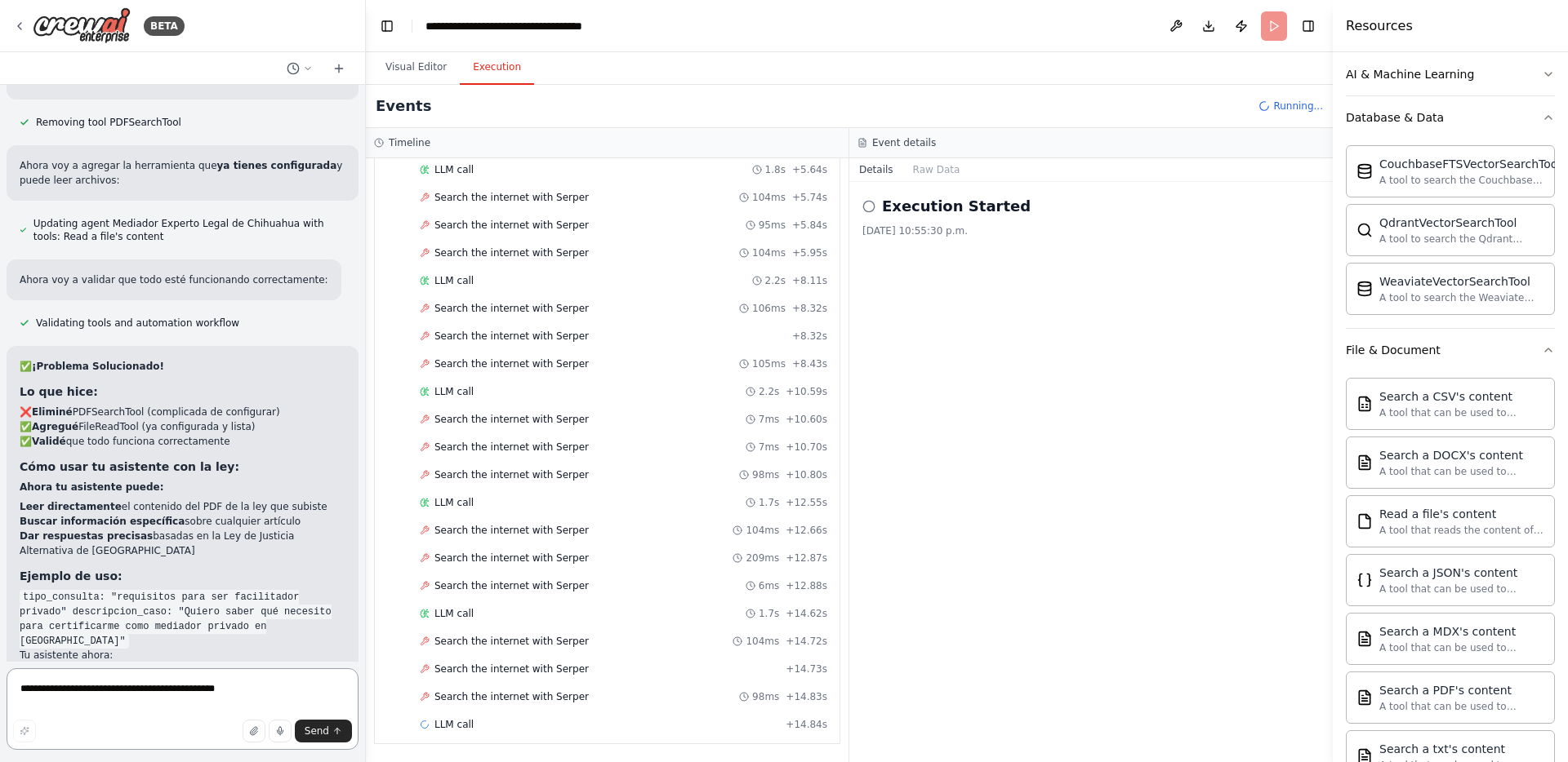
click at [89, 684] on textarea "**********" at bounding box center [183, 709] width 352 height 81
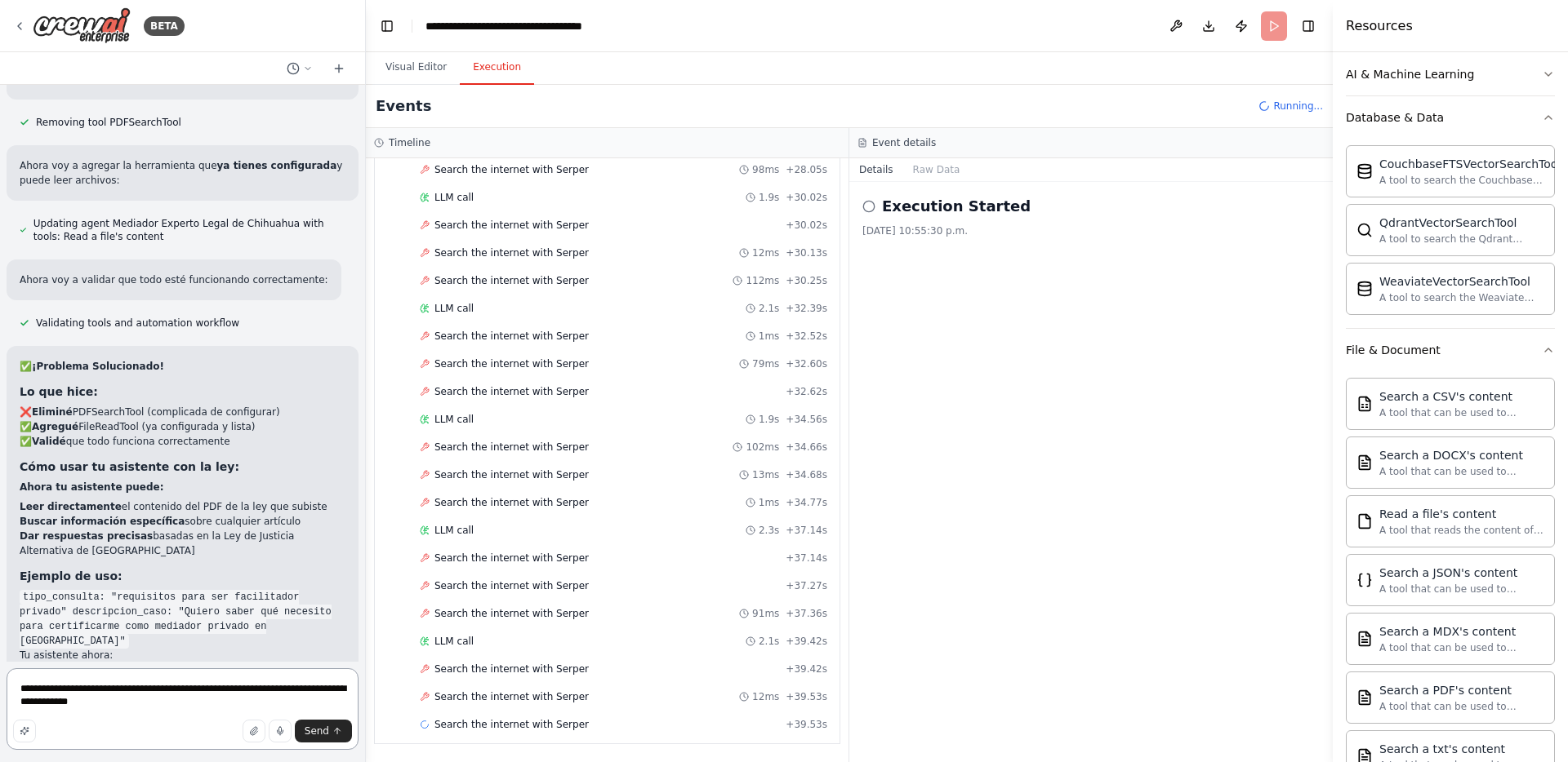
scroll to position [1559, 0]
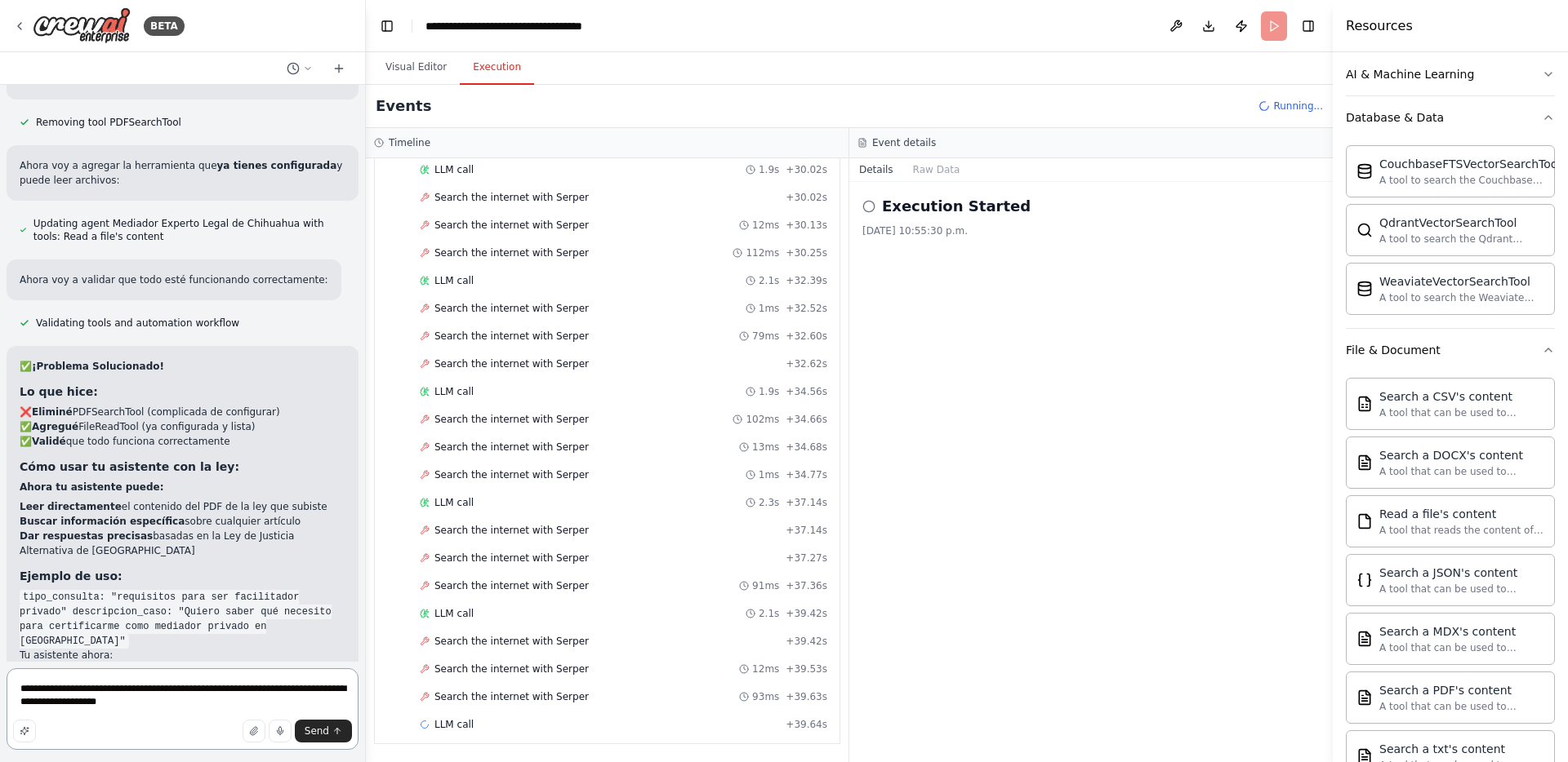
type textarea "**********"
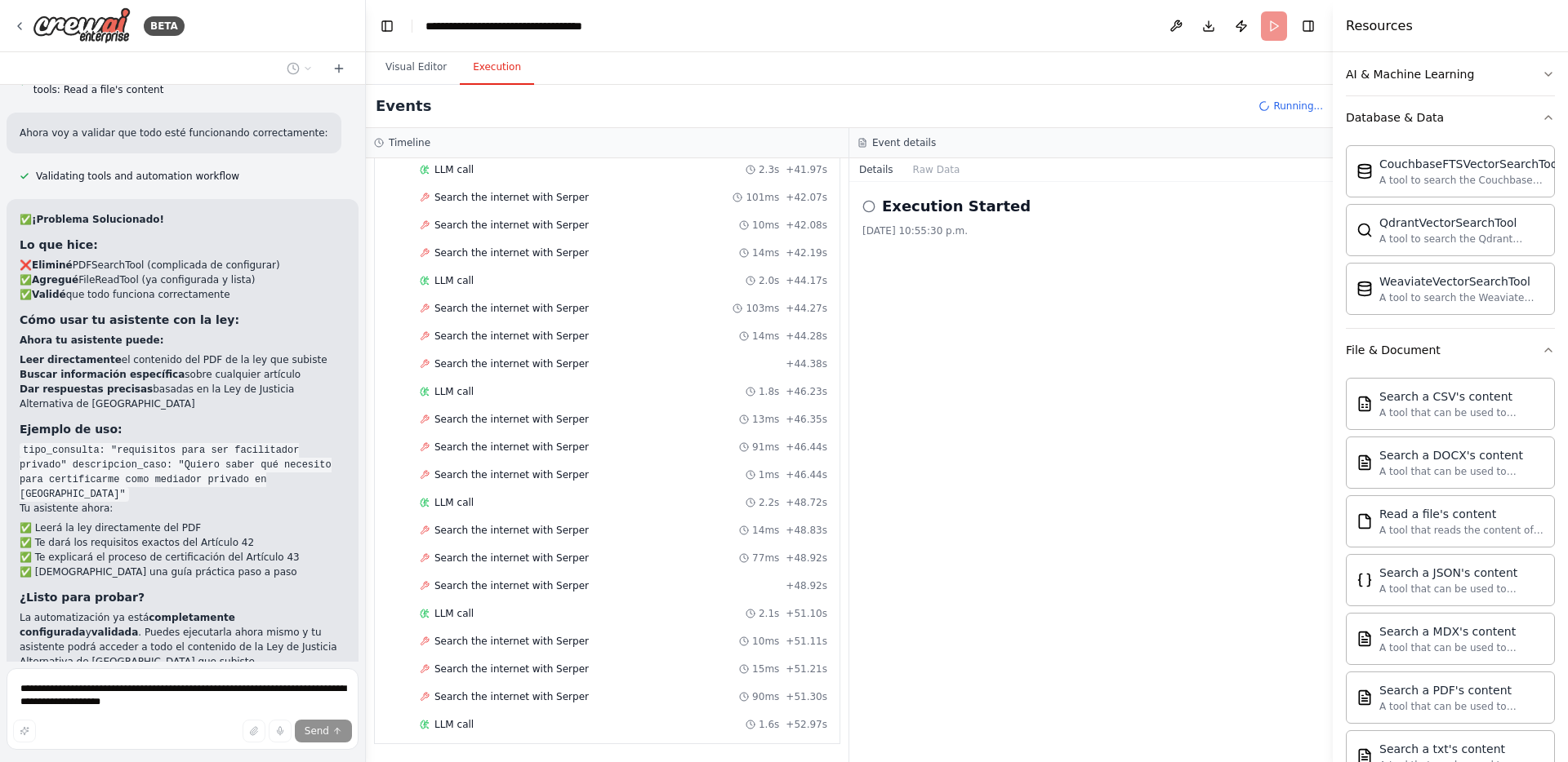
scroll to position [2225, 0]
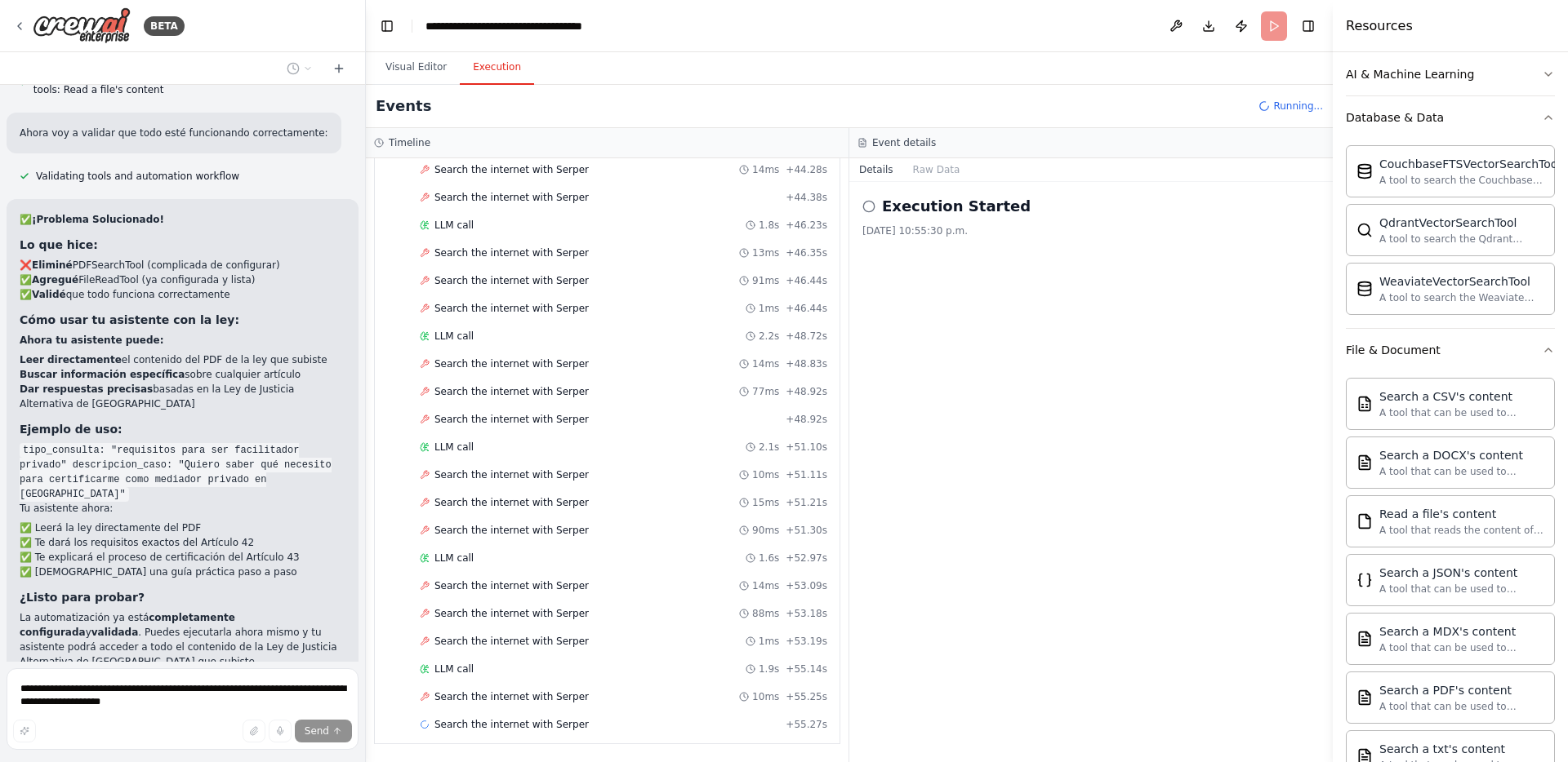
click at [1280, 23] on header "**********" at bounding box center [849, 25] width 967 height 52
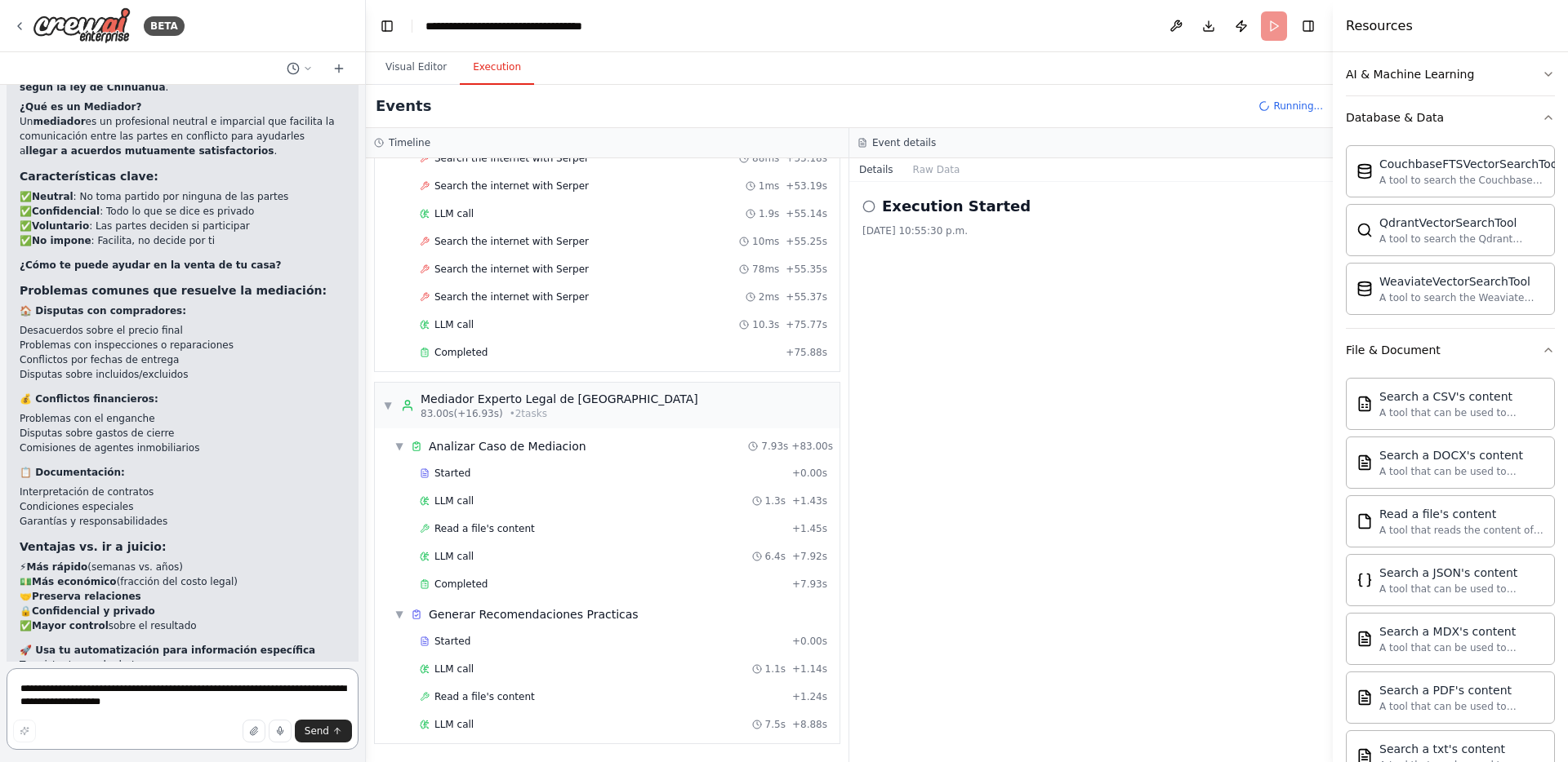
scroll to position [2764, 0]
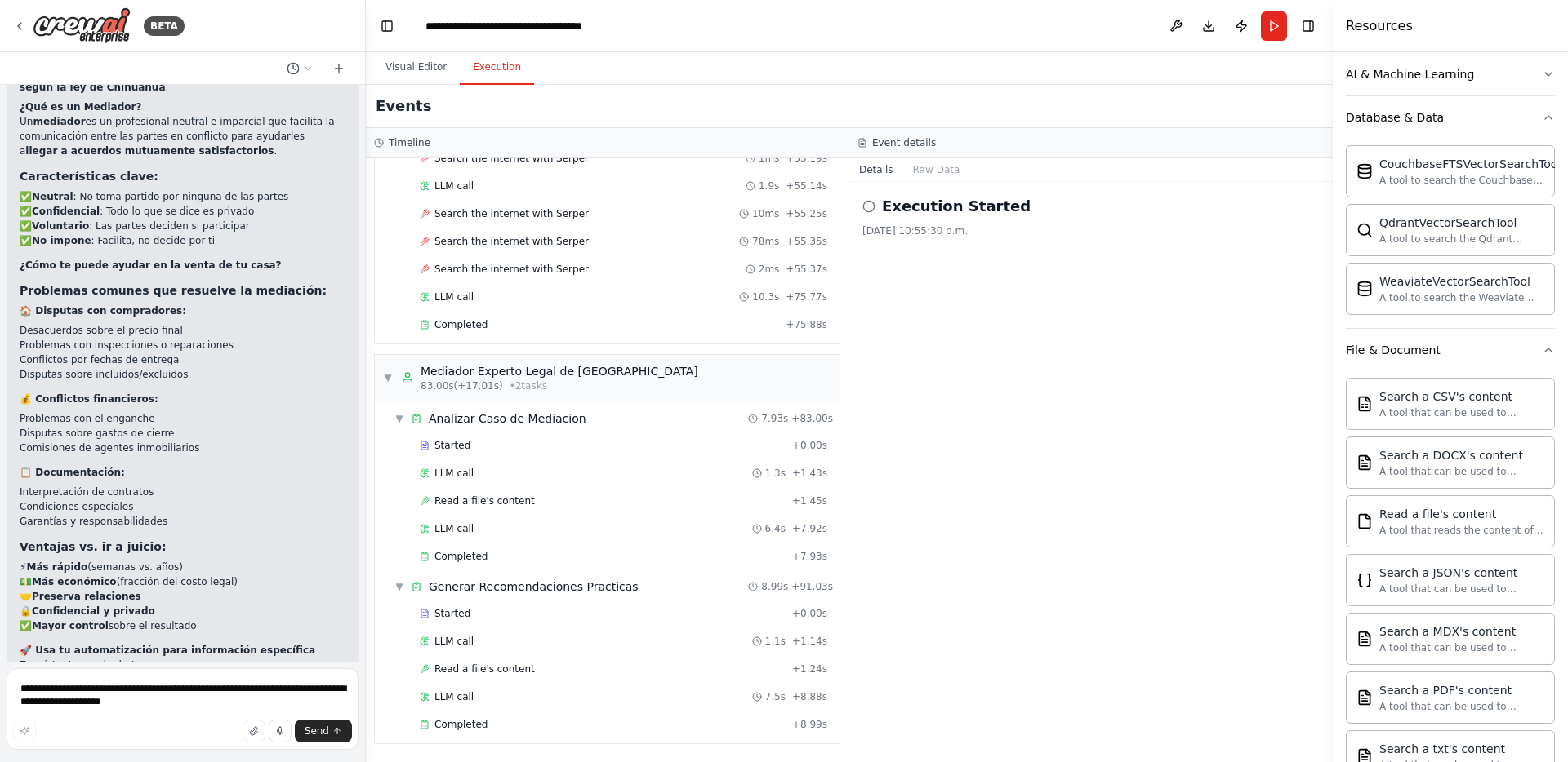
drag, startPoint x: 116, startPoint y: 540, endPoint x: 153, endPoint y: 575, distance: 50.9
drag, startPoint x: 110, startPoint y: 538, endPoint x: 272, endPoint y: 584, distance: 168.4
click at [272, 584] on div "Excelente pregunta. Te explico de manera general y luego puedes usar tu automat…" at bounding box center [183, 468] width 326 height 835
copy code ""mediación en conflictos inmobiliarios" descripcion_caso: "Tengo una disputa co…"
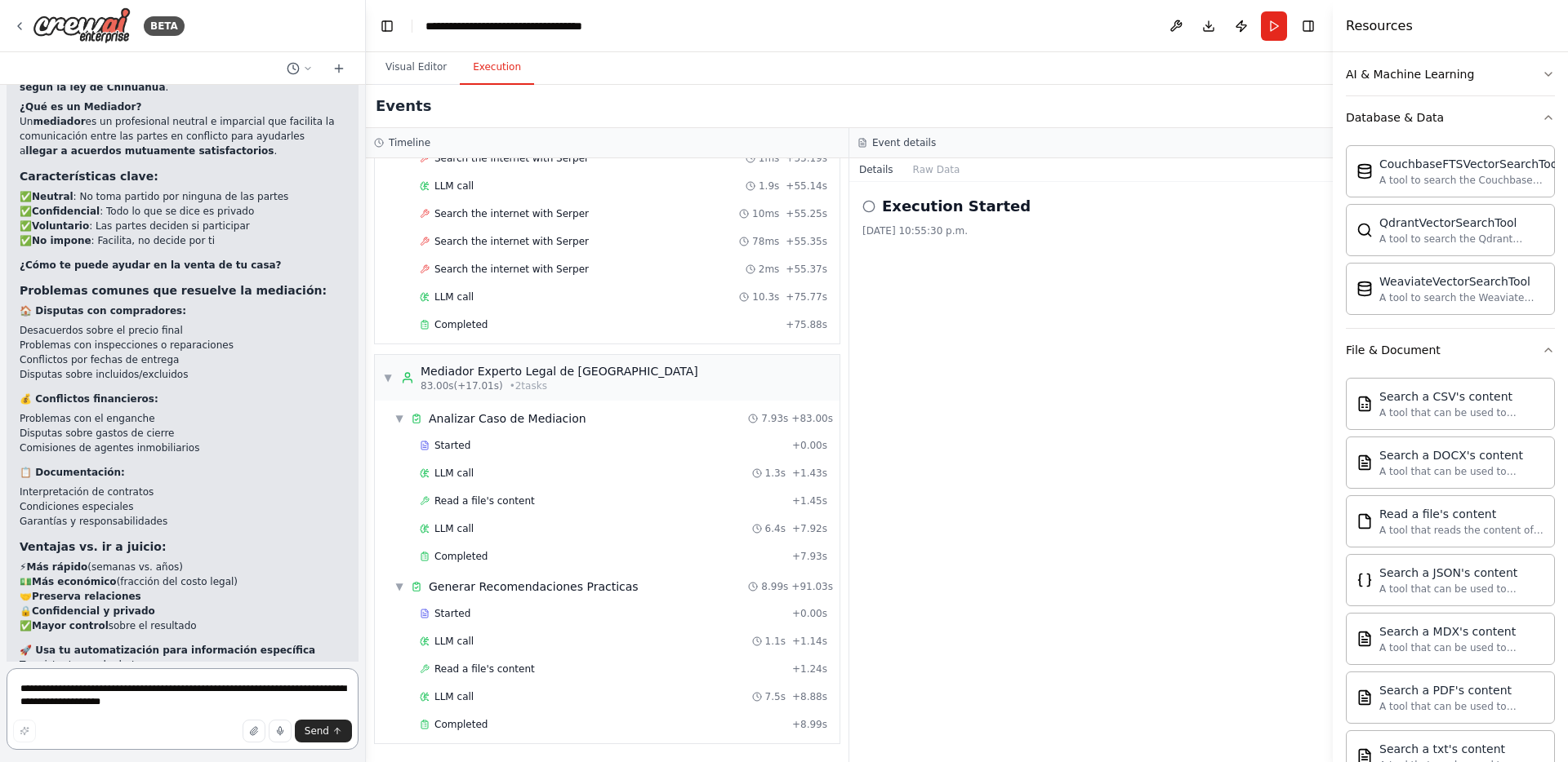
drag, startPoint x: 124, startPoint y: 693, endPoint x: 159, endPoint y: 684, distance: 36.1
click at [124, 693] on textarea "**********" at bounding box center [183, 709] width 352 height 81
paste textarea "**********"
type textarea "**********"
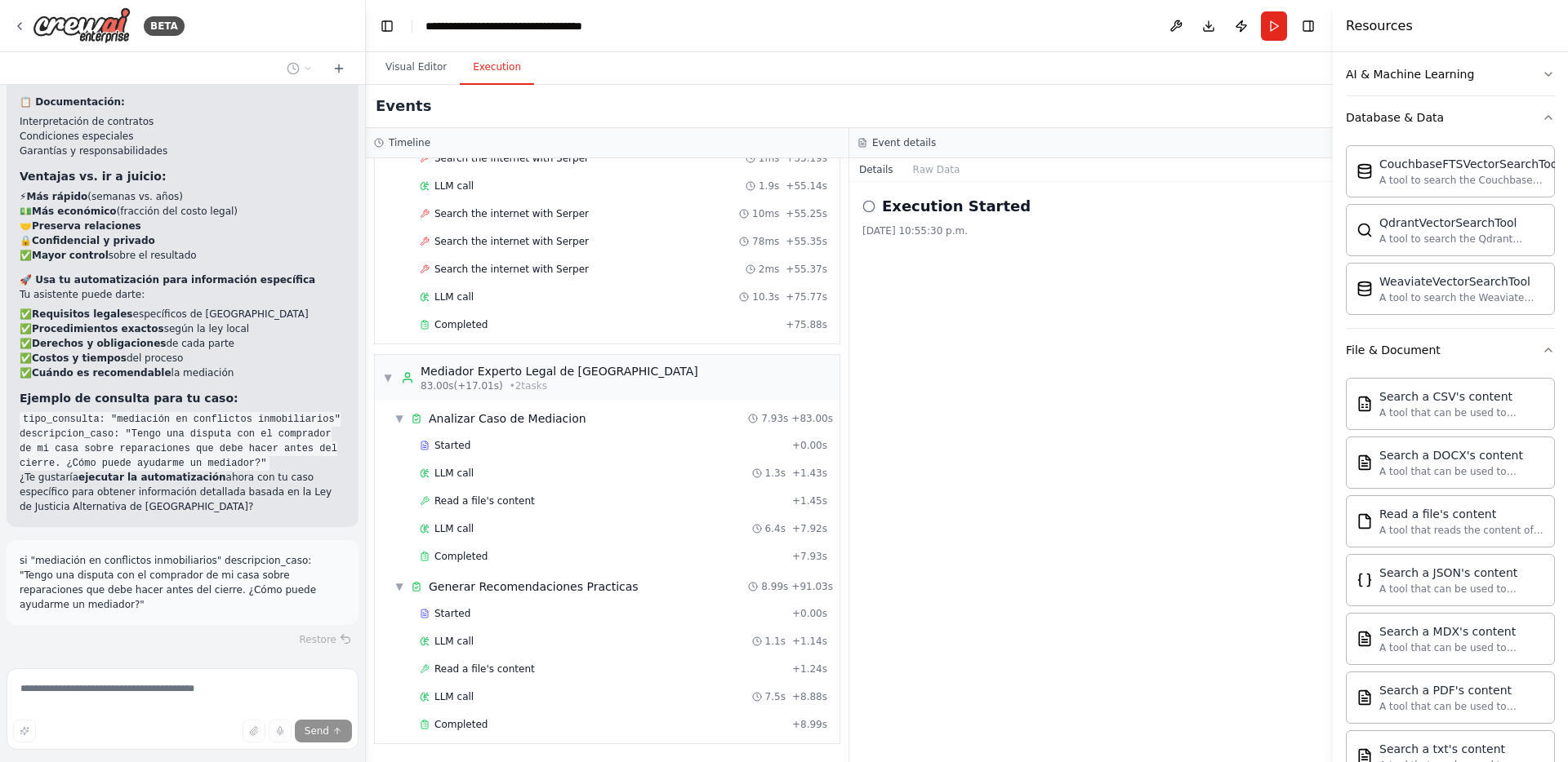
scroll to position [6059, 0]
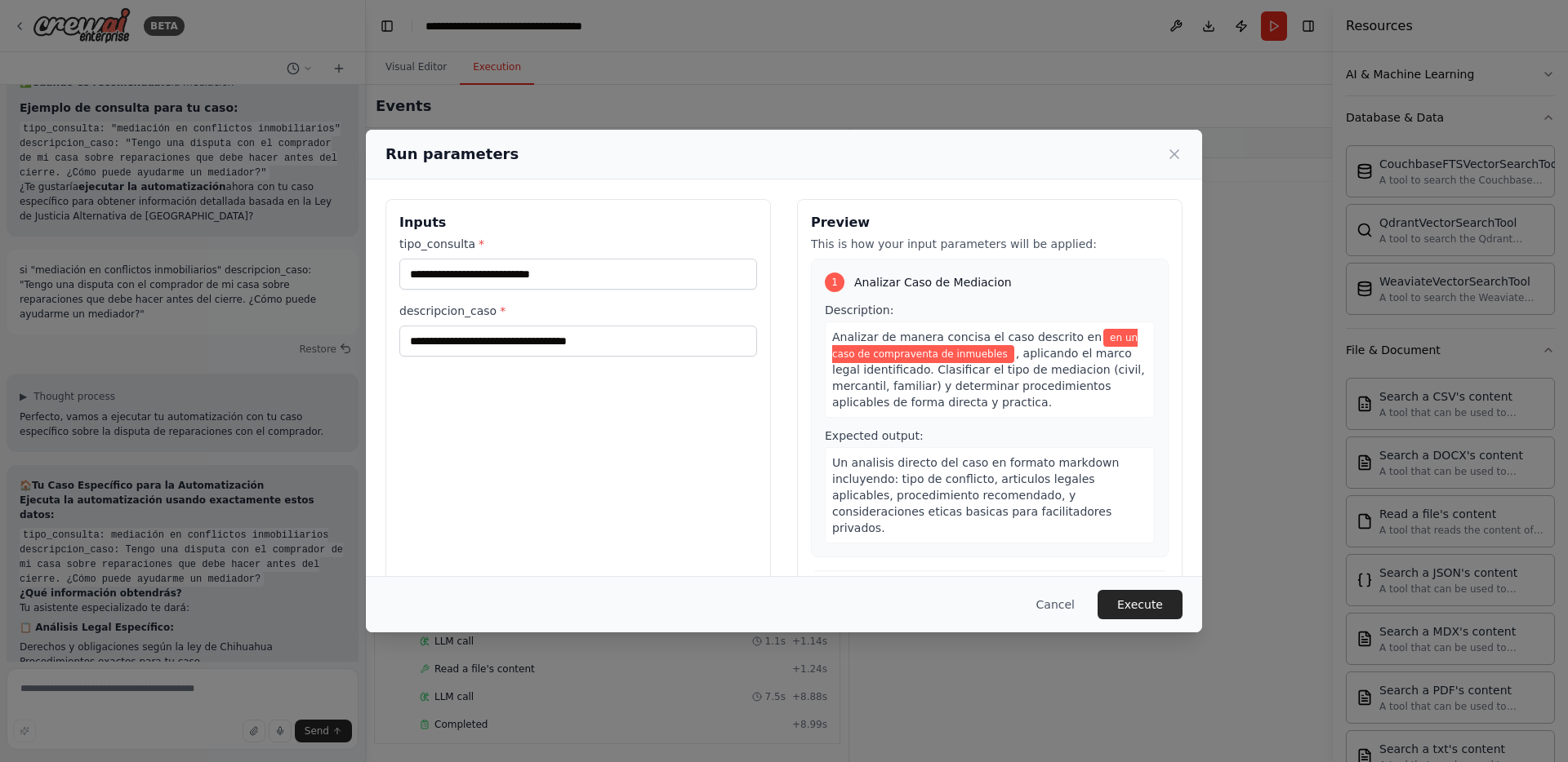
scroll to position [6350, 0]
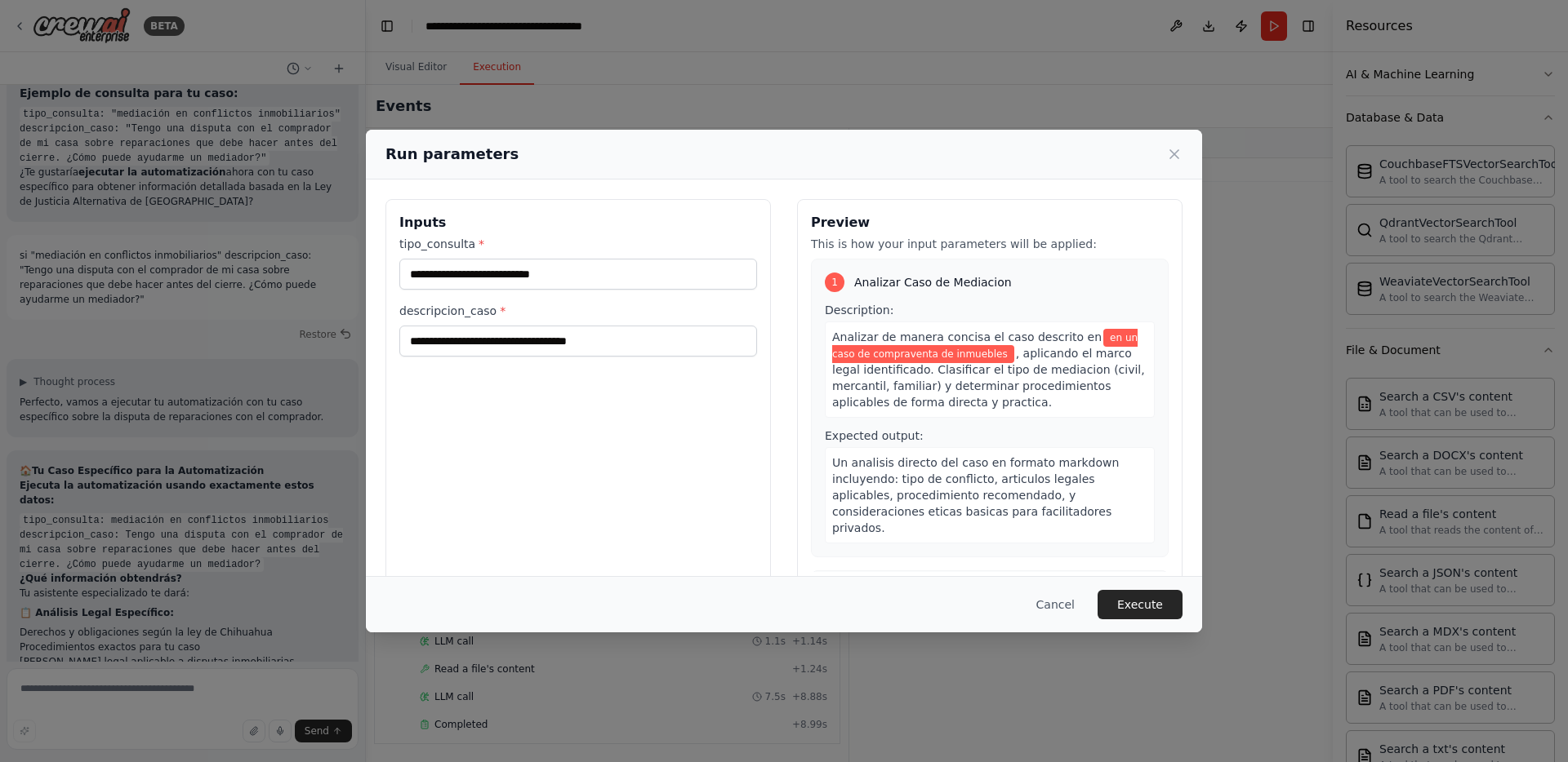
drag, startPoint x: 1143, startPoint y: 605, endPoint x: 1093, endPoint y: 589, distance: 52.5
click at [1142, 605] on button "Execute" at bounding box center [1140, 605] width 85 height 29
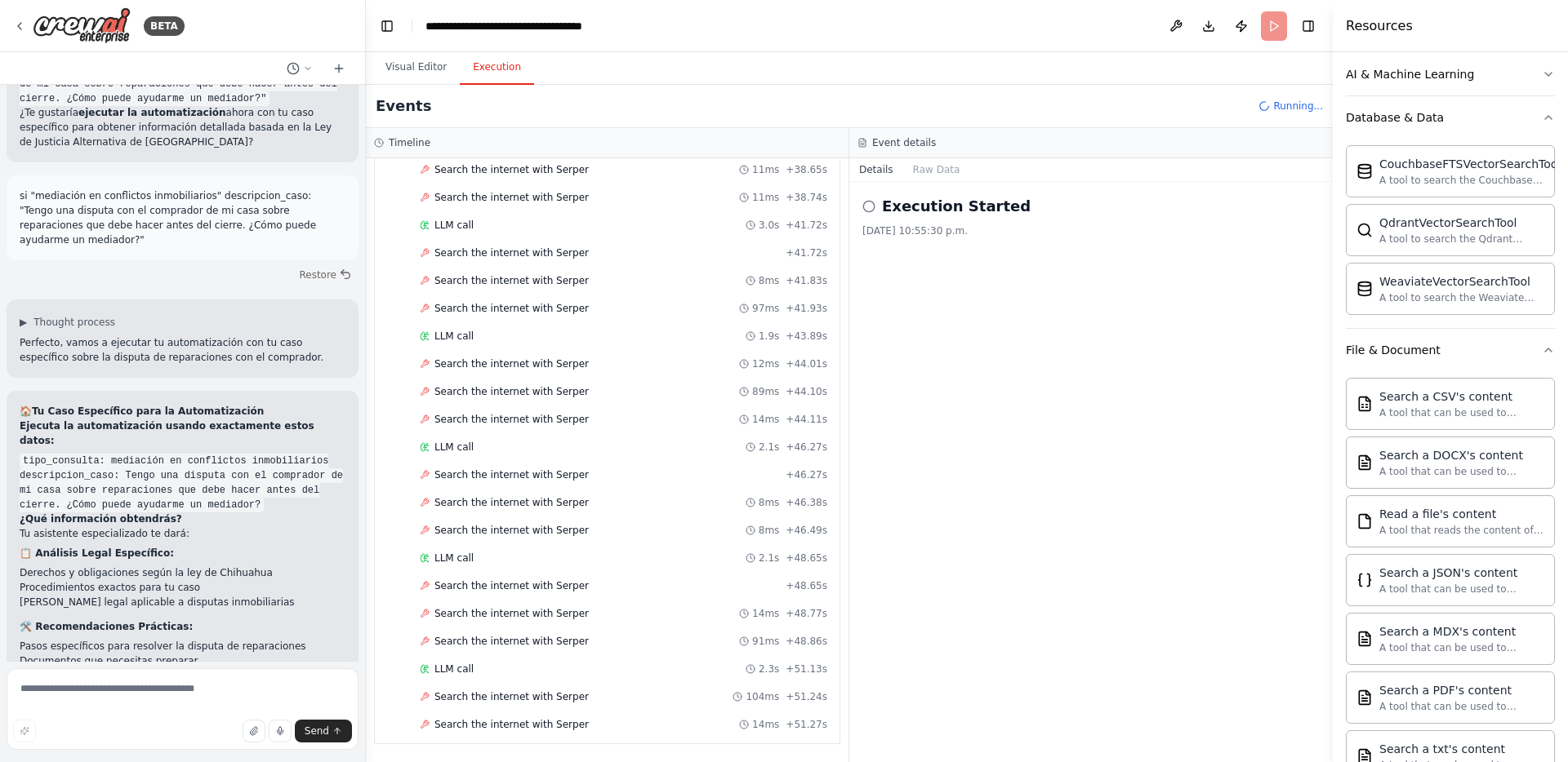
scroll to position [2003, 0]
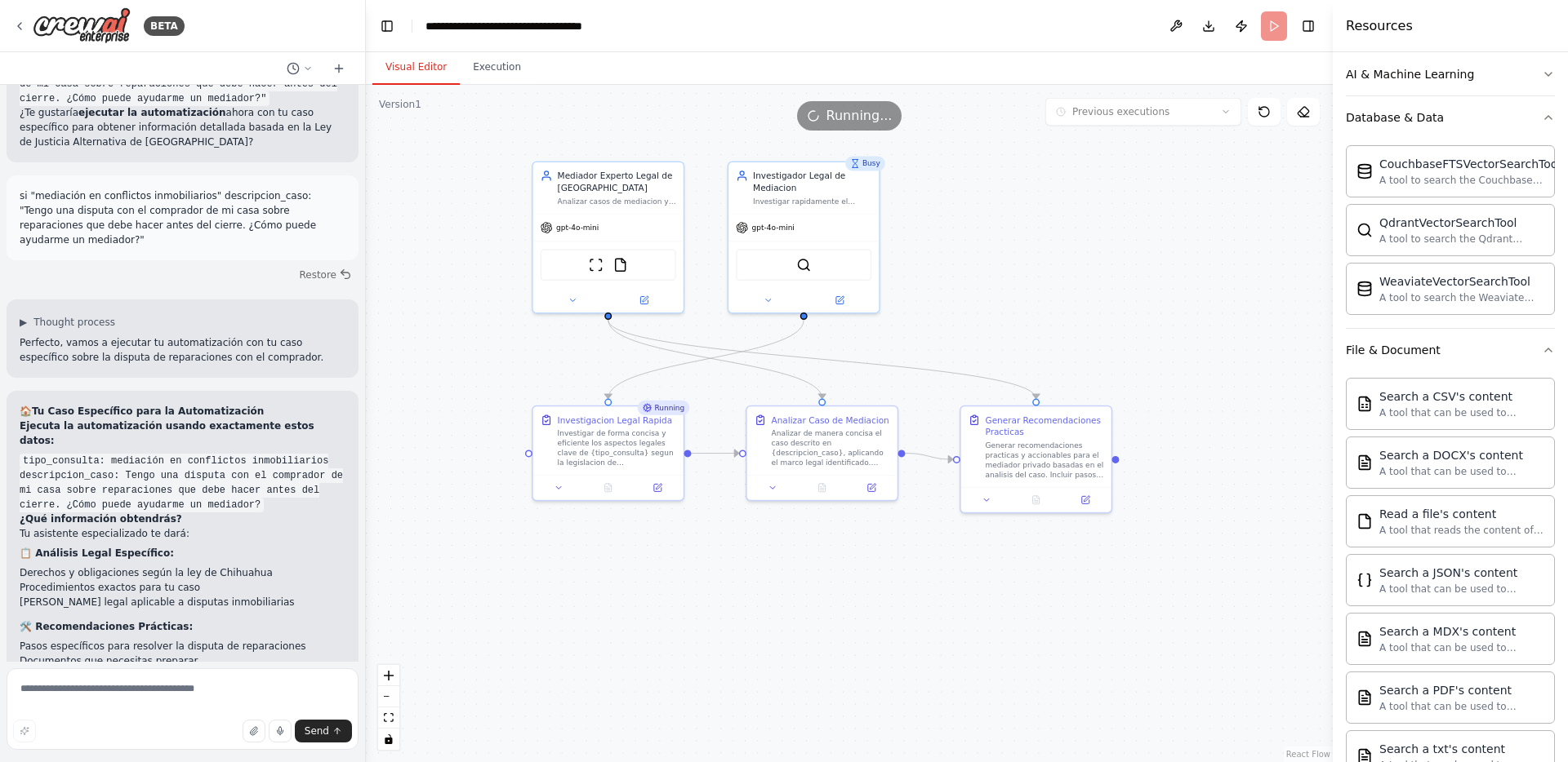
click at [430, 65] on button "Visual Editor" at bounding box center [415, 68] width 87 height 34
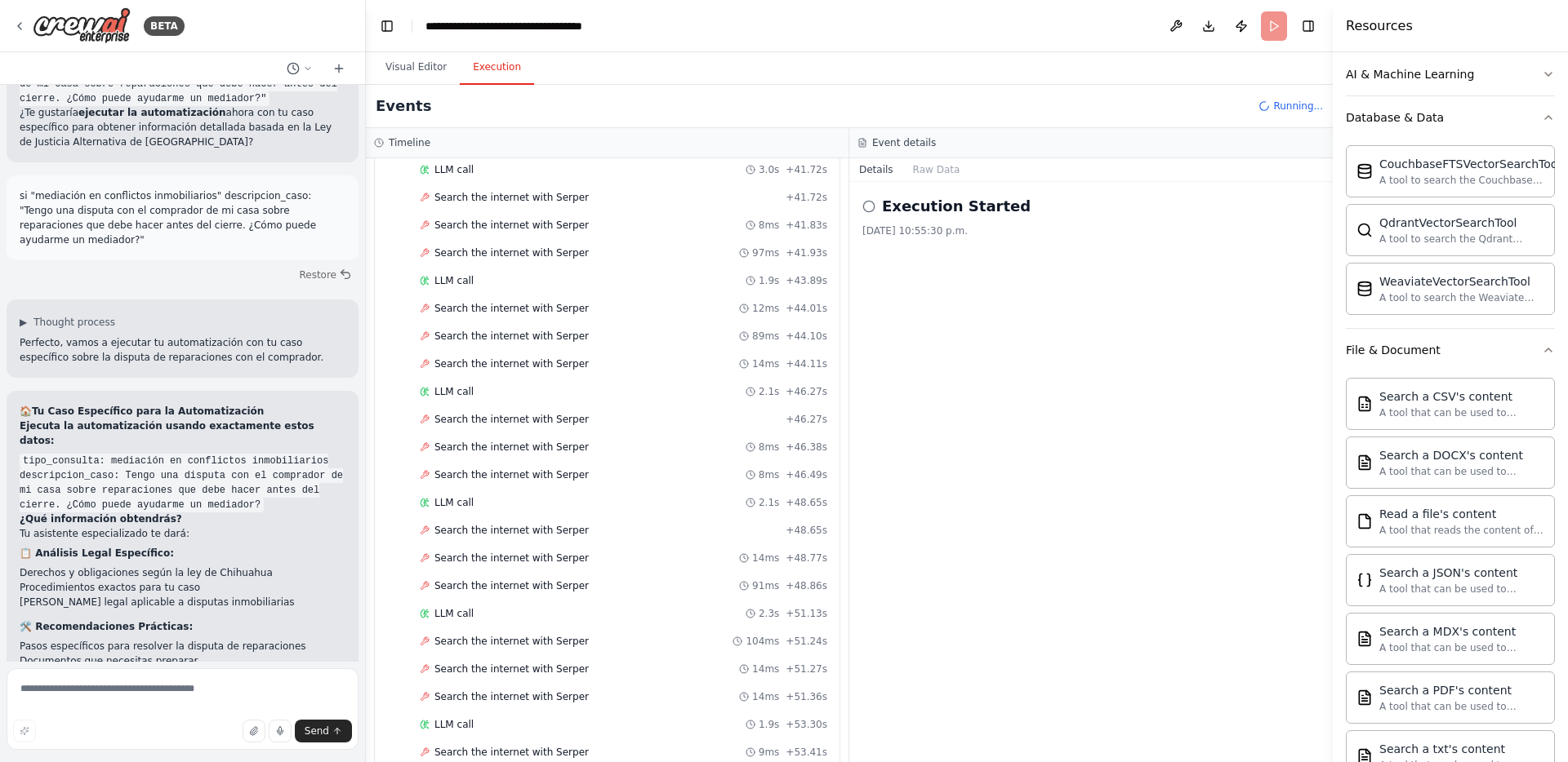
click at [505, 64] on button "Execution" at bounding box center [497, 68] width 75 height 34
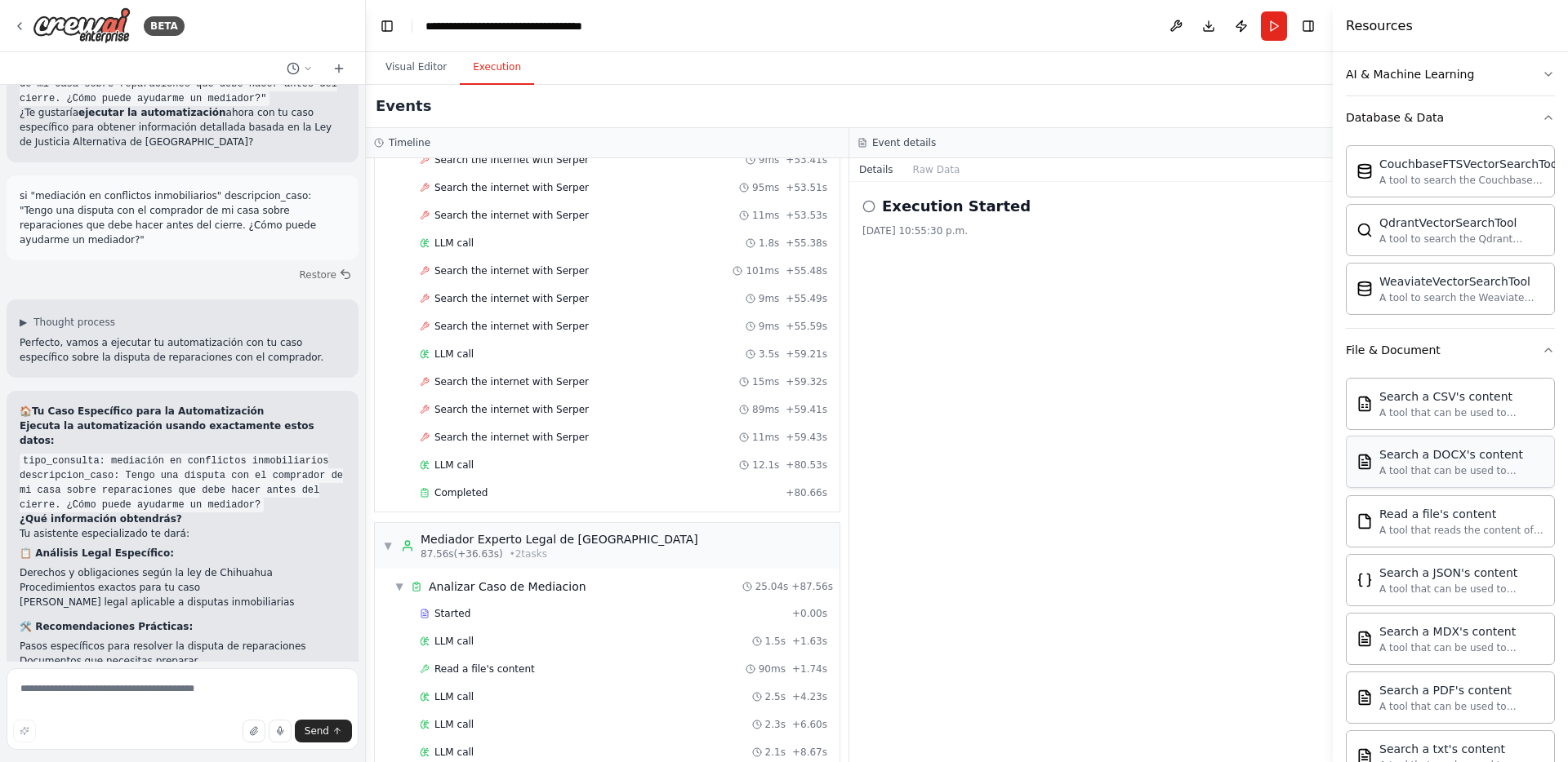
scroll to position [6541, 0]
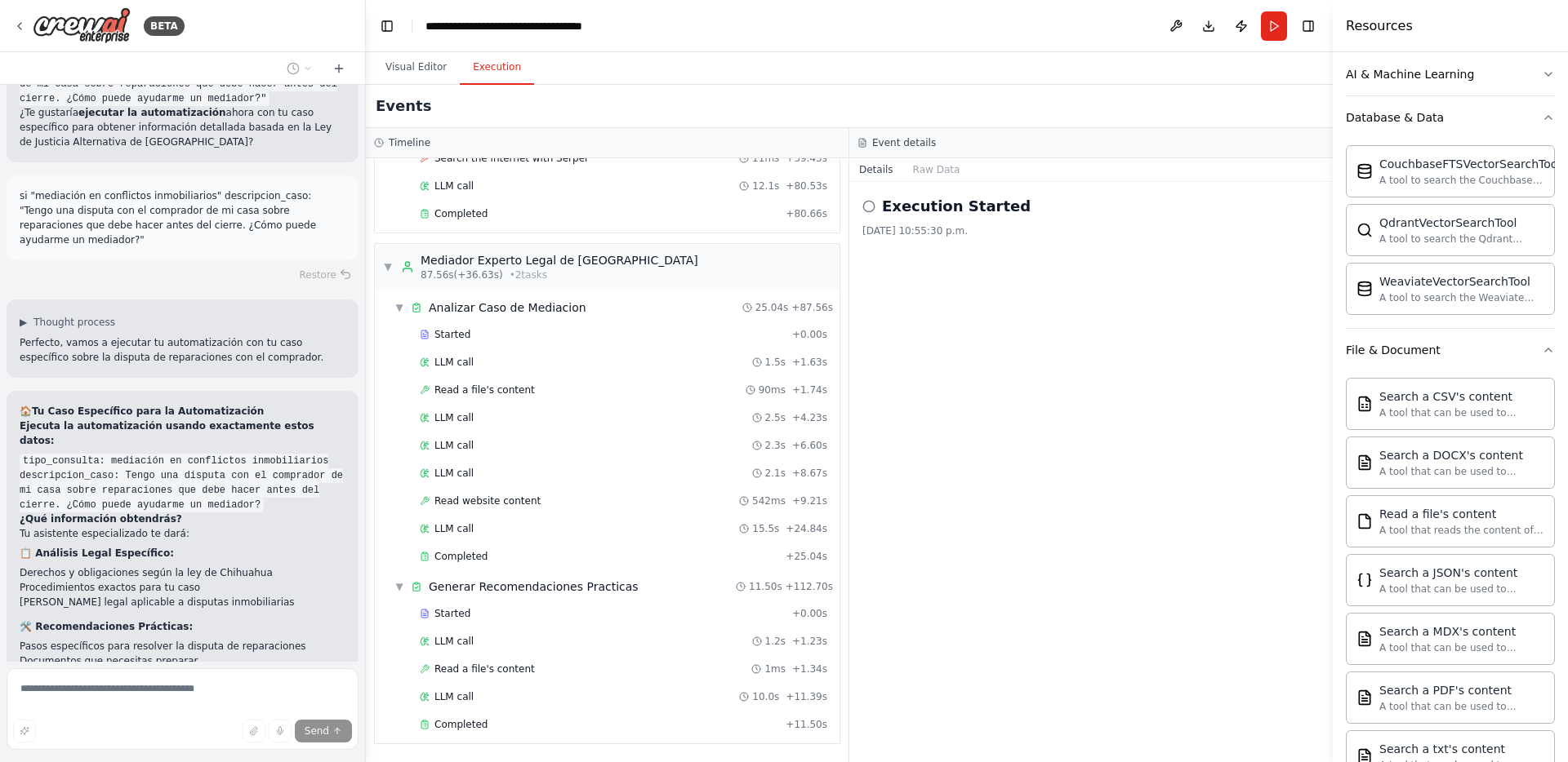
scroll to position [6462, 0]
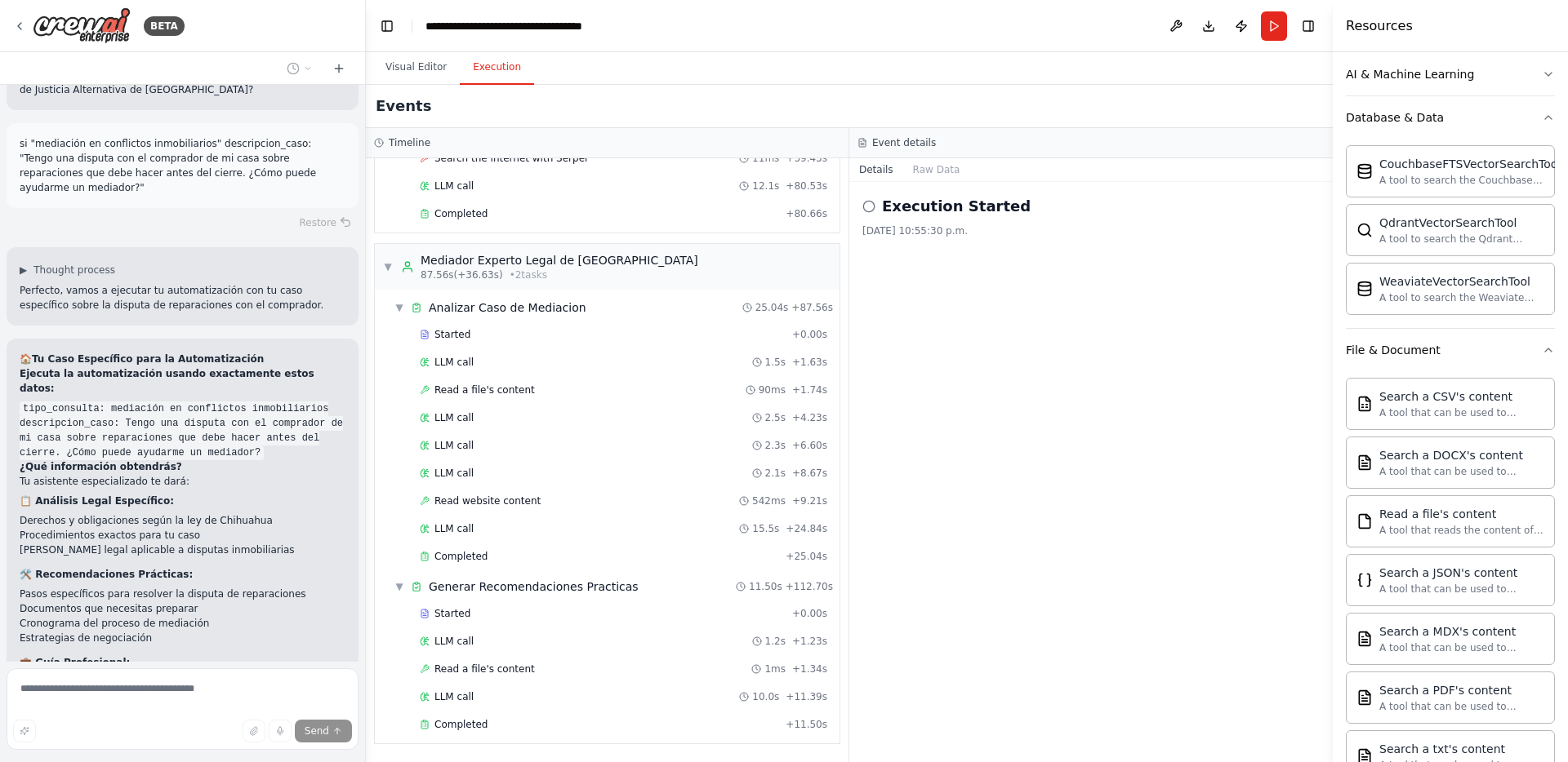
click at [1107, 518] on div "Execution Started [DATE] 10:55:30 p.m." at bounding box center [1091, 473] width 484 height 581
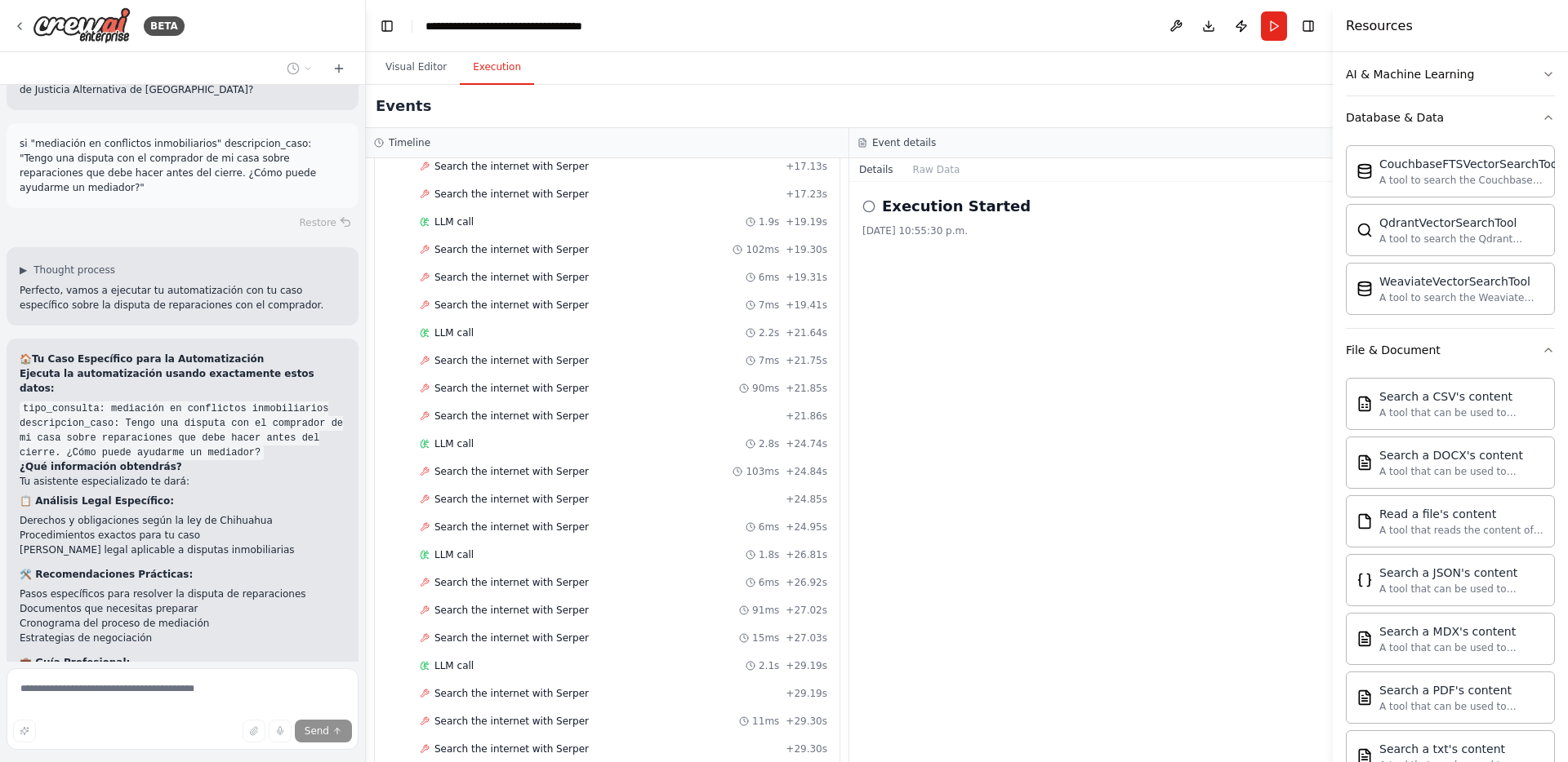
scroll to position [0, 0]
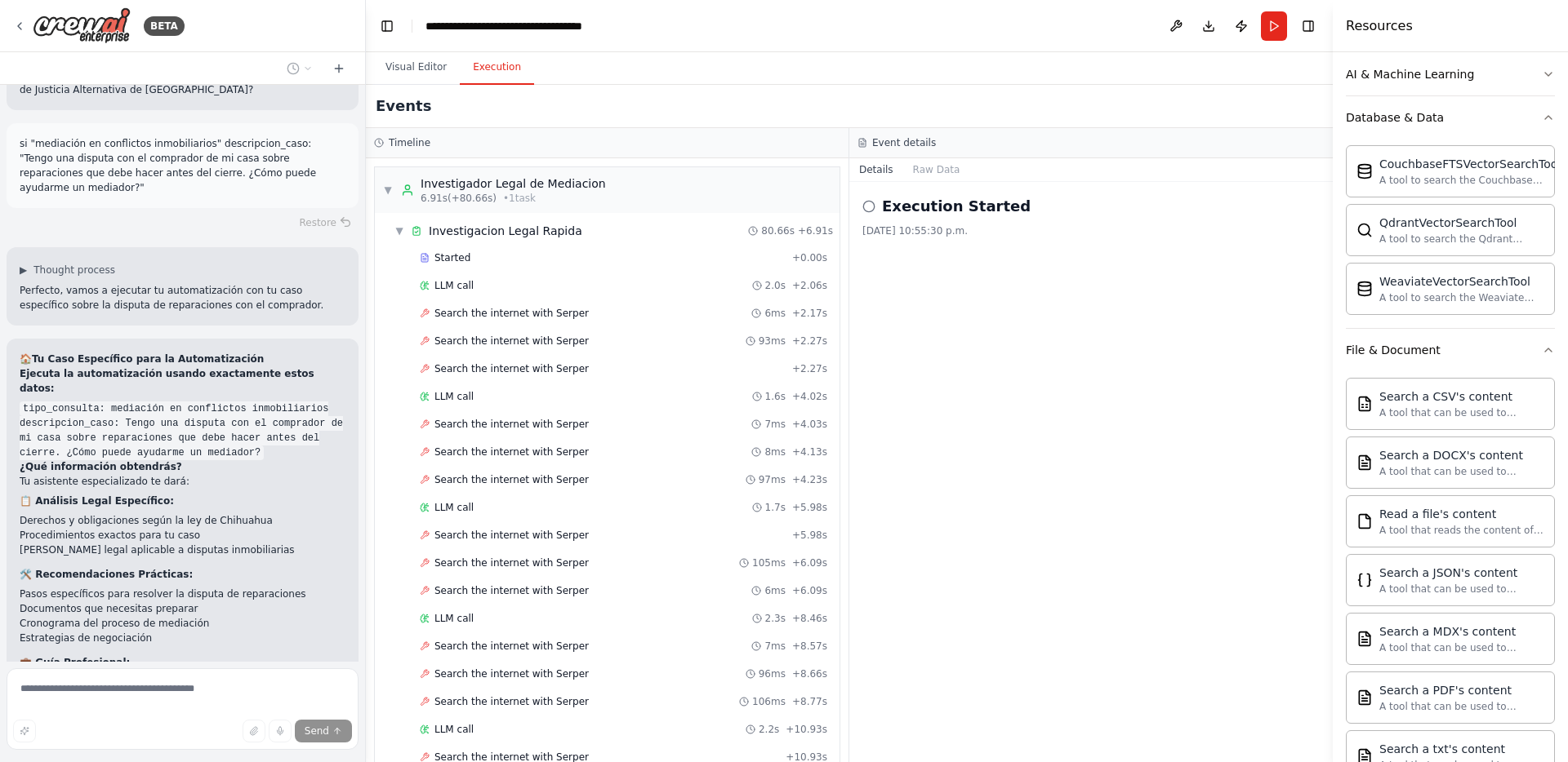
click at [1079, 440] on div "Execution Started [DATE] 10:55:30 p.m." at bounding box center [1091, 473] width 484 height 581
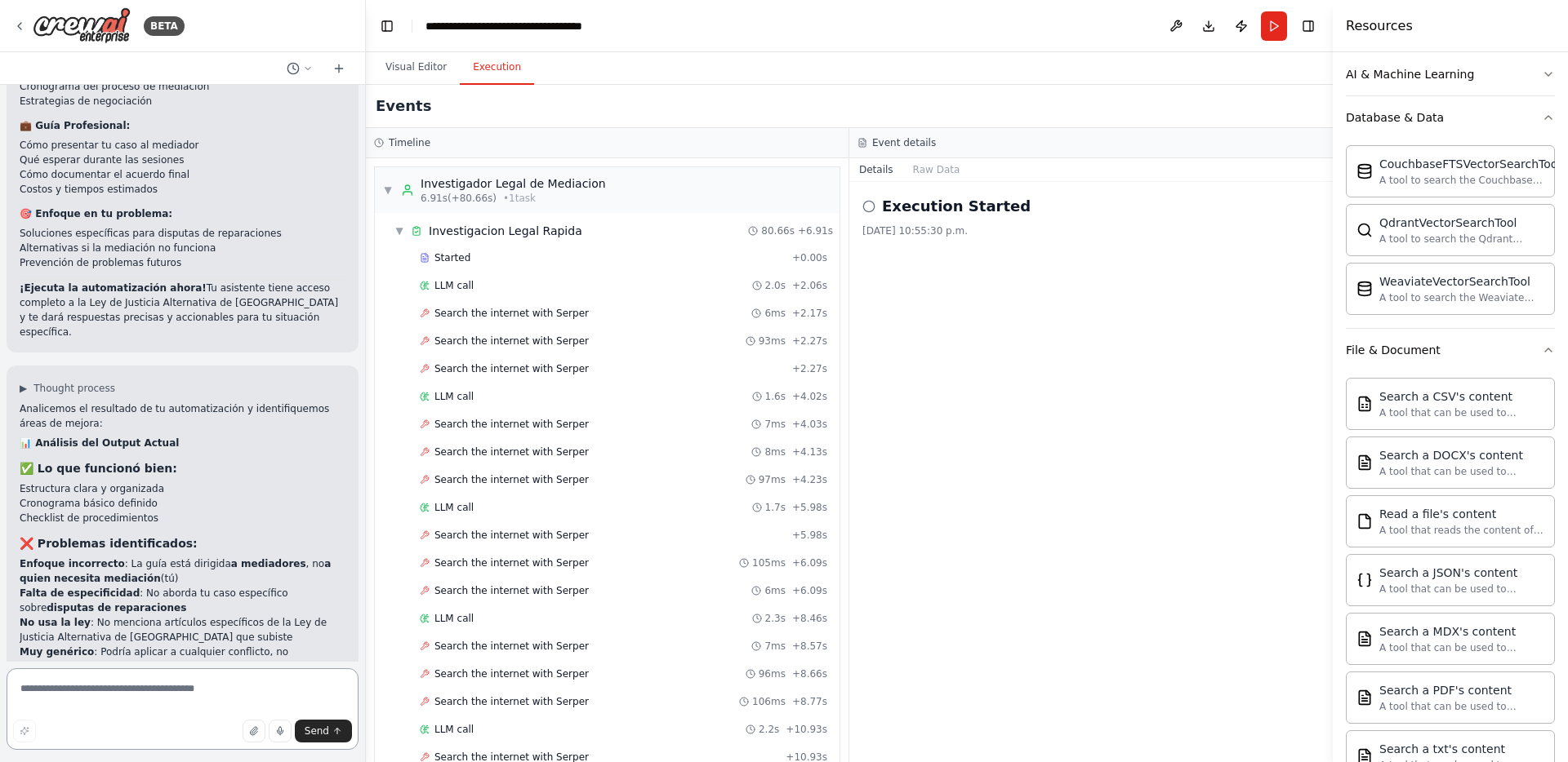
scroll to position [7018, 0]
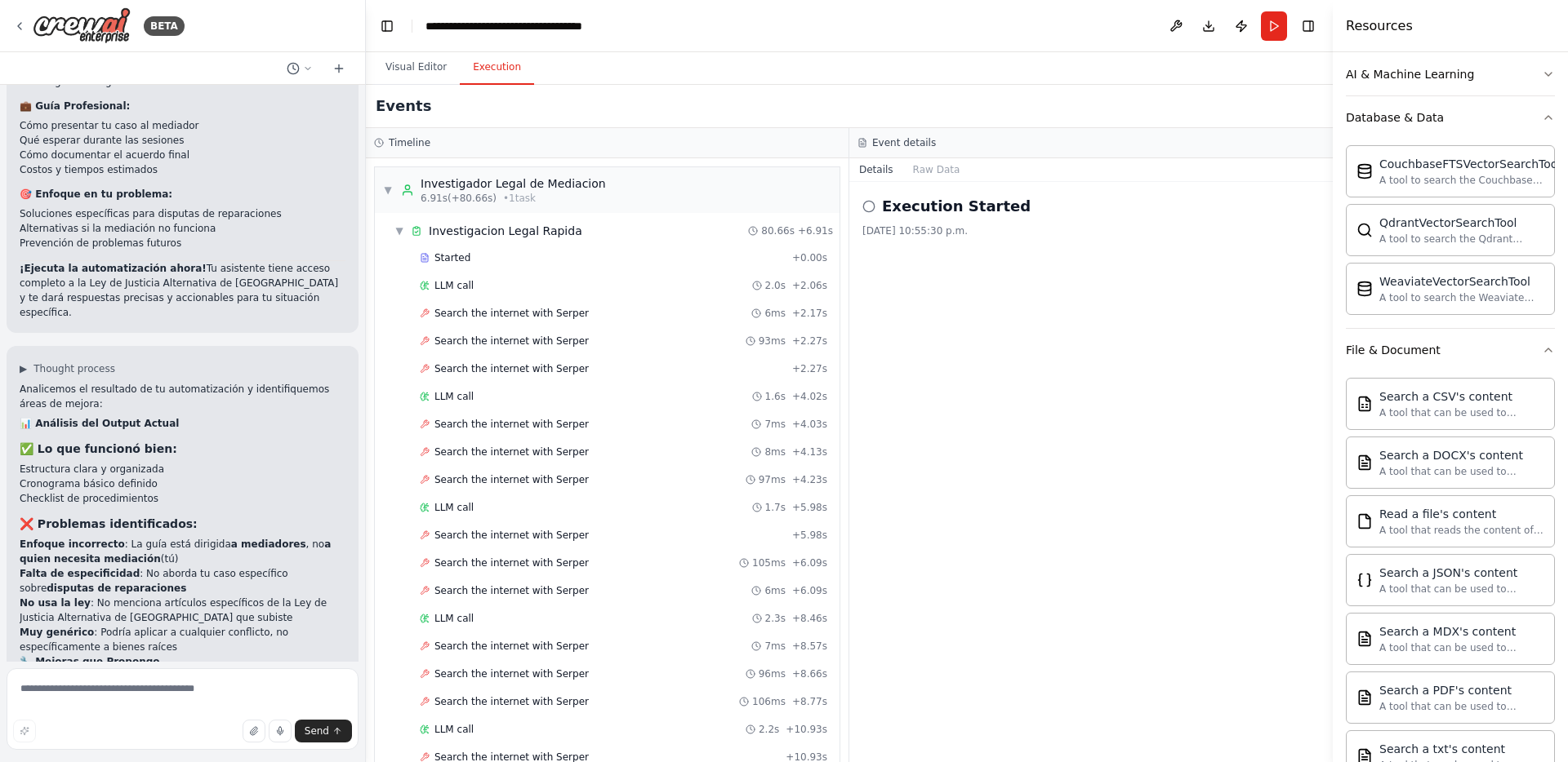
click at [260, 596] on p "No usa la ley : No menciona artículos específicos de la Ley de Justicia Alterna…" at bounding box center [183, 611] width 326 height 29
click at [155, 687] on textarea at bounding box center [183, 709] width 352 height 81
drag, startPoint x: 66, startPoint y: 384, endPoint x: 227, endPoint y: 417, distance: 164.3
click at [227, 417] on div "Analicemos el resultado de tu automatización y identifiquemos áreas de mejora: …" at bounding box center [183, 662] width 326 height 562
copy div "ajustar la automatización para que: Se enfoque en ayudar al cliente (no al medi…"
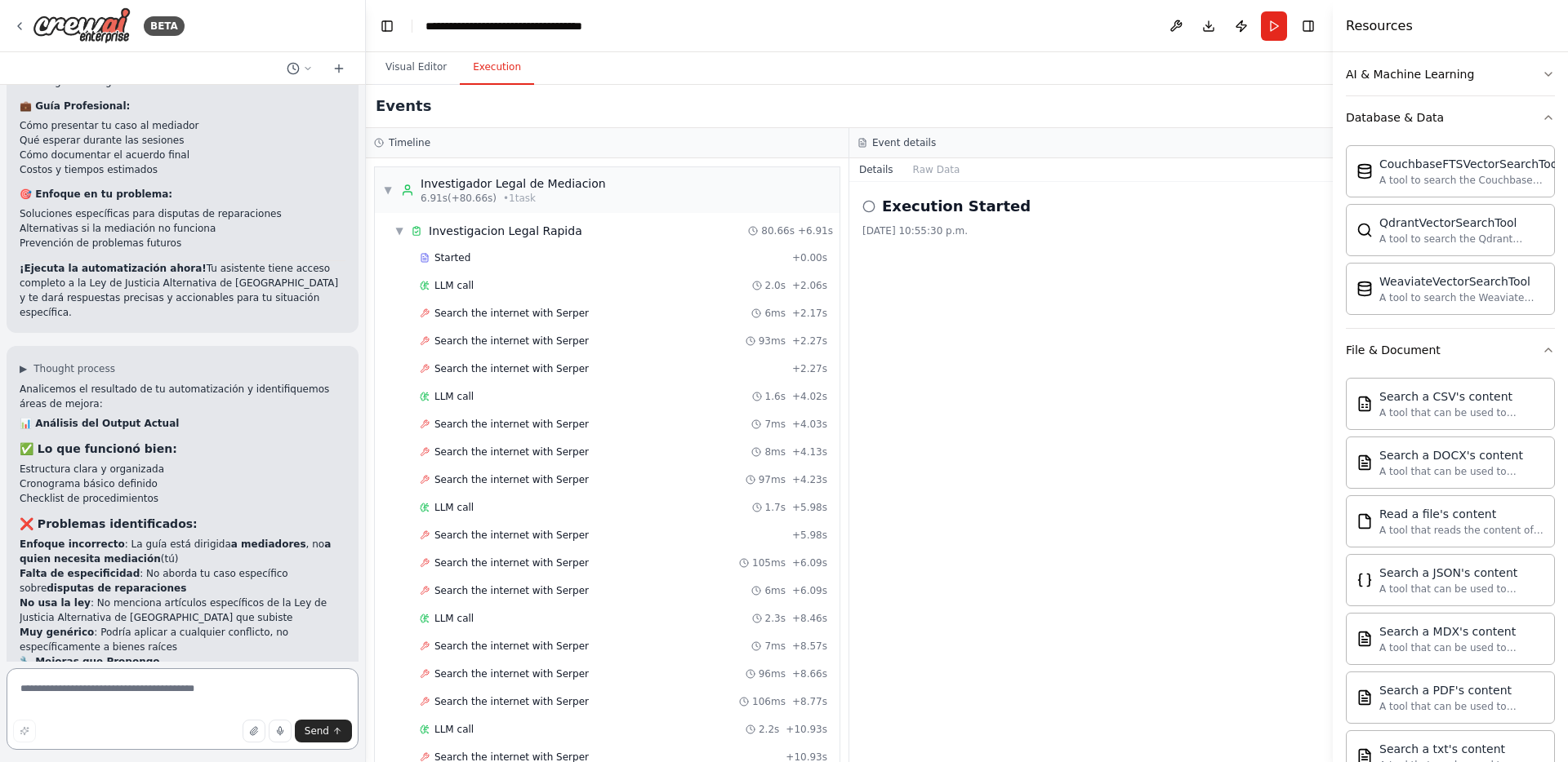
click at [136, 689] on textarea at bounding box center [183, 709] width 352 height 81
paste textarea "**********"
type textarea "**********"
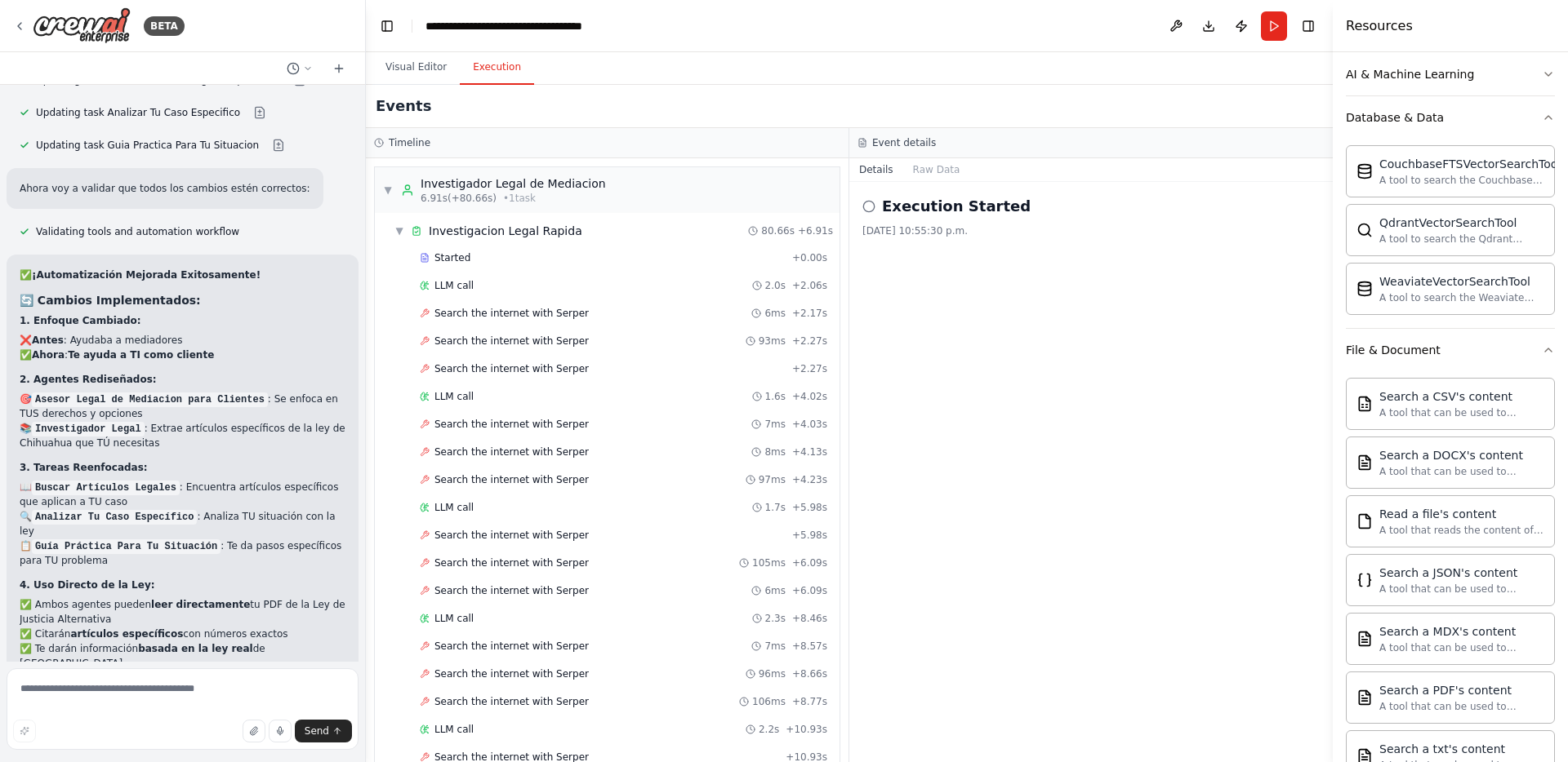
scroll to position [8657, 0]
